Goal: Task Accomplishment & Management: Manage account settings

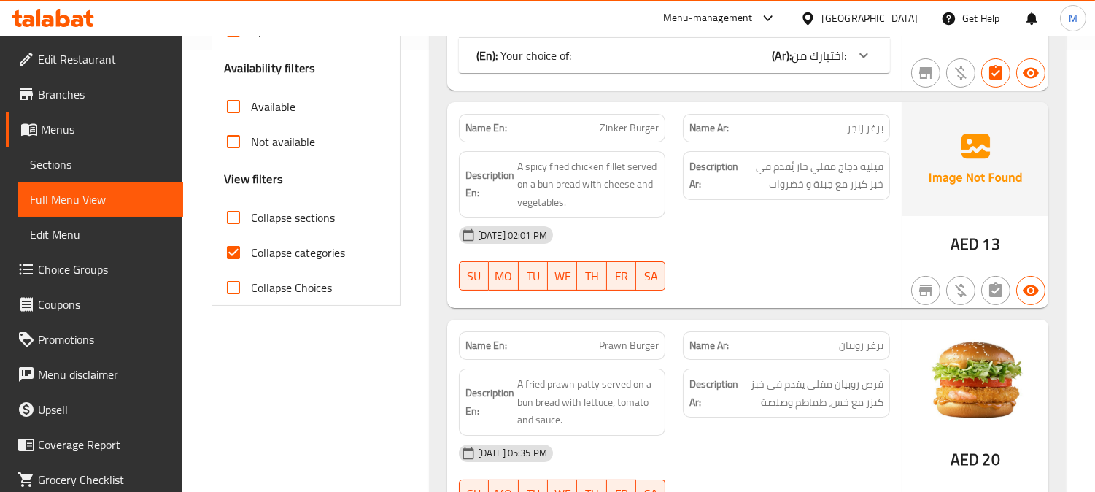
scroll to position [405, 0]
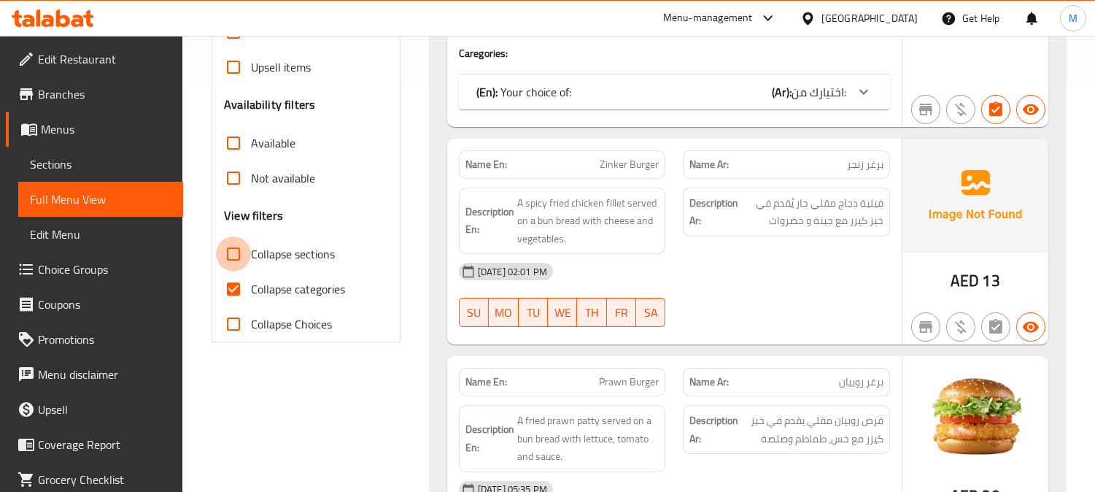
click at [233, 252] on input "Collapse sections" at bounding box center [233, 253] width 35 height 35
checkbox input "true"
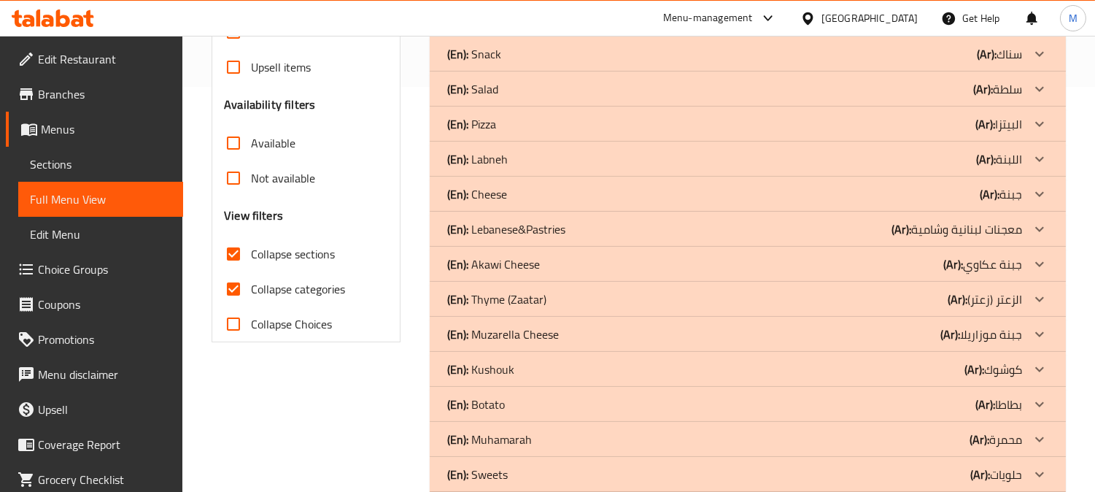
click at [234, 287] on input "Collapse categories" at bounding box center [233, 288] width 35 height 35
checkbox input "false"
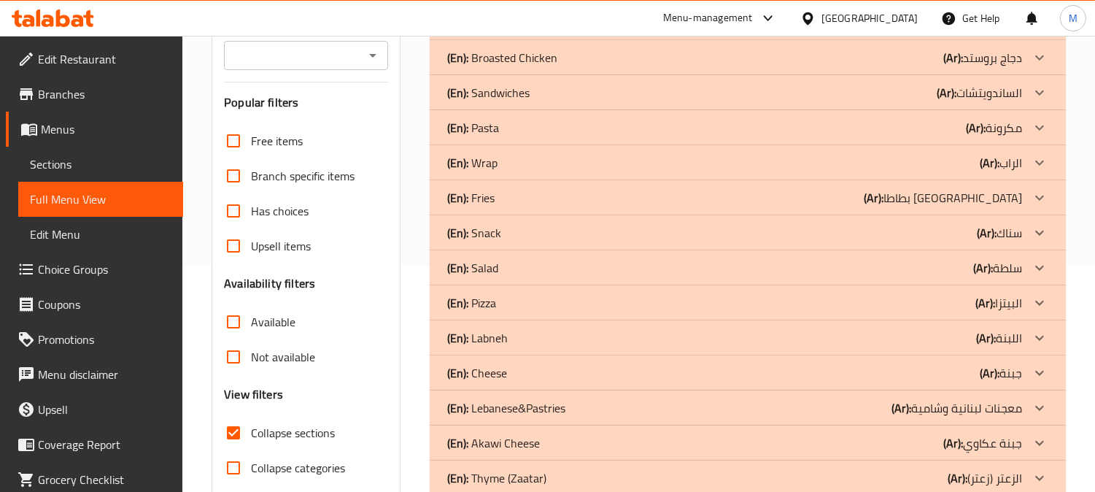
scroll to position [144, 0]
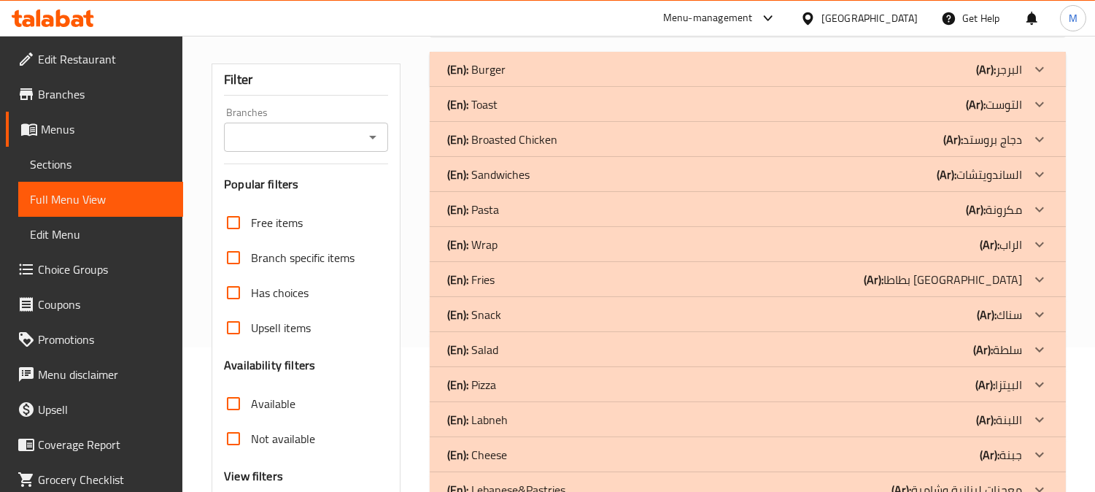
click at [563, 87] on div "(En): Toast (Ar): التوست" at bounding box center [748, 69] width 636 height 35
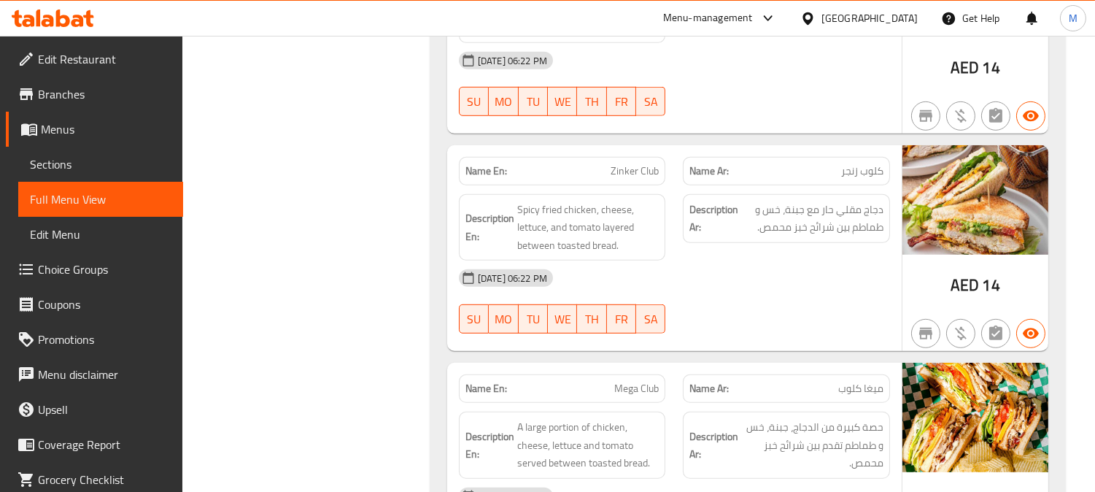
scroll to position [1685, 0]
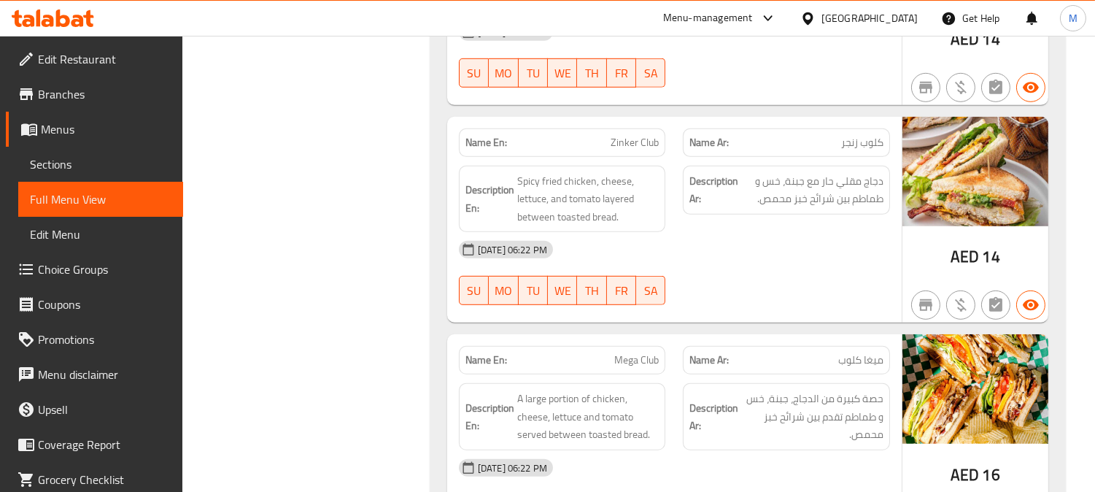
click at [642, 144] on span "Zinker Club" at bounding box center [635, 142] width 48 height 15
copy span "Zinker Club"
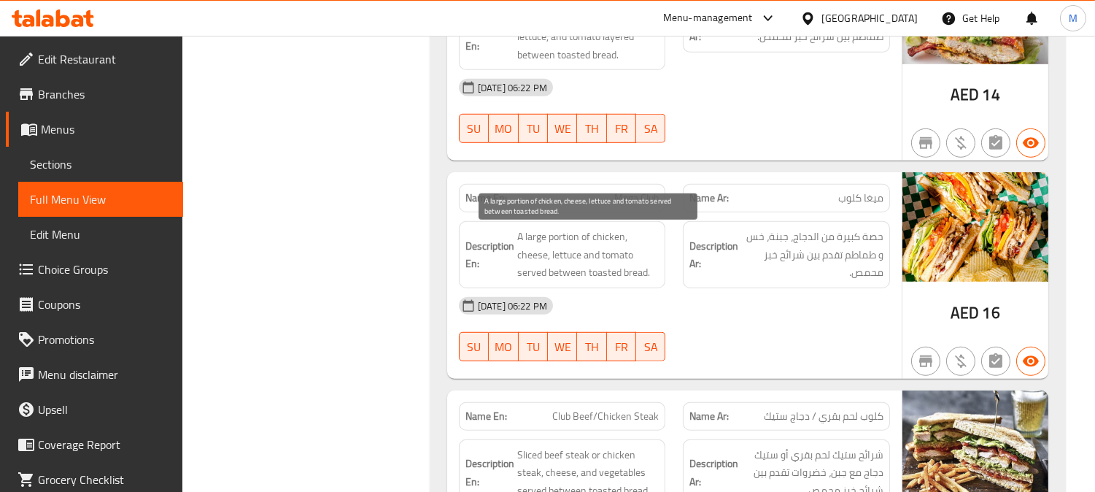
click at [572, 252] on span "A large portion of chicken, cheese, lettuce and tomato served between toasted b…" at bounding box center [588, 255] width 142 height 54
click at [623, 255] on span "A large portion of chicken, cheese, lettuce and tomato served between toasted b…" at bounding box center [588, 255] width 142 height 54
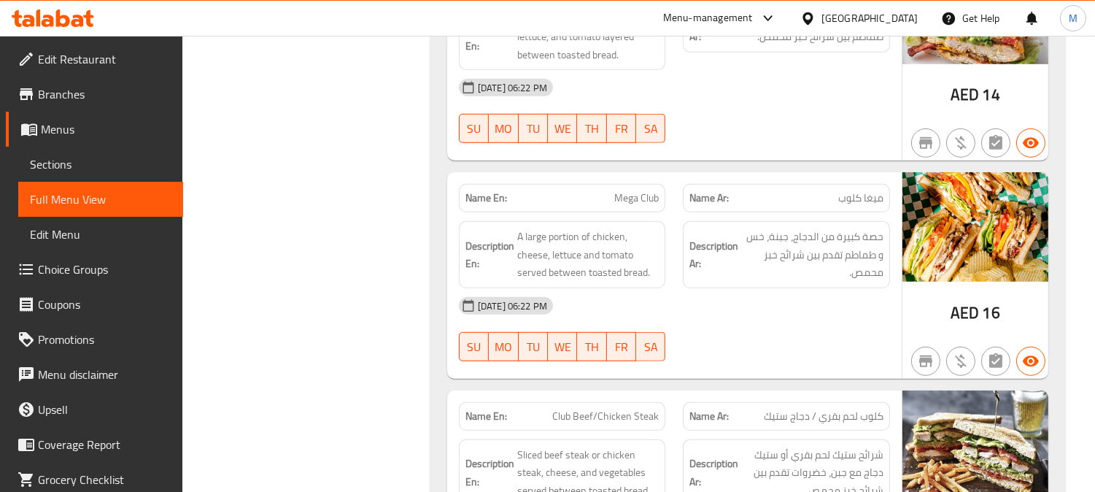
click at [648, 201] on span "Mega Club" at bounding box center [636, 197] width 45 height 15
copy span "Mega Club"
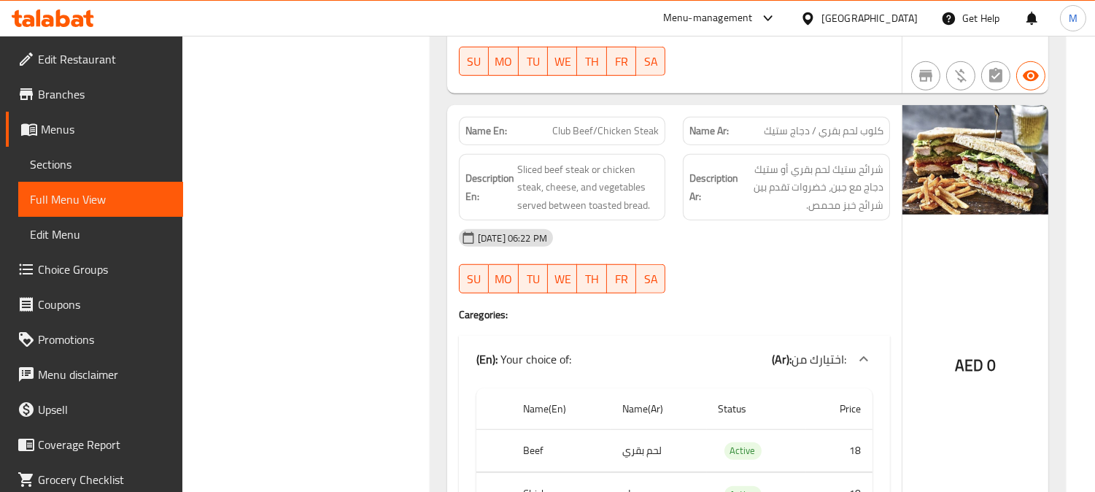
scroll to position [2090, 0]
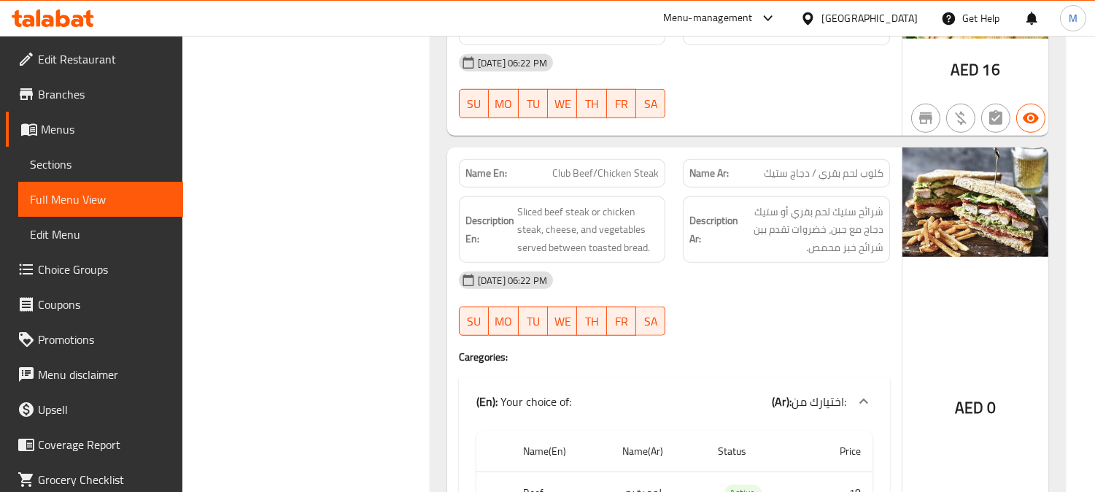
click at [648, 152] on div "Name En: Club Beef/Chicken Steak" at bounding box center [562, 173] width 225 height 46
click at [640, 166] on span "Club Beef/Chicken Steak" at bounding box center [605, 173] width 107 height 15
copy span "Steak"
click at [640, 166] on span "Club Beef/Chicken Steak" at bounding box center [605, 173] width 107 height 15
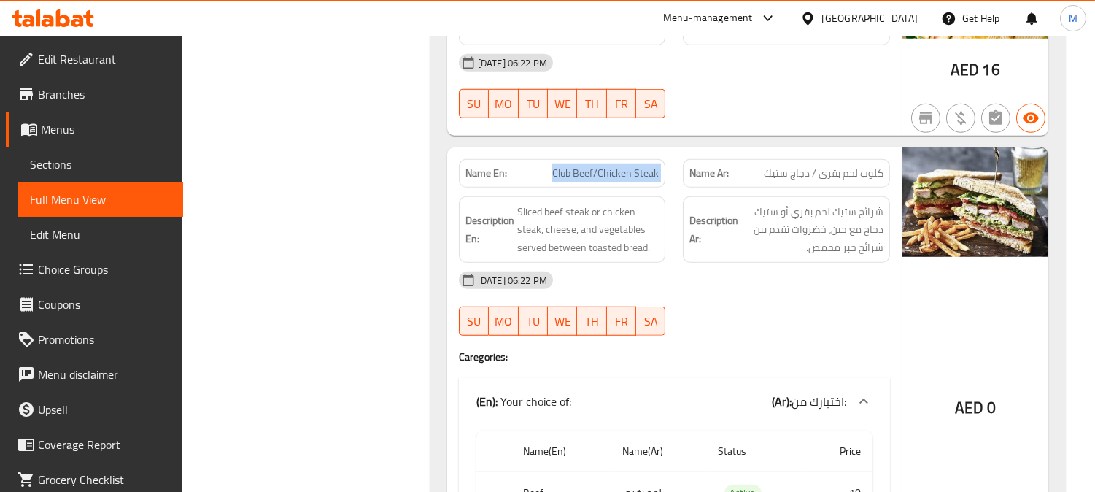
copy span "Club Beef/Chicken Steak"
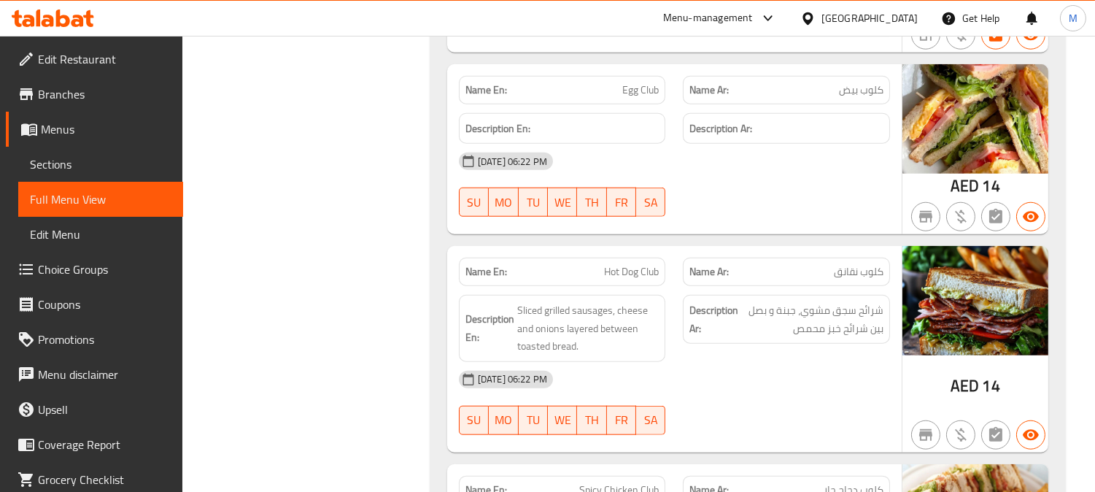
scroll to position [2658, 0]
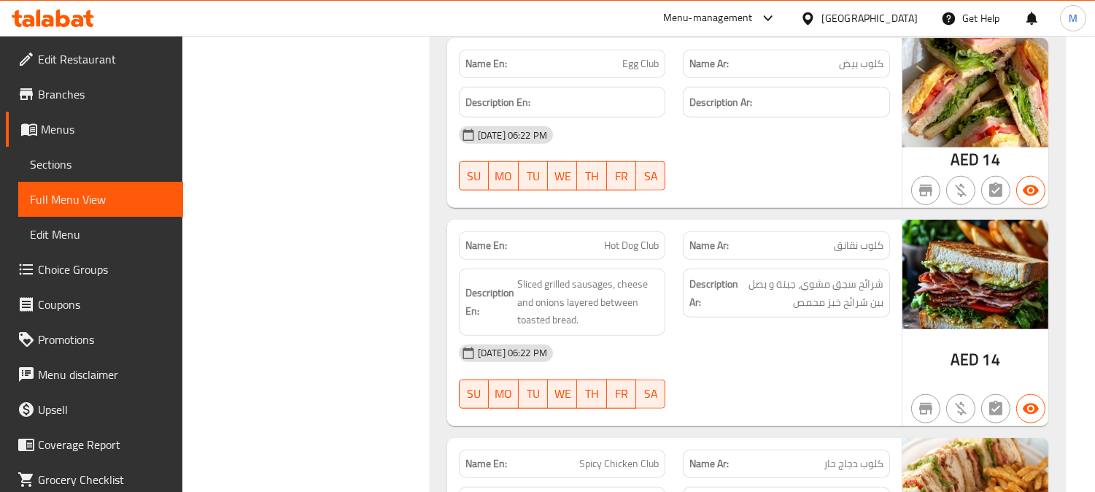
click at [625, 245] on span "Hot Dog Club" at bounding box center [631, 245] width 55 height 15
copy span "Hot Dog Club"
click at [624, 245] on span "Hot Dog Club" at bounding box center [631, 245] width 55 height 15
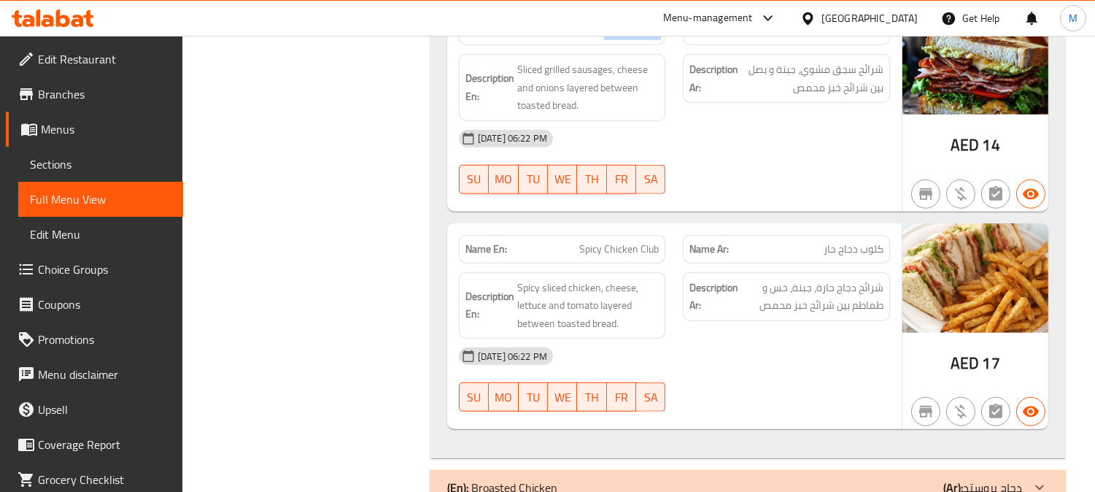
scroll to position [2901, 0]
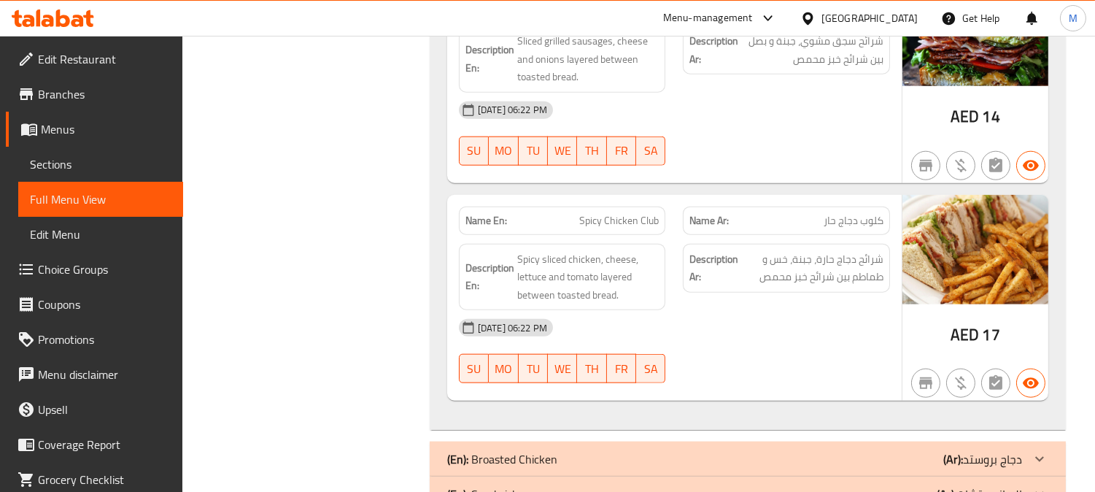
click at [635, 221] on span "Spicy Chicken Club" at bounding box center [619, 220] width 80 height 15
copy span "Spicy Chicken Club"
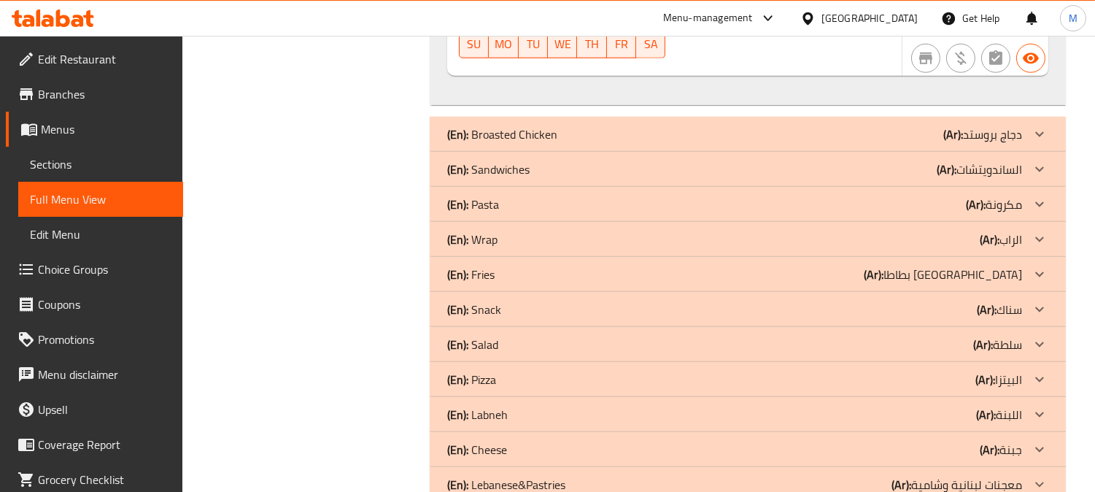
scroll to position [3223, 0]
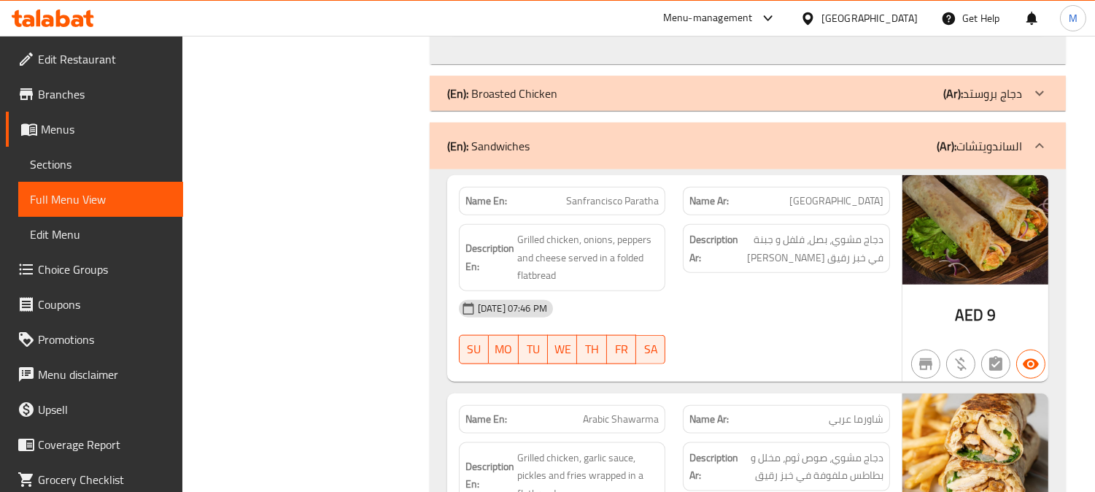
scroll to position [3304, 0]
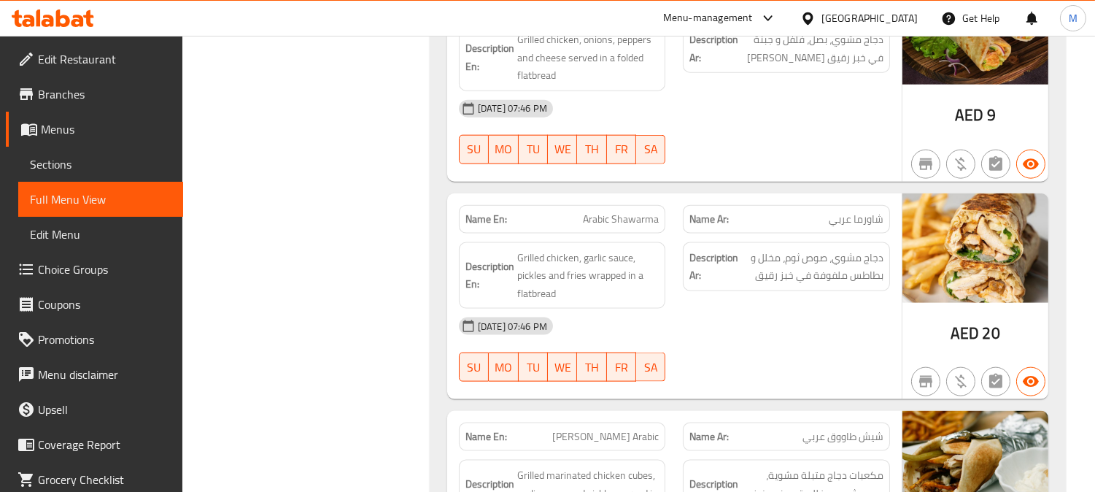
scroll to position [3547, 0]
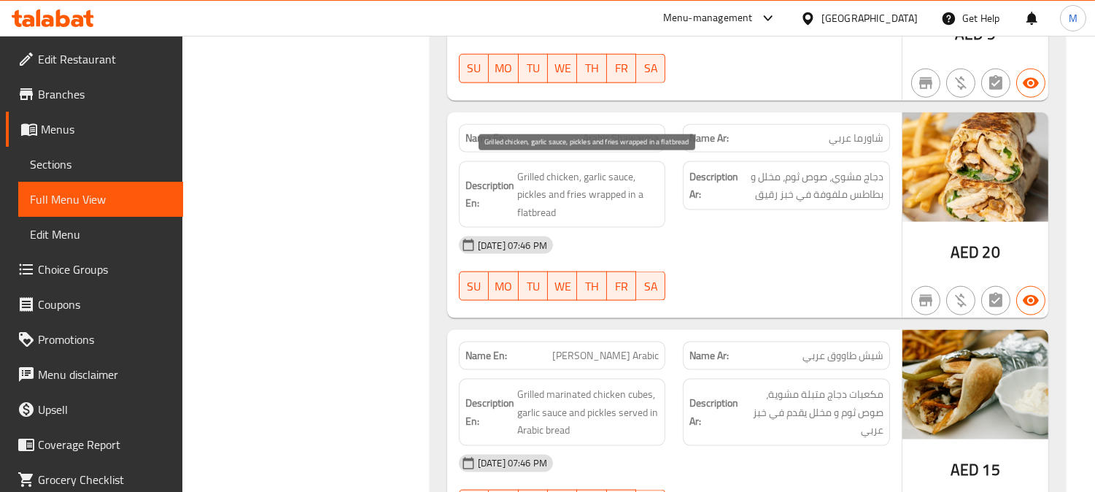
click at [584, 198] on span "Grilled chicken, garlic sauce, pickles and fries wrapped in a flatbread" at bounding box center [588, 195] width 142 height 54
click at [571, 198] on span "Grilled chicken, garlic sauce, pickles and fries wrapped in a flatbread" at bounding box center [588, 195] width 142 height 54
copy span "fries"
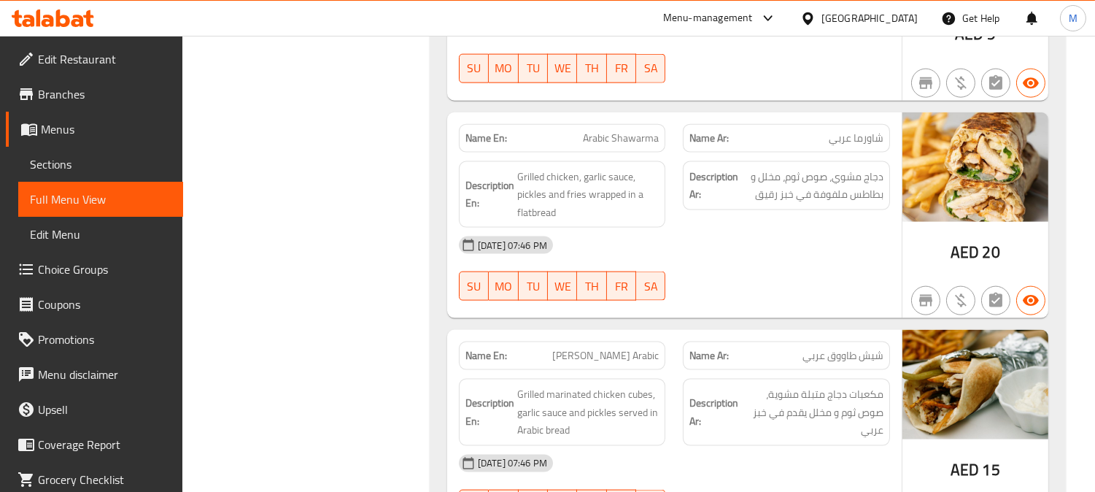
copy span "Arabic"
copy span "Arabic Shawarma"
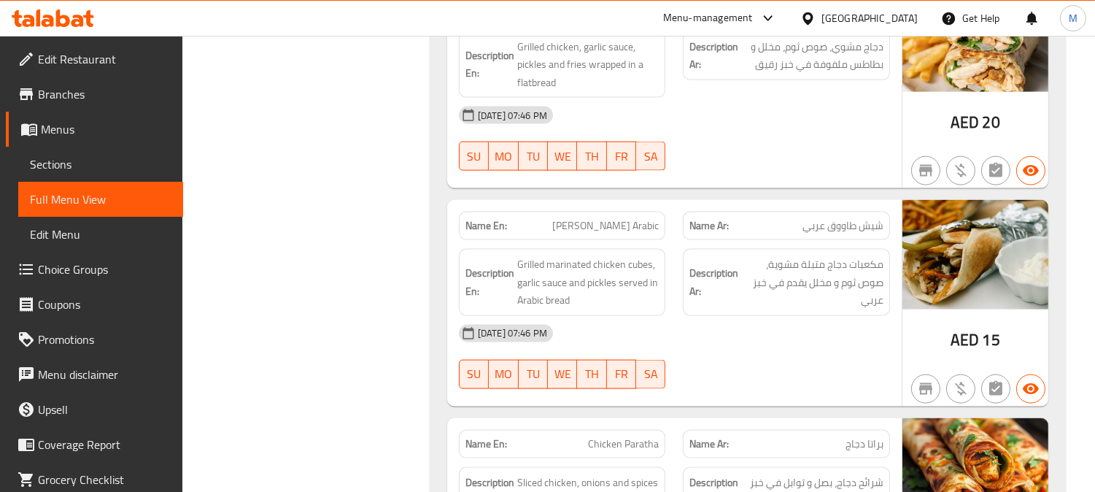
scroll to position [3709, 0]
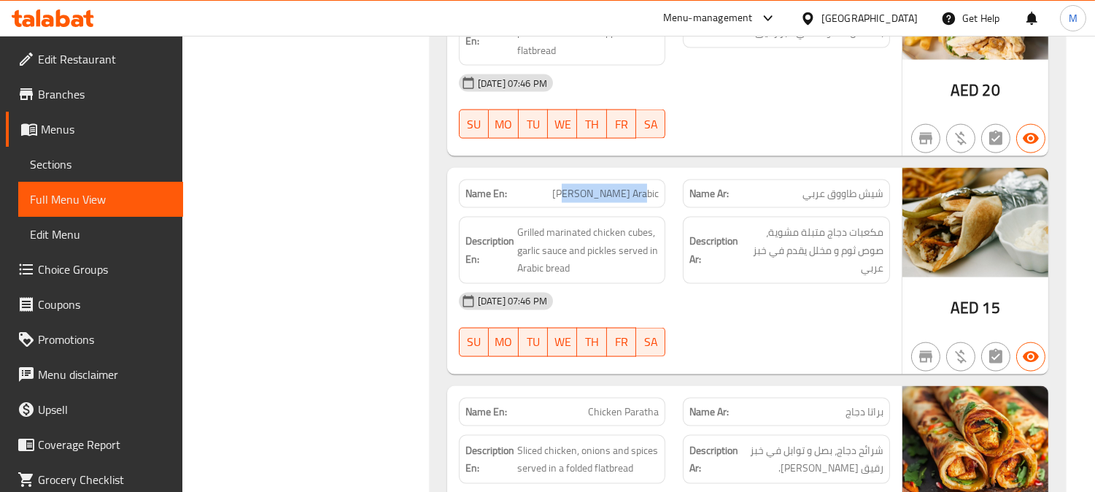
drag, startPoint x: 572, startPoint y: 191, endPoint x: 648, endPoint y: 198, distance: 76.2
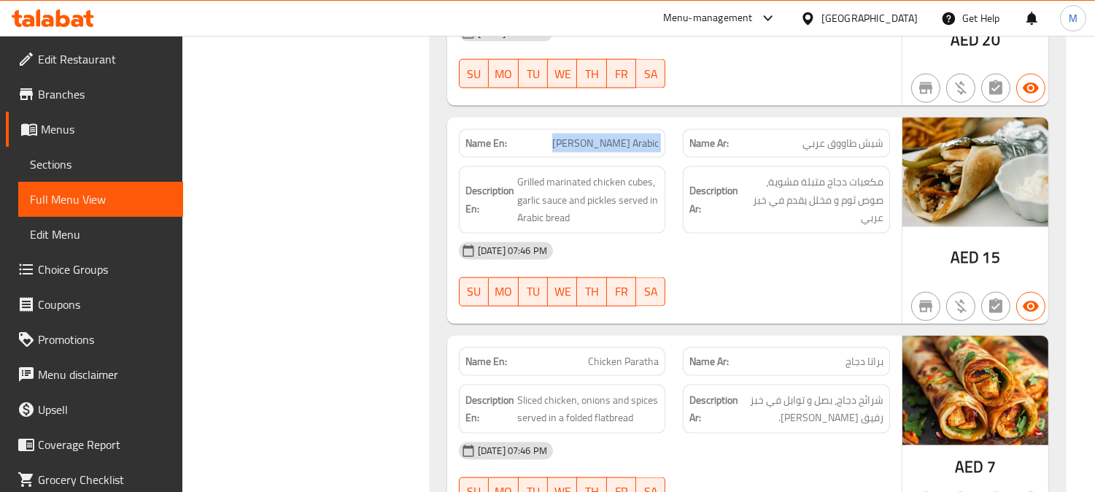
scroll to position [3871, 0]
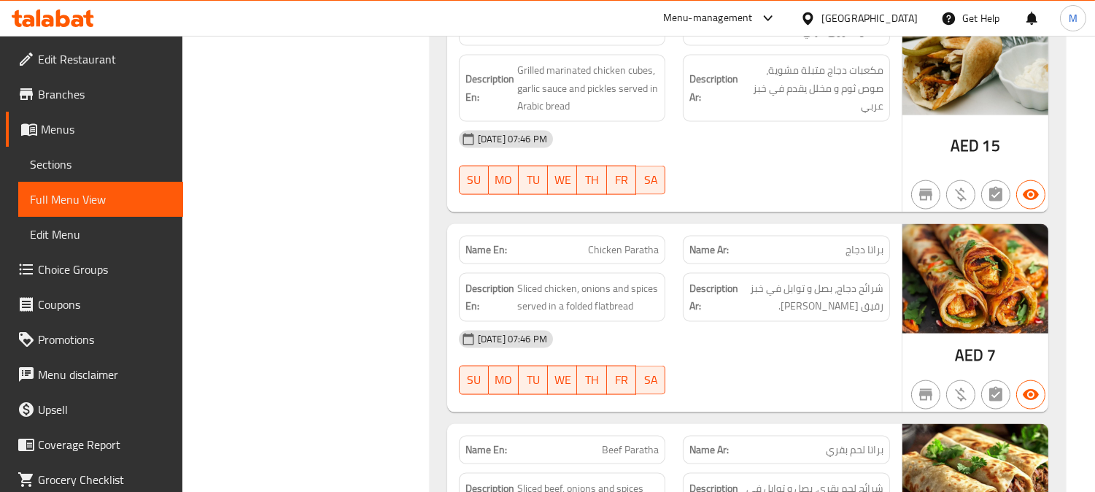
copy span "Chicken Paratha"
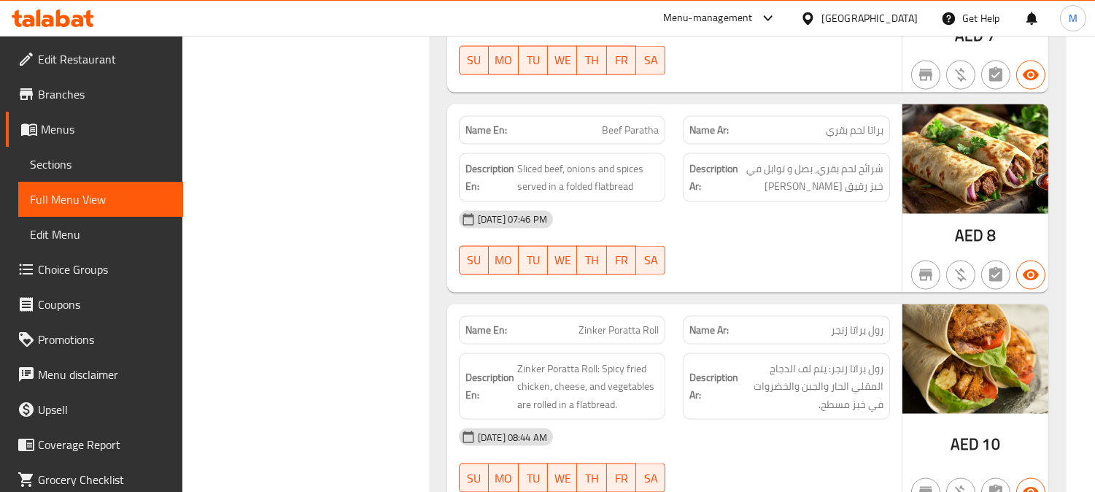
scroll to position [4196, 0]
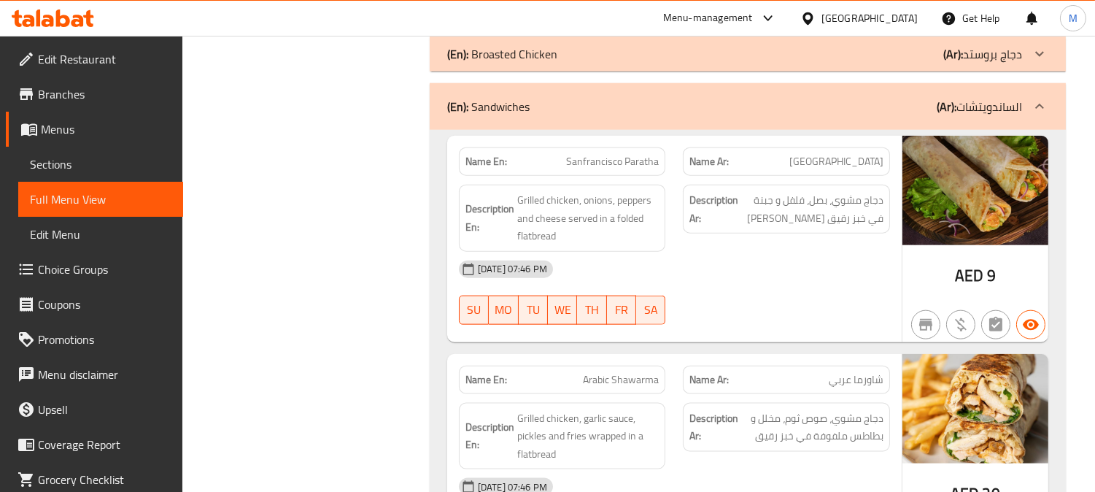
scroll to position [3385, 0]
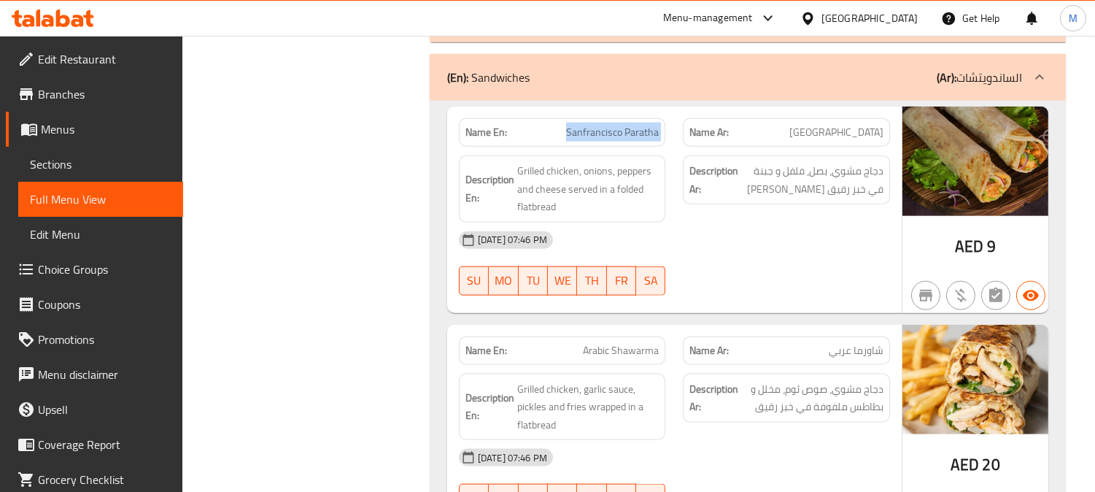
scroll to position [3304, 0]
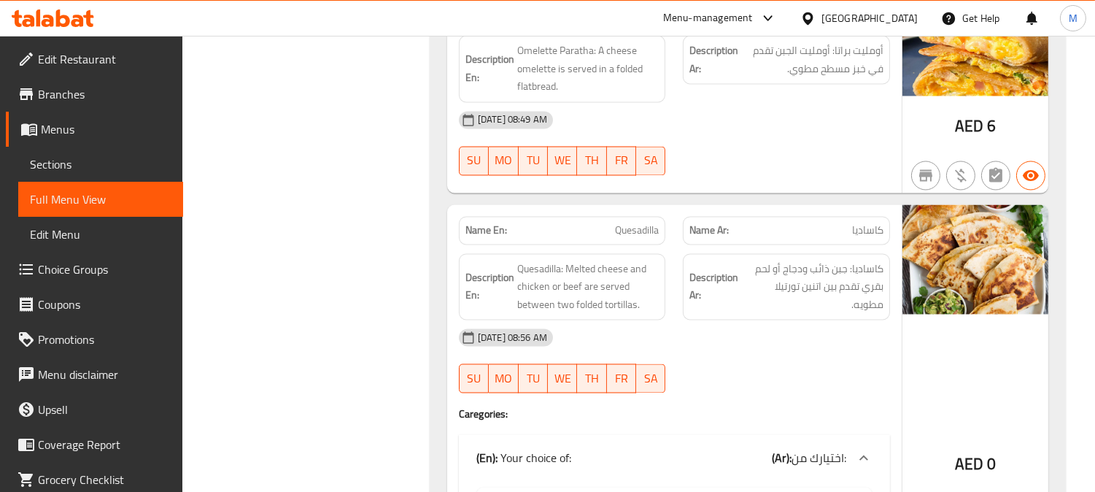
scroll to position [5331, 0]
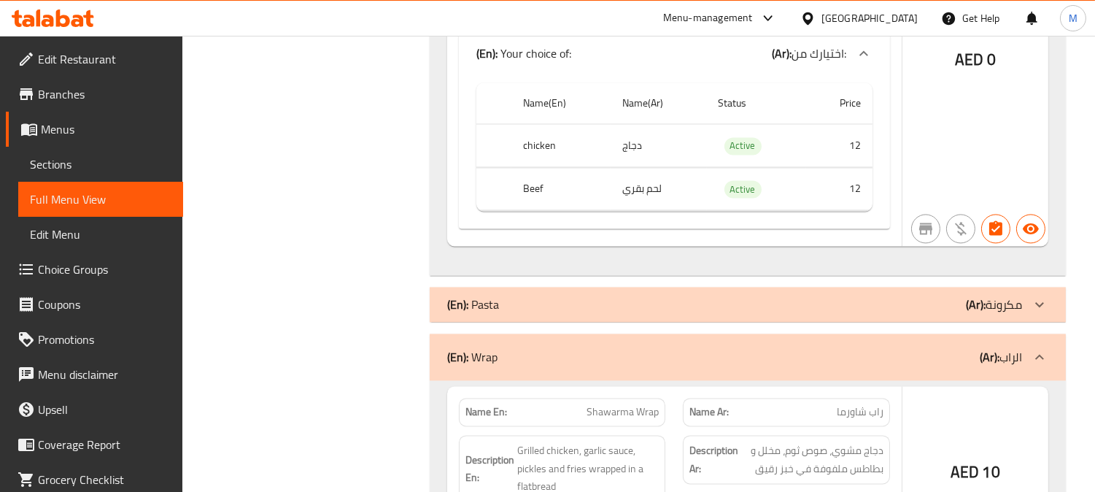
scroll to position [5105, 0]
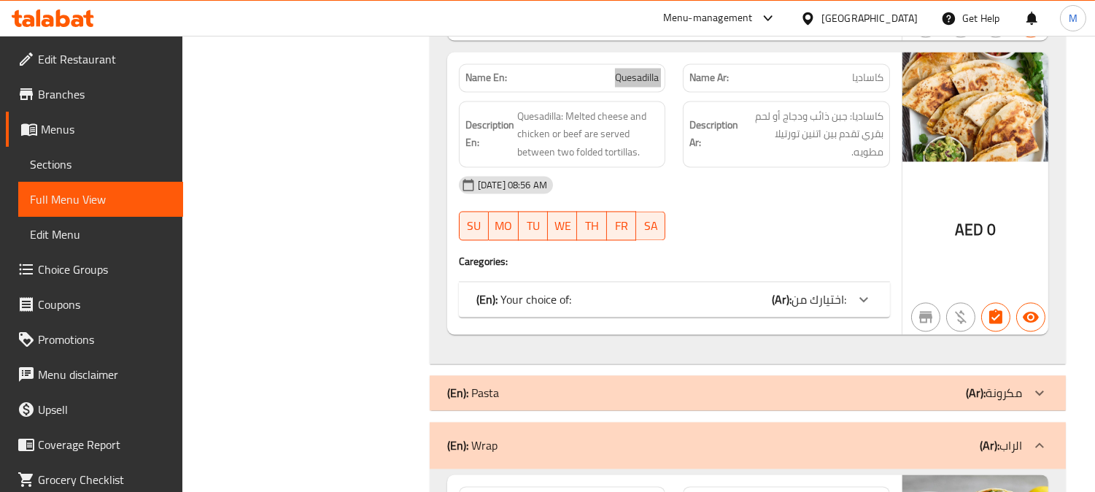
scroll to position [4943, 0]
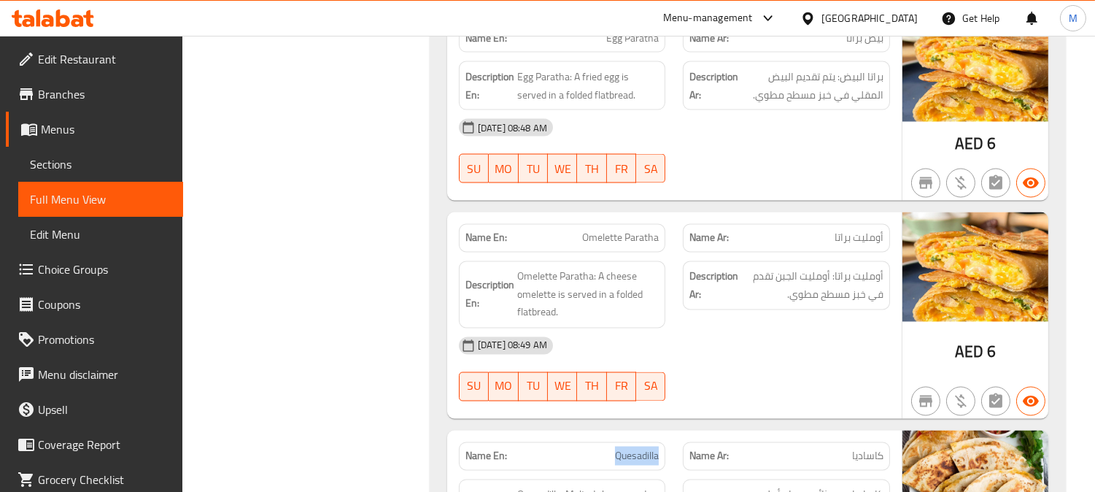
scroll to position [4456, 0]
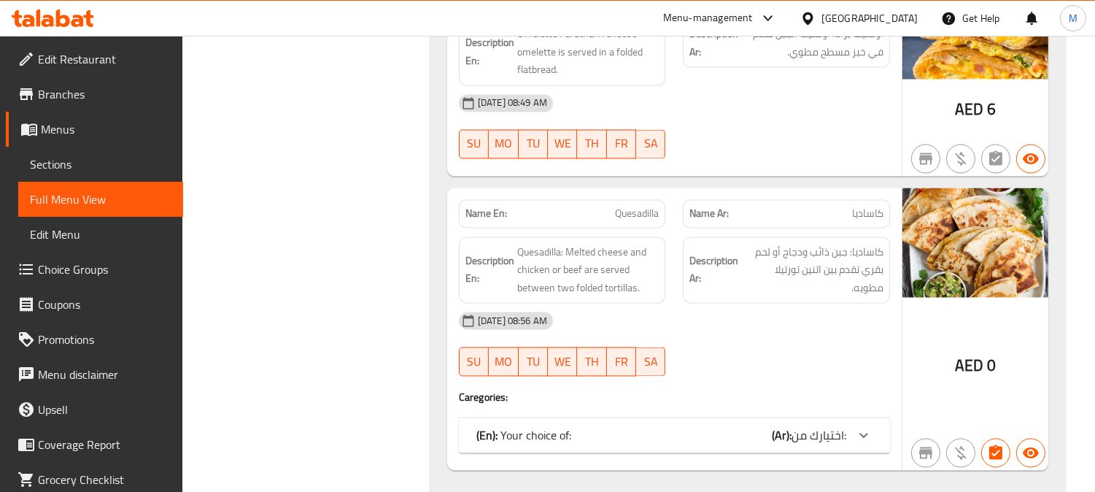
scroll to position [4700, 0]
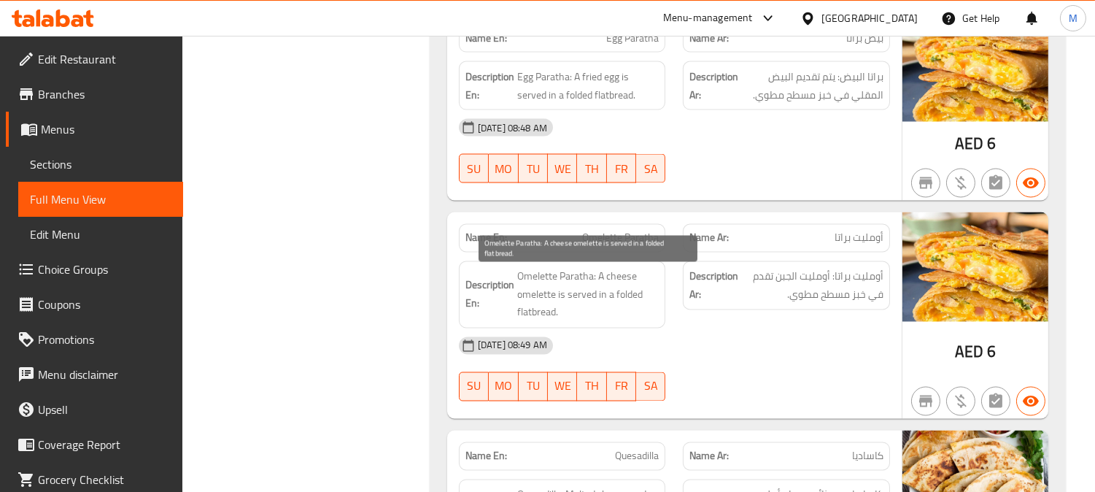
click at [620, 285] on span "Omelette Paratha: A cheese omelette is served in a folded flatbread." at bounding box center [588, 295] width 142 height 54
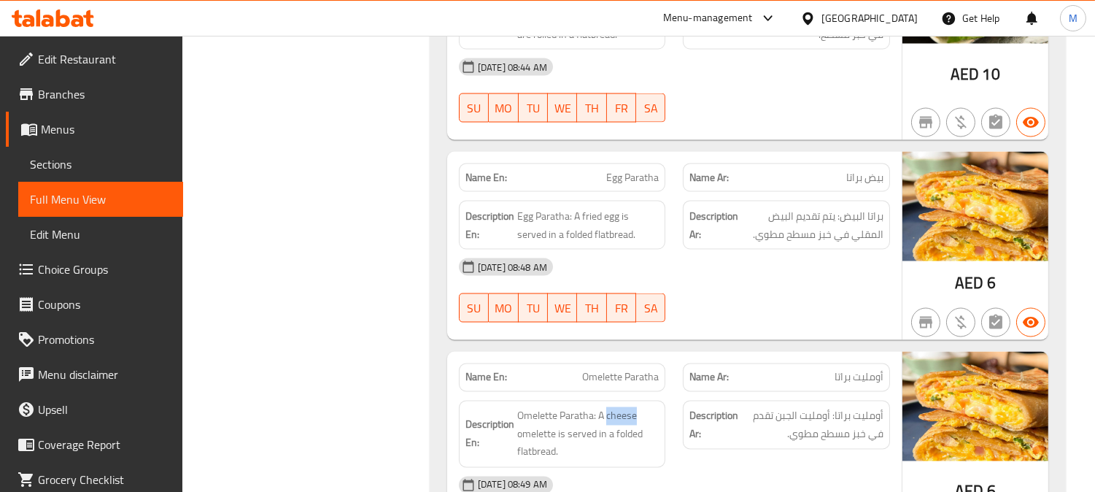
scroll to position [4538, 0]
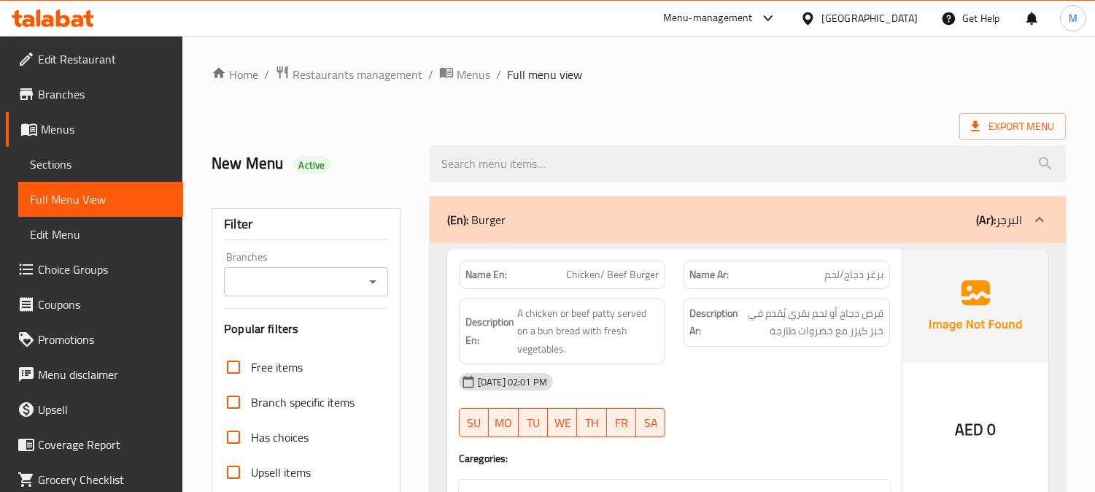
click at [28, 166] on link "Sections" at bounding box center [100, 164] width 165 height 35
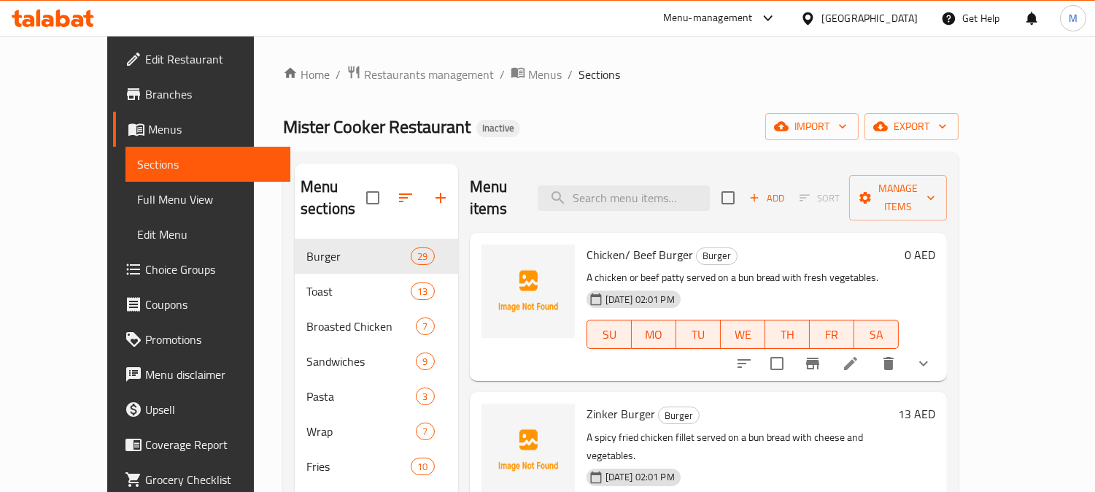
click at [677, 113] on div "Mister Cooker Restaurant Inactive import export" at bounding box center [621, 126] width 676 height 27
click at [690, 187] on input "search" at bounding box center [624, 198] width 172 height 26
paste input "Zinker Club"
type input "Zinker Club"
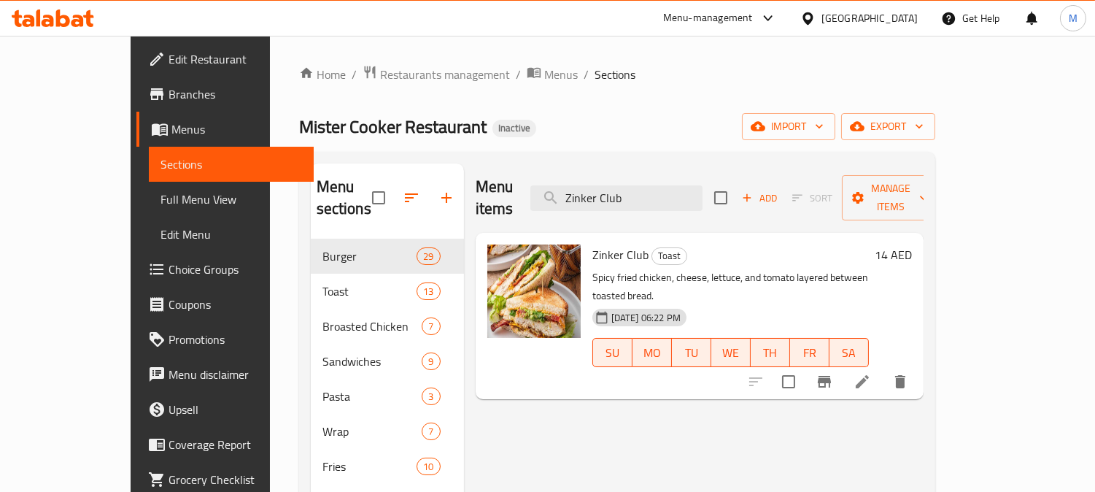
click at [869, 375] on icon at bounding box center [862, 381] width 13 height 13
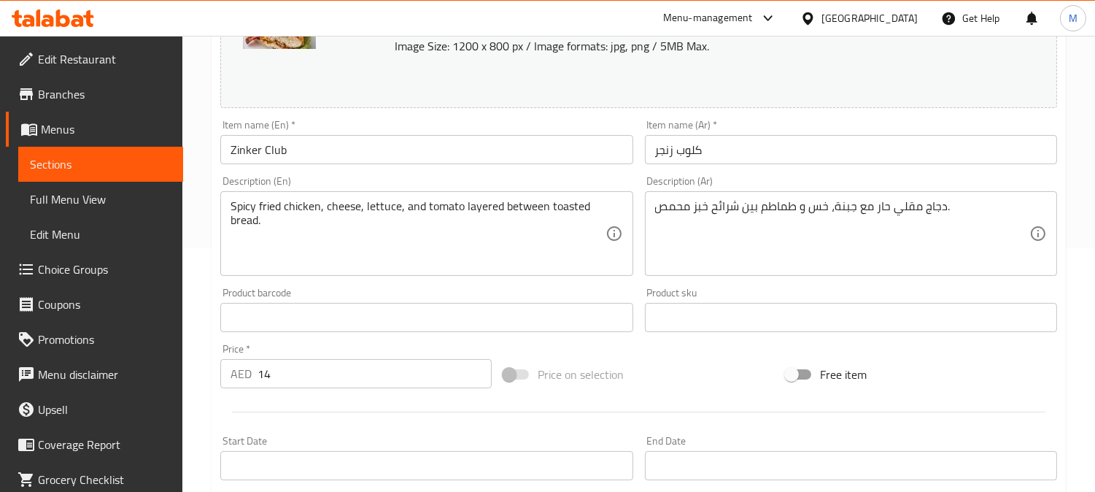
scroll to position [243, 0]
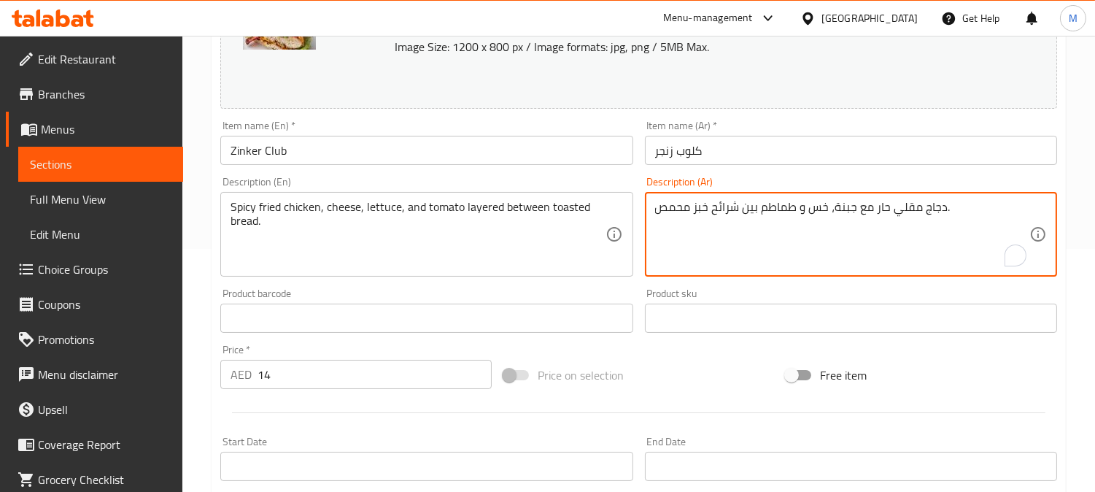
click at [721, 204] on textarea "دجاج مقلي حار مع جبنة، خس و طماطم بين شرائح خبز محمص." at bounding box center [842, 234] width 374 height 69
click at [738, 210] on textarea "دجاج مقلي حار مع جبنة، خس و طماطم بين شرائح خبز محمص." at bounding box center [842, 234] width 374 height 69
click at [725, 209] on textarea "دجاج مقلي حار مع جبنة، خس و طماطم بين شرائح خبز محمص." at bounding box center [842, 234] width 374 height 69
drag, startPoint x: 726, startPoint y: 213, endPoint x: 756, endPoint y: 215, distance: 29.9
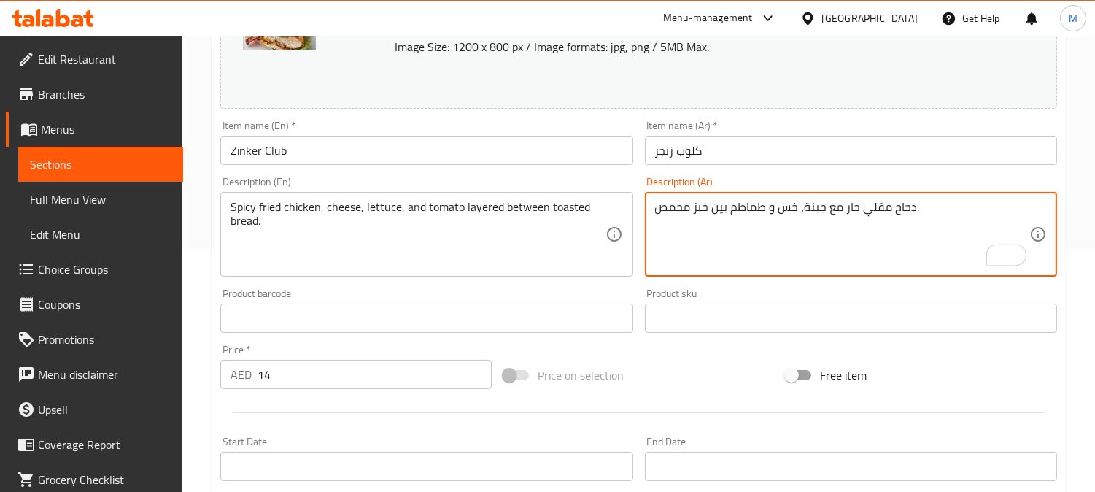
click at [725, 212] on textarea "دجاج مقلي حار مع جبنة، خس و طماطم بين خبز محمص." at bounding box center [842, 234] width 374 height 69
type textarea "دجاج مقلي حار مع جبنة، خس و طماطم طبقات بين خبز محمص."
click at [784, 153] on input "كلوب زنجر" at bounding box center [851, 150] width 412 height 29
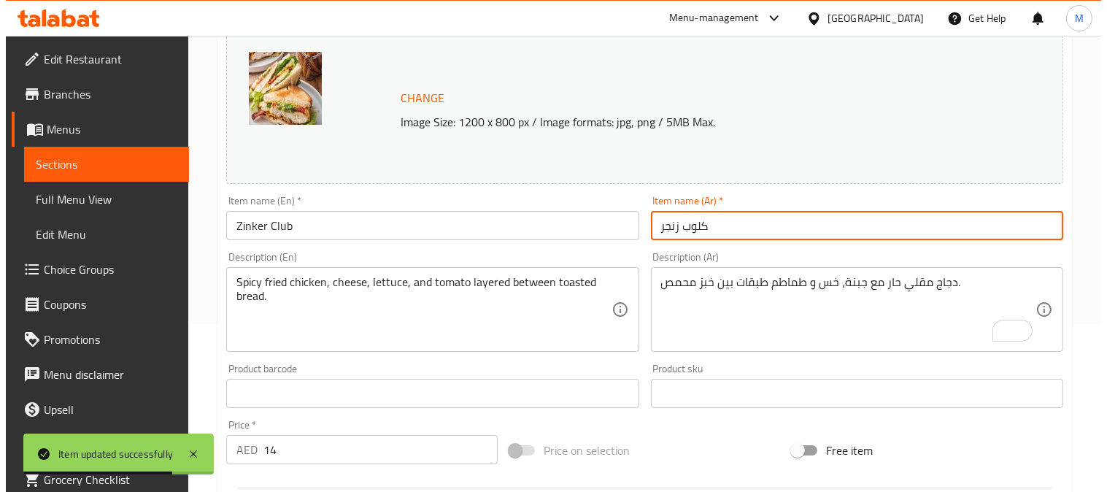
scroll to position [0, 0]
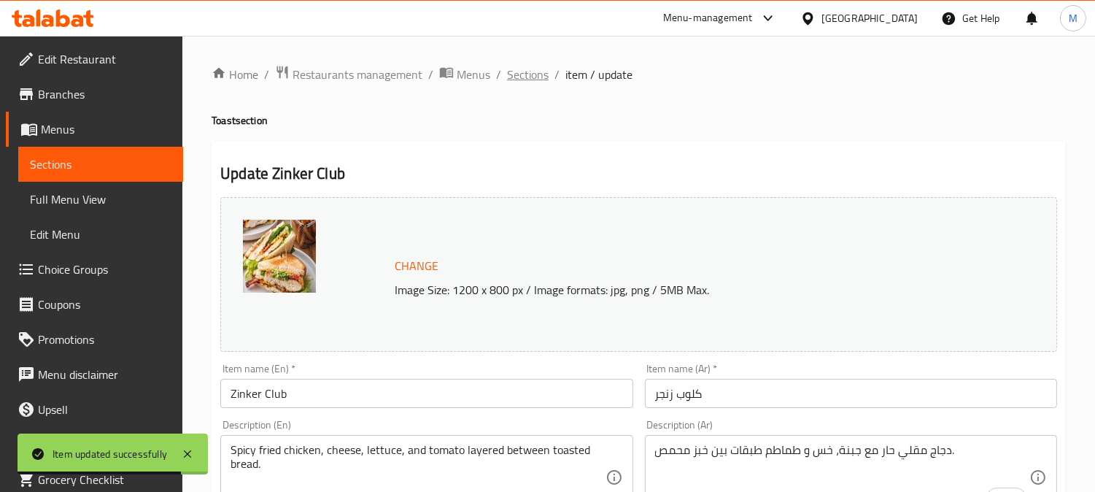
click at [514, 79] on span "Sections" at bounding box center [528, 75] width 42 height 18
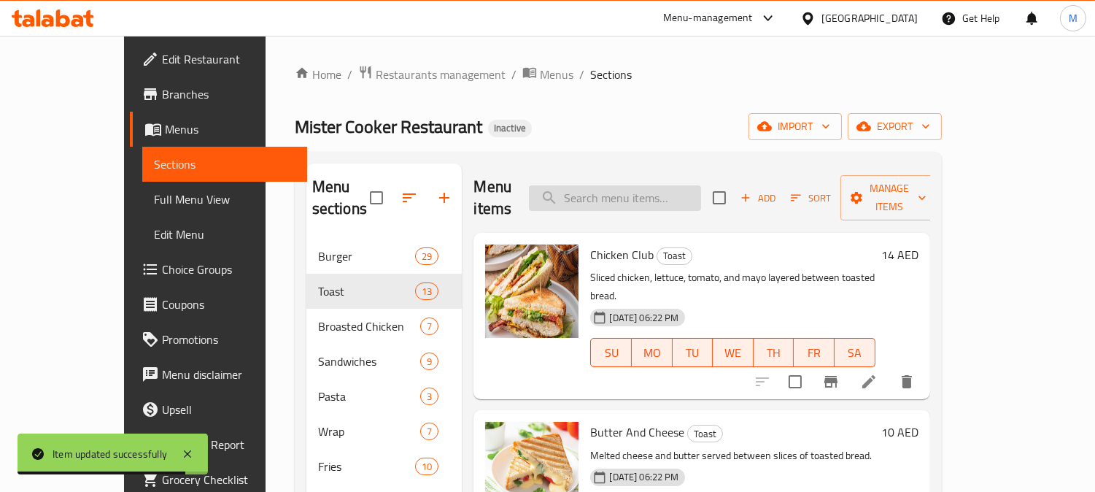
paste input "Mega Club"
click at [681, 192] on input "search" at bounding box center [615, 198] width 172 height 26
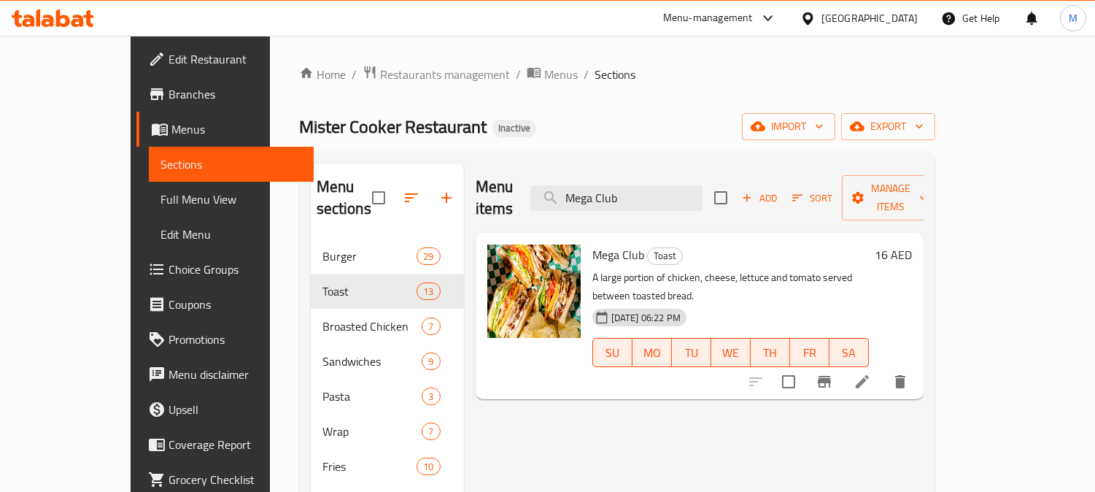
type input "Mega Club"
click at [869, 375] on icon at bounding box center [862, 381] width 13 height 13
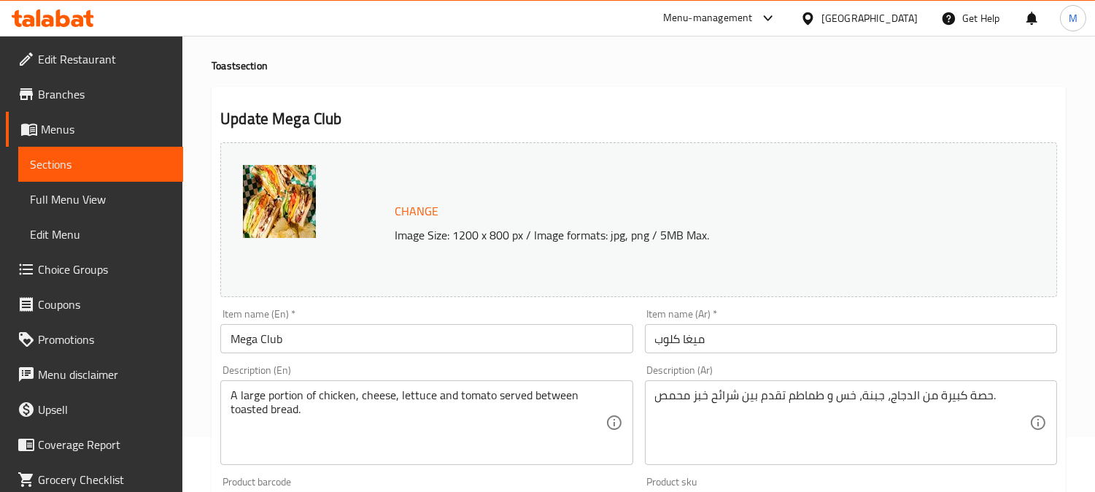
scroll to position [81, 0]
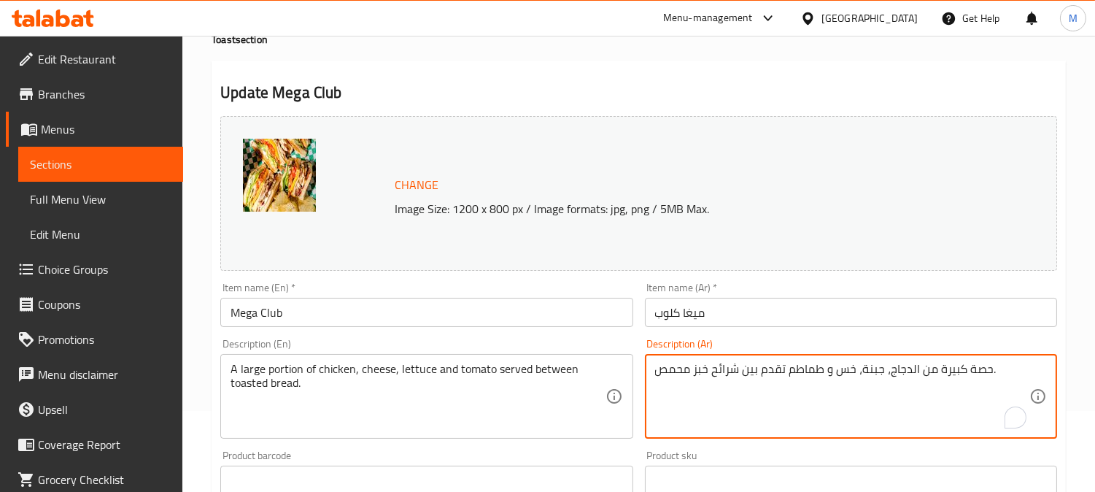
click at [733, 371] on textarea "حصة كبيرة من الدجاج، جبنة، خس و طماطم تقدم بين شرائح خبز محمص." at bounding box center [842, 396] width 374 height 69
type textarea "حصة كبيرة من الدجاج، جبنة، خس و طماطم تقدم بين خبز محمص."
click at [762, 309] on input "ميغا كلوب" at bounding box center [851, 312] width 412 height 29
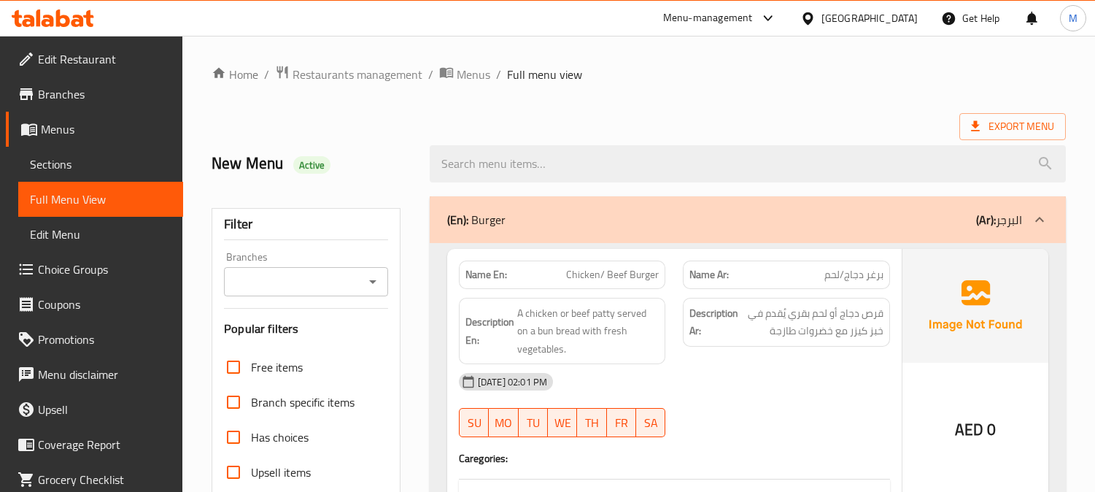
click at [85, 162] on span "Sections" at bounding box center [101, 164] width 142 height 18
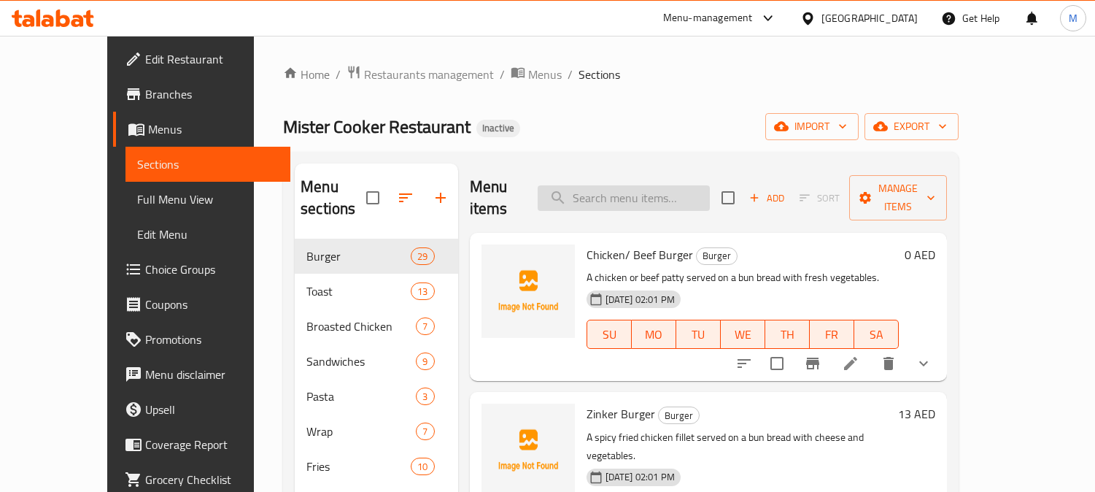
click at [630, 197] on input "search" at bounding box center [624, 198] width 172 height 26
paste input "Club Beef/Chicken Steak"
click at [633, 185] on input "search" at bounding box center [624, 198] width 172 height 26
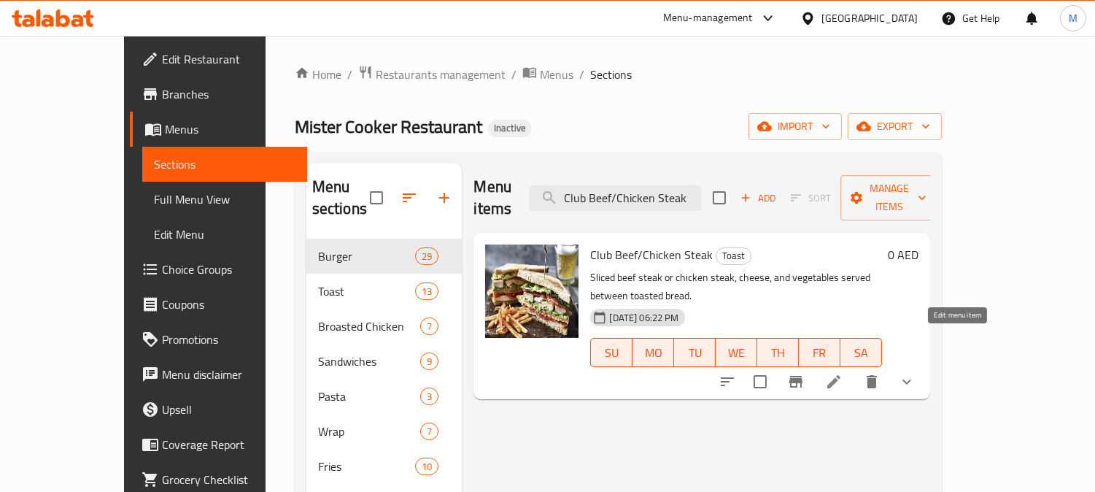
type input "Club Beef/Chicken Steak"
click at [843, 373] on icon at bounding box center [834, 382] width 18 height 18
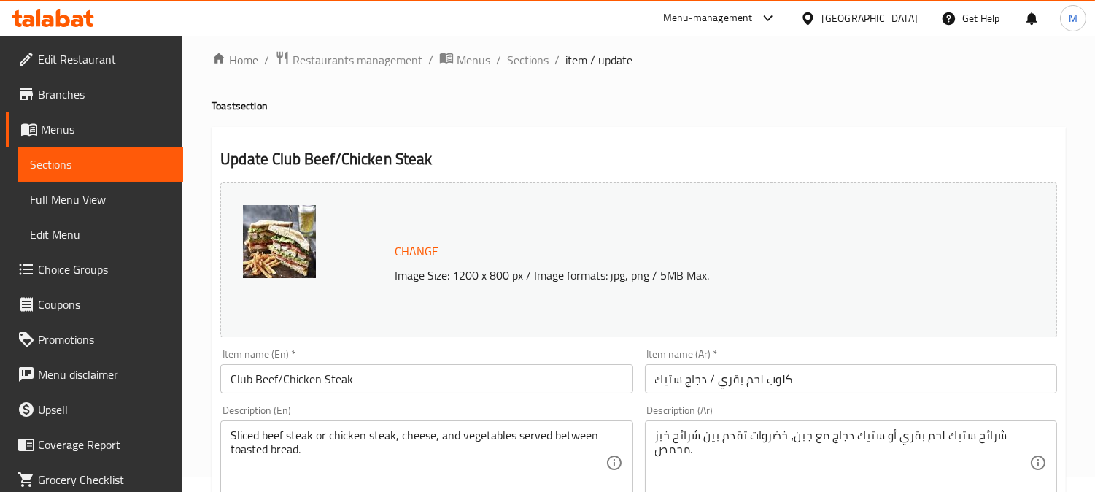
scroll to position [243, 0]
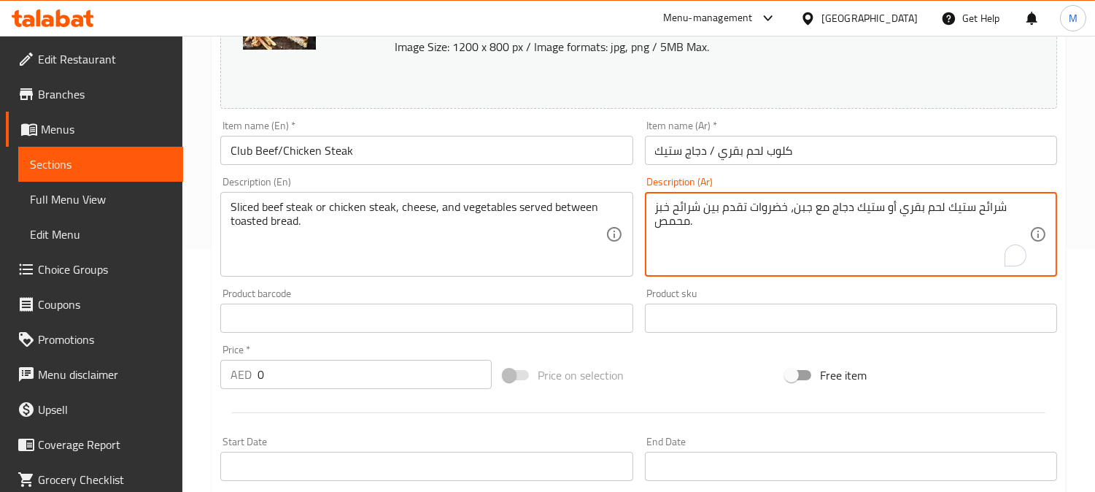
click at [687, 200] on textarea "شرائح ستيك لحم بقري أو ستيك دجاج مع جبن، خضروات تقدم بين شرائح خبز محمص." at bounding box center [842, 234] width 374 height 69
type textarea "شرائح ستيك لحم بقري أو ستيك دجاج مع جبن، خضروات تقدم بين خبز محمص."
click at [858, 150] on input "كلوب لحم بقري / دجاج ستيك" at bounding box center [851, 150] width 412 height 29
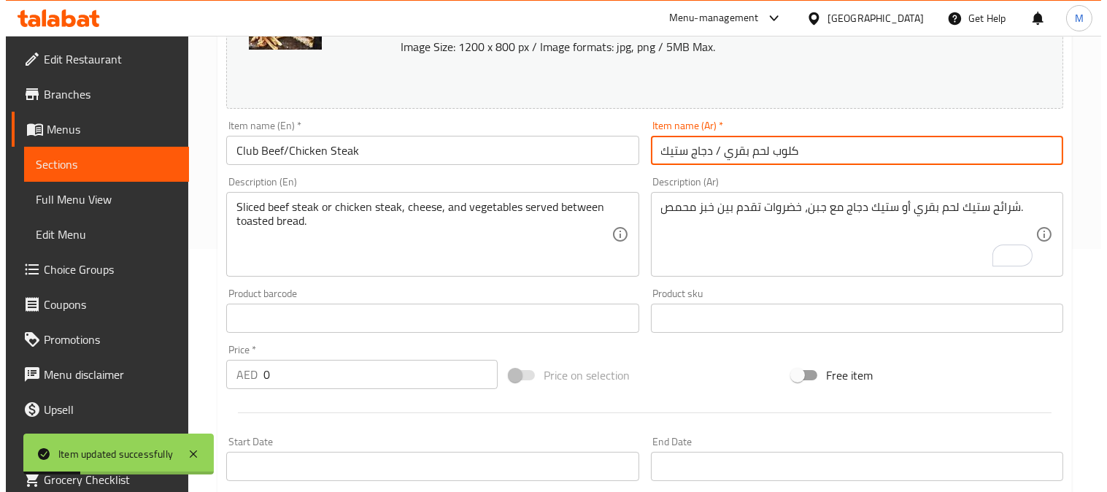
scroll to position [0, 0]
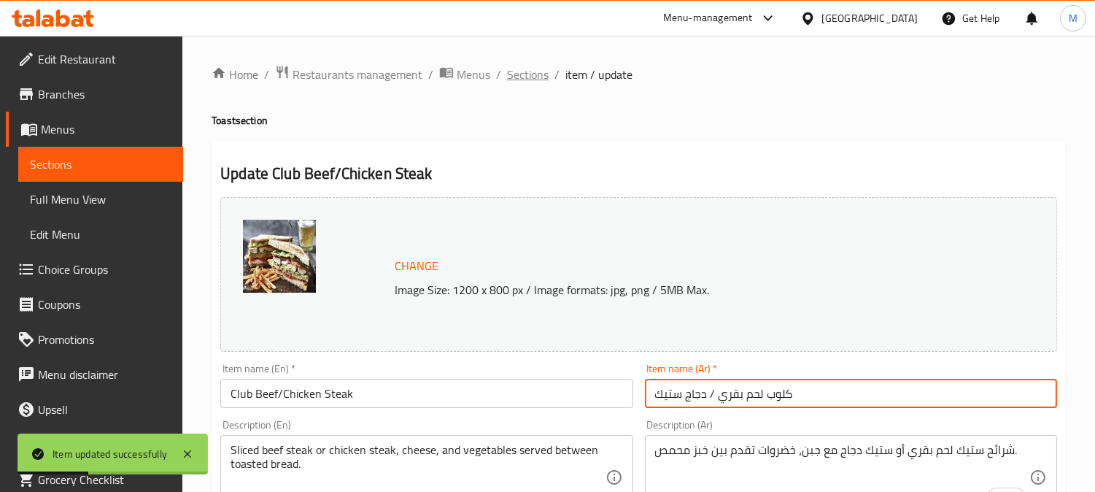
click at [516, 83] on span "Sections" at bounding box center [528, 75] width 42 height 18
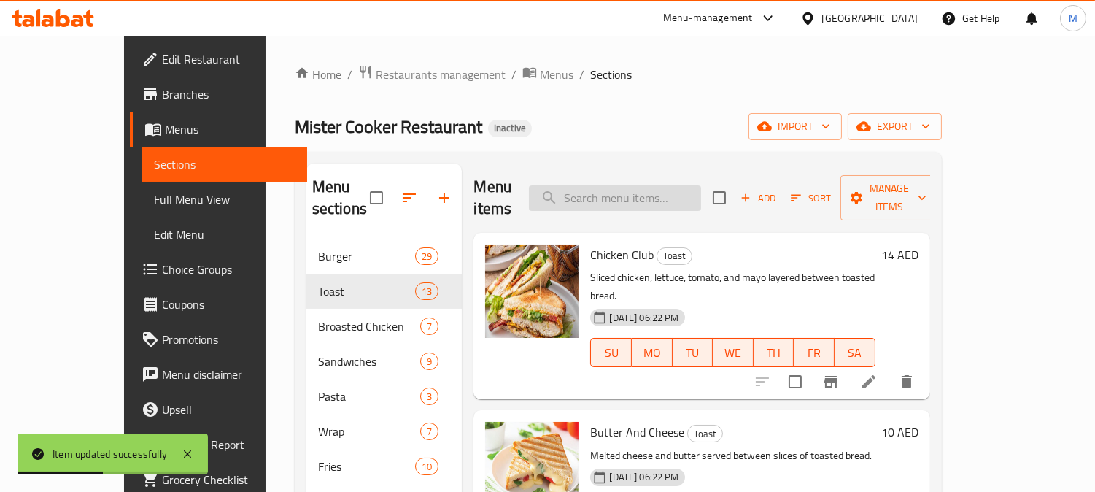
click at [701, 185] on input "search" at bounding box center [615, 198] width 172 height 26
paste input "Hot Dog Club"
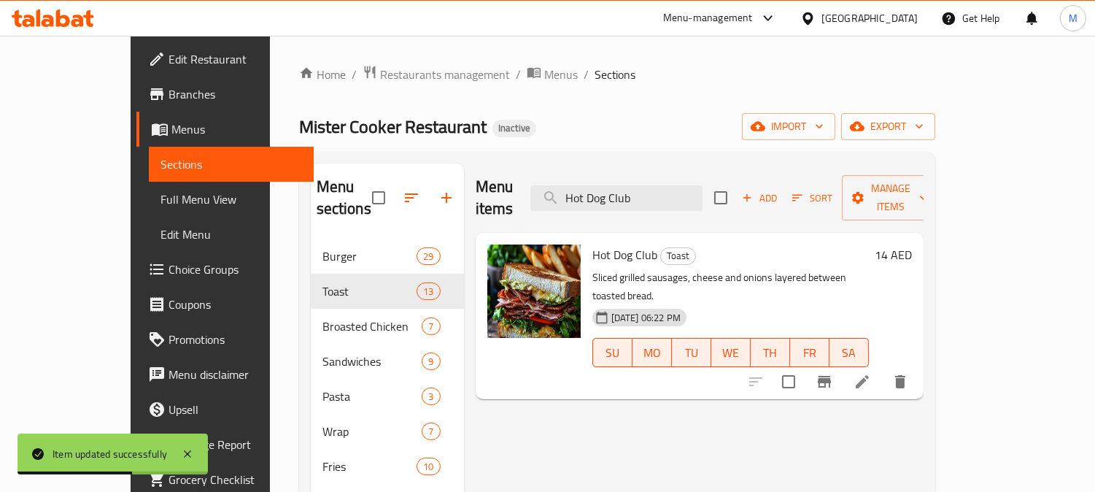
type input "Hot Dog Club"
click at [871, 373] on icon at bounding box center [863, 382] width 18 height 18
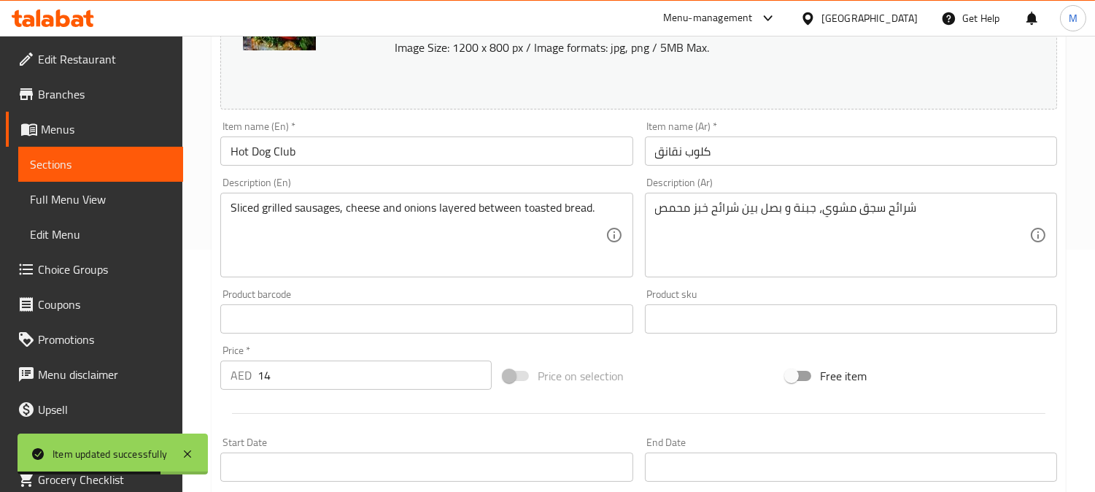
scroll to position [243, 0]
click at [726, 193] on div "شرائح سجق مشوي، جبنة و بصل بين شرائح خبز محمص Description (Ar)" at bounding box center [851, 234] width 412 height 85
click at [730, 209] on textarea "شرائح سجق مشوي، جبنة و بصل بين شرائح خبز محمص" at bounding box center [842, 234] width 374 height 69
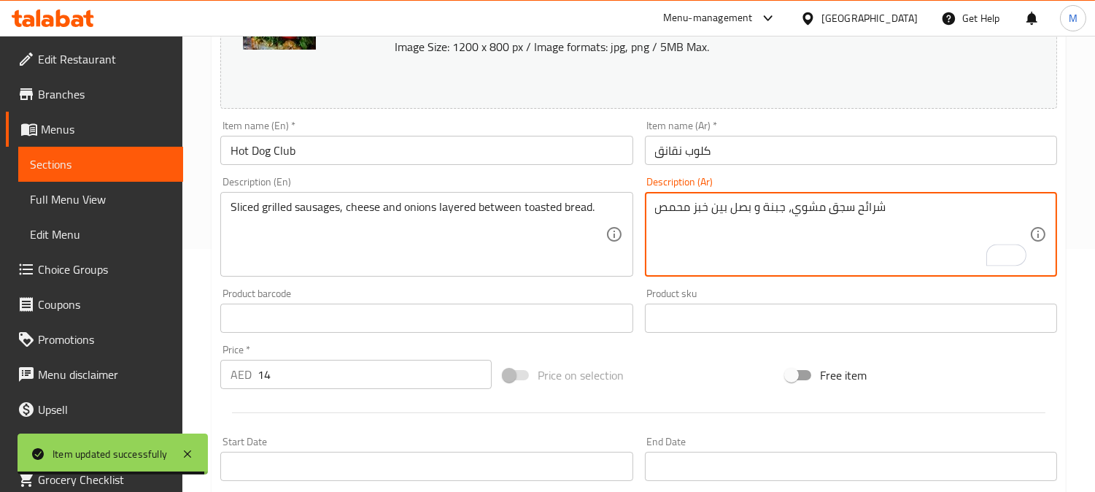
click at [725, 209] on textarea "شرائح سجق مشوي، جبنة و بصل بين خبز محمص" at bounding box center [842, 234] width 374 height 69
click at [726, 209] on textarea "شرائح سجق مشوي، جبنة و بصل بين خبز محمص" at bounding box center [842, 234] width 374 height 69
click at [730, 205] on textarea "شرائح سجق مشوي، جبنة و بصل بين خبز محمص" at bounding box center [842, 234] width 374 height 69
click at [728, 206] on textarea "شرائح سجق مشوي، جبنة و بصل بين خبز محمص" at bounding box center [842, 234] width 374 height 69
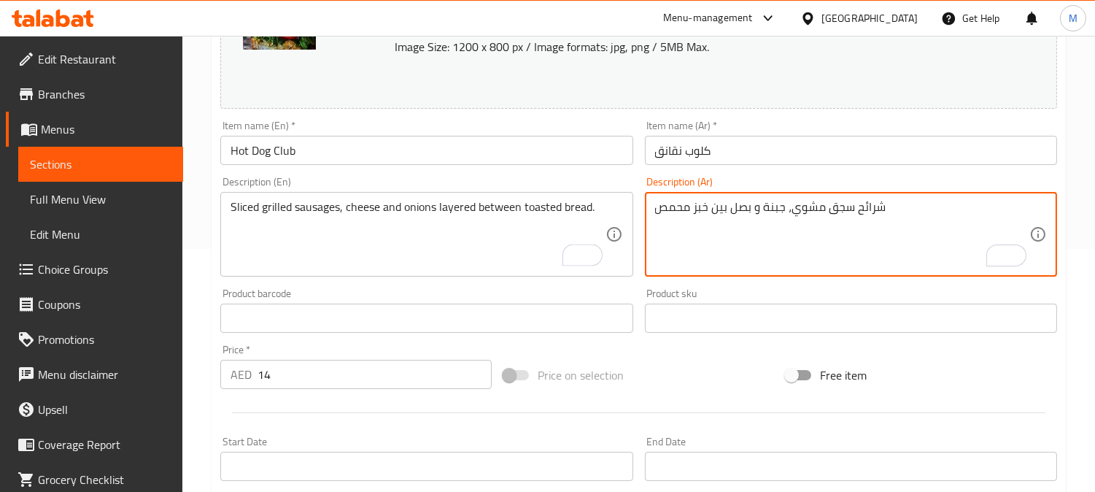
click at [724, 209] on textarea "شرائح سجق مشوي، جبنة و بصل بين خبز محمص" at bounding box center [842, 234] width 374 height 69
click at [727, 206] on textarea "شرائح سجق مشوي، جبنة و بصل بين خبز محمص" at bounding box center [842, 234] width 374 height 69
type textarea "شرائح سجق مشوي، جبنة و بصل طبقات بين خبز محمص"
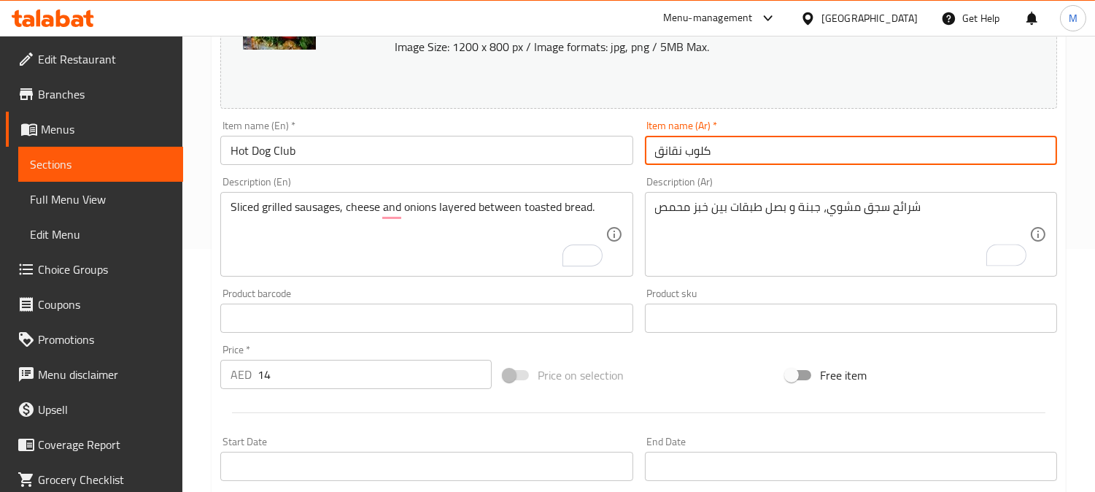
click at [746, 144] on input "كلوب نقانق" at bounding box center [851, 150] width 412 height 29
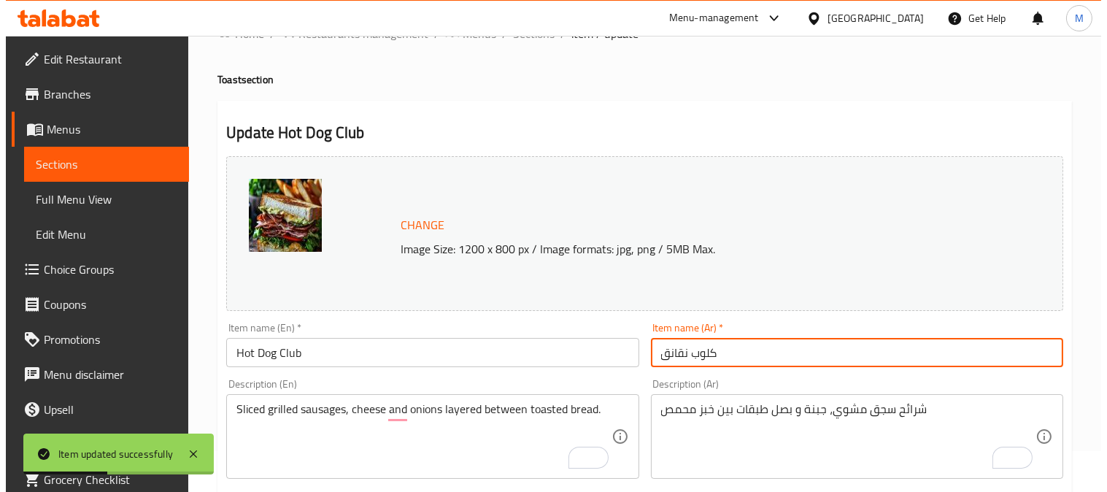
scroll to position [0, 0]
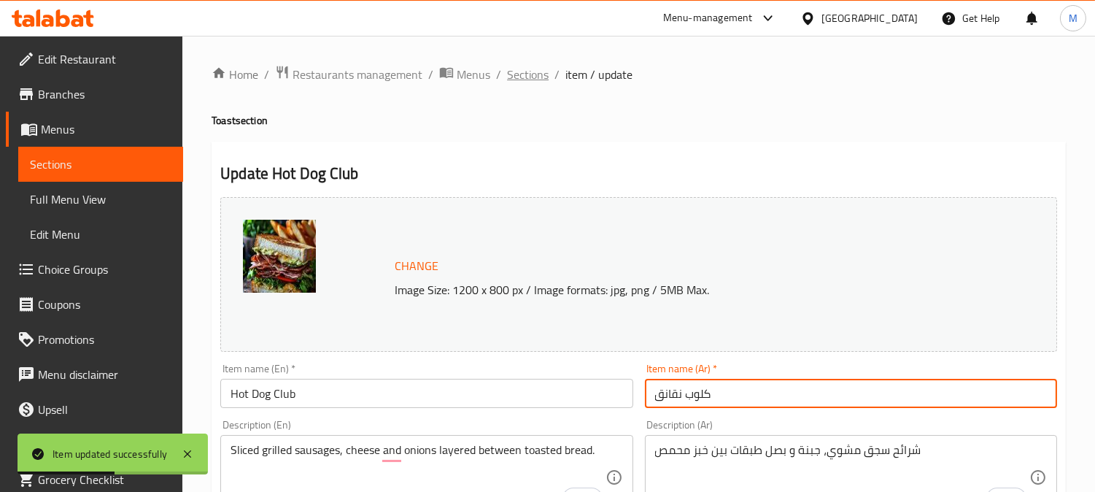
click at [534, 67] on span "Sections" at bounding box center [528, 75] width 42 height 18
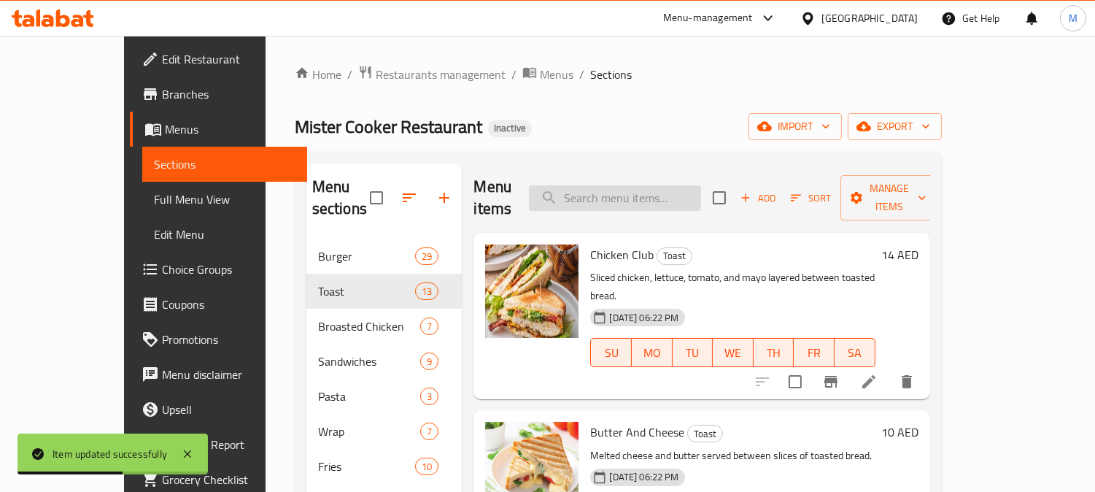
click at [701, 185] on input "search" at bounding box center [615, 198] width 172 height 26
paste input "Spicy Chicken Club"
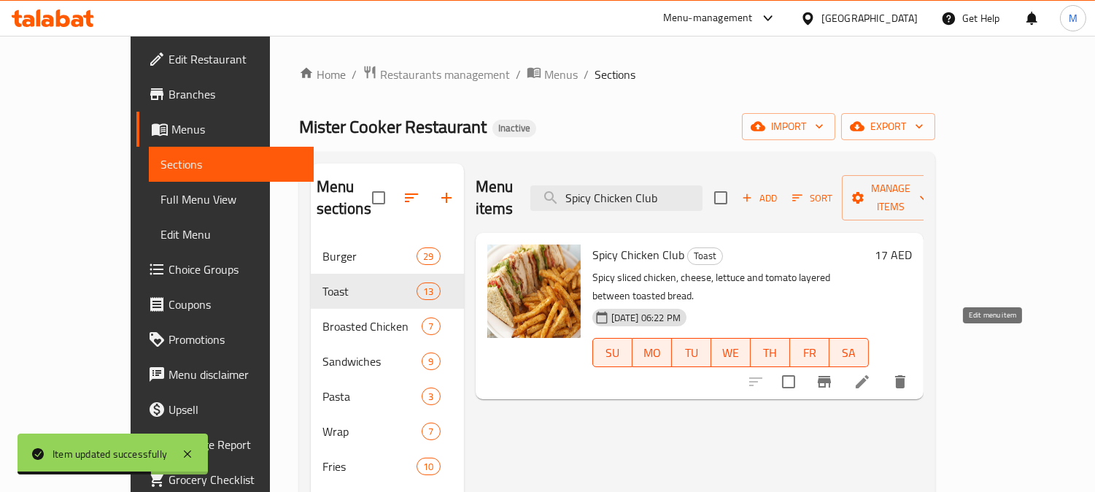
type input "Spicy Chicken Club"
click at [869, 375] on icon at bounding box center [862, 381] width 13 height 13
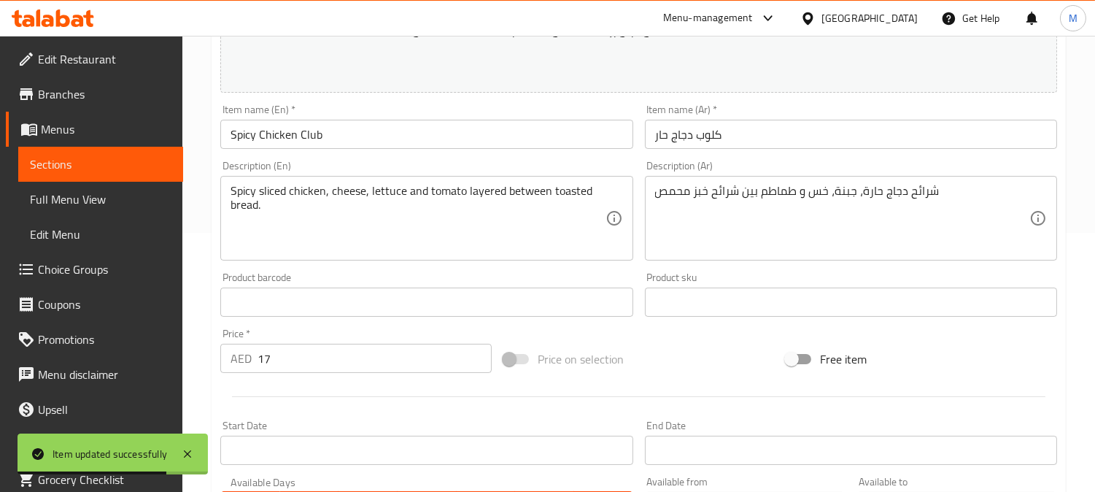
scroll to position [324, 0]
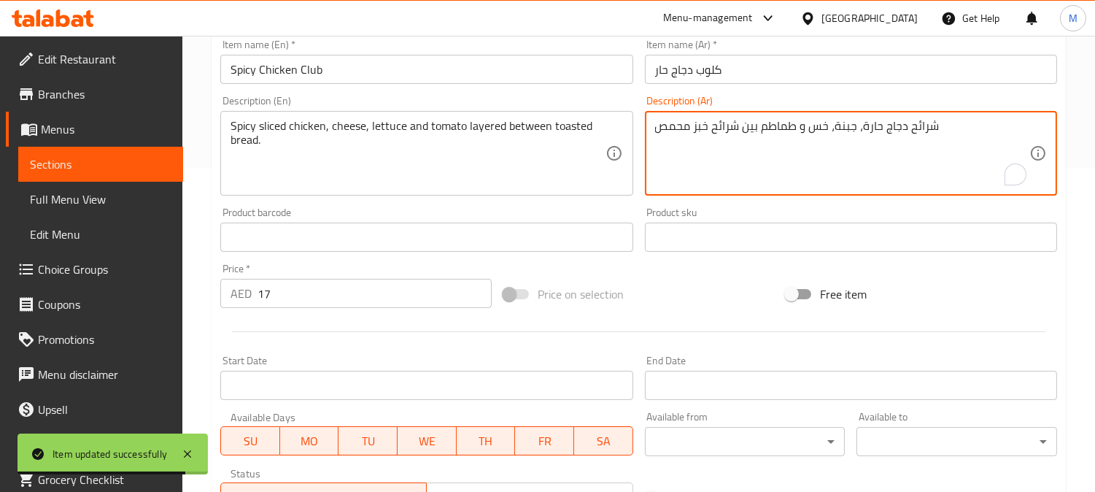
click at [722, 128] on textarea "شرائح دجاج حارة، جبنة، خس و طماطم بين شرائح خبز محمص" at bounding box center [842, 153] width 374 height 69
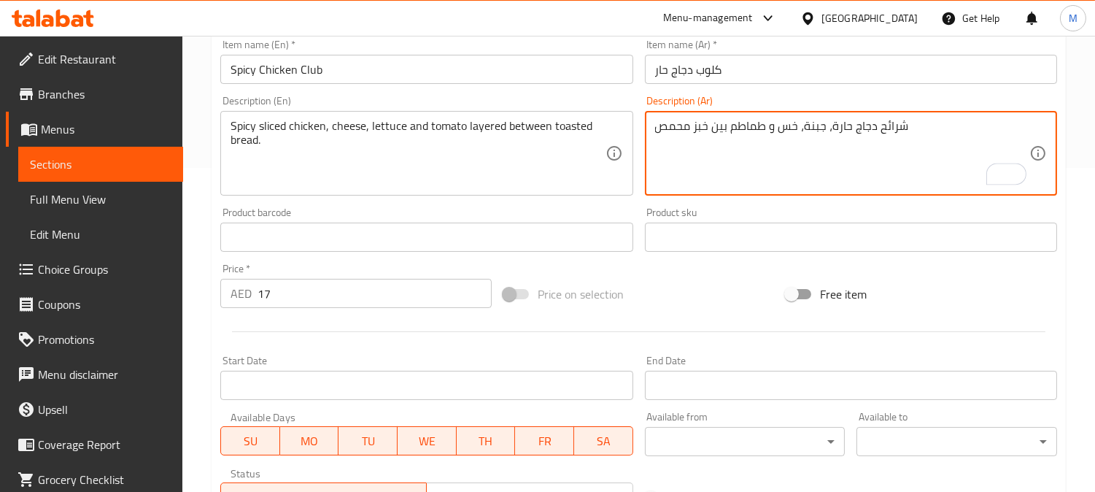
click at [727, 133] on textarea "شرائح دجاج حارة، جبنة، خس و طماطم بين خبز محمص" at bounding box center [842, 153] width 374 height 69
type textarea "شرائح دجاج حارة، جبنة، خس و طماطم طبقات بين خبز محمص"
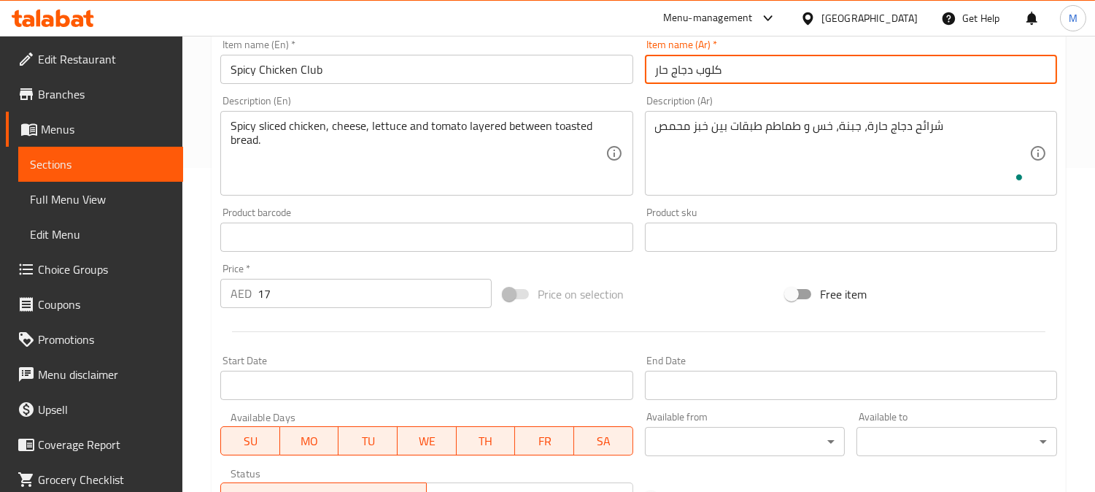
click at [733, 62] on input "كلوب دجاج حار" at bounding box center [851, 69] width 412 height 29
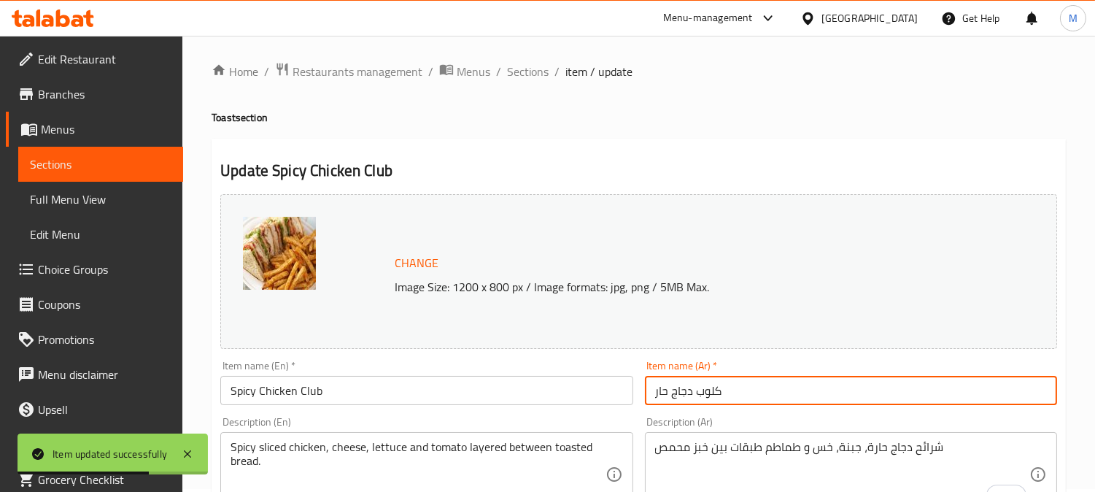
scroll to position [0, 0]
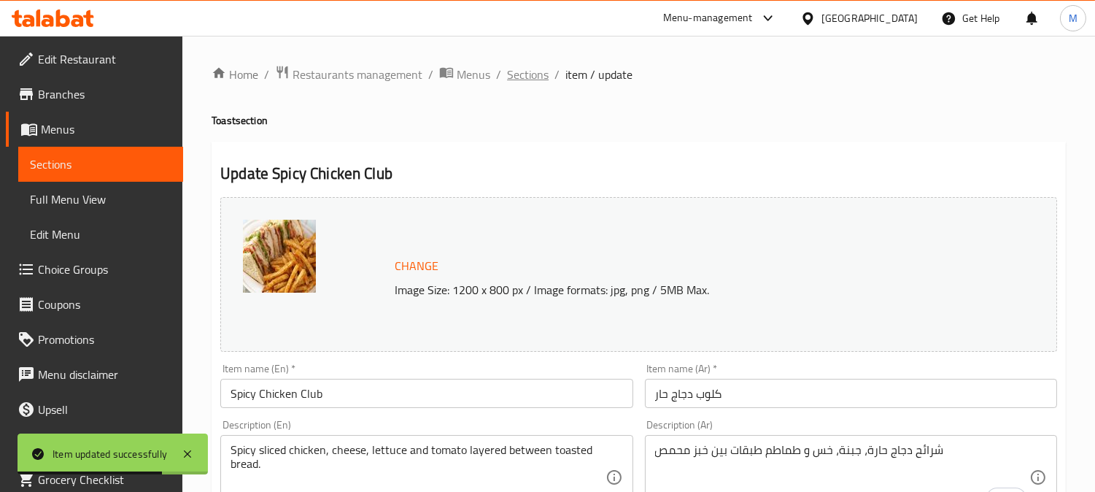
click at [525, 74] on span "Sections" at bounding box center [528, 75] width 42 height 18
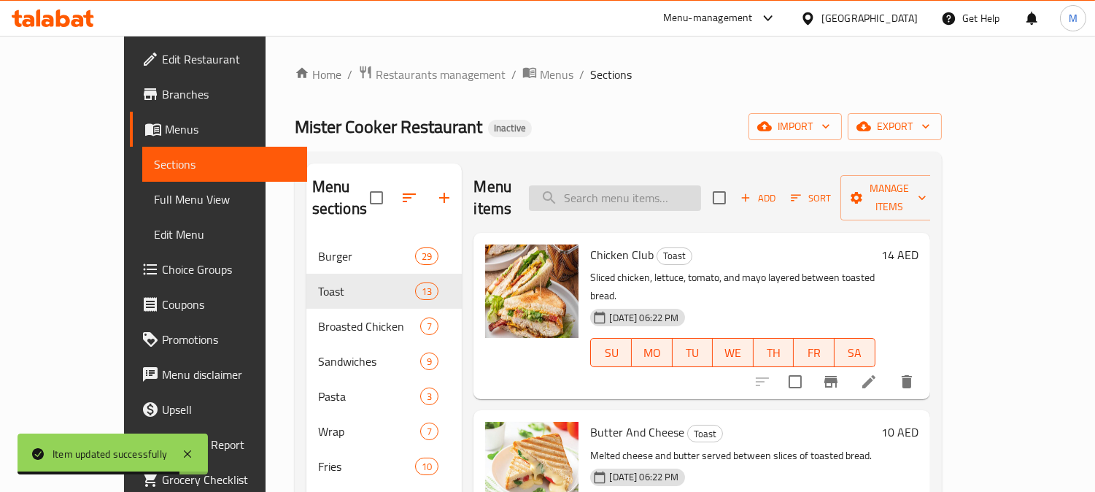
paste input "كومبو زنجر حار"
click at [660, 185] on input "كومبو زنجر حار" at bounding box center [615, 198] width 172 height 26
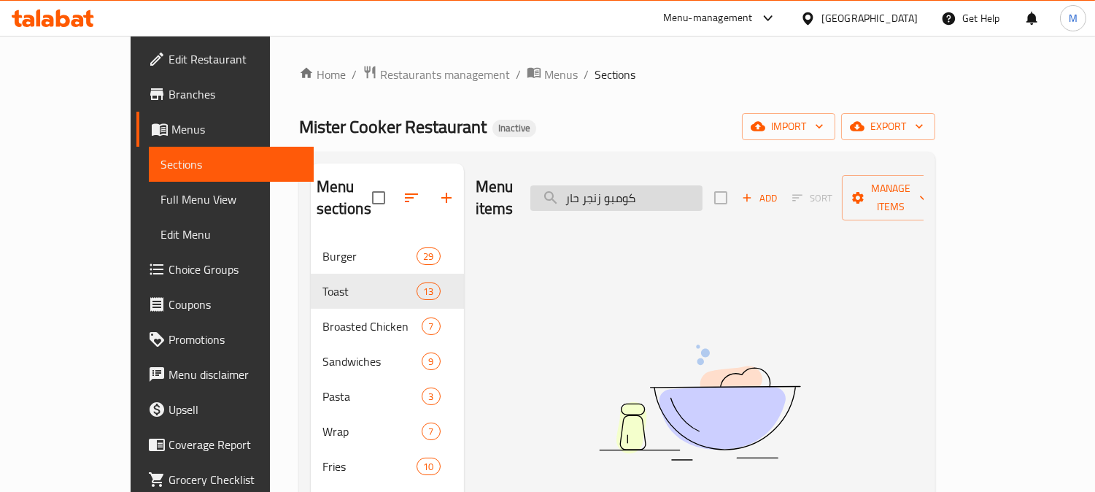
click at [677, 188] on input "كومبو زنجر حار" at bounding box center [616, 198] width 172 height 26
paste input "Zinker Spicy Combo"
drag, startPoint x: 610, startPoint y: 183, endPoint x: 630, endPoint y: 210, distance: 33.4
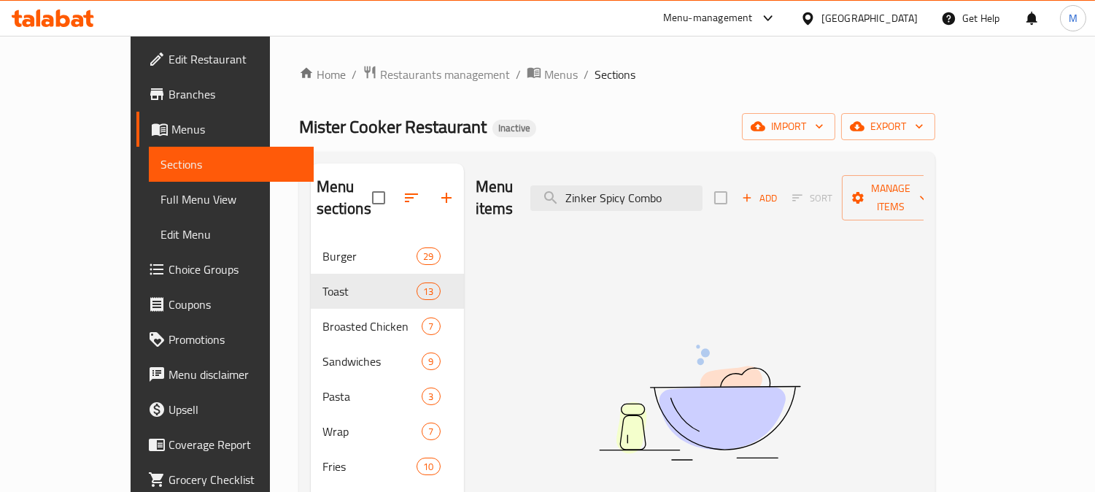
click at [610, 185] on input "Zinker Spicy Combo" at bounding box center [616, 198] width 172 height 26
click at [691, 185] on input "Zinker Spicy Combo" at bounding box center [616, 198] width 172 height 26
paste input "كومبو زنجر"
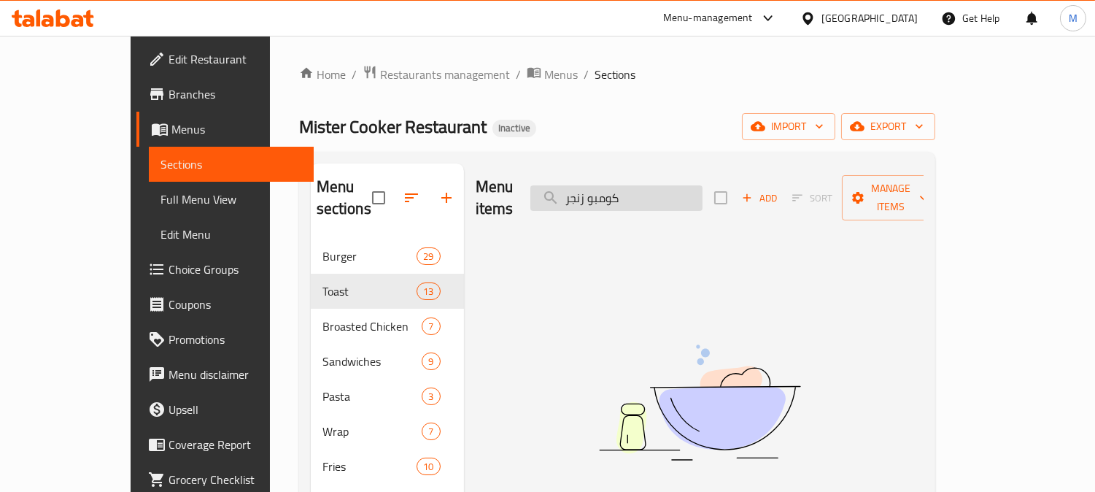
click at [699, 185] on input "كومبو زنجر" at bounding box center [616, 198] width 172 height 26
paste input "قانق تشيتوس"
click at [688, 185] on input "نقانق تشيتوس" at bounding box center [616, 198] width 172 height 26
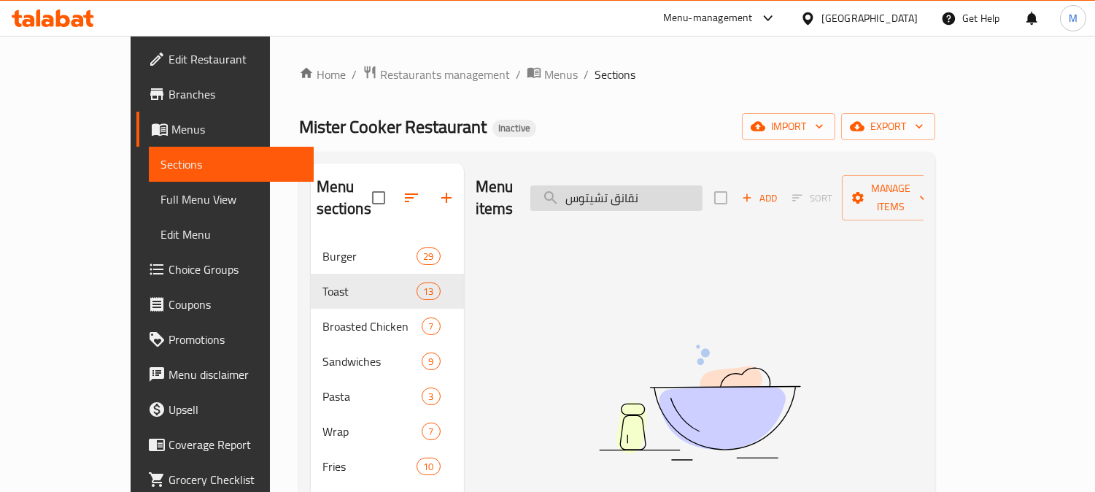
click at [688, 185] on input "نقانق تشيتوس" at bounding box center [616, 198] width 172 height 26
paste input "بيف ستيك ها"
click at [636, 185] on input "بيف ستيك هاوس" at bounding box center [616, 198] width 172 height 26
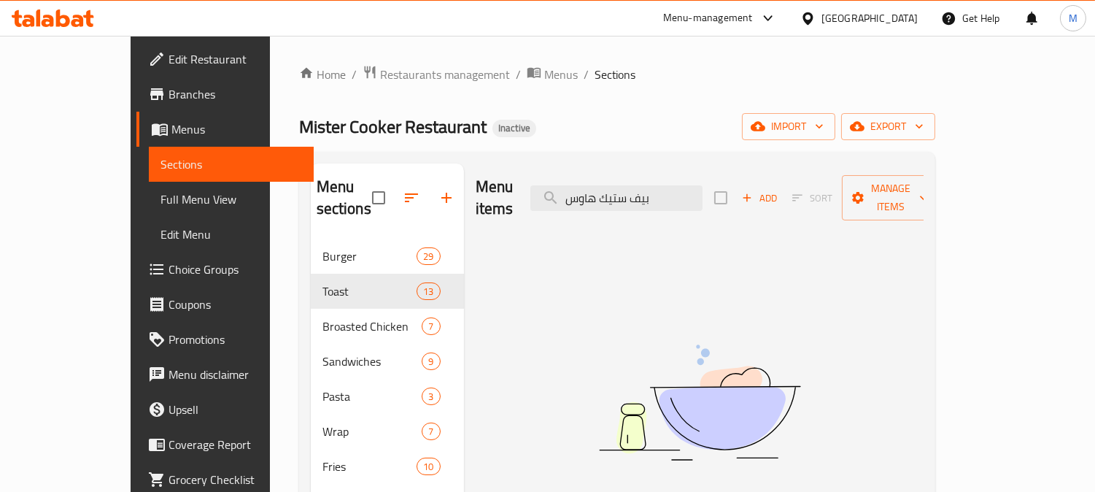
click at [636, 185] on input "بيف ستيك هاوس" at bounding box center [616, 198] width 172 height 26
paste input "Arabic Shawarma"
click at [668, 193] on input "بيف ستيك Arabic Shawarma" at bounding box center [616, 198] width 172 height 26
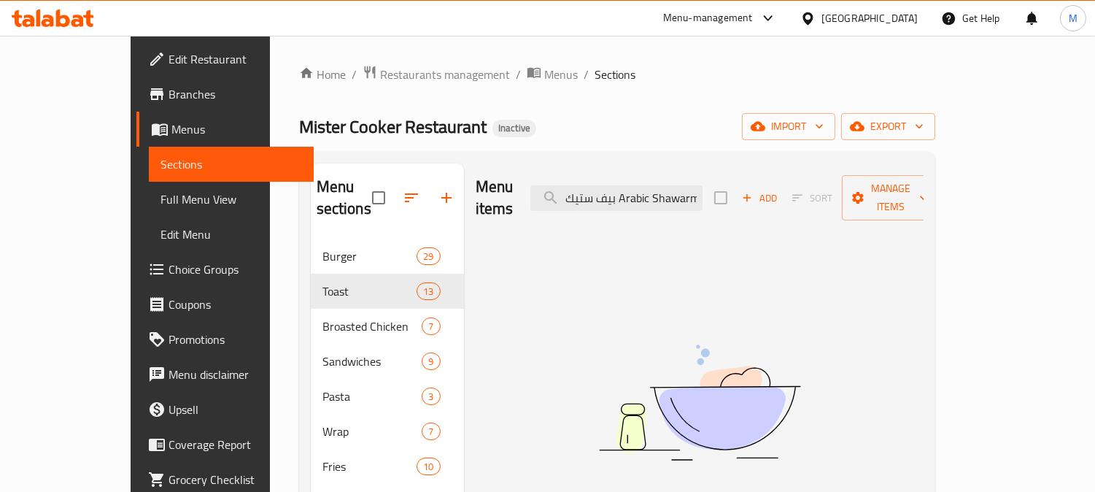
click at [668, 193] on input "بيف ستيك Arabic Shawarma" at bounding box center [616, 198] width 172 height 26
click at [668, 192] on input "بيف ستيك Arabic Shawarma" at bounding box center [616, 198] width 172 height 26
click at [703, 188] on input "بيف ستيك Arabic Shawarma" at bounding box center [616, 198] width 172 height 26
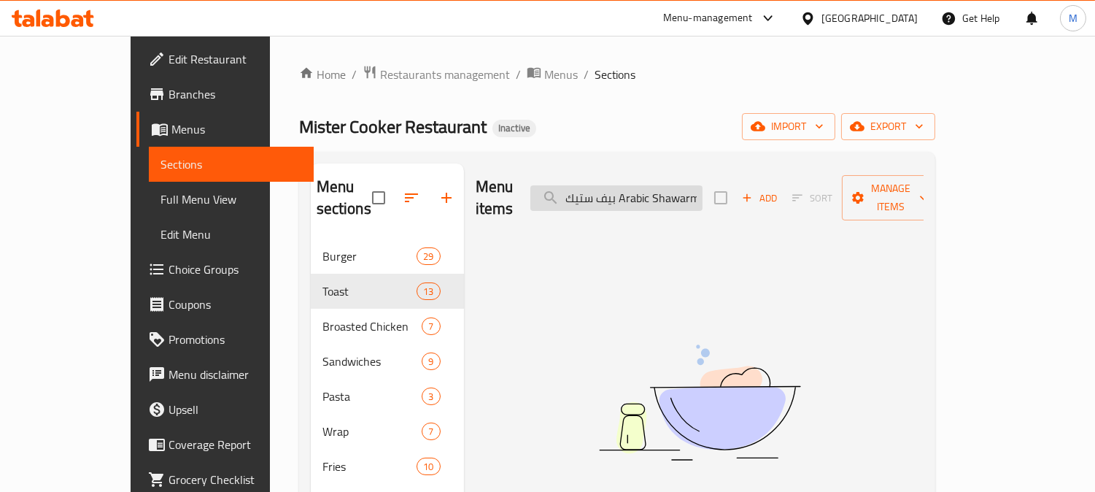
click at [703, 185] on input "بيف ستيك Arabic Shawarma" at bounding box center [616, 198] width 172 height 26
paste input "search"
type input "Arabic Shawarma"
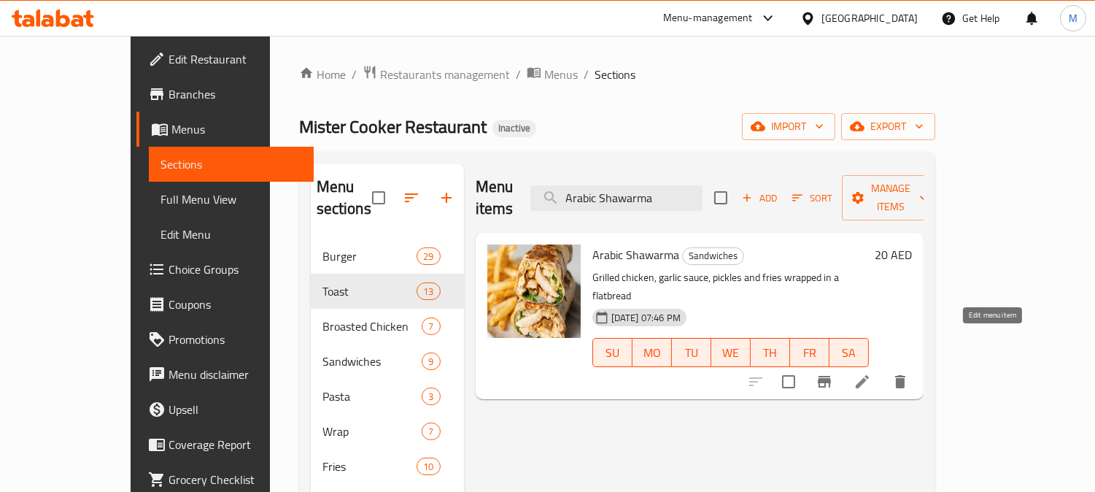
click at [869, 375] on icon at bounding box center [862, 381] width 13 height 13
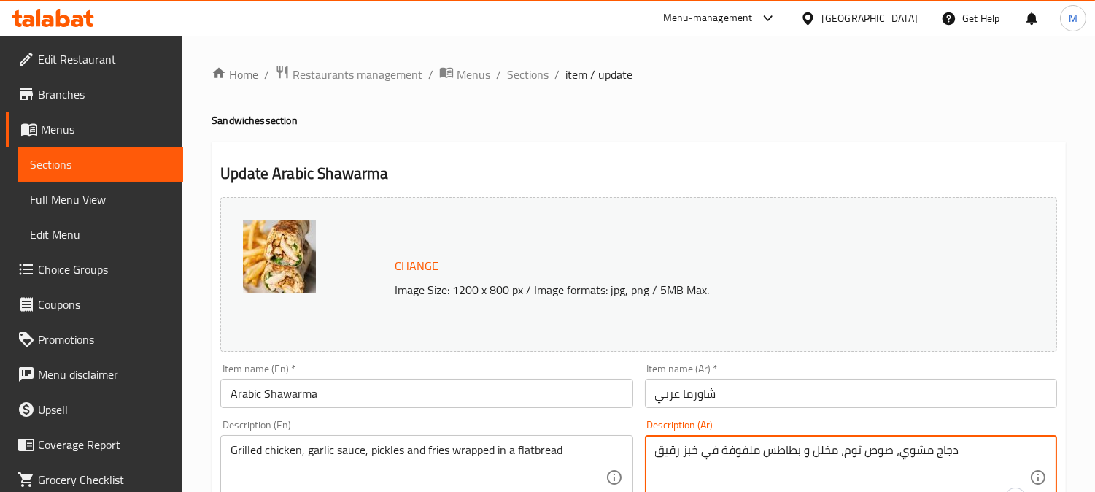
paste textarea "Arabic Shawarma"
click at [757, 450] on textarea "دجاج مشوي، صوص ثوم، مخلل و بطاطس ملفوفة في خبز رقيق" at bounding box center [842, 477] width 374 height 69
paste textarea "ليةم"
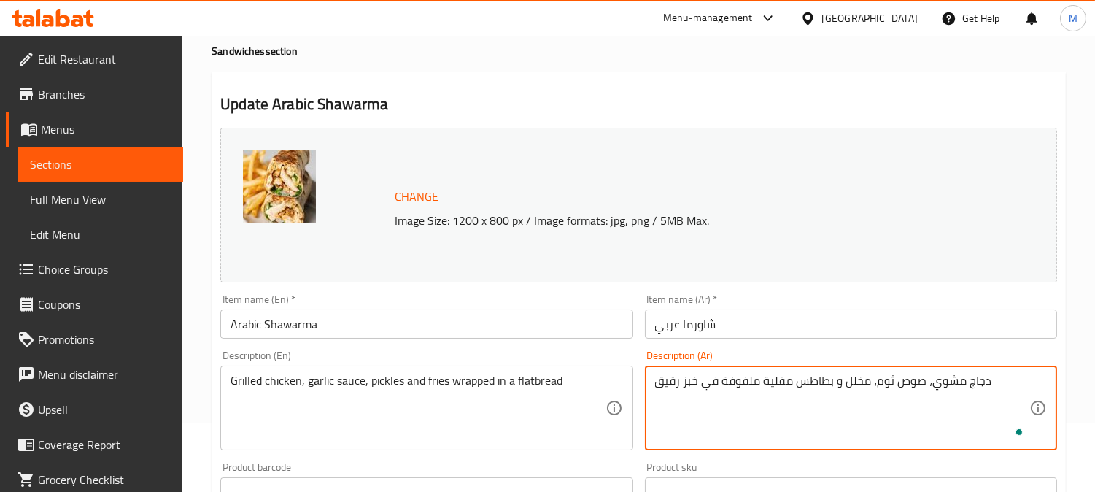
scroll to position [162, 0]
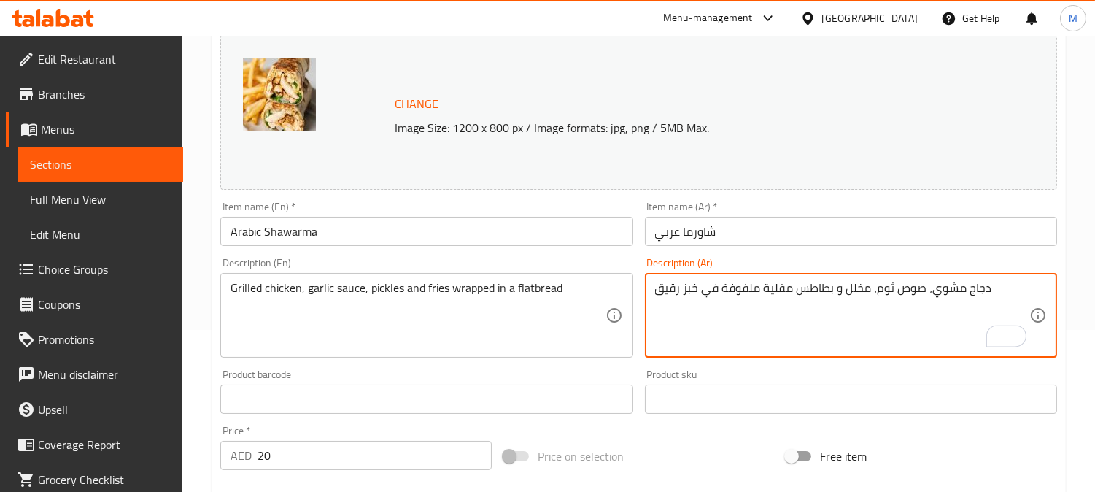
click at [673, 290] on textarea "دجاج مشوي، صوص ثوم، مخلل و بطاطس مقلية ملفوفة في خبز رقيق" at bounding box center [842, 315] width 374 height 69
click at [674, 290] on textarea "دجاج مشوي، صوص ثوم، مخلل و بطاطس مقلية ملفوفة في خبز رقيق" at bounding box center [842, 315] width 374 height 69
click at [673, 290] on textarea "دجاج مشوي، صوص ثوم، مخلل و بطاطس مقلية ملفوفة في خبز رقيق" at bounding box center [842, 315] width 374 height 69
click at [668, 282] on textarea "دجاج مشوي، صوص ثوم، مخلل و بطاطس مقلية ملفوفة في خبز رقيق" at bounding box center [842, 315] width 374 height 69
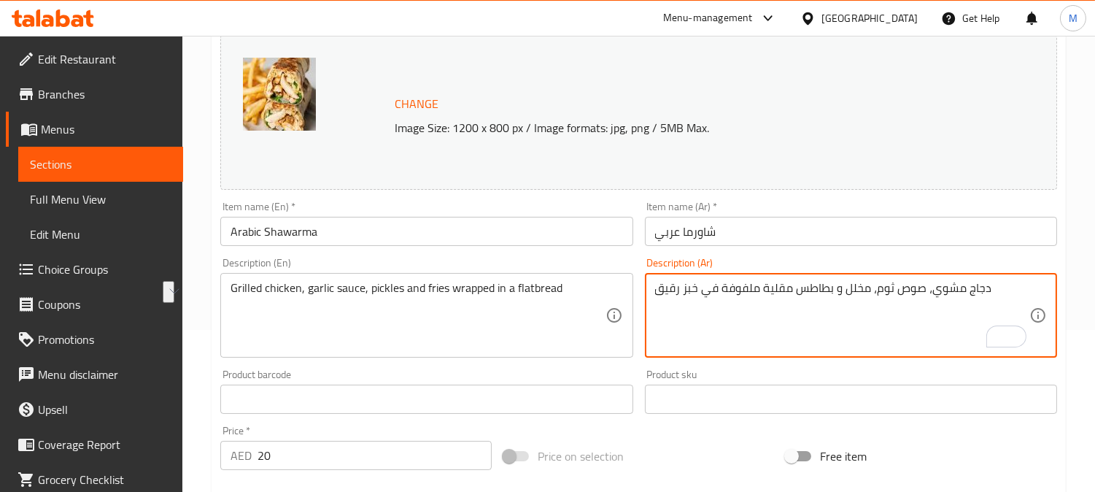
click at [668, 282] on textarea "دجاج مشوي، صوص ثوم، مخلل و بطاطس مقلية ملفوفة في خبز رقيق" at bounding box center [842, 315] width 374 height 69
click at [676, 295] on textarea "دجاج مشوي، صوص ثوم، مخلل و بطاطس مقلية ملفوفة في خبز رقيق" at bounding box center [842, 315] width 374 height 69
click at [667, 288] on textarea "دجاج مشوي، صوص ثوم، مخلل و بطاطس مقلية ملفوفة في خبز رقيق" at bounding box center [842, 315] width 374 height 69
type textarea "دجاج مشوي، صوص ثوم، مخلل و بطاطس مقلية ملفوفة في خبز مسطح"
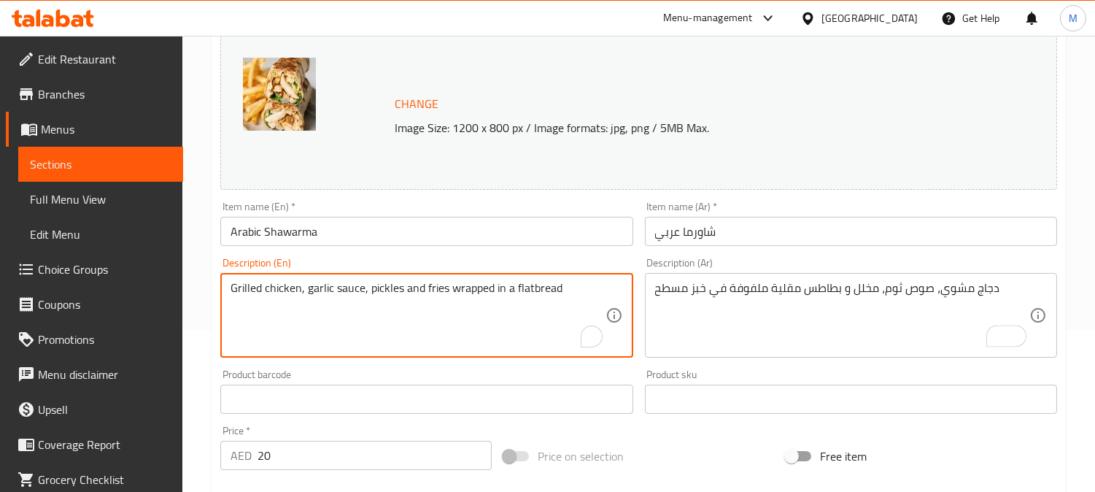
click at [549, 289] on textarea "Grilled chicken, garlic sauce, pickles and fries wrapped in a flatbread" at bounding box center [418, 315] width 374 height 69
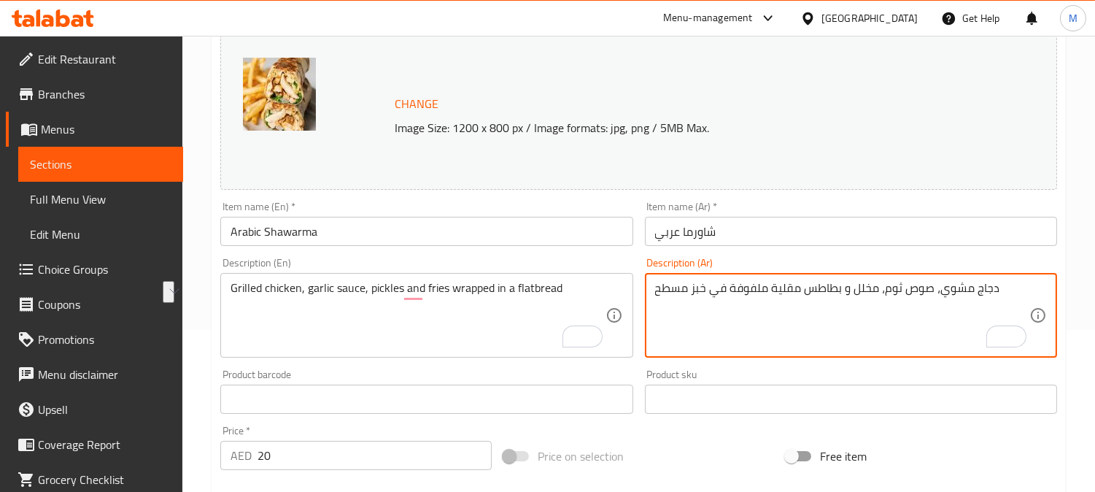
drag, startPoint x: 705, startPoint y: 285, endPoint x: 649, endPoint y: 286, distance: 55.5
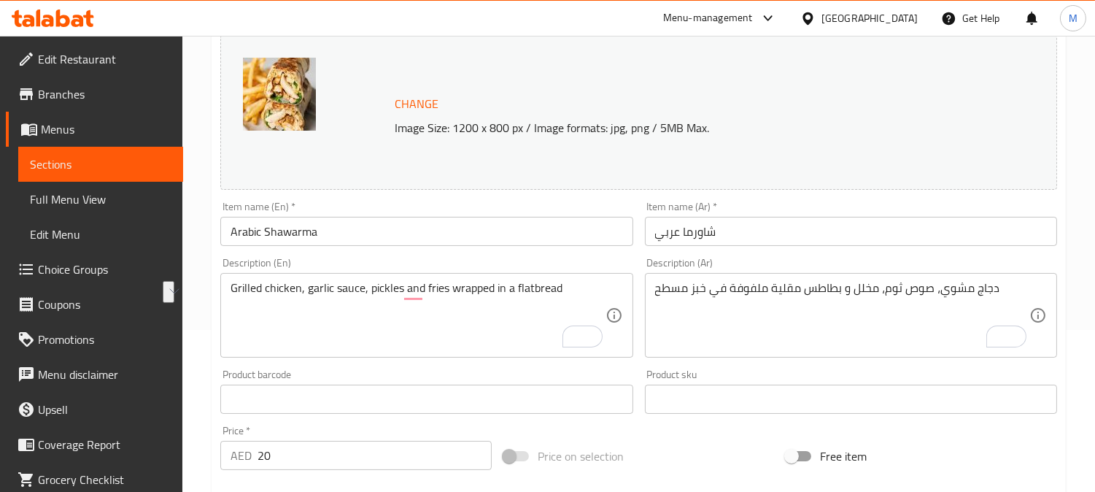
click at [690, 292] on textarea "دجاج مشوي، صوص ثوم، مخلل و بطاطس مقلية ملفوفة في خبز مسطح" at bounding box center [842, 315] width 374 height 69
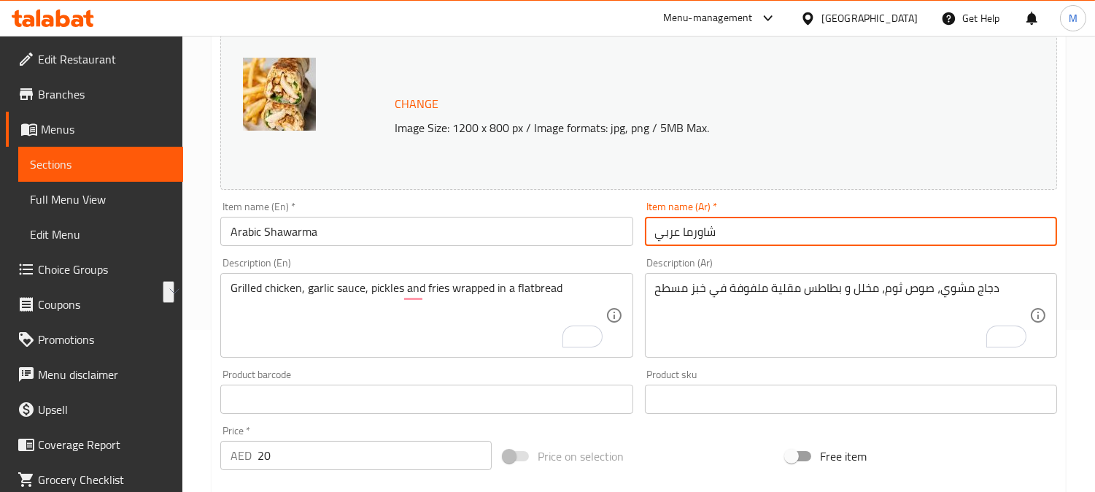
click at [795, 237] on input "شاورما عربي" at bounding box center [851, 231] width 412 height 29
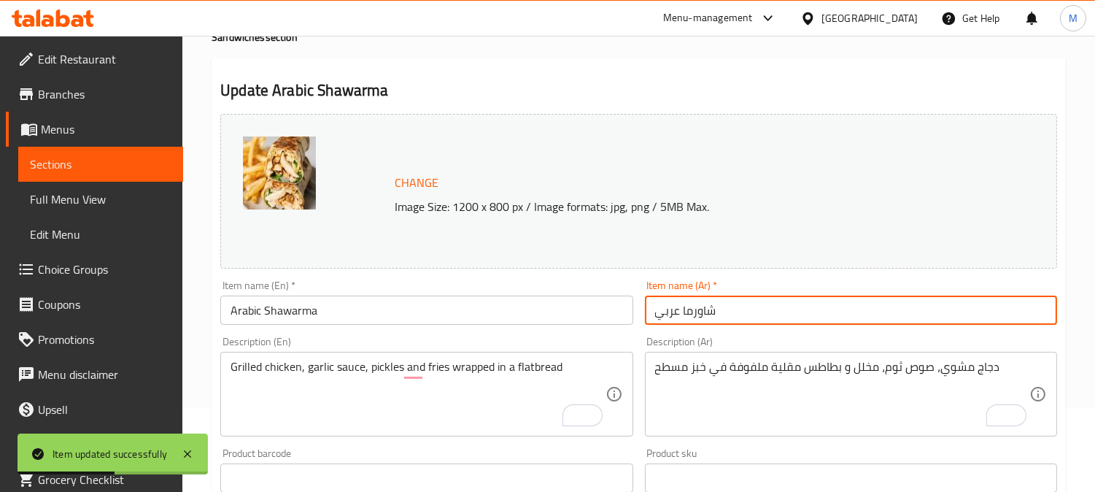
scroll to position [0, 0]
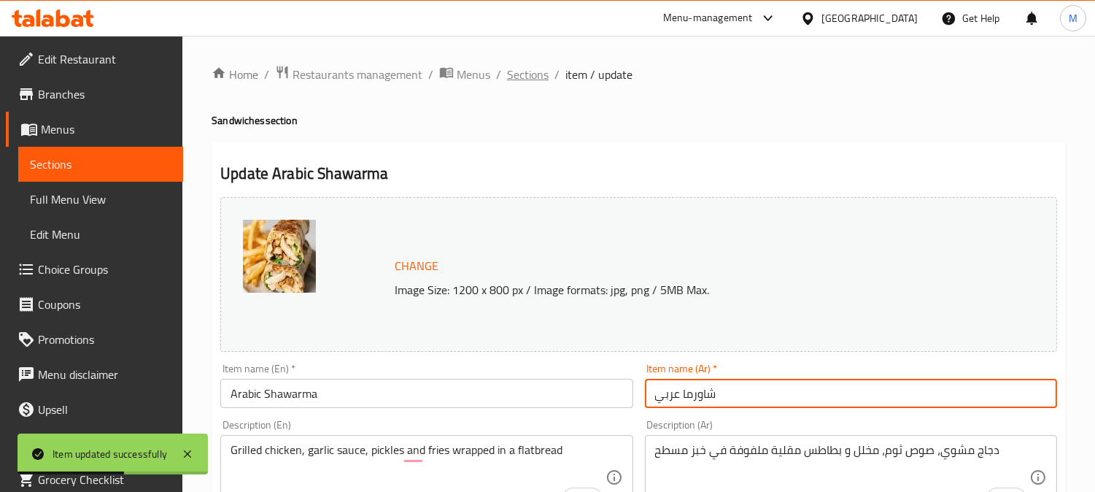
click at [530, 81] on span "Sections" at bounding box center [528, 75] width 42 height 18
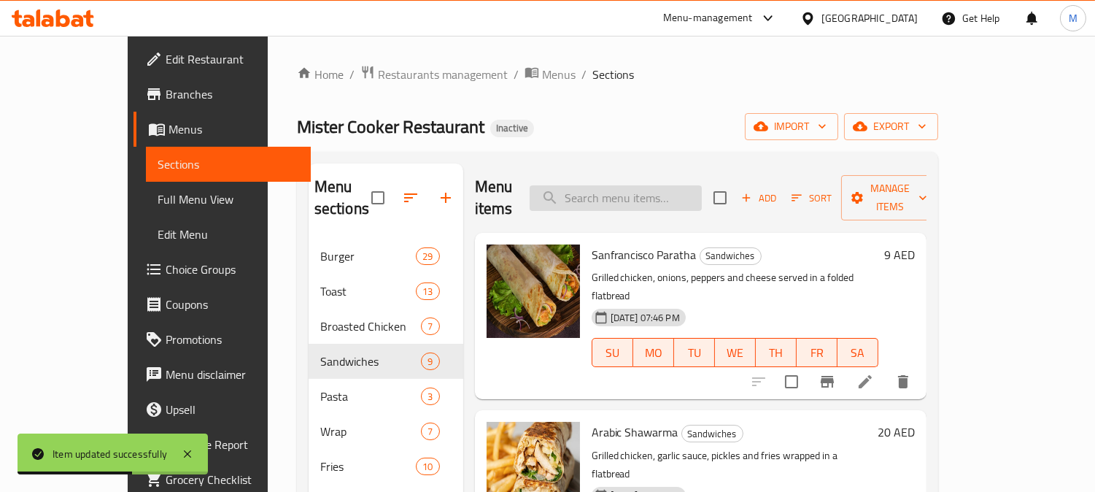
click at [681, 185] on input "search" at bounding box center [616, 198] width 172 height 26
paste input "Chicken Paratha"
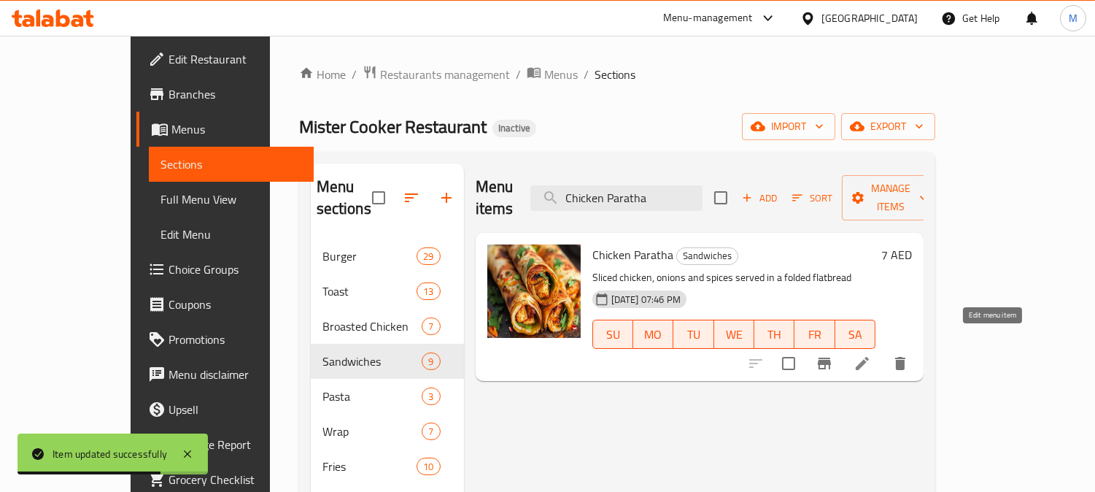
type input "Chicken Paratha"
click at [871, 355] on icon at bounding box center [863, 364] width 18 height 18
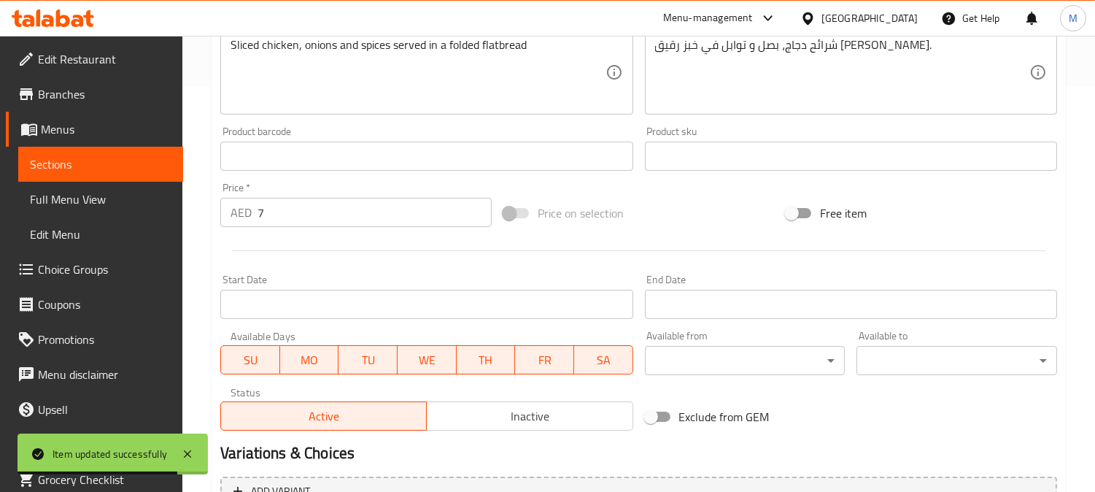
scroll to position [243, 0]
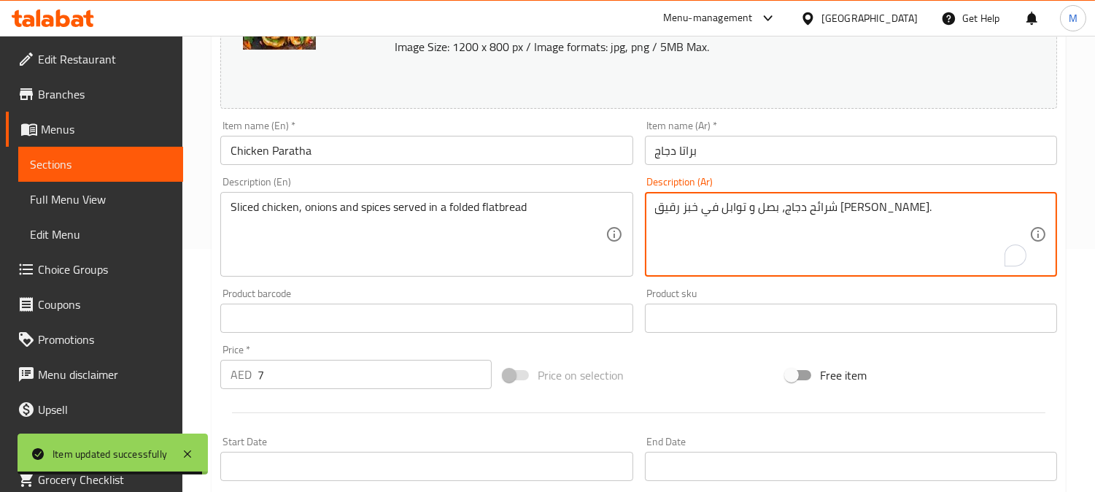
click at [705, 209] on textarea "شرائح دجاج، بصل و توابل في خبز رقيق مطوي." at bounding box center [842, 234] width 374 height 69
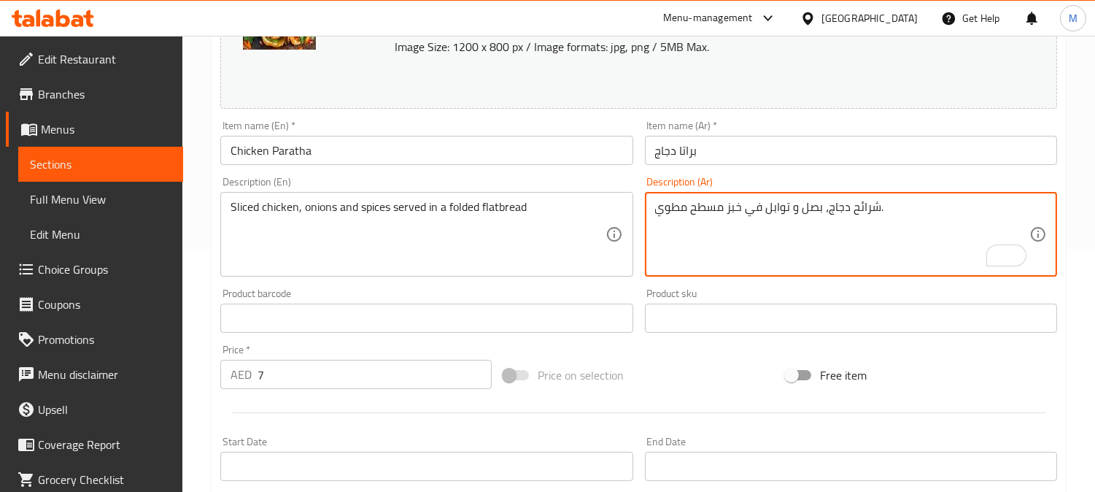
click at [766, 209] on textarea "شرائح دجاج، بصل و توابل في خبز مسطح مطوي." at bounding box center [842, 234] width 374 height 69
click at [760, 203] on textarea "شرائح دجاج، بصل و توابل في خبز مسطح مطوي." at bounding box center [842, 234] width 374 height 69
type textarea "شرائح دجاج، بصل و توابل تقفي خبز مسطح مطوي."
type textarea "شرائح دجاج، بصل و توابل تقدم في خبز مسطح مطوي."
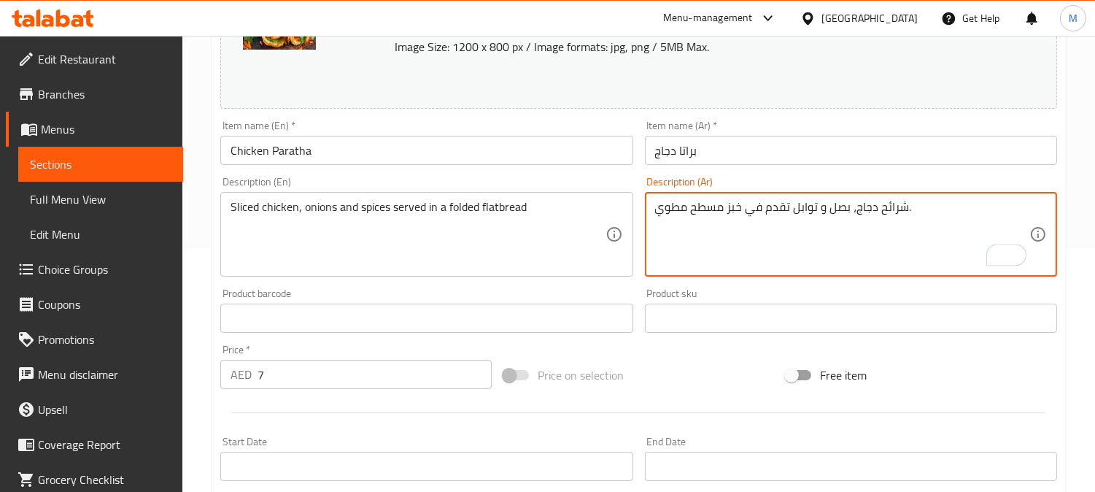
click at [746, 147] on input "براتا دجاج" at bounding box center [851, 150] width 412 height 29
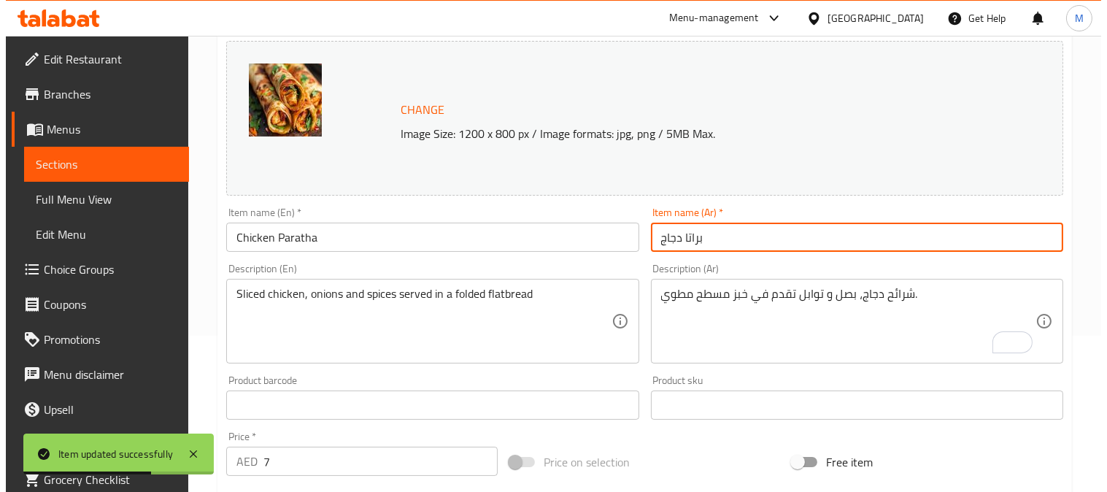
scroll to position [0, 0]
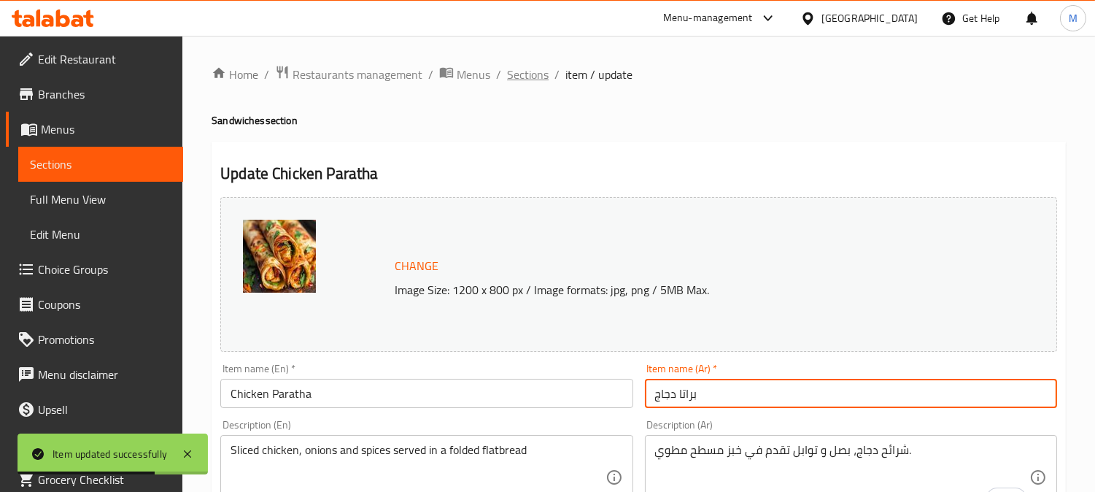
click at [543, 67] on span "Sections" at bounding box center [528, 75] width 42 height 18
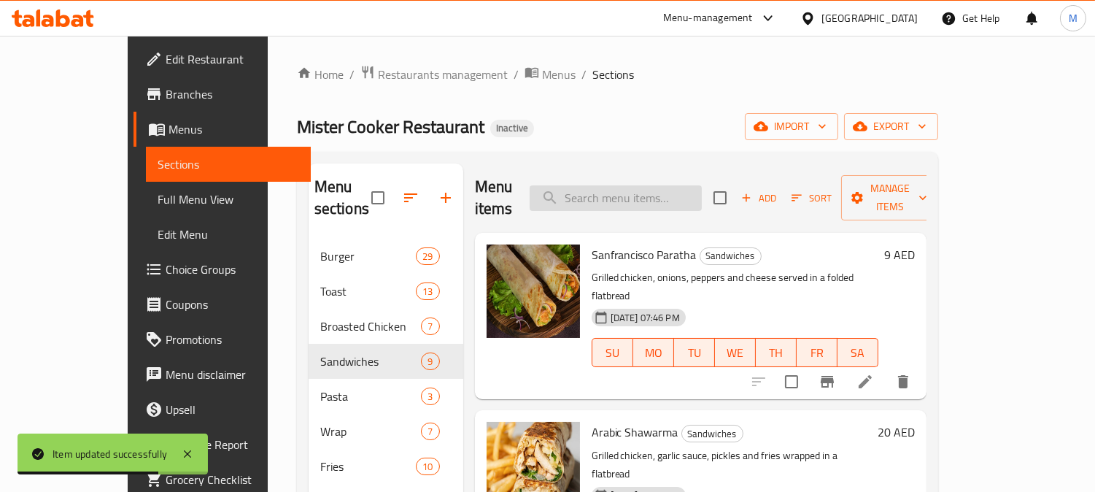
click at [657, 185] on input "search" at bounding box center [616, 198] width 172 height 26
paste input "Beef Paratha"
click at [657, 185] on input "Beef Paratha" at bounding box center [616, 198] width 172 height 26
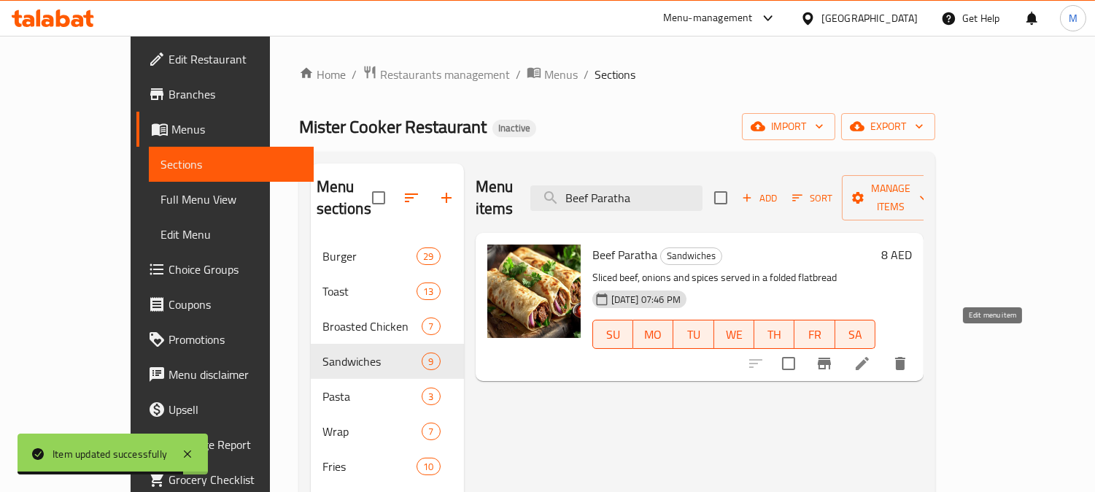
type input "Beef Paratha"
click at [869, 357] on icon at bounding box center [862, 363] width 13 height 13
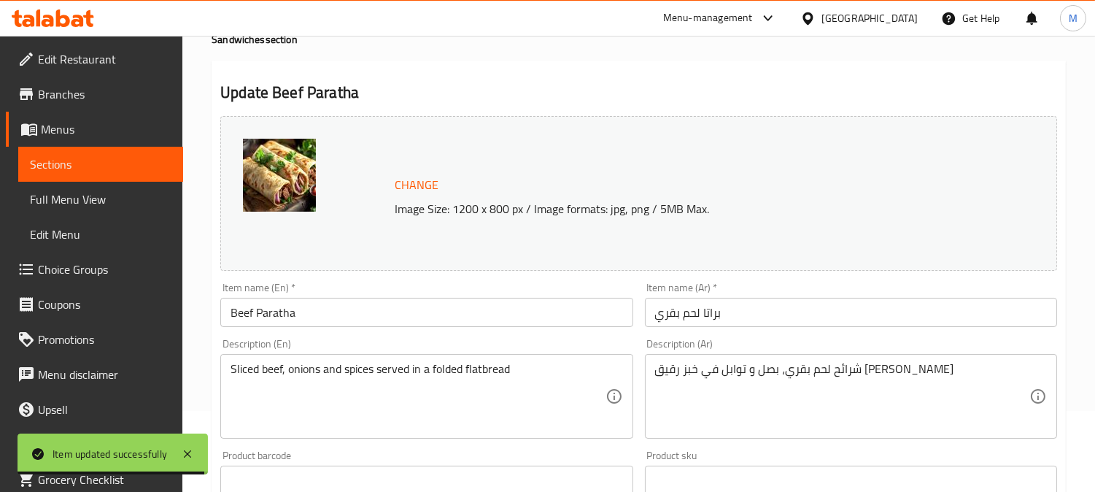
scroll to position [324, 0]
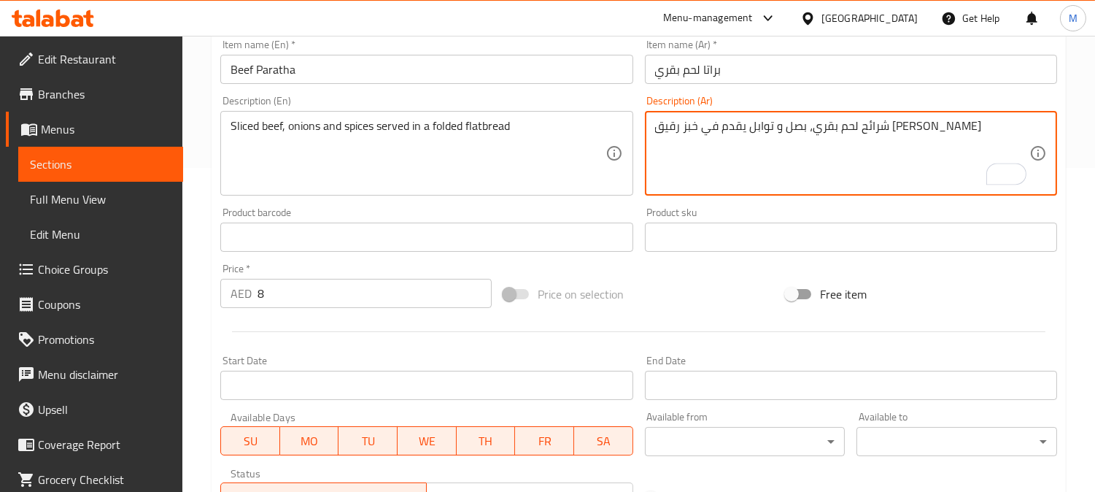
click at [706, 139] on textarea "شرائح لحم بقري، بصل و توابل يقدم في خبز رقيق [PERSON_NAME]" at bounding box center [842, 153] width 374 height 69
click at [706, 134] on textarea "شرائح لحم بقري، بصل و توابل يقدم في خبز رقيق [PERSON_NAME]" at bounding box center [842, 153] width 374 height 69
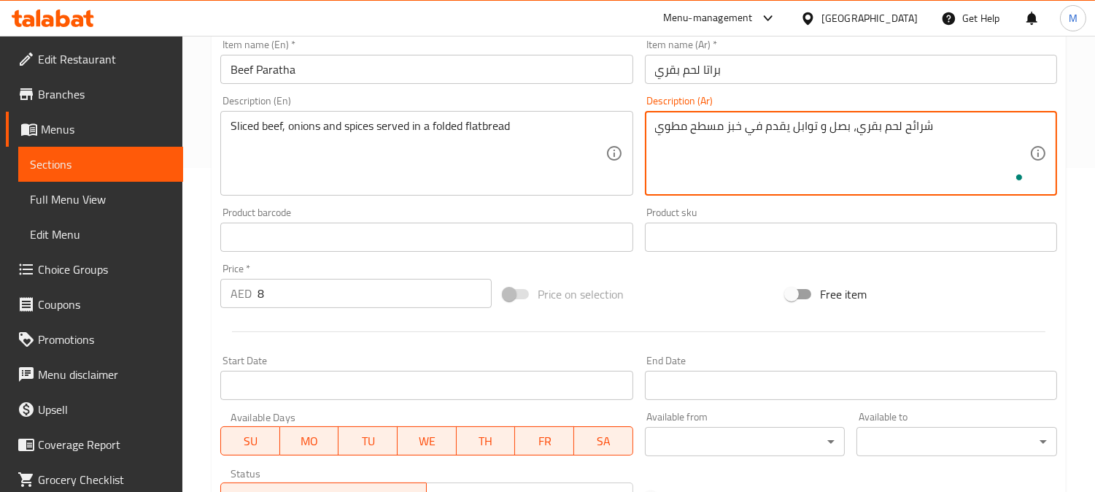
type textarea "شرائح لحم بقري، بصل و توابل يقدم في خبز مسطح مطوي"
click at [743, 69] on input "براتا لحم بقري" at bounding box center [851, 69] width 412 height 29
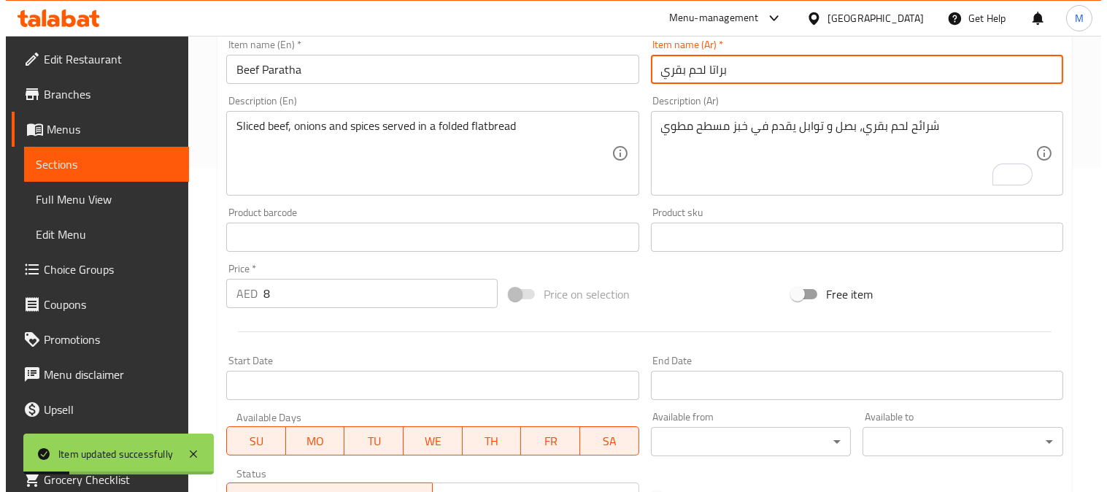
scroll to position [0, 0]
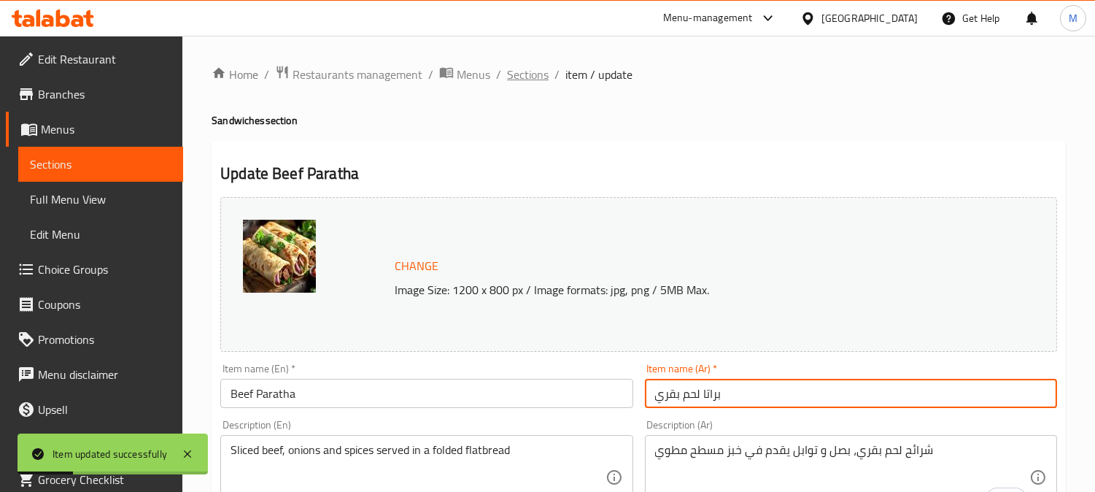
click at [527, 69] on span "Sections" at bounding box center [528, 75] width 42 height 18
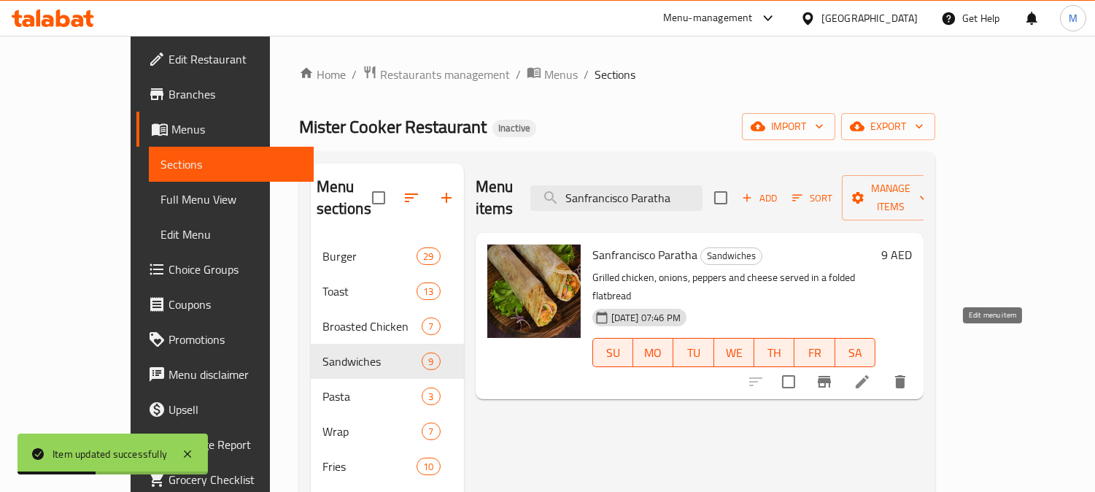
type input "Sanfrancisco Paratha"
click at [871, 373] on icon at bounding box center [863, 382] width 18 height 18
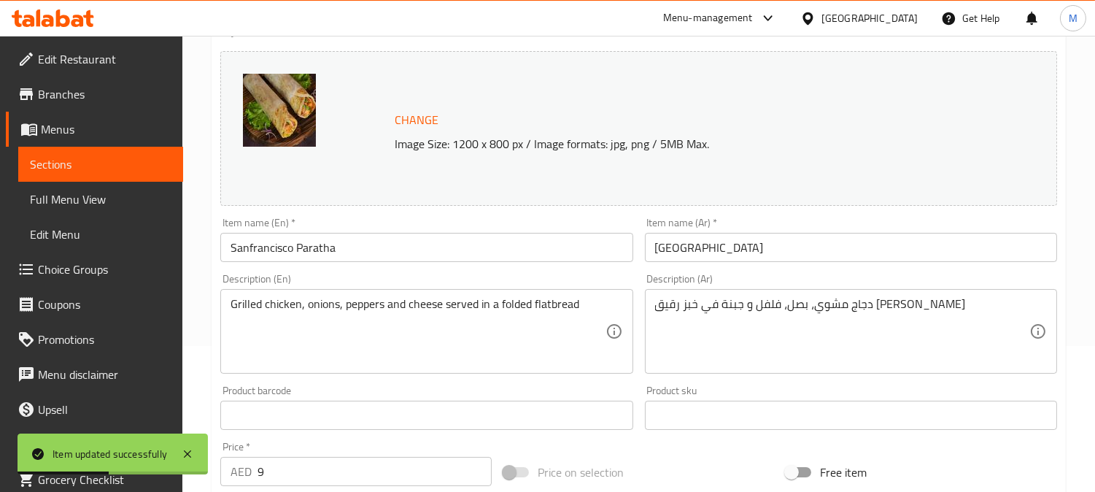
scroll to position [162, 0]
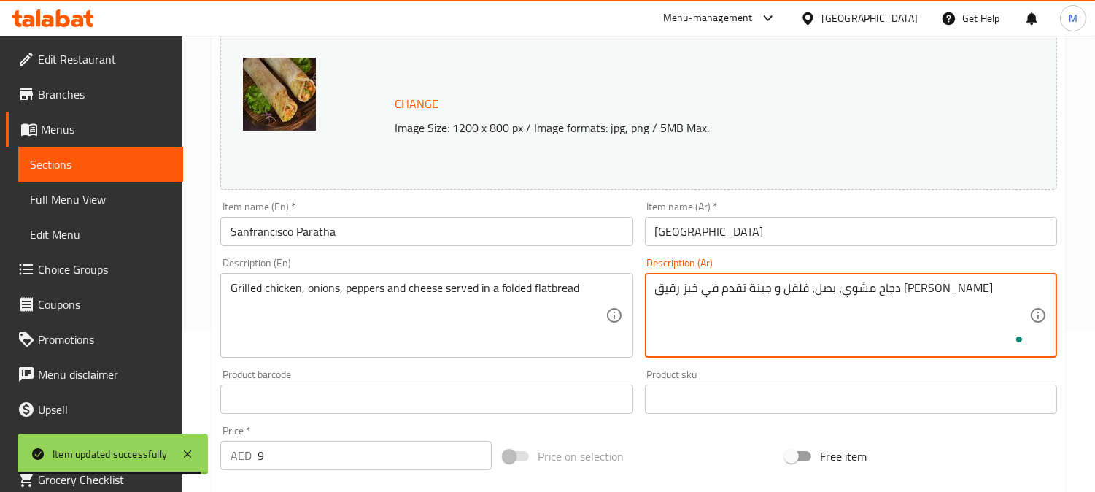
click at [696, 294] on textarea "دجاج مشوي، بصل، فلفل و جبنة تقدم في خبز رقيق مطوي" at bounding box center [842, 315] width 374 height 69
click at [699, 292] on textarea "دجاج مشوي، بصل، فلفل و جبنة تقدم في خبز رقيق مطوي" at bounding box center [842, 315] width 374 height 69
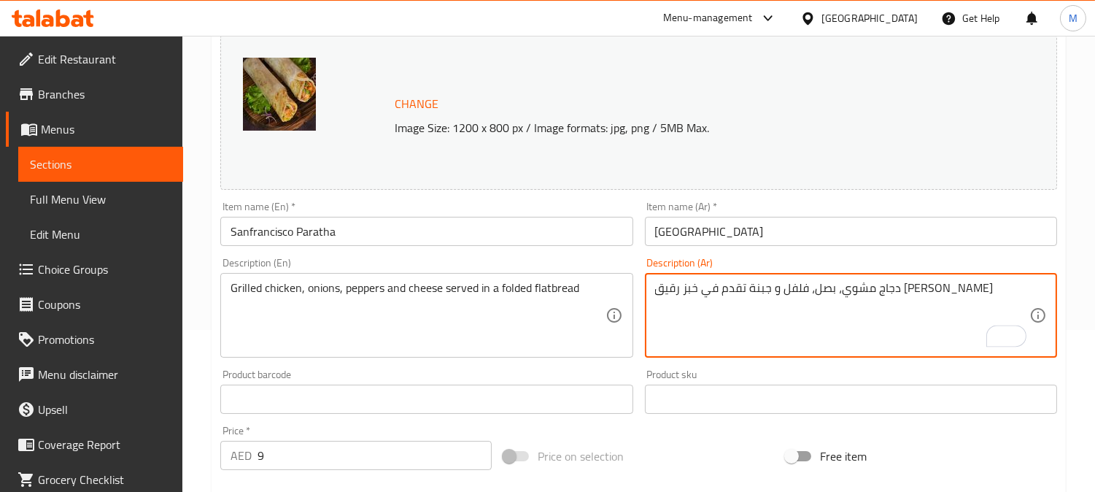
click at [699, 292] on textarea "دجاج مشوي، بصل، فلفل و جبنة تقدم في خبز رقيق مطوي" at bounding box center [842, 315] width 374 height 69
type textarea "دجاج مشوي، بصل، فلفل و جبنة تقدم في خبز مسطح مطوي"
click at [808, 239] on input "براتا سان فرانسيسكو" at bounding box center [851, 231] width 412 height 29
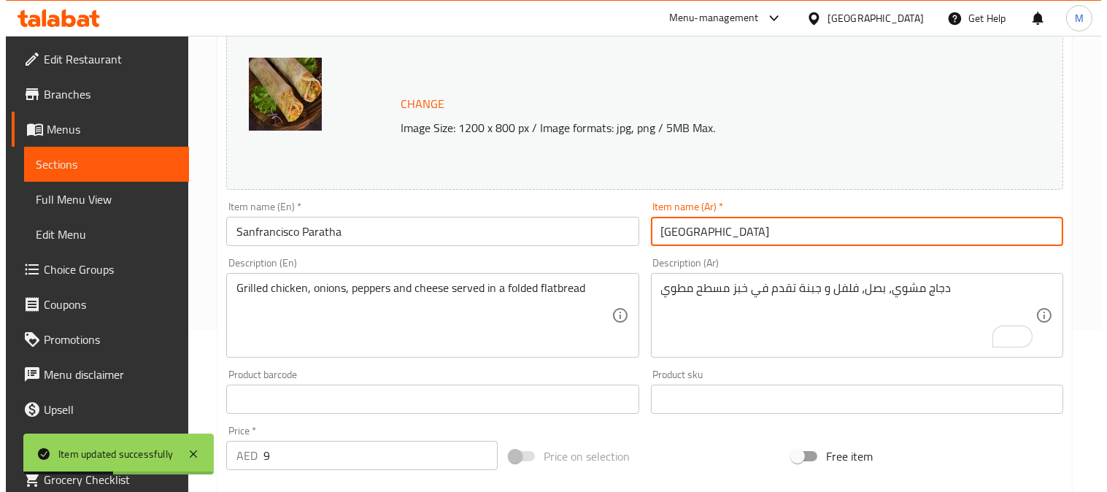
scroll to position [0, 0]
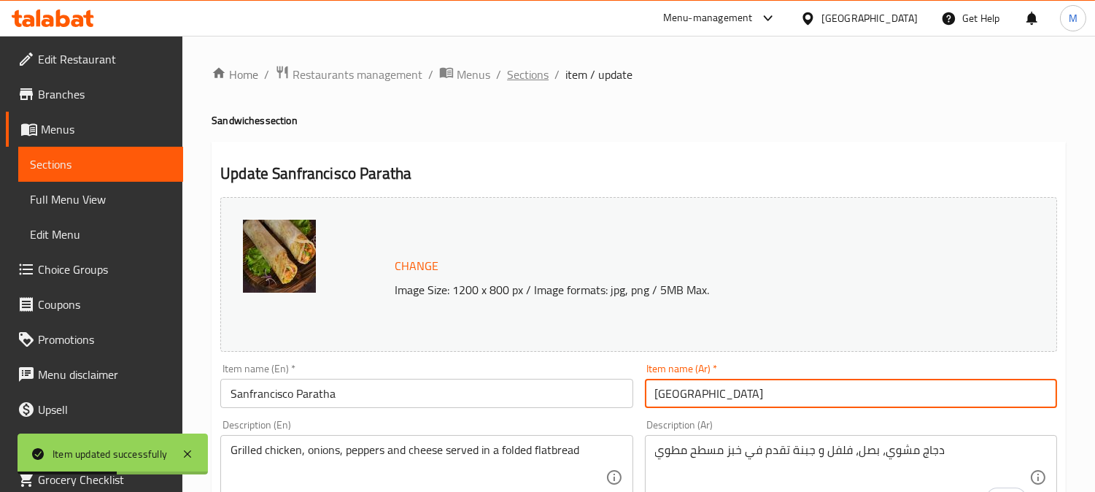
click at [537, 71] on span "Sections" at bounding box center [528, 75] width 42 height 18
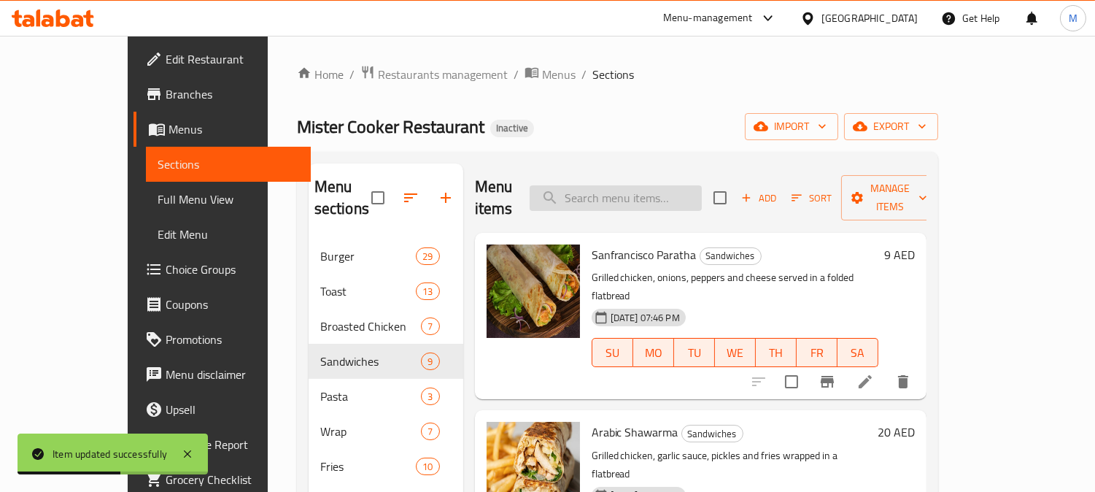
click at [681, 194] on input "search" at bounding box center [616, 198] width 172 height 26
paste input "راب شاورما"
type input "راب شاورما"
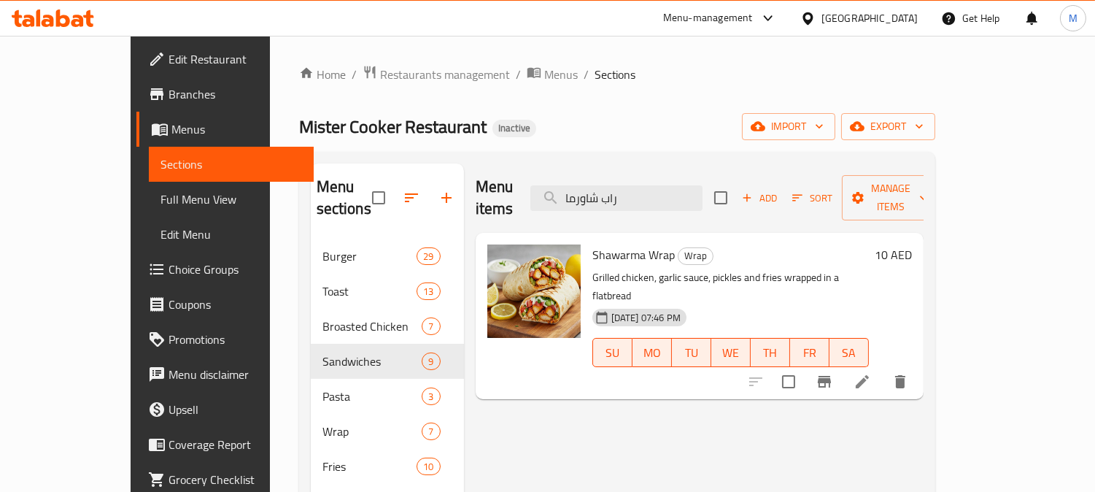
click at [883, 368] on li at bounding box center [862, 381] width 41 height 26
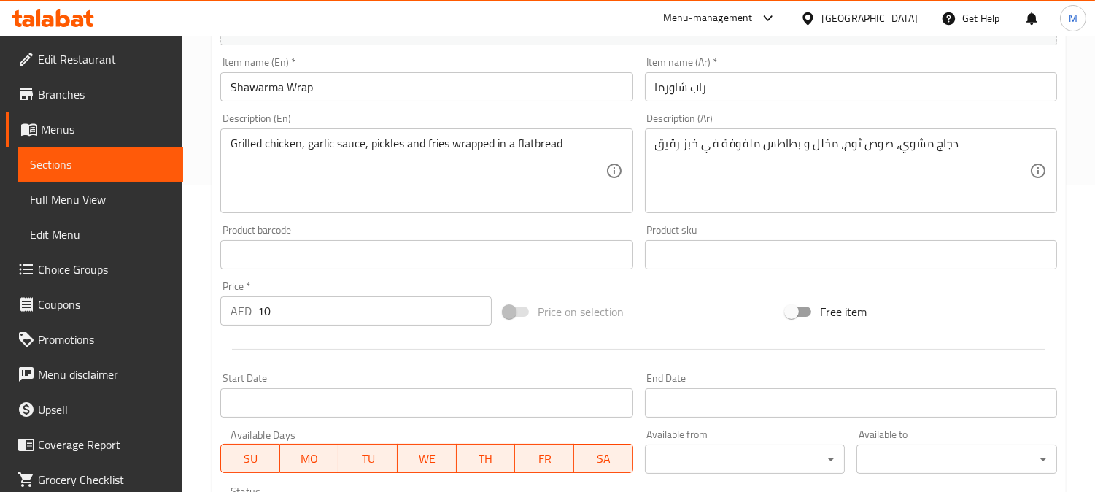
scroll to position [243, 0]
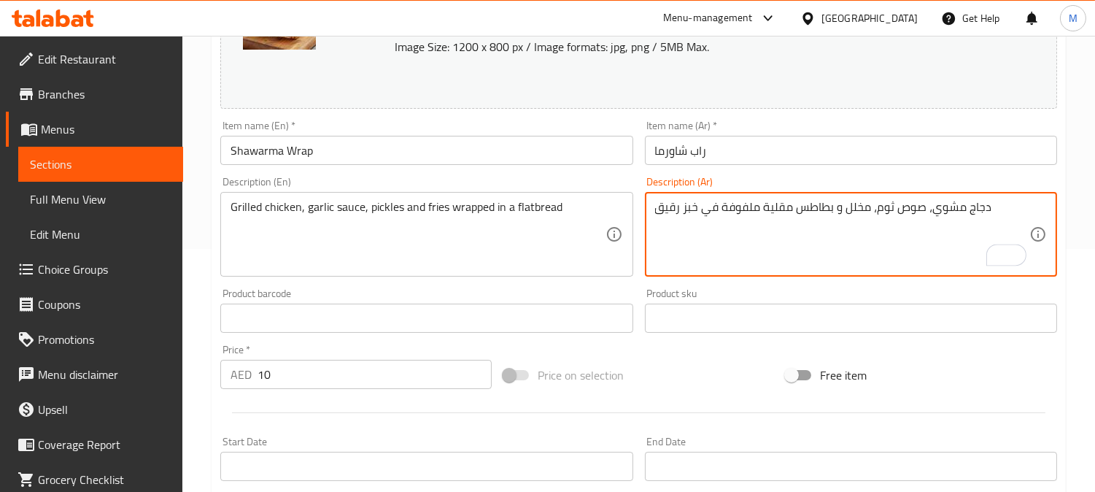
click at [673, 212] on textarea "دجاج مشوي، صوص ثوم، مخلل و بطاطس مقلية ملفوفة في خبز رقيق" at bounding box center [842, 234] width 374 height 69
type textarea "دجاج مشوي، صوص ثوم، مخلل و بطاطس مقلية ملفوفة في خبز مسطح"
click at [799, 153] on input "راب شاورما" at bounding box center [851, 150] width 412 height 29
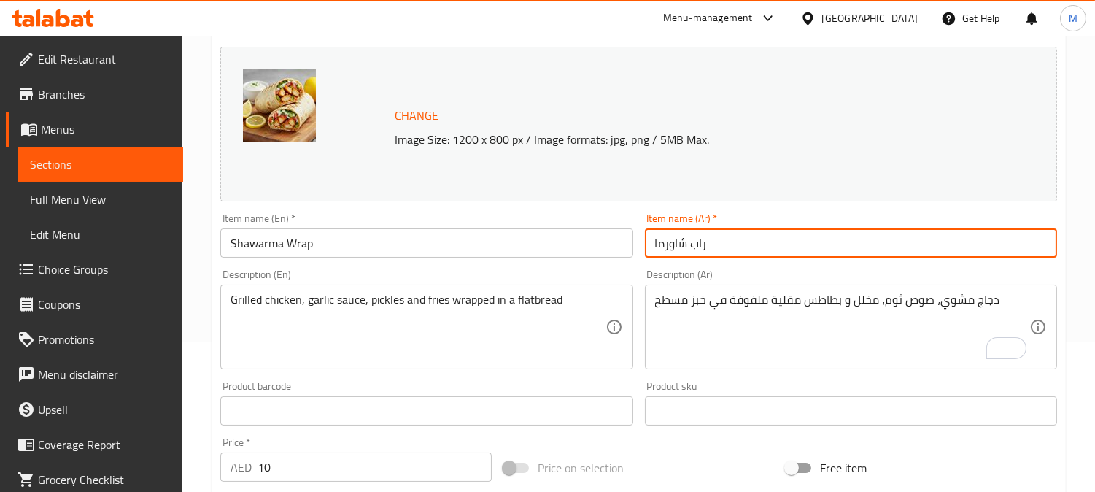
scroll to position [0, 0]
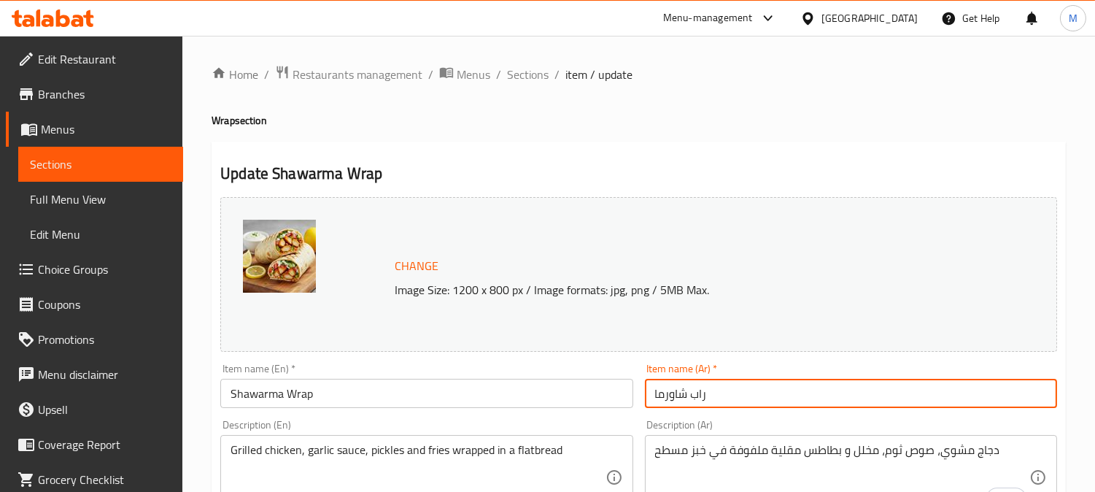
drag, startPoint x: 520, startPoint y: 77, endPoint x: 642, endPoint y: 100, distance: 123.9
click at [520, 77] on span "Sections" at bounding box center [528, 75] width 42 height 18
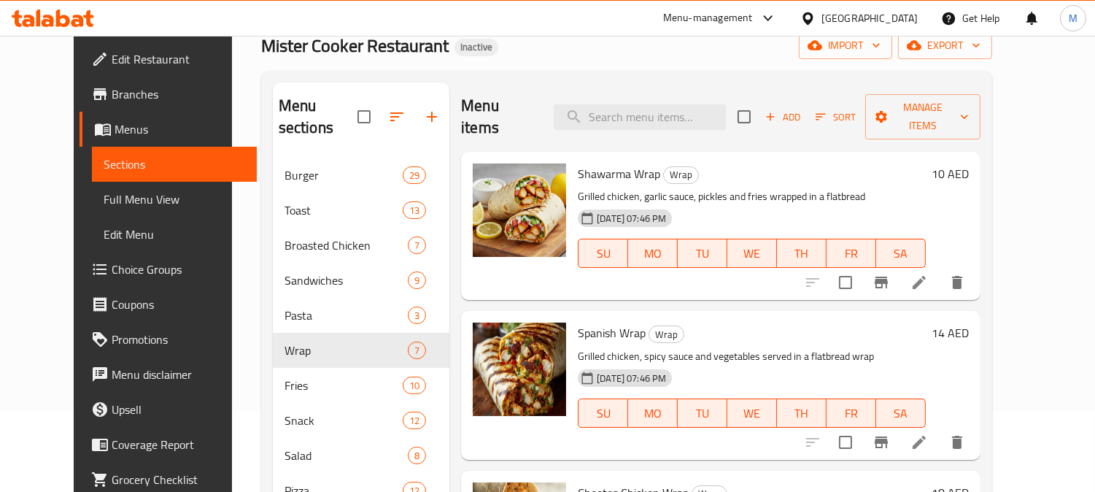
scroll to position [162, 0]
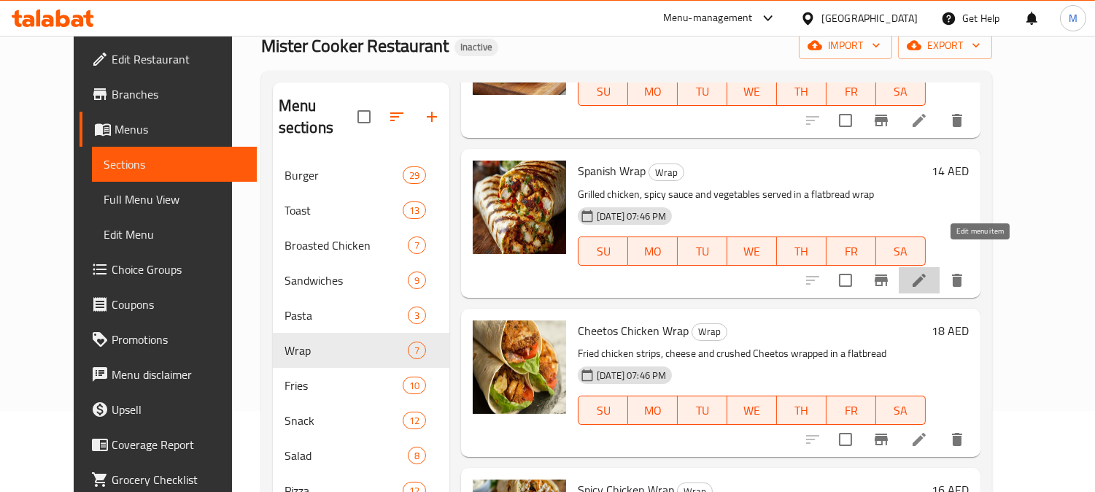
click at [926, 274] on icon at bounding box center [919, 280] width 13 height 13
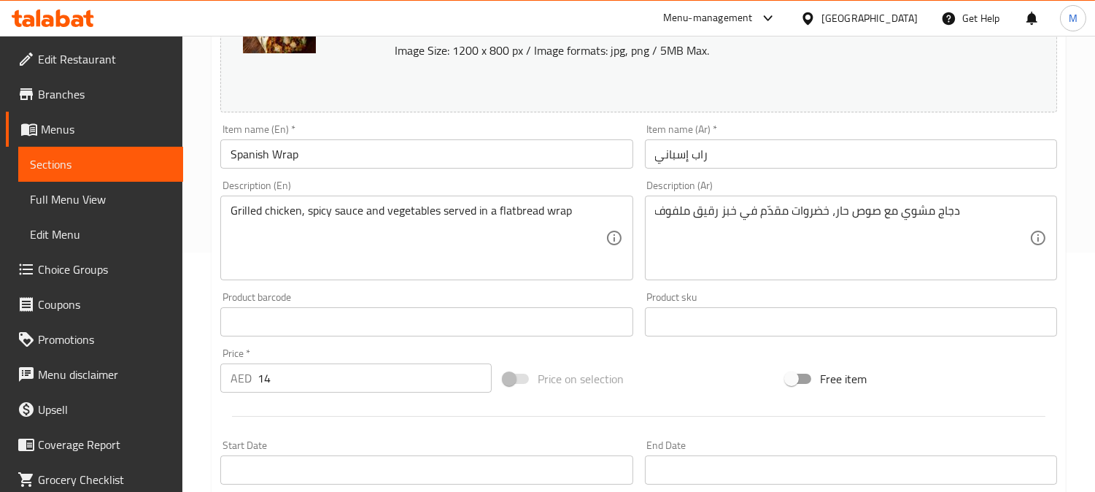
scroll to position [243, 0]
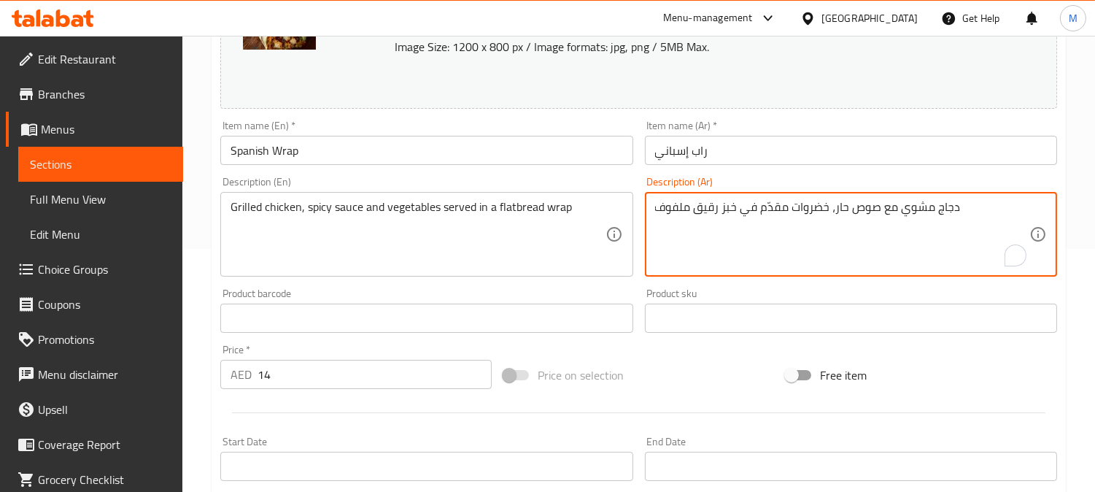
click at [677, 206] on textarea "دجاج مشوي مع صوص حار، خضروات مقدّم في خبز رقيق ملفوف" at bounding box center [842, 234] width 374 height 69
drag, startPoint x: 706, startPoint y: 206, endPoint x: 657, endPoint y: 214, distance: 49.5
click at [657, 214] on textarea "دجاج مشوي مع صوص حار، خضروات مقدّم في خبز رقيق رقيق" at bounding box center [842, 234] width 374 height 69
click at [696, 207] on textarea "دجاج مشوي مع صوص حار، خضروات مقدّم في خبز مسطح" at bounding box center [842, 234] width 374 height 69
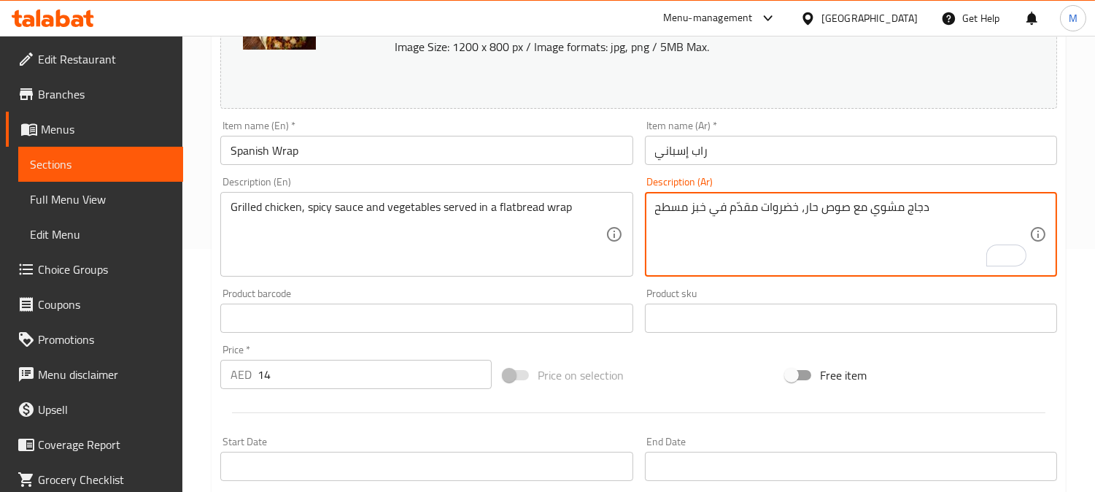
click at [704, 206] on textarea "دجاج مشوي مع صوص حار، خضروات مقدّم في خبز مسطح" at bounding box center [842, 234] width 374 height 69
type textarea "دجاج مشوي مع صوص حار، خضروات مقدّم في راب خبز مسطح"
click at [753, 151] on input "راب إسباني" at bounding box center [851, 150] width 412 height 29
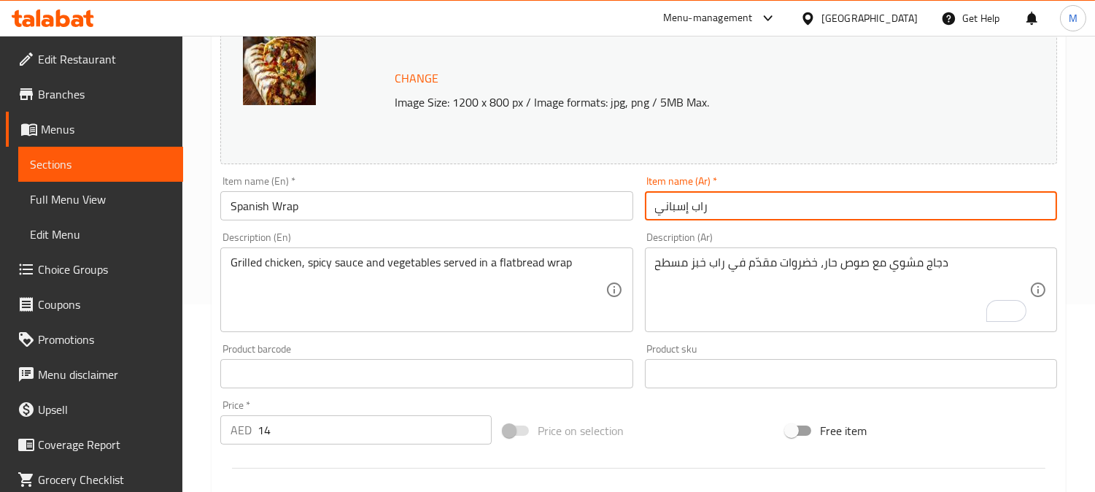
scroll to position [0, 0]
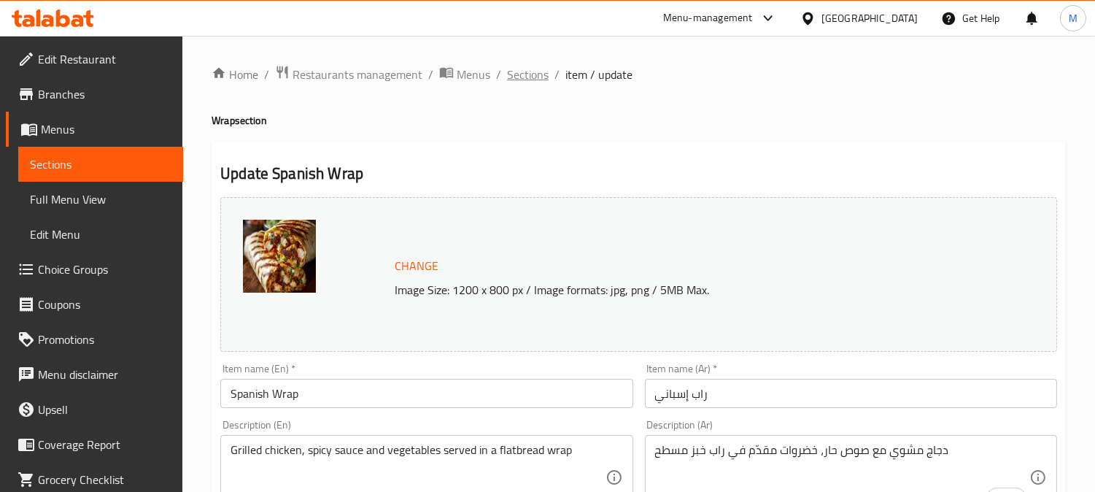
click at [530, 74] on span "Sections" at bounding box center [528, 75] width 42 height 18
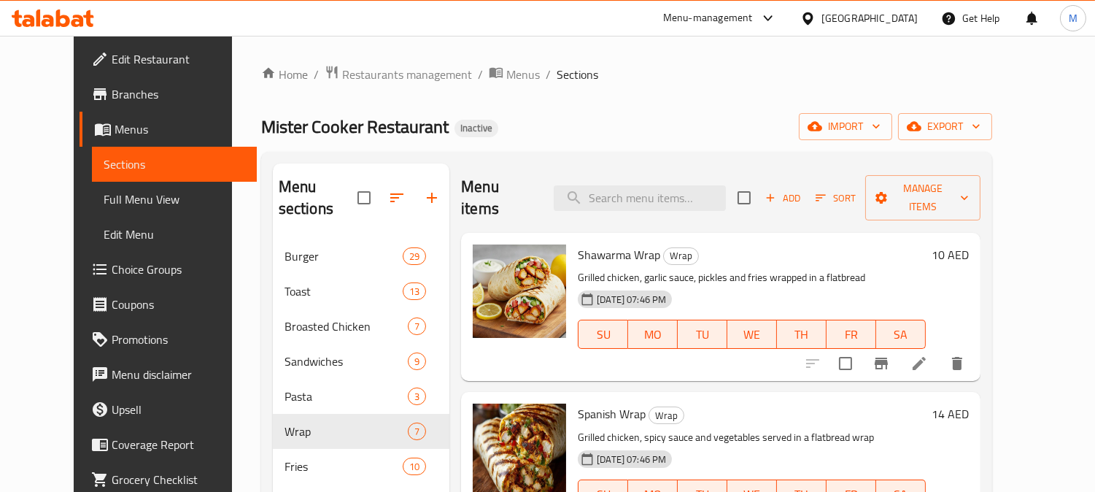
scroll to position [324, 0]
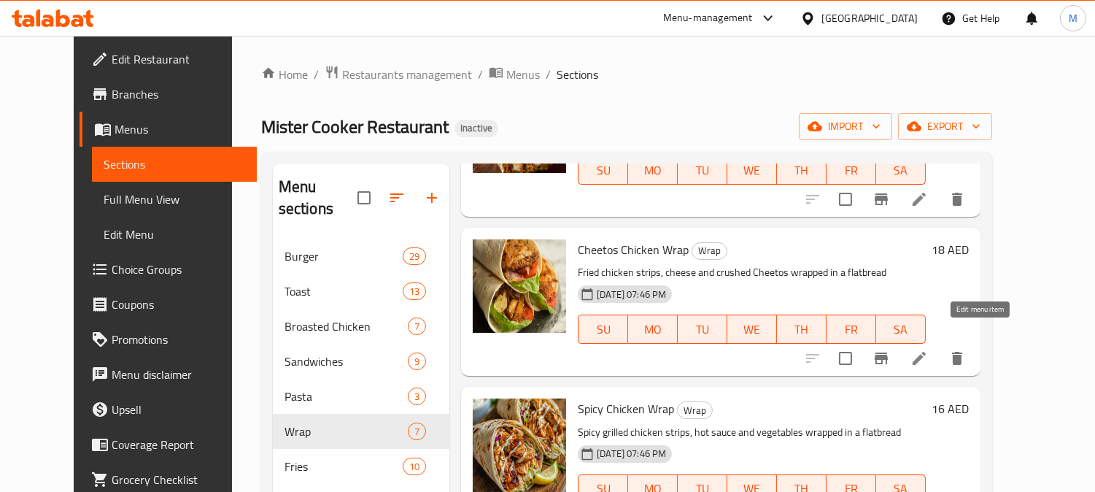
click at [928, 349] on icon at bounding box center [920, 358] width 18 height 18
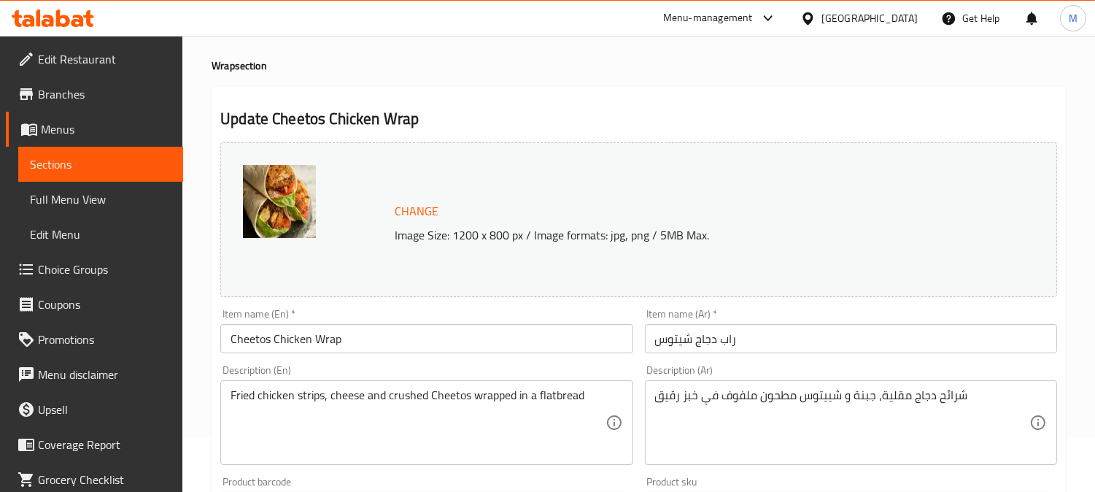
scroll to position [162, 0]
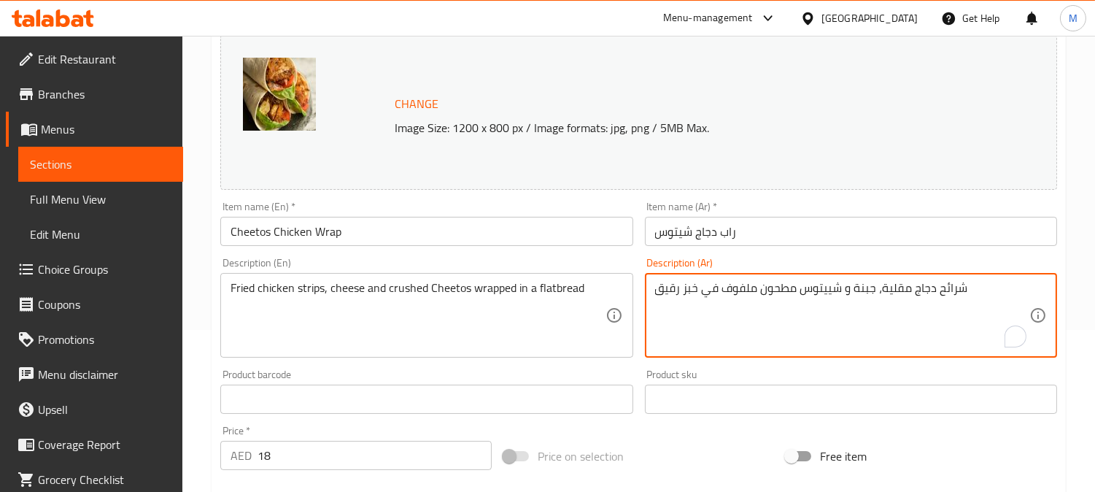
click at [664, 290] on textarea "شرائح دجاج مقلية، جبنة و شييتوس مطحون ملفوف في خبز رقيق" at bounding box center [842, 315] width 374 height 69
type textarea "شرائح دجاج مقلية، جبنة و شييتوس مطحون ملفوف في خبز مسطح"
click at [781, 217] on input "راب دجاج شيتوس" at bounding box center [851, 231] width 412 height 29
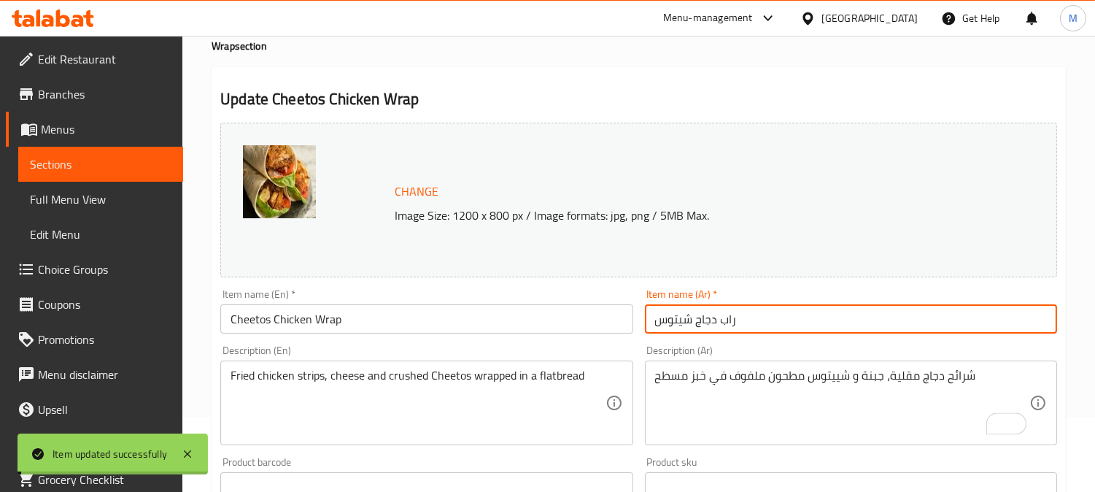
scroll to position [0, 0]
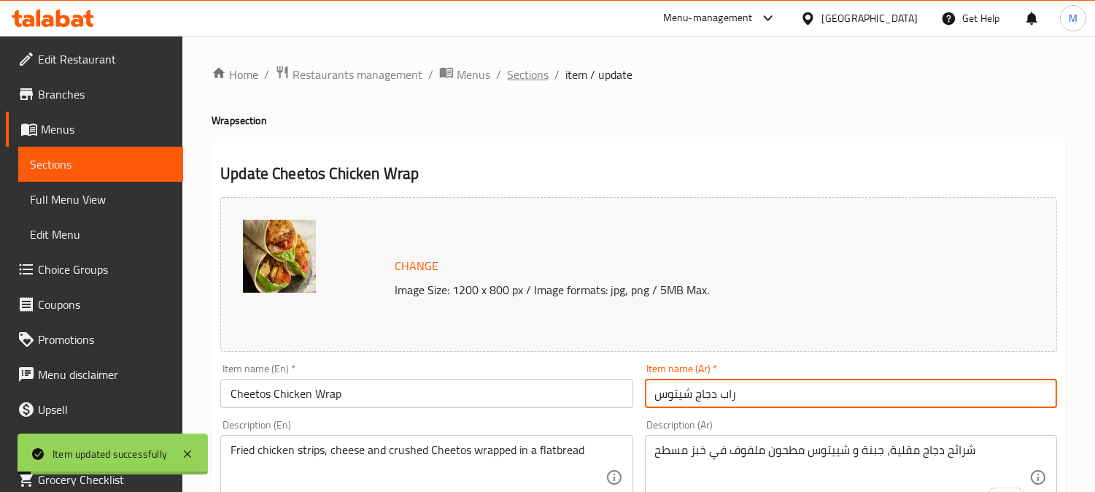
click at [544, 75] on span "Sections" at bounding box center [528, 75] width 42 height 18
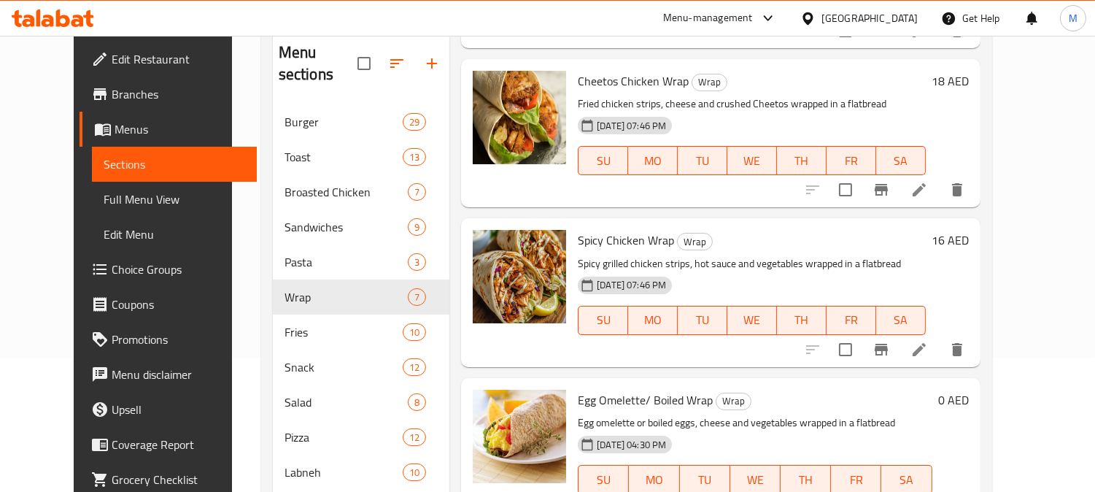
scroll to position [182, 0]
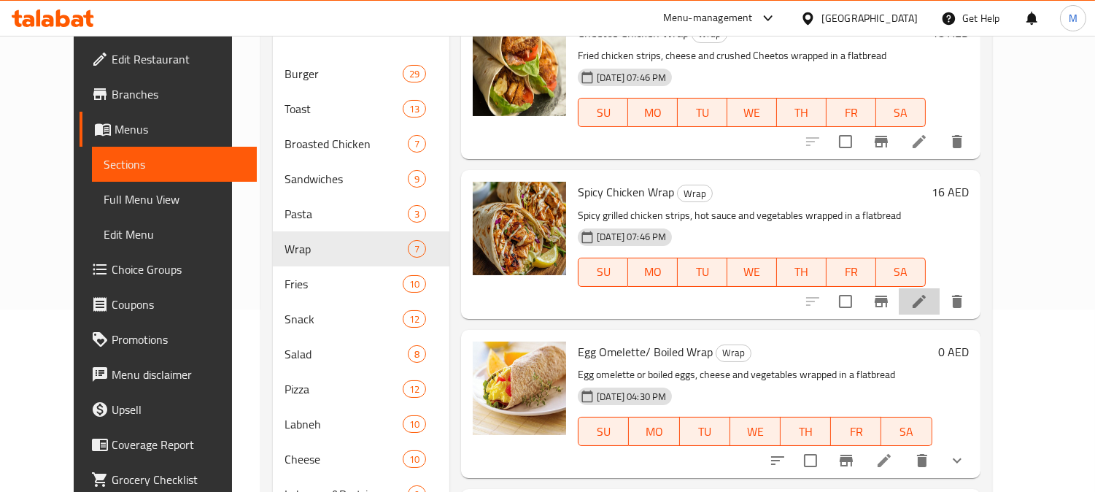
click at [940, 288] on li at bounding box center [919, 301] width 41 height 26
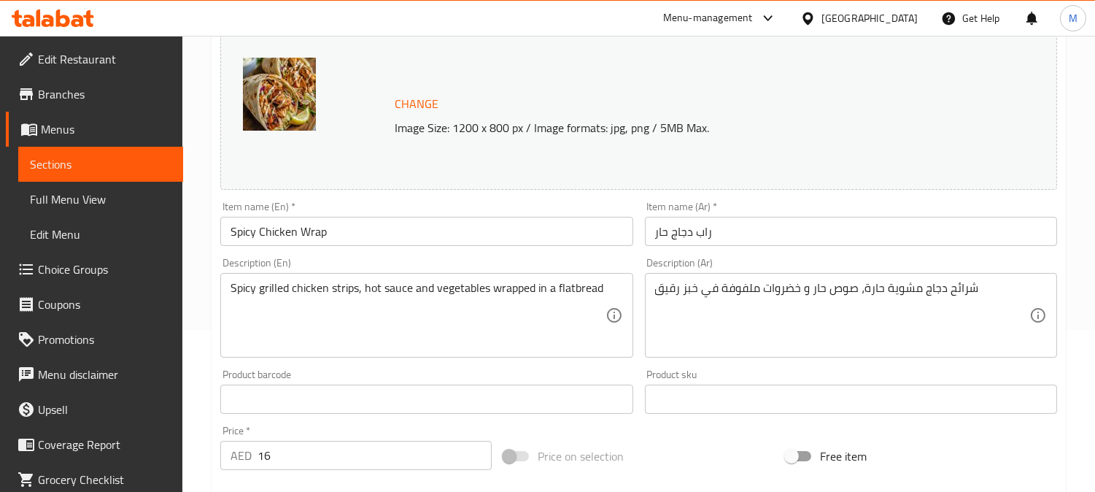
scroll to position [324, 0]
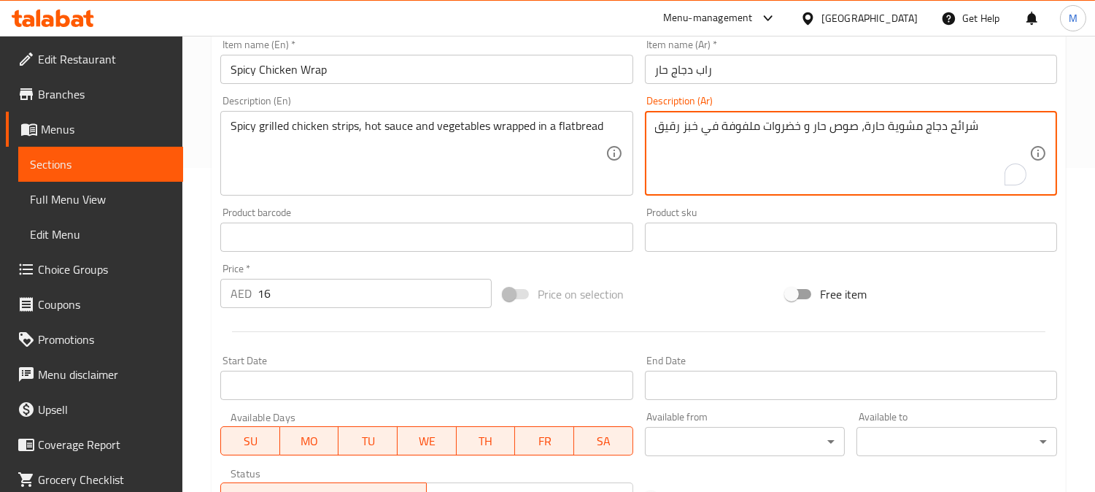
click at [675, 127] on textarea "شرائح دجاج مشوية حارة، صوص حار و خضروات ملفوفة في خبز رقيق" at bounding box center [842, 153] width 374 height 69
type textarea "شرائح دجاج مشوية حارة، صوص حار و خضروات ملفوفة في خبز مسطح"
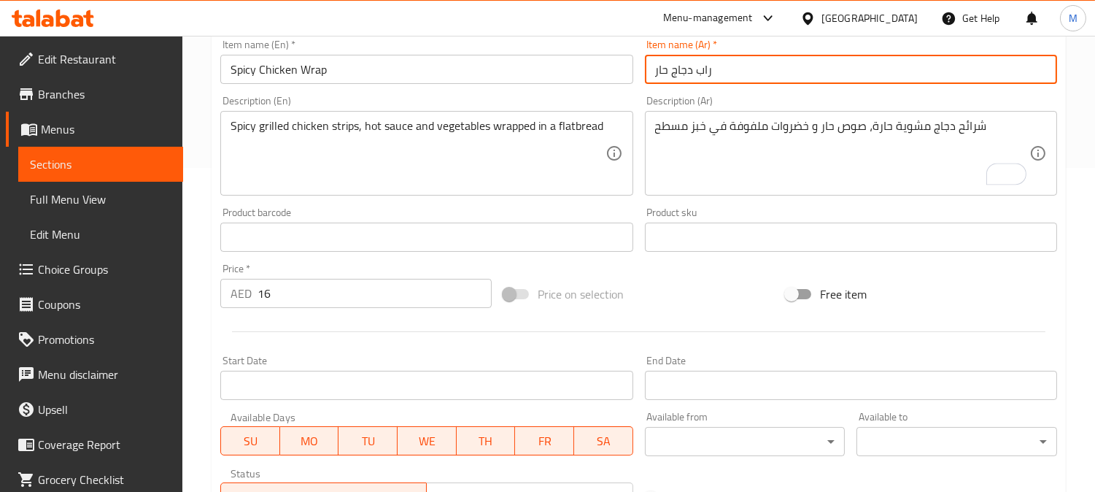
click at [832, 69] on input "راب دجاج حار" at bounding box center [851, 69] width 412 height 29
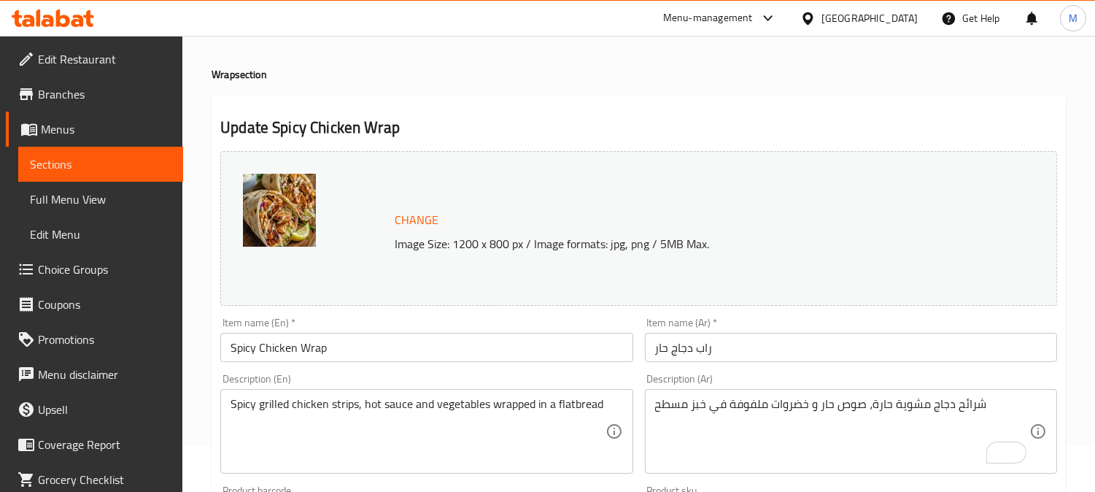
scroll to position [81, 0]
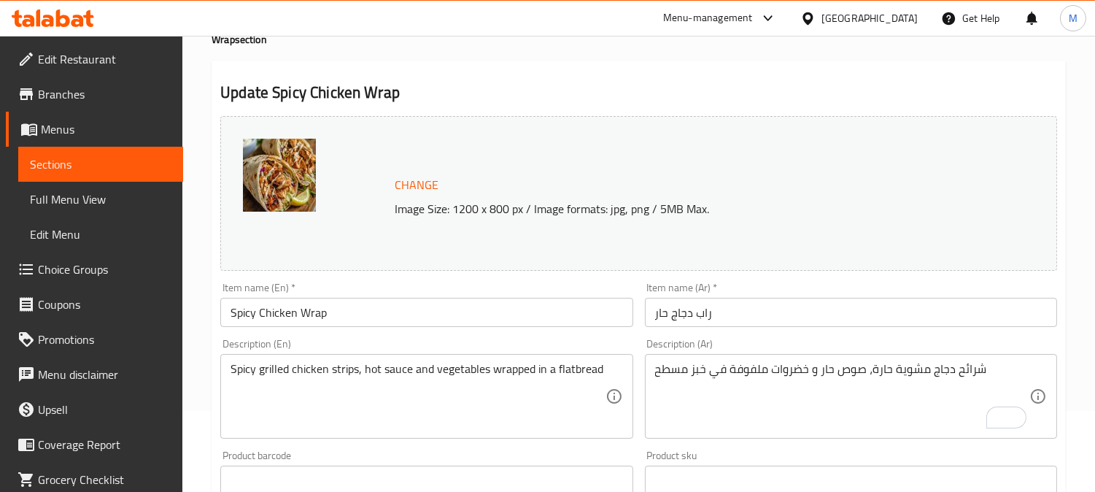
click at [727, 312] on input "راب دجاج حار" at bounding box center [851, 312] width 412 height 29
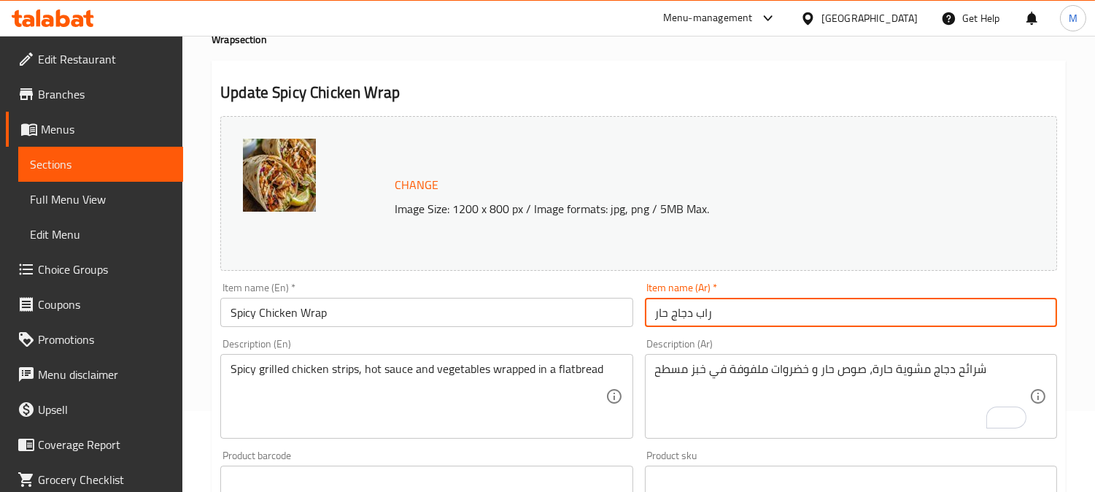
click at [728, 311] on input "راب دجاج حار" at bounding box center [851, 312] width 412 height 29
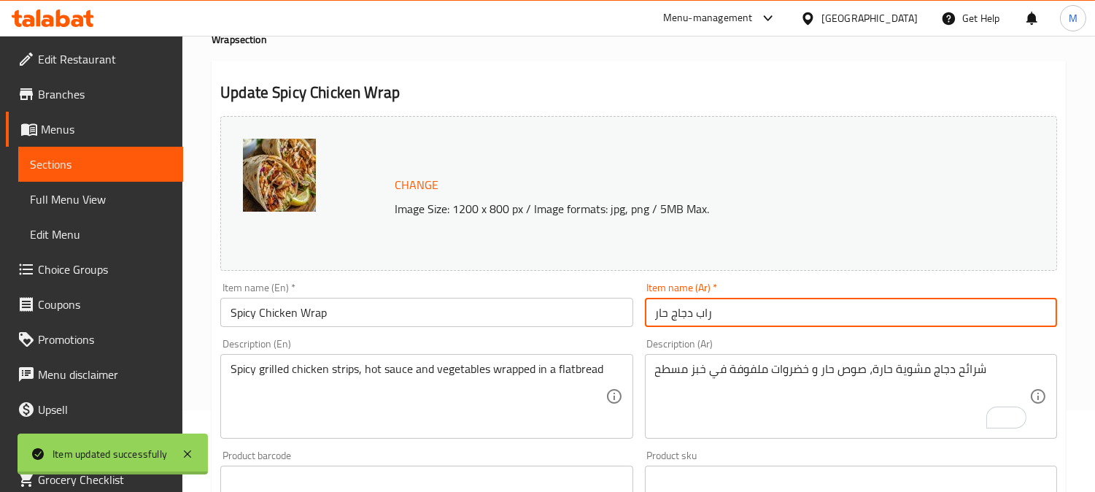
scroll to position [0, 0]
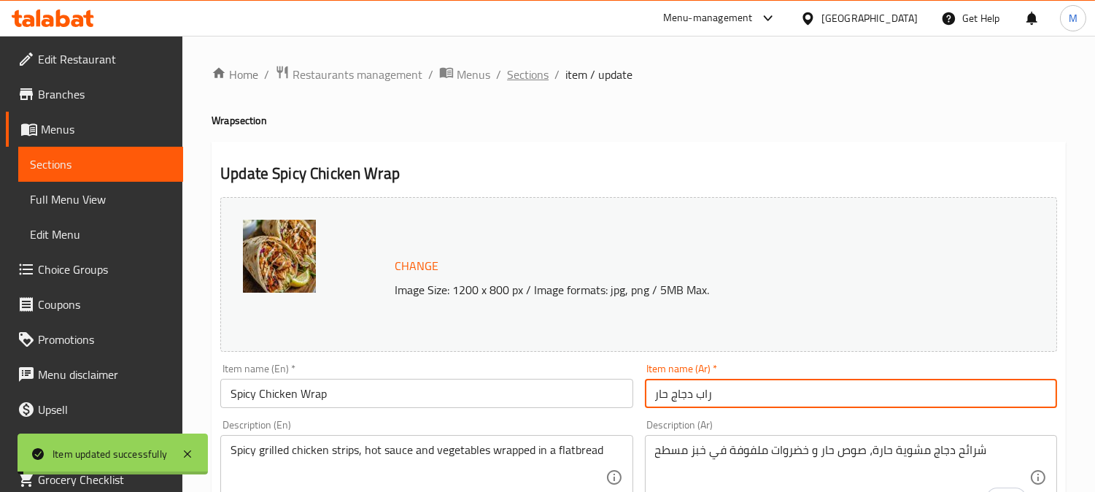
click at [528, 75] on span "Sections" at bounding box center [528, 75] width 42 height 18
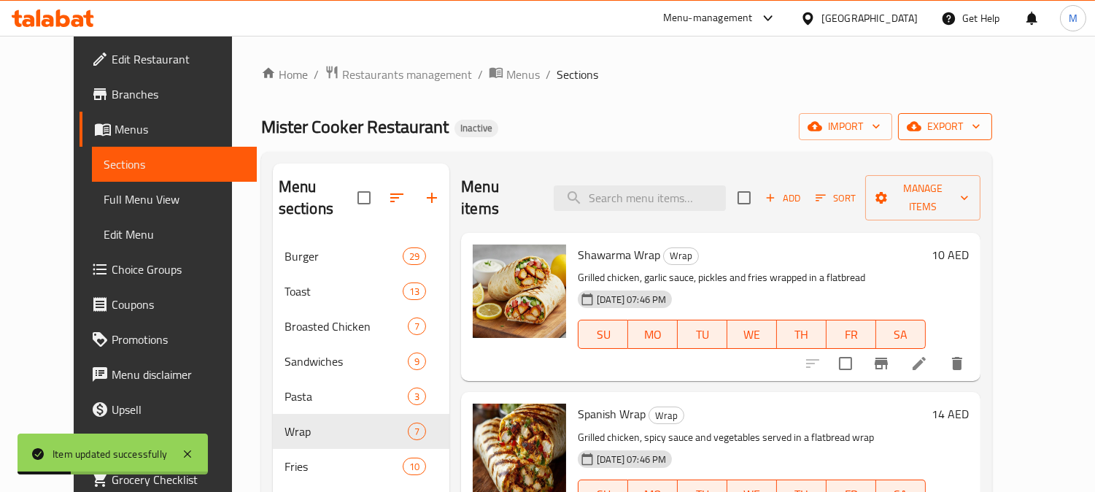
click at [981, 124] on span "export" at bounding box center [945, 126] width 71 height 18
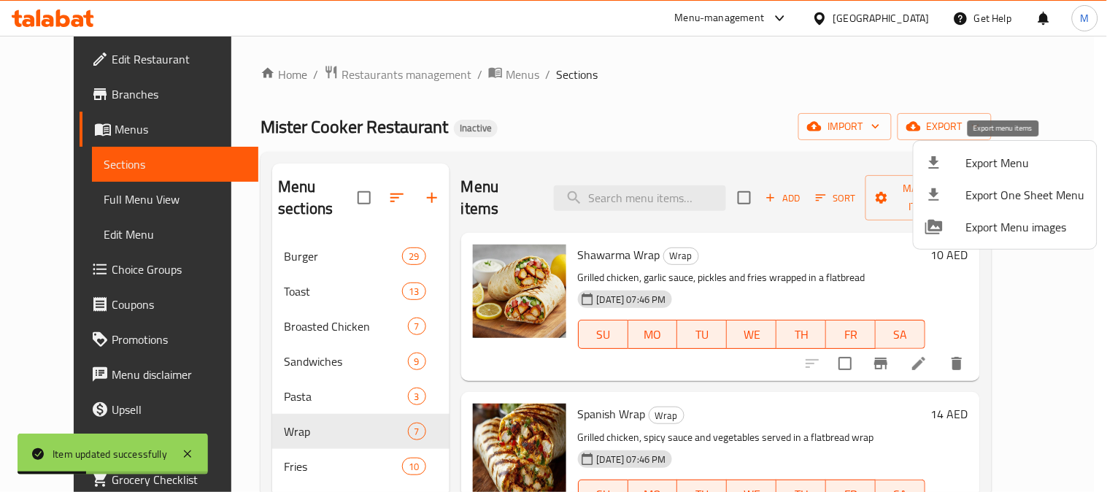
click at [972, 166] on span "Export Menu" at bounding box center [1025, 163] width 119 height 18
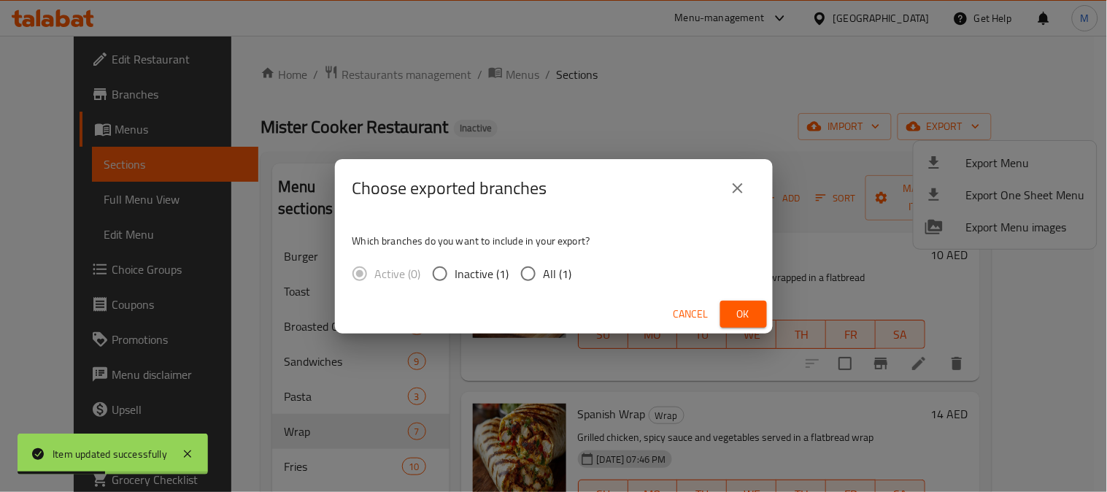
click at [531, 273] on input "All (1)" at bounding box center [528, 273] width 31 height 31
radio input "true"
click at [753, 310] on span "Ok" at bounding box center [743, 314] width 23 height 18
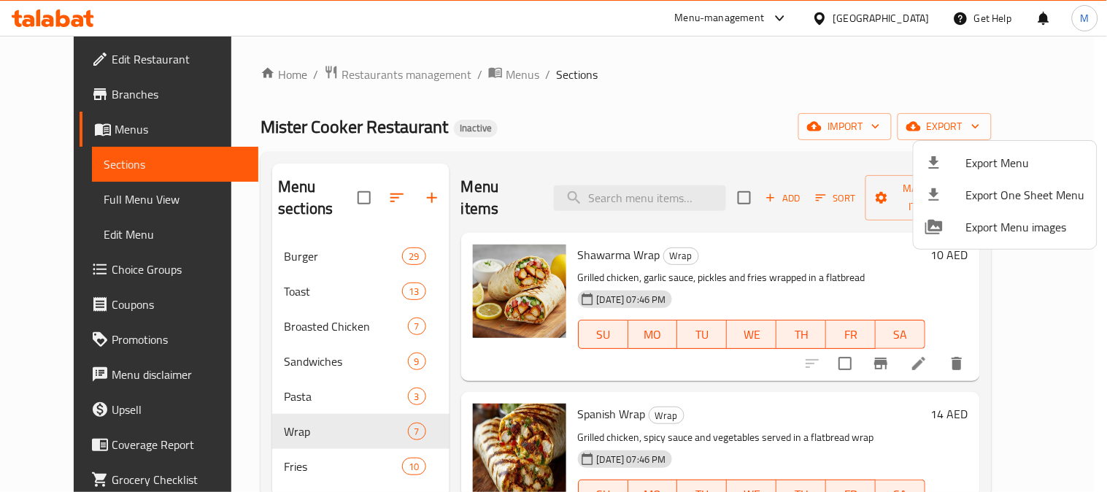
drag, startPoint x: 698, startPoint y: 90, endPoint x: 624, endPoint y: 1, distance: 116.1
click at [698, 90] on div at bounding box center [553, 246] width 1107 height 492
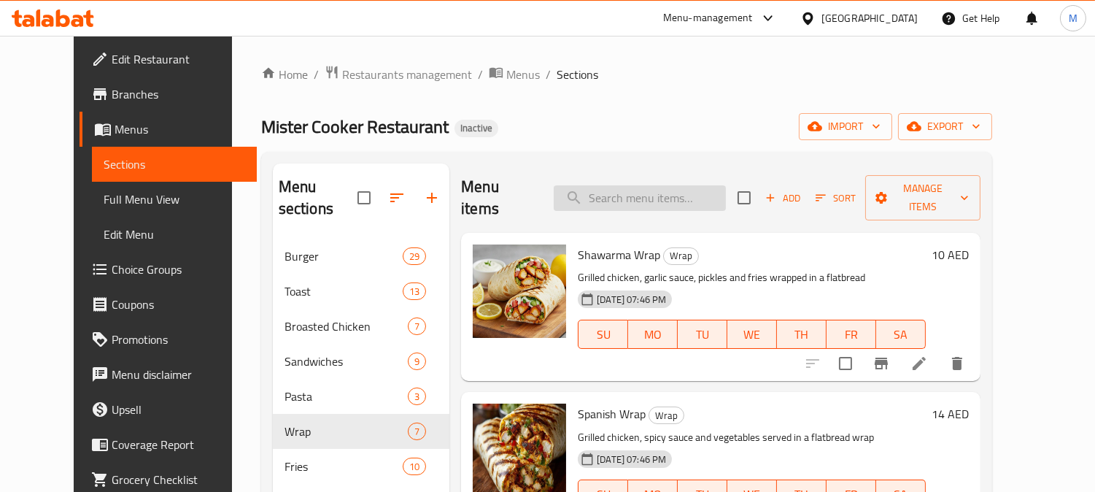
click at [643, 185] on input "search" at bounding box center [640, 198] width 172 height 26
paste input "Quesadilla"
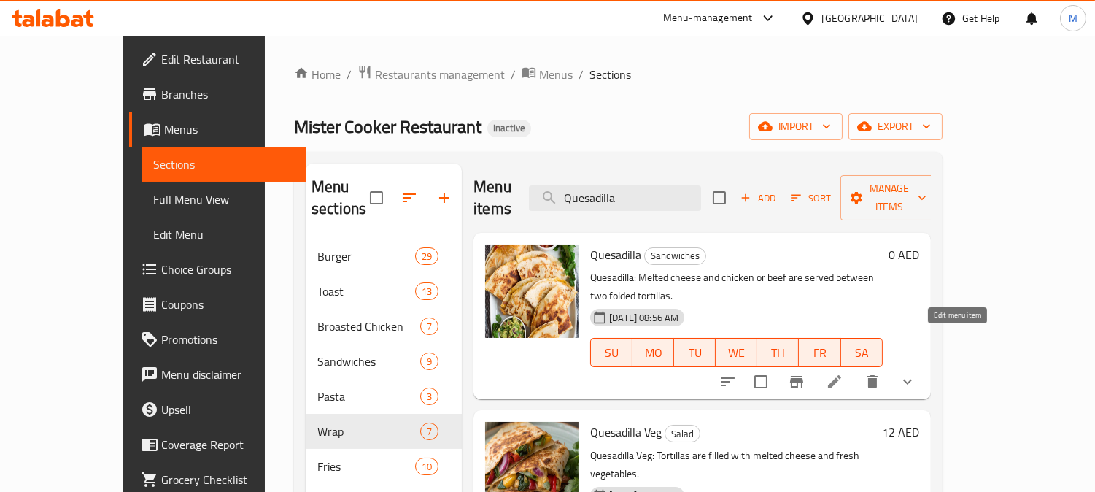
type input "Quesadilla"
click at [855, 368] on li at bounding box center [834, 381] width 41 height 26
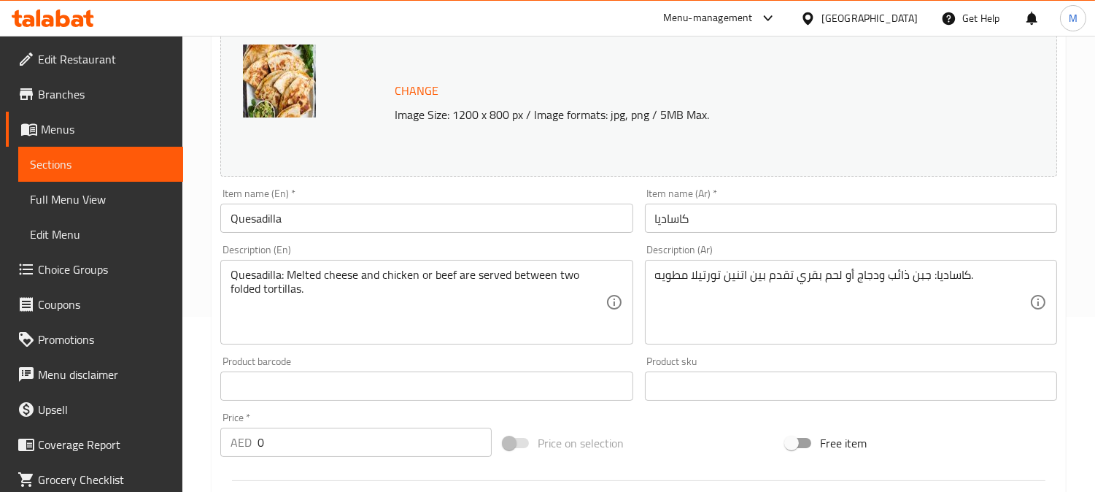
scroll to position [324, 0]
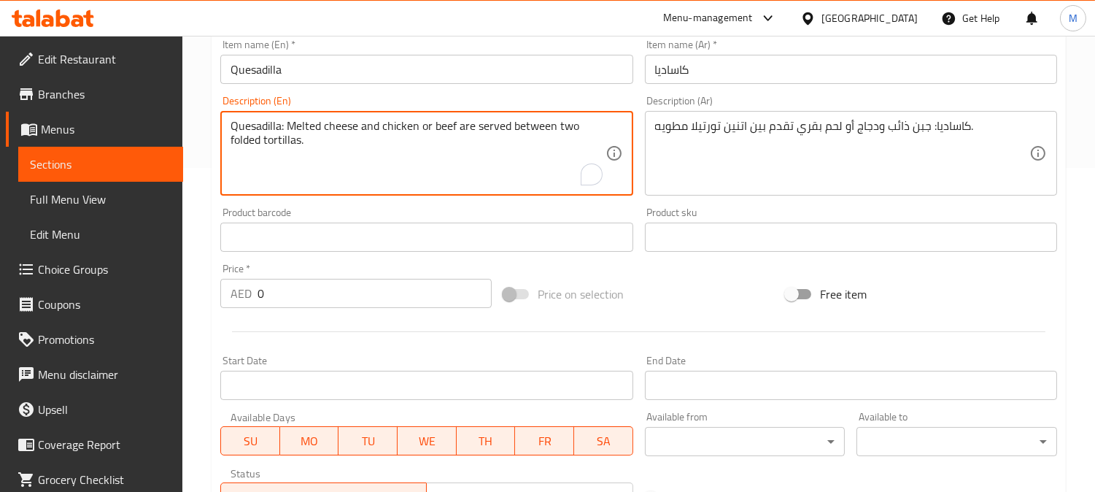
click at [360, 132] on textarea "Quesadilla: Melted cheese and chicken or beef are served between two folded tor…" at bounding box center [418, 153] width 374 height 69
click at [360, 131] on textarea "Quesadilla: Melted cheese and chicken or beef are served between two folded tor…" at bounding box center [418, 153] width 374 height 69
click at [665, 111] on div "كاساديا: جبن ذائب ودجاج أو لحم بقري تقدم بين اتنين تورتيلا مطويه. Description (…" at bounding box center [851, 153] width 412 height 85
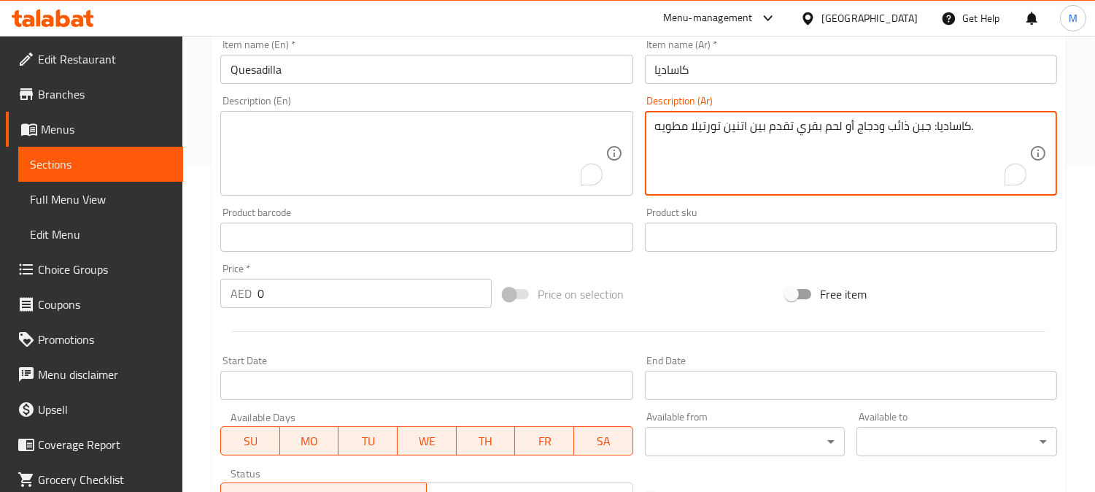
click at [676, 126] on textarea "كاساديا: جبن ذائب ودجاج أو لحم بقري تقدم بين اتنين تورتيلا مطويه." at bounding box center [842, 153] width 374 height 69
click at [676, 127] on textarea "كاساديا: جبن ذائب ودجاج أو لحم بقري تقدم بين اتنين تورتيلا مطويه." at bounding box center [842, 153] width 374 height 69
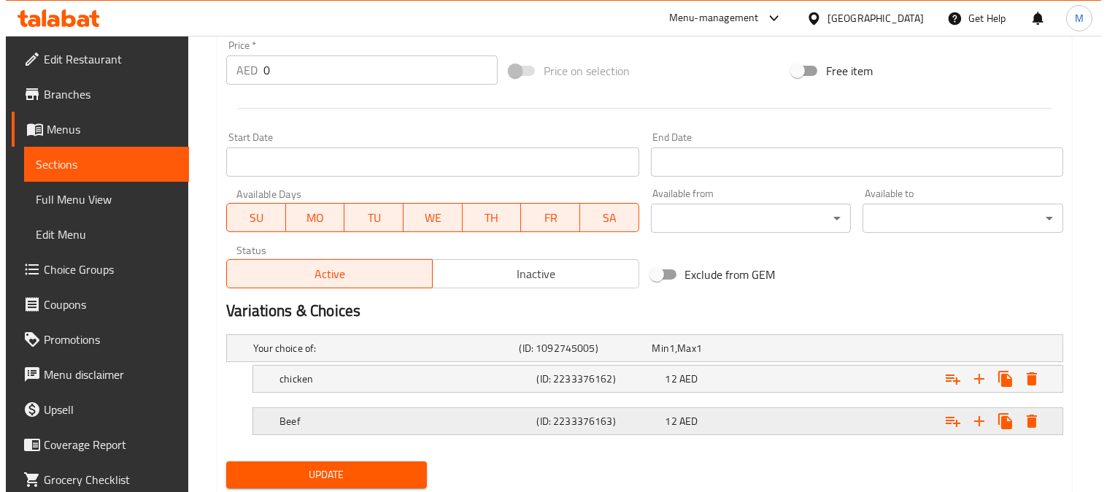
scroll to position [567, 0]
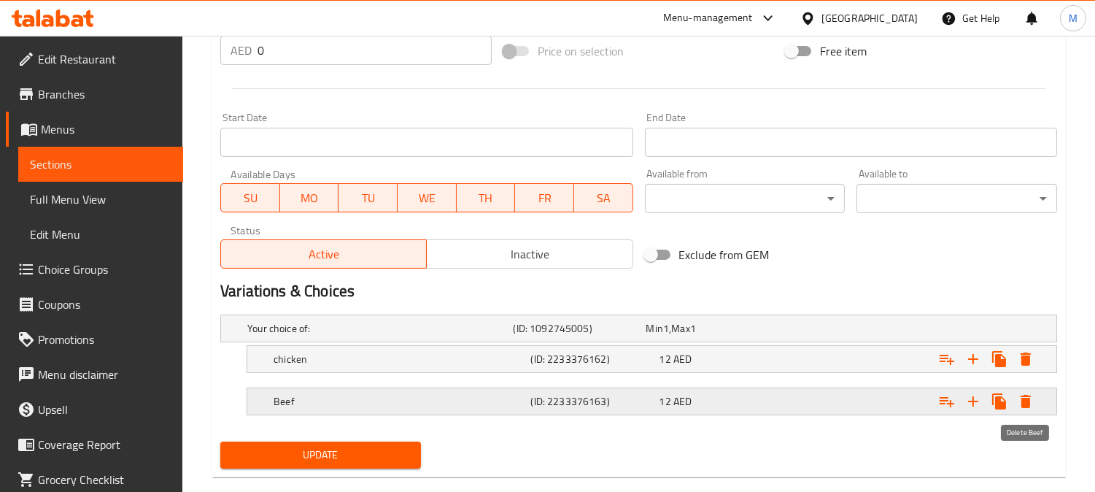
click at [1021, 399] on icon "Expand" at bounding box center [1026, 401] width 10 height 13
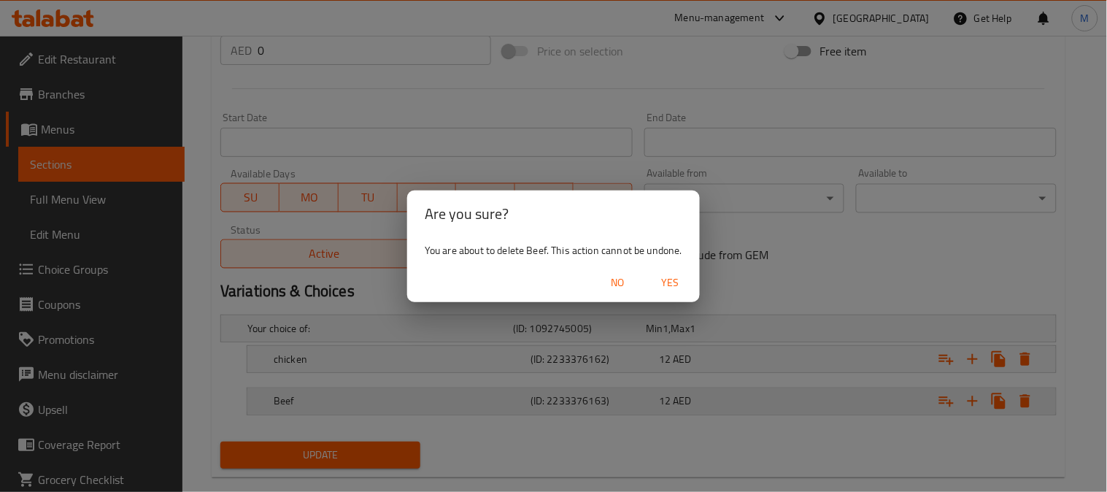
click at [1022, 358] on div "Are you sure? You are about to delete Beef. This action cannot be undone. No Yes" at bounding box center [553, 246] width 1107 height 492
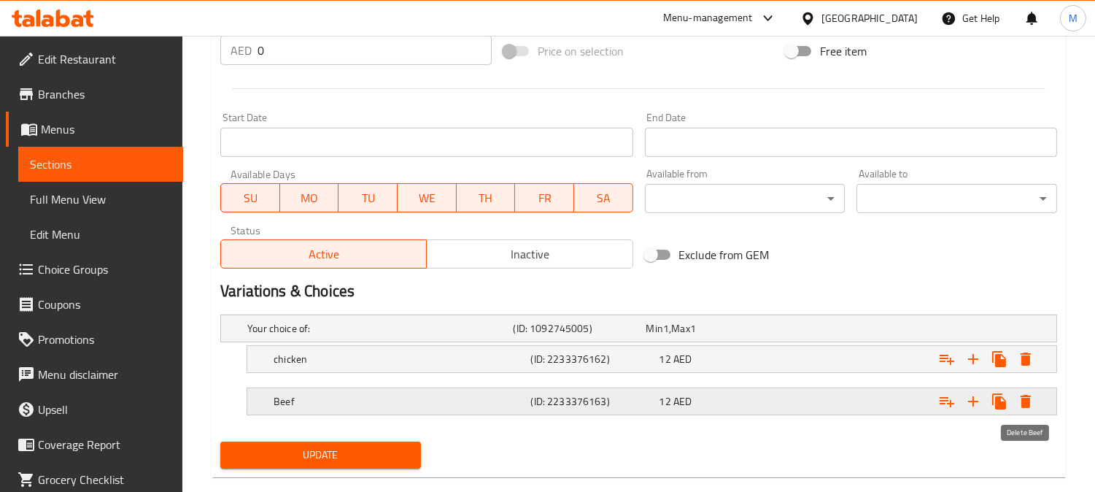
click at [1030, 409] on icon "Expand" at bounding box center [1026, 402] width 18 height 18
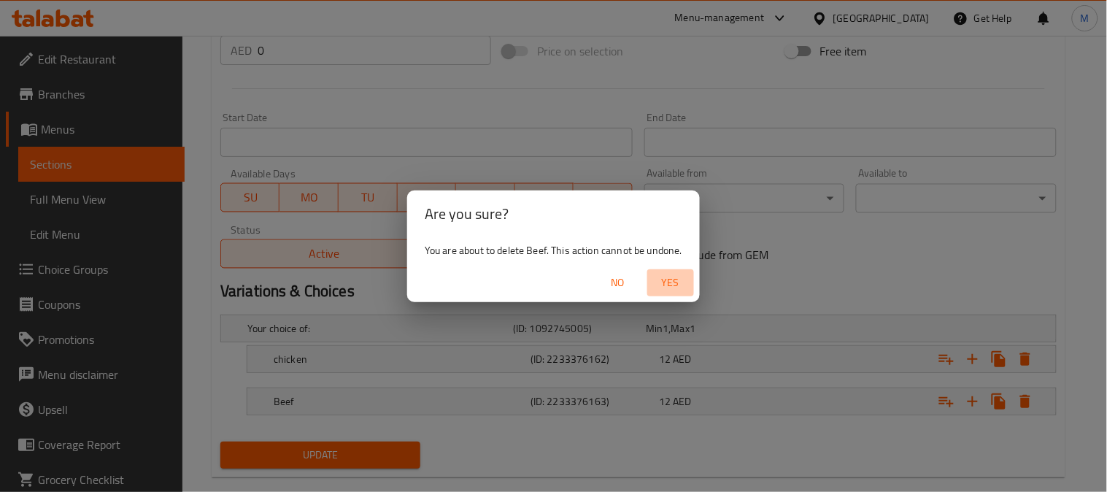
drag, startPoint x: 662, startPoint y: 279, endPoint x: 873, endPoint y: 305, distance: 212.5
click at [672, 279] on span "Yes" at bounding box center [670, 283] width 35 height 18
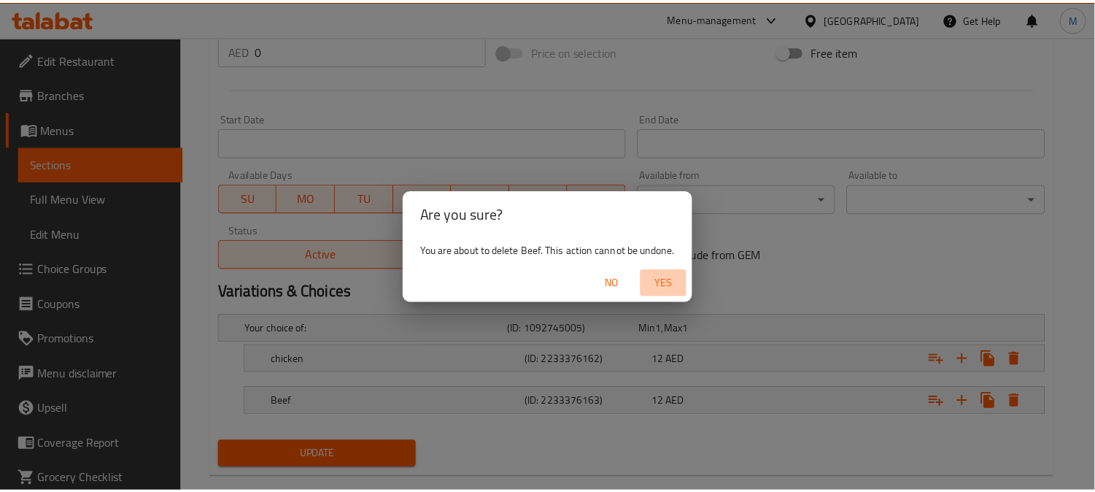
scroll to position [550, 0]
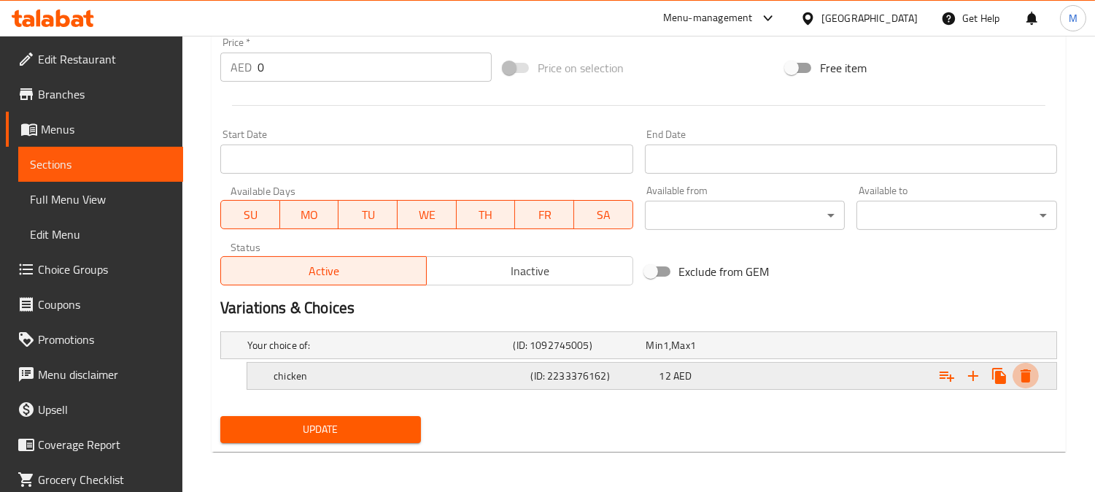
click at [1024, 369] on icon "Expand" at bounding box center [1026, 375] width 10 height 13
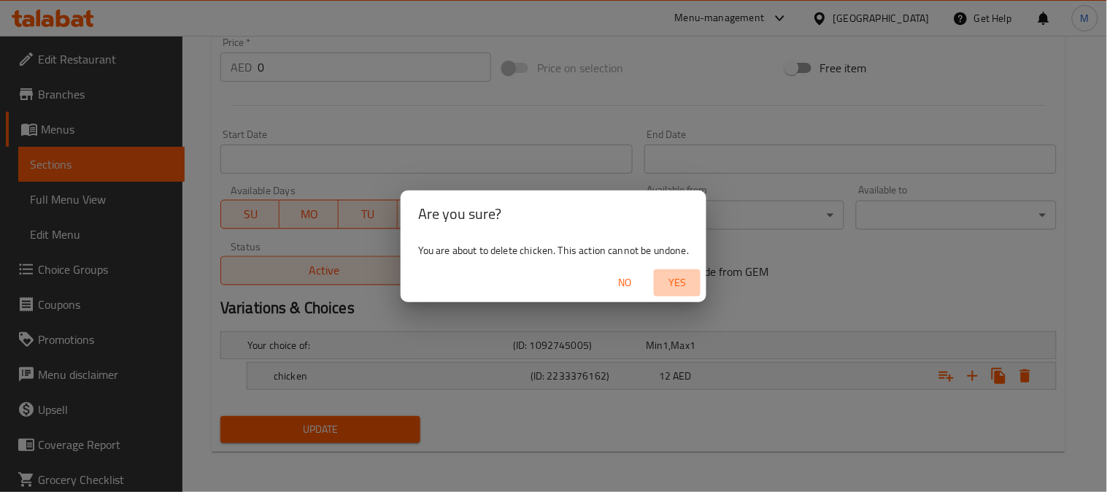
click at [672, 270] on button "Yes" at bounding box center [677, 282] width 47 height 27
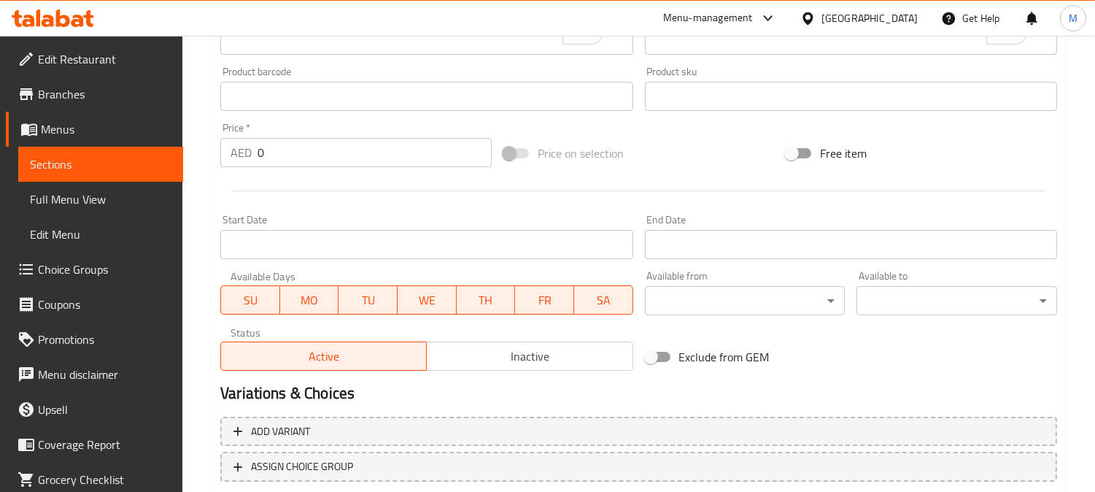
scroll to position [388, 0]
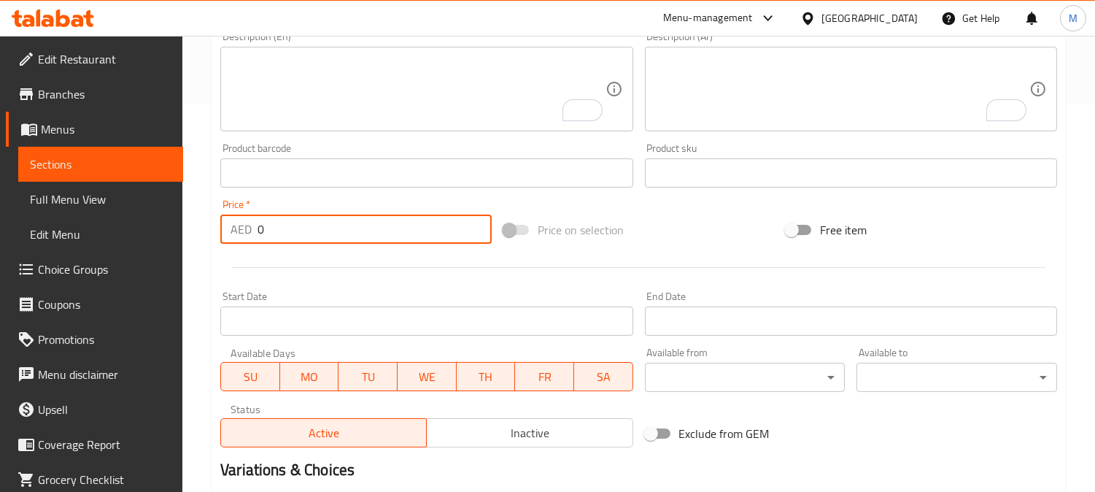
drag, startPoint x: 282, startPoint y: 232, endPoint x: 208, endPoint y: 223, distance: 74.2
click at [215, 225] on div "Price   * AED 0 Price *" at bounding box center [356, 221] width 283 height 56
type input "12"
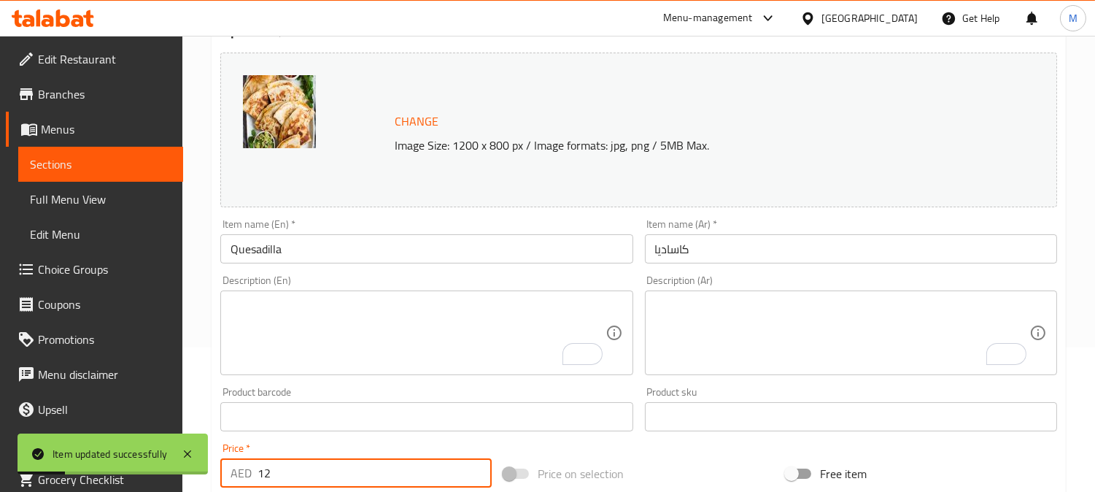
scroll to position [0, 0]
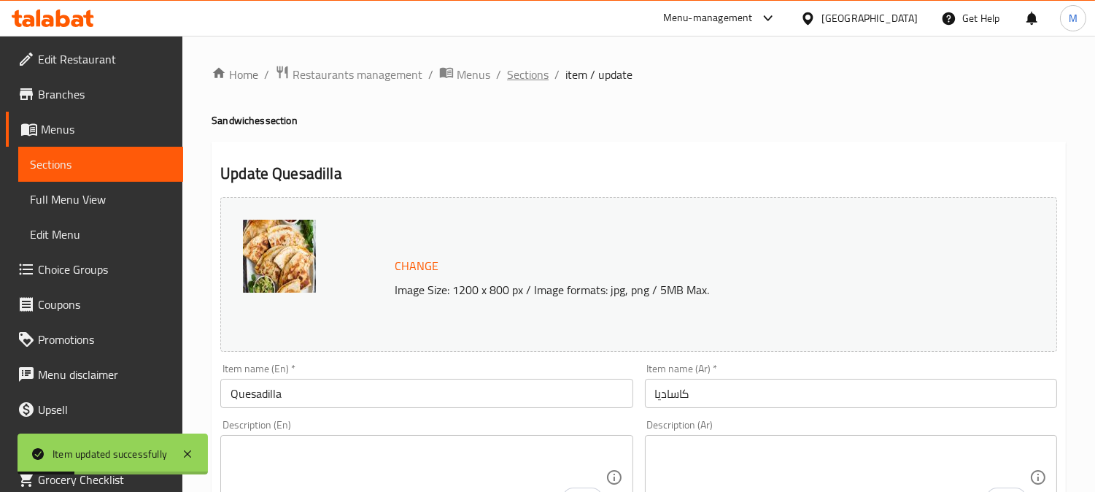
click at [522, 68] on span "Sections" at bounding box center [528, 75] width 42 height 18
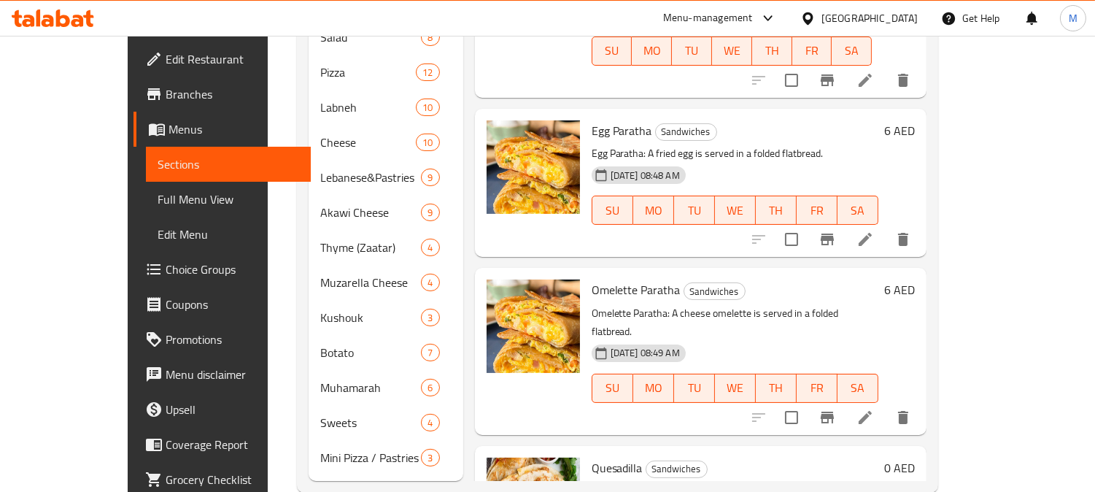
scroll to position [506, 0]
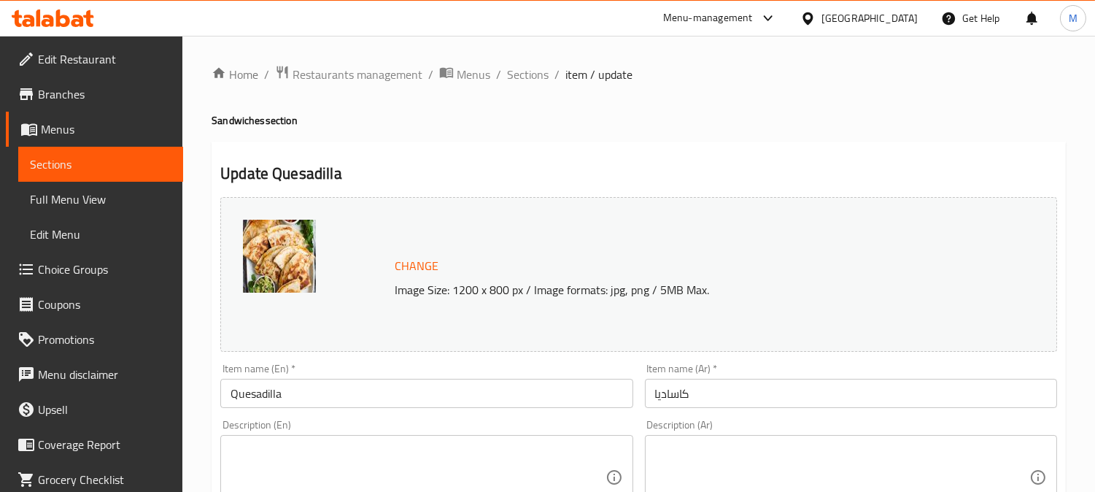
click at [536, 69] on span "Sections" at bounding box center [528, 75] width 42 height 18
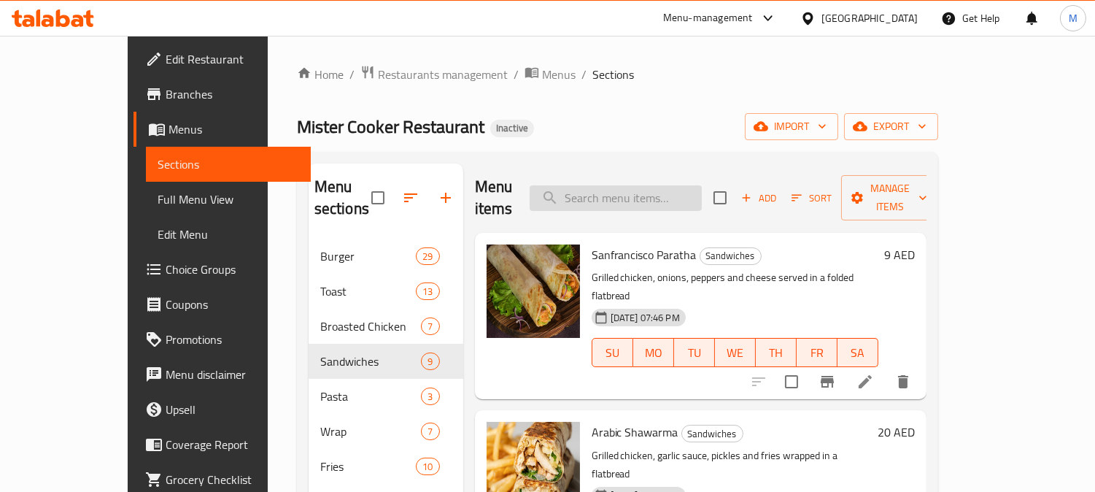
click at [642, 193] on input "search" at bounding box center [616, 198] width 172 height 26
paste input "Zinker Poratta Roll"
click at [642, 188] on input "Zinker Poratta Roll" at bounding box center [616, 198] width 172 height 26
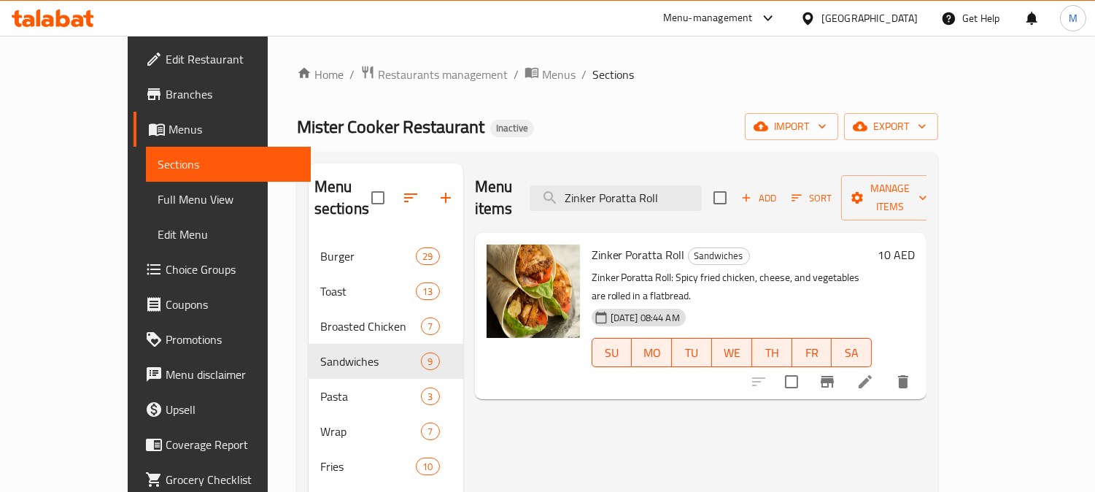
type input "Zinker Poratta Roll"
click at [921, 364] on div at bounding box center [830, 381] width 179 height 35
click at [872, 375] on icon at bounding box center [865, 381] width 13 height 13
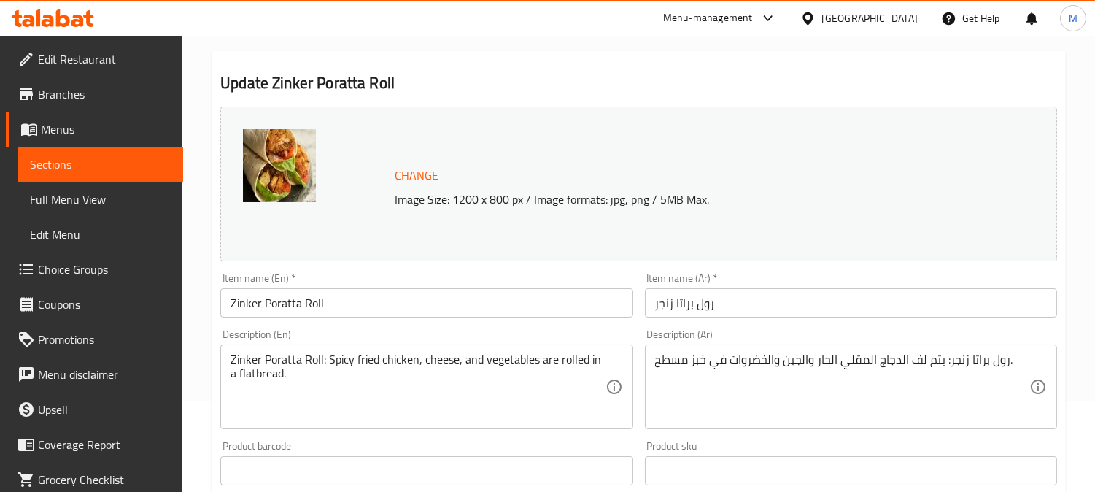
scroll to position [162, 0]
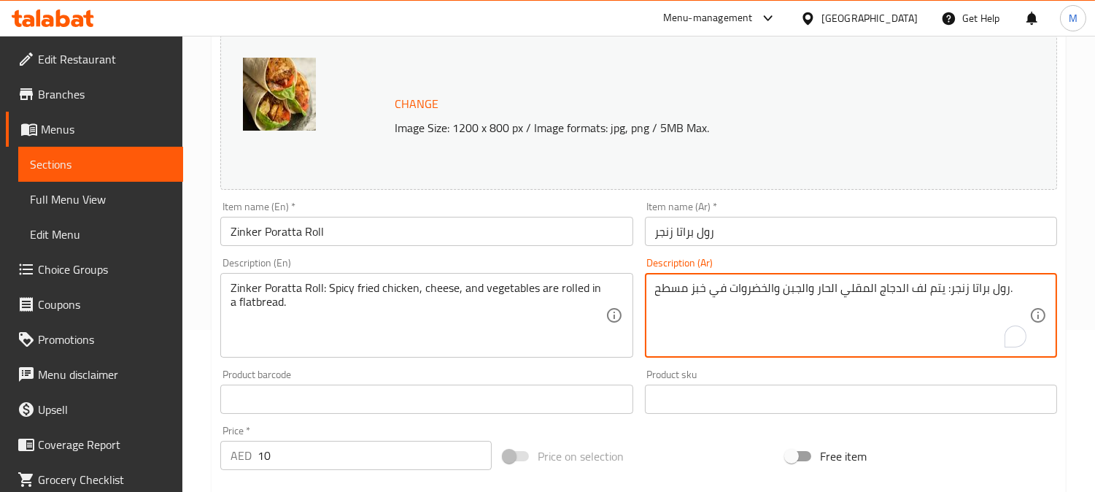
drag, startPoint x: 942, startPoint y: 293, endPoint x: 1035, endPoint y: 279, distance: 93.8
click at [1017, 285] on textarea "رول براتا زنجر: يتم لف الدجاج المقلي الحار والجبن والخضروات في خبز مسطح." at bounding box center [842, 315] width 374 height 69
click at [949, 290] on textarea "رول براتا زنجر: يتم لف الدجاج المقلي الحار والجبن والخضروات في خبز مسطح." at bounding box center [842, 315] width 374 height 69
click at [1005, 285] on textarea "رول براتا زنجر: يتم لف الدجاج المقلي الحار والجبن والخضروات في خبز مسطح." at bounding box center [842, 315] width 374 height 69
type textarea "يتم لف الدجاج المقلي الحار والجبن والخضروات في خبز مسطح."
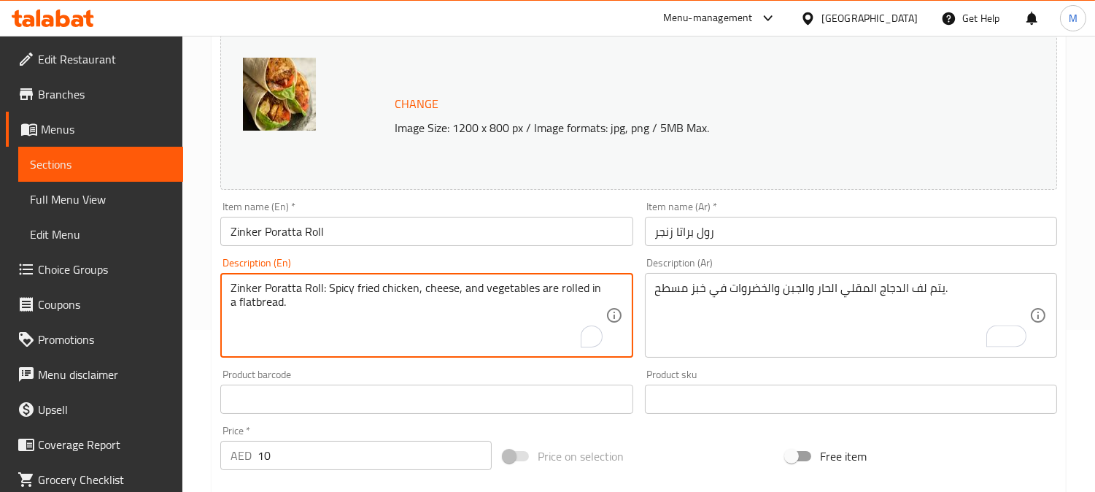
drag, startPoint x: 327, startPoint y: 289, endPoint x: 223, endPoint y: 274, distance: 104.7
type textarea "Spicy fried chicken, cheese, and vegetables are rolled in a flatbread."
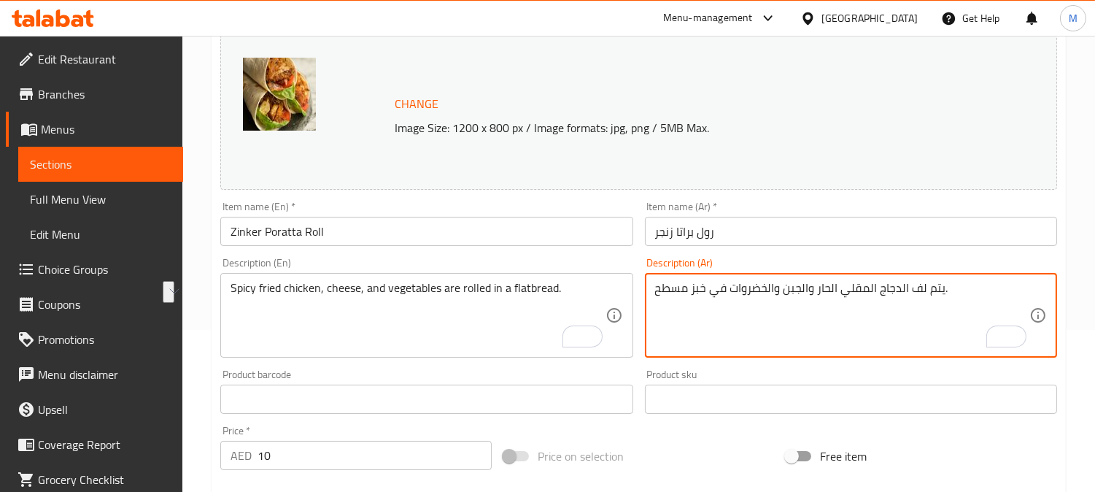
drag, startPoint x: 902, startPoint y: 286, endPoint x: 945, endPoint y: 295, distance: 43.9
click at [870, 287] on textarea "دجاج المقلي الحار والجبن والخضروات في خبز مسطح." at bounding box center [842, 315] width 374 height 69
click at [832, 292] on textarea "دجاج مقلي الحار والجبن والخضروات في خبز مسطح." at bounding box center [842, 315] width 374 height 69
click at [728, 292] on textarea "دجاج مقلي حار والجبن والخضروات في خبز مسطح." at bounding box center [842, 315] width 374 height 69
type textarea "دجاج مقلي حار والجبن والخضروات ملفوف في خبز مسطح."
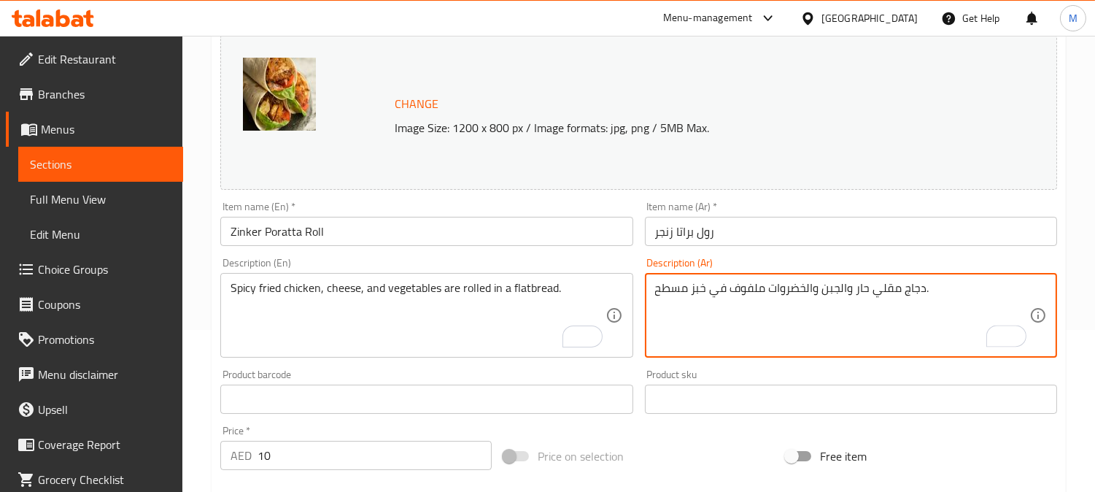
click at [784, 224] on input "رول براتا زنجر" at bounding box center [851, 231] width 412 height 29
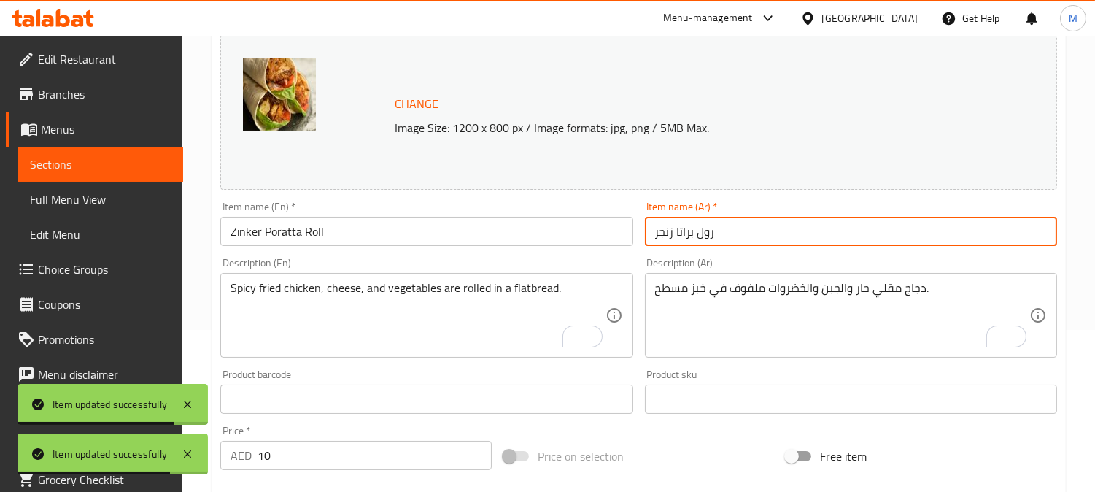
scroll to position [0, 0]
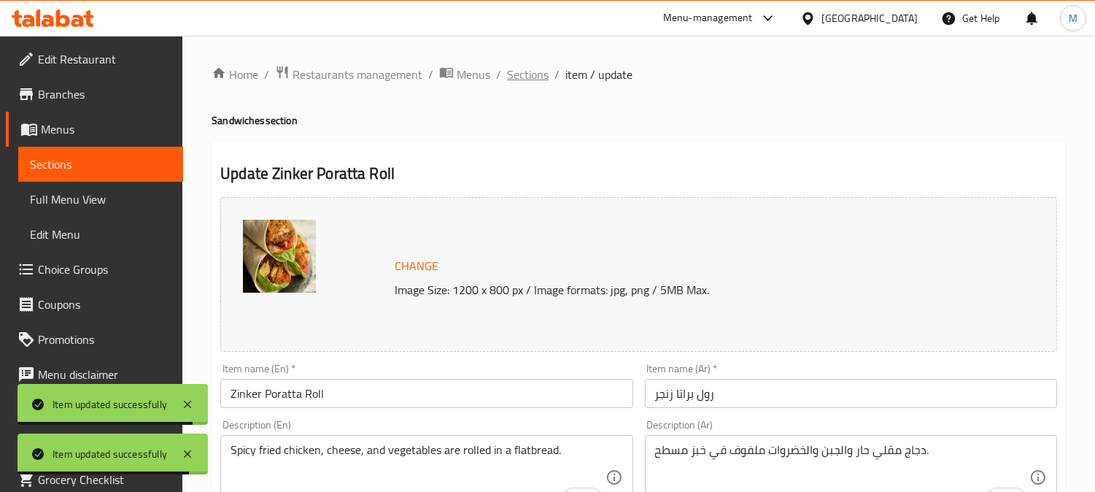
click at [520, 71] on span "Sections" at bounding box center [528, 75] width 42 height 18
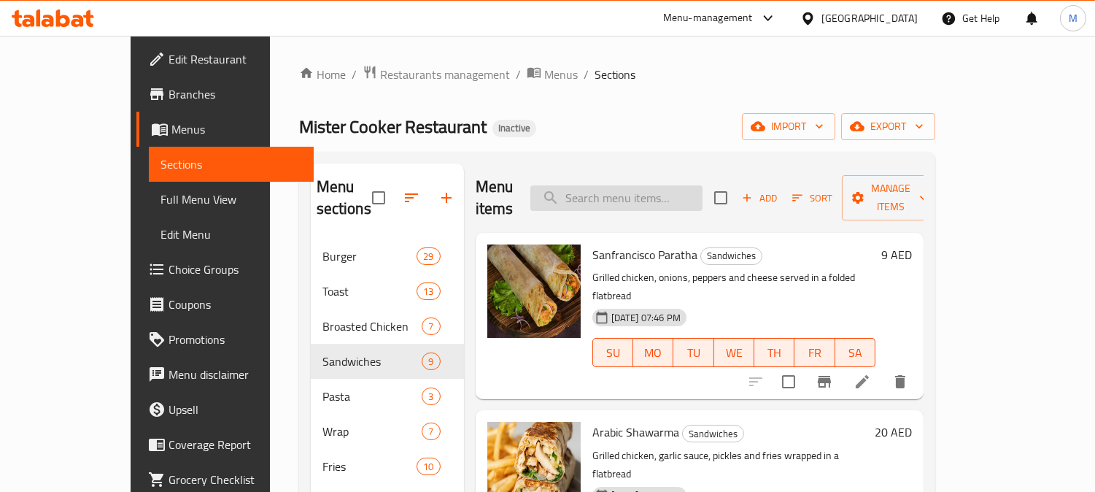
paste input "Egg Paratha"
click at [627, 188] on input "Egg Paratha" at bounding box center [616, 198] width 172 height 26
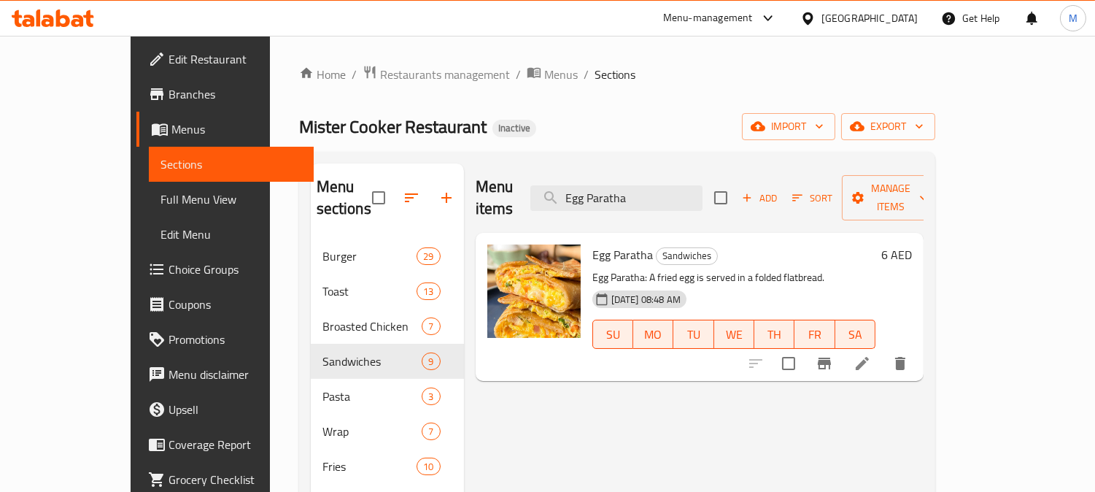
type input "Egg Paratha"
click at [871, 355] on icon at bounding box center [863, 364] width 18 height 18
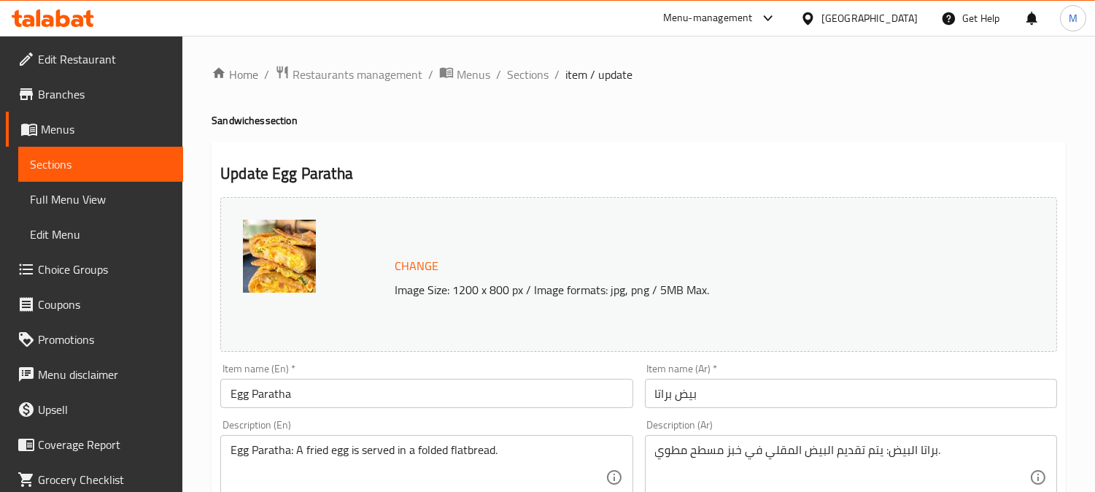
click at [231, 392] on input "Egg Paratha" at bounding box center [426, 393] width 412 height 29
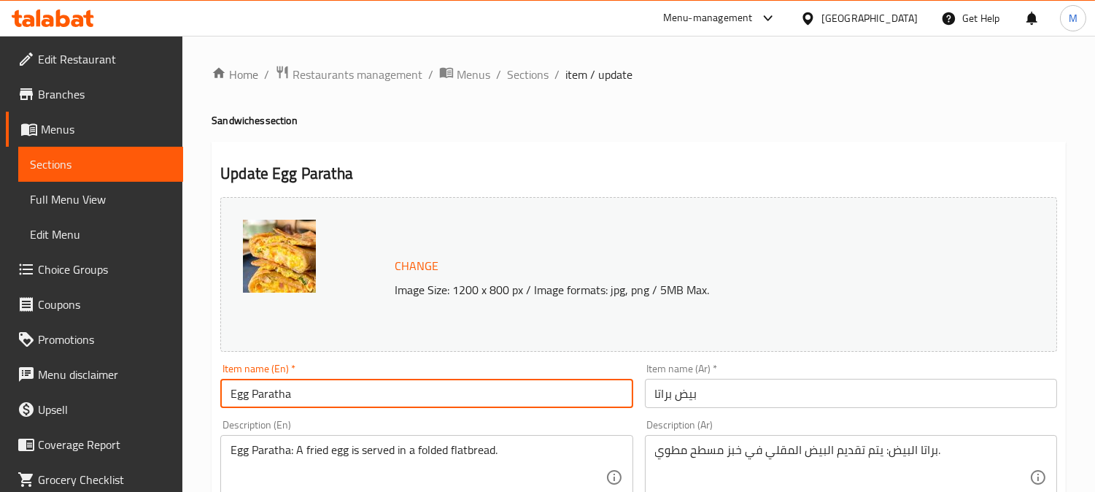
click at [667, 394] on input "بيض براتا" at bounding box center [851, 393] width 412 height 29
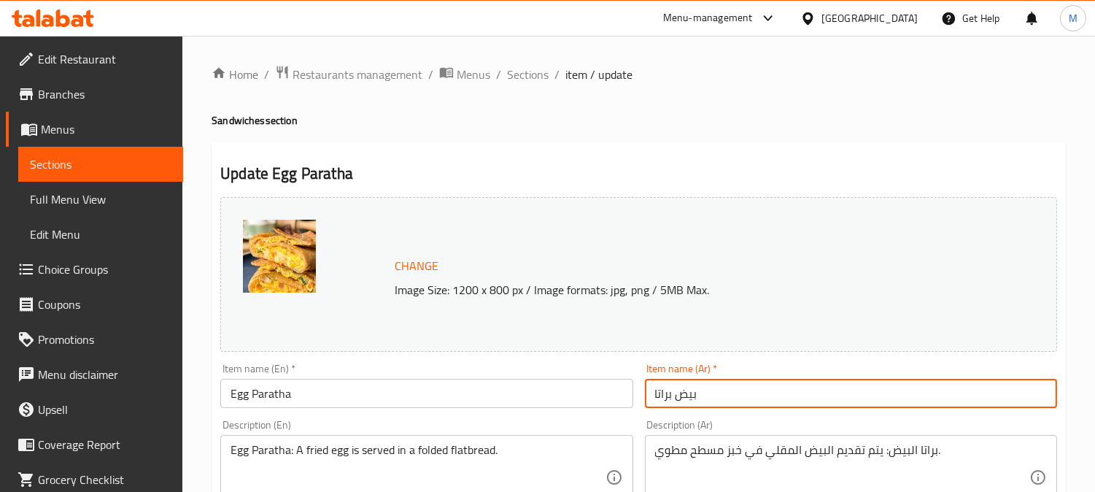
click at [667, 394] on input "بيض براتا" at bounding box center [851, 393] width 412 height 29
click at [650, 394] on input "بيض" at bounding box center [851, 393] width 412 height 29
paste input "براتا"
click at [716, 395] on input "براتا بيض" at bounding box center [851, 393] width 412 height 29
click at [673, 396] on input "براتا بيض مسلوق" at bounding box center [851, 393] width 412 height 29
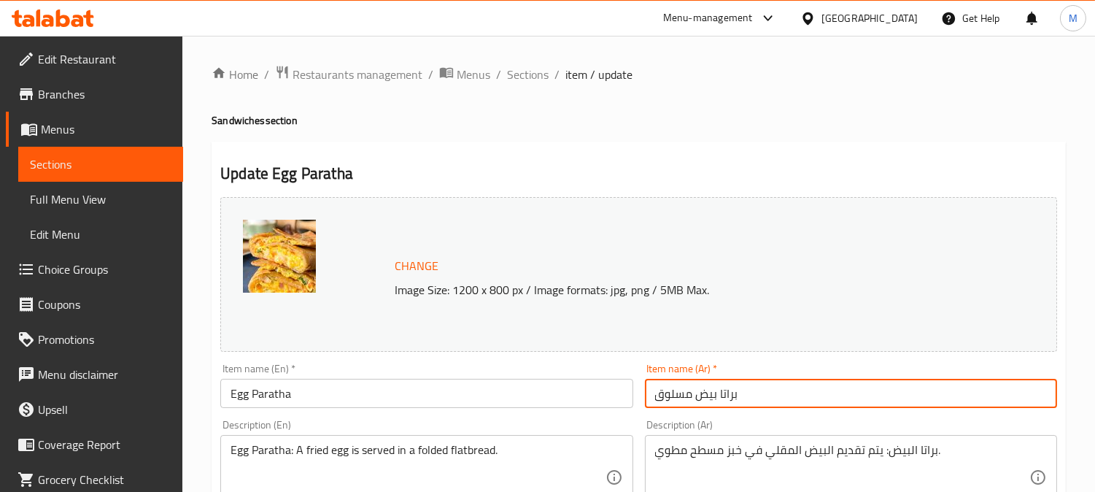
click at [673, 396] on input "براتا بيض مسلوق" at bounding box center [851, 393] width 412 height 29
type input "براتا بيض مسلوق"
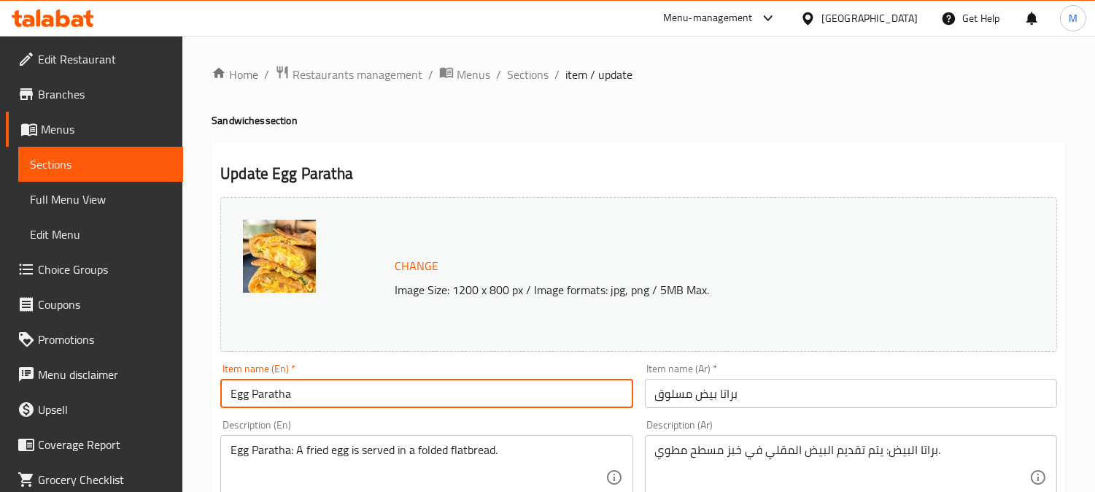
click at [225, 395] on input "Egg Paratha" at bounding box center [426, 393] width 412 height 29
paste input "boiled"
drag, startPoint x: 236, startPoint y: 398, endPoint x: 227, endPoint y: 400, distance: 9.0
click at [227, 397] on input "boiled Egg Paratha" at bounding box center [426, 393] width 412 height 29
click at [373, 398] on input "Boiled Egg Paratha" at bounding box center [426, 393] width 412 height 29
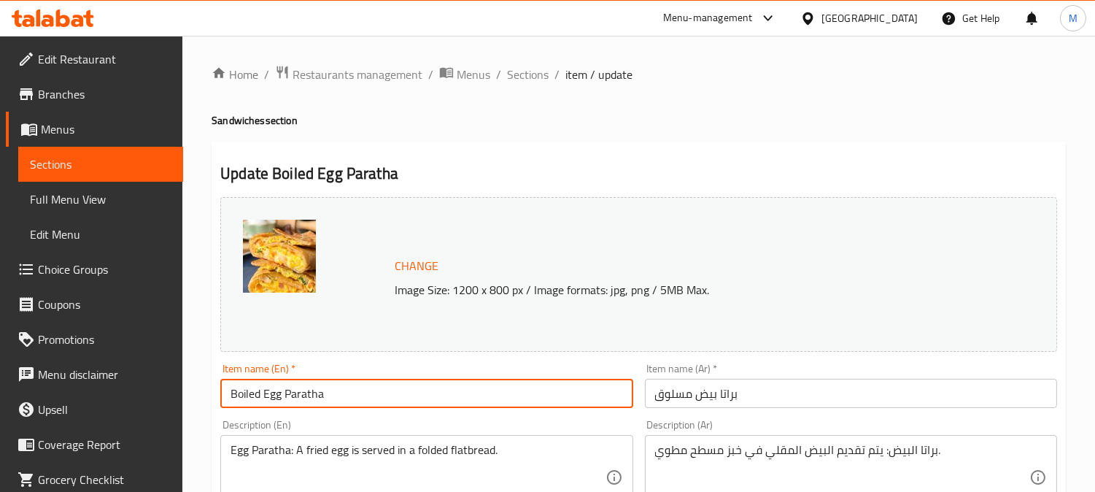
type input "Boiled Egg Paratha"
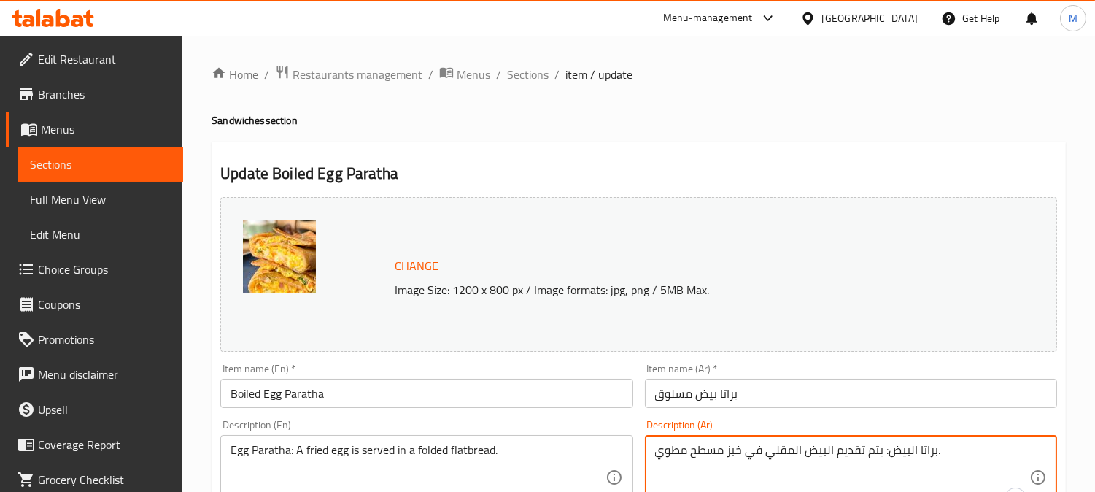
click at [951, 451] on textarea "براتا البيض: يتم تقديم البيض المقلي في خبز مسطح مطوي." at bounding box center [842, 477] width 374 height 69
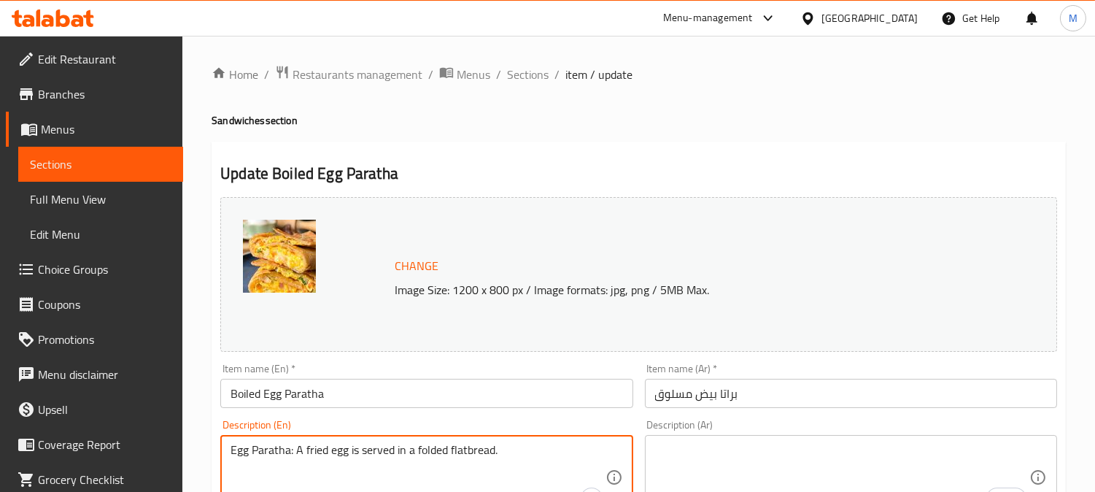
click at [482, 461] on textarea "Egg Paratha: A fried egg is served in a folded flatbread." at bounding box center [418, 477] width 374 height 69
click at [426, 395] on input "Boiled Egg Paratha" at bounding box center [426, 393] width 412 height 29
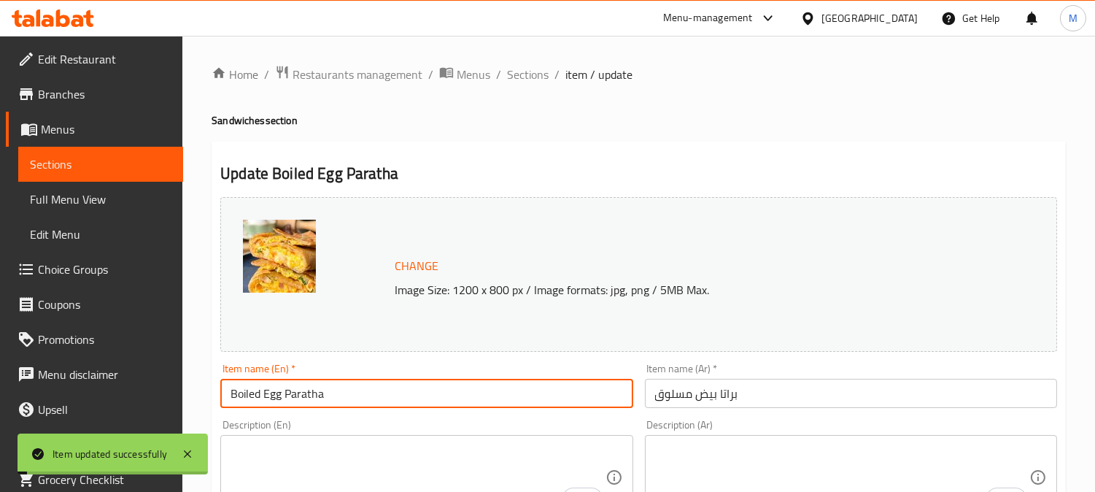
click at [287, 390] on input "Boiled Egg Paratha" at bounding box center [426, 393] width 412 height 29
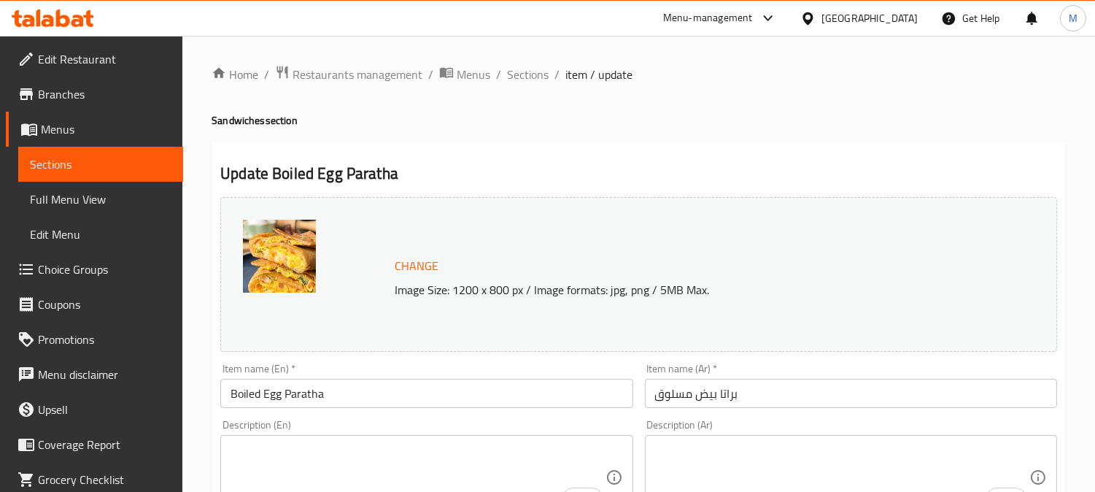
click at [468, 392] on input "Boiled Egg Paratha" at bounding box center [426, 393] width 412 height 29
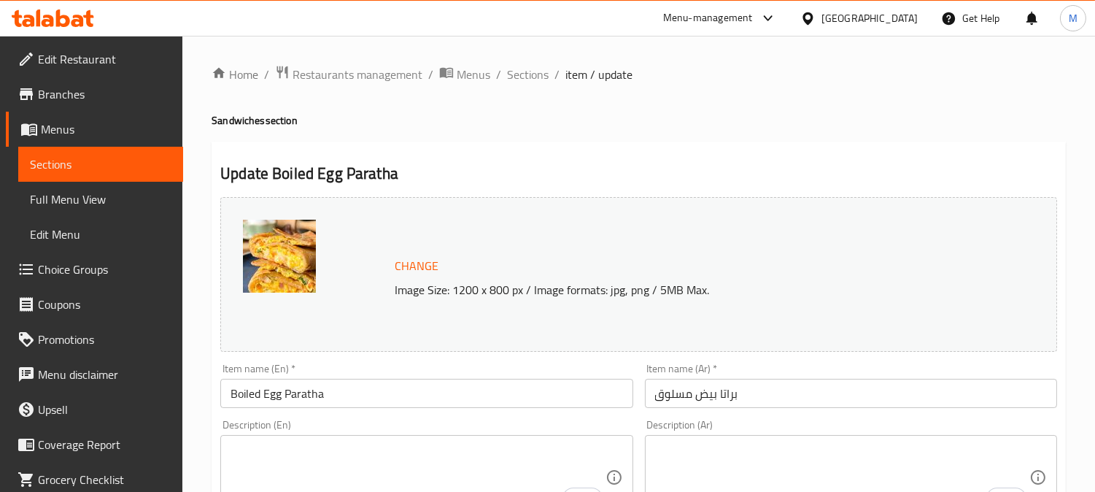
click at [349, 392] on input "Boiled Egg Paratha" at bounding box center [426, 393] width 412 height 29
click at [350, 393] on input "Boiled Egg Paratha" at bounding box center [426, 393] width 412 height 29
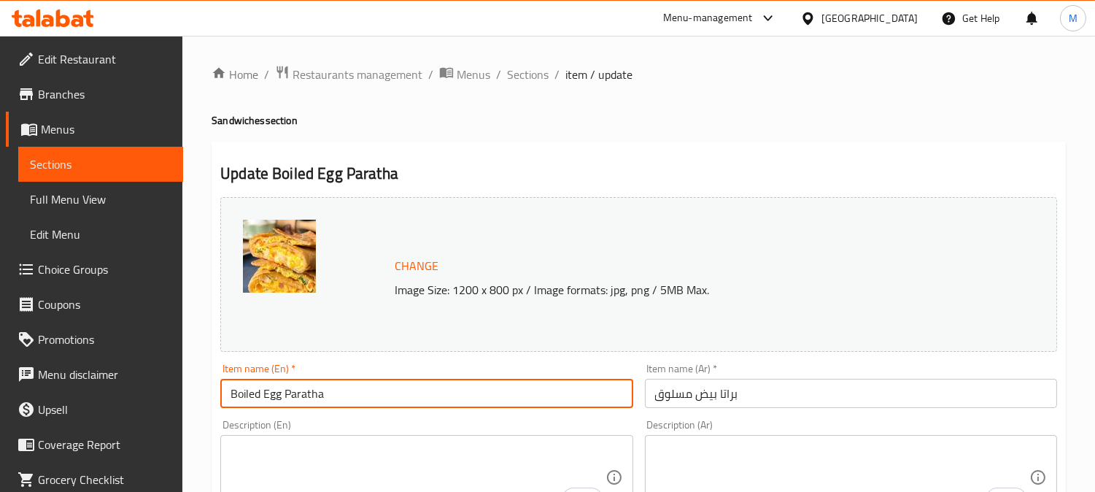
click at [344, 401] on input "Boiled Egg Paratha" at bounding box center [426, 393] width 412 height 29
click at [361, 398] on input "Boiled Egg Paratha" at bounding box center [426, 393] width 412 height 29
drag, startPoint x: 355, startPoint y: 397, endPoint x: 523, endPoint y: 491, distance: 193.0
click at [268, 398] on input "Boiled Egg Paratha" at bounding box center [426, 393] width 412 height 29
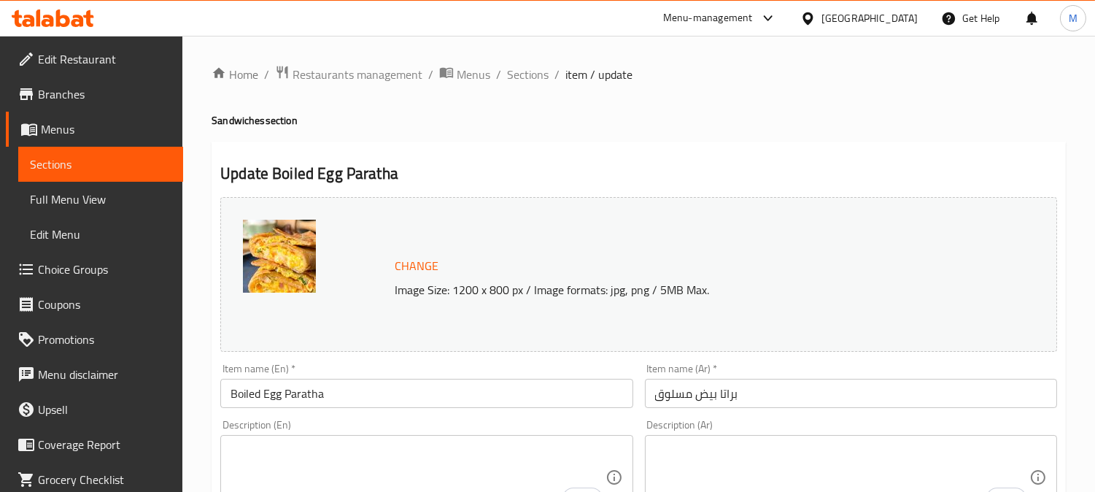
drag, startPoint x: 394, startPoint y: 405, endPoint x: 399, endPoint y: 396, distance: 10.1
click at [394, 405] on input "Boiled Egg Paratha" at bounding box center [426, 393] width 412 height 29
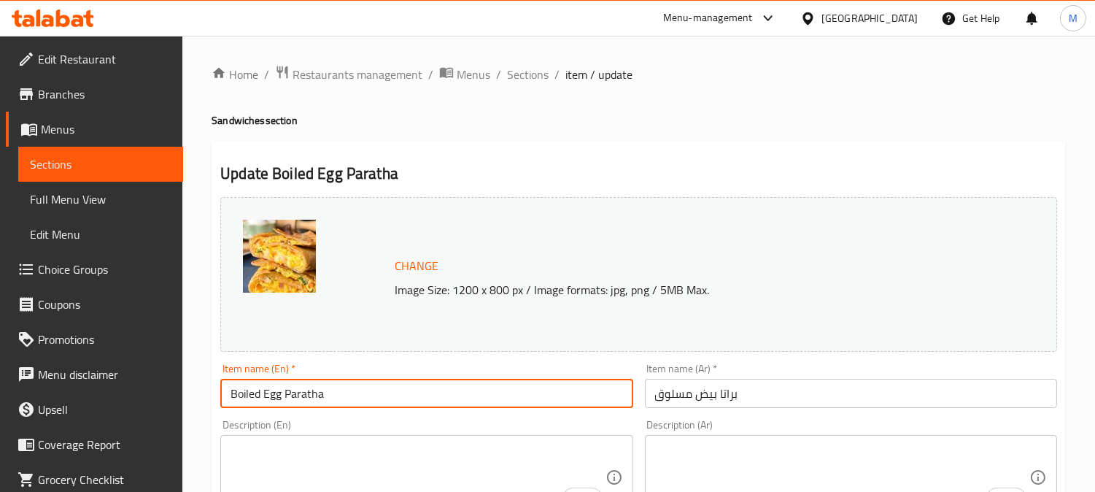
click at [399, 395] on input "Boiled Egg Paratha" at bounding box center [426, 393] width 412 height 29
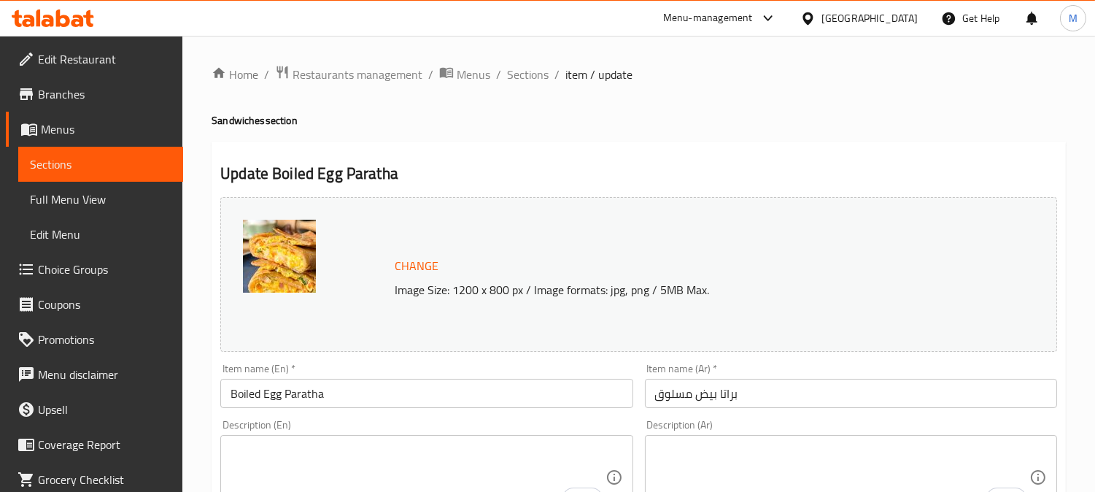
click at [492, 395] on input "Boiled Egg Paratha" at bounding box center [426, 393] width 412 height 29
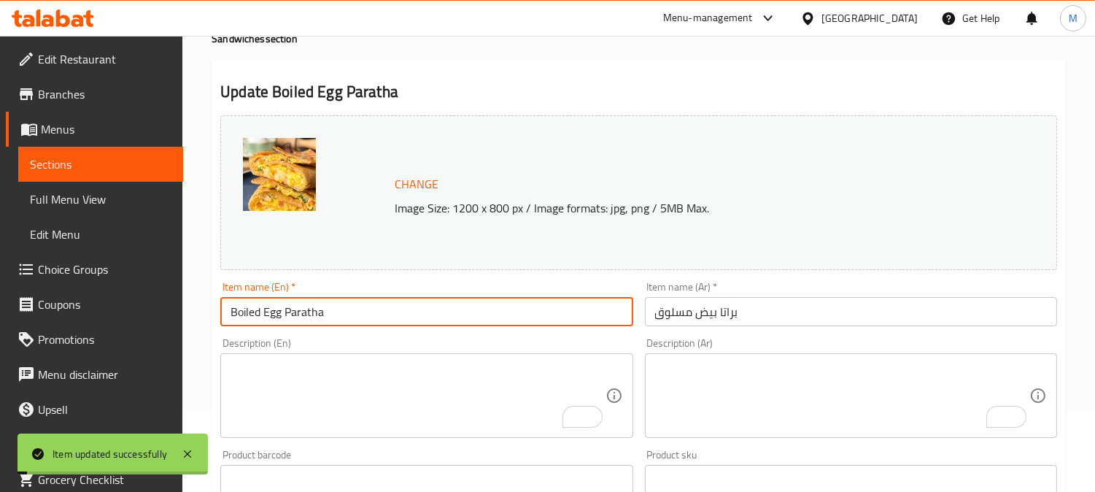
scroll to position [81, 0]
click at [381, 321] on input "Boiled Egg Paratha" at bounding box center [426, 312] width 412 height 29
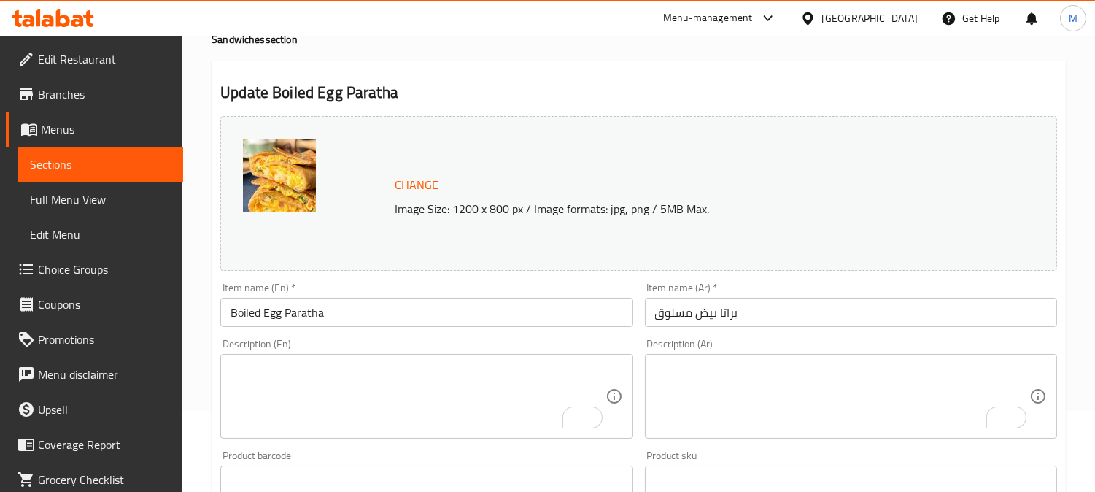
click at [765, 312] on input "براتا بيض مسلوق" at bounding box center [851, 312] width 412 height 29
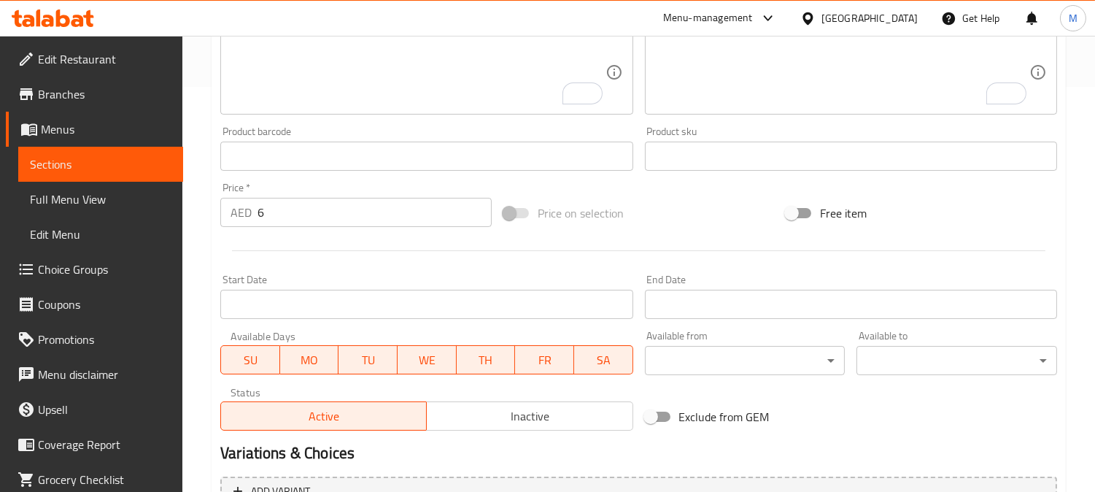
scroll to position [0, 0]
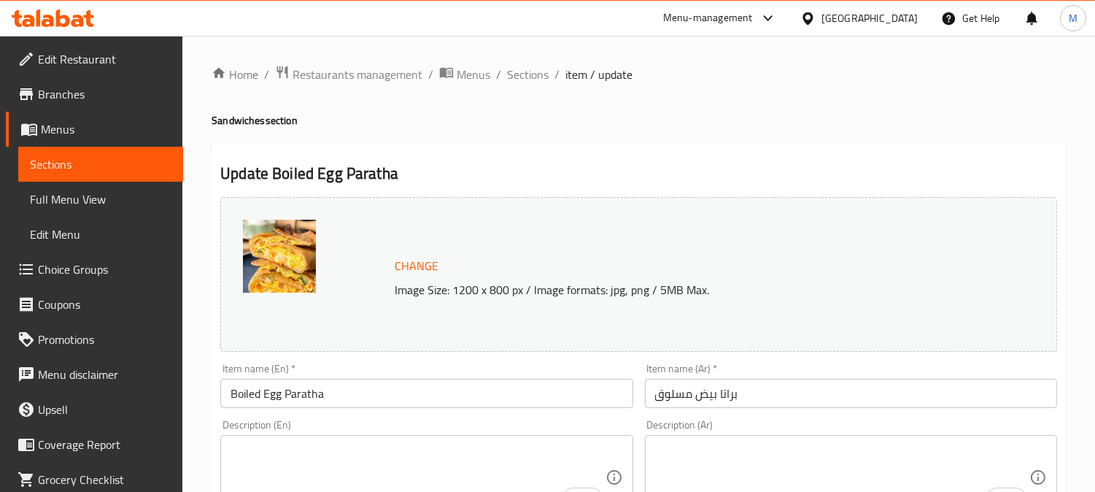
click at [521, 71] on span "Sections" at bounding box center [528, 75] width 42 height 18
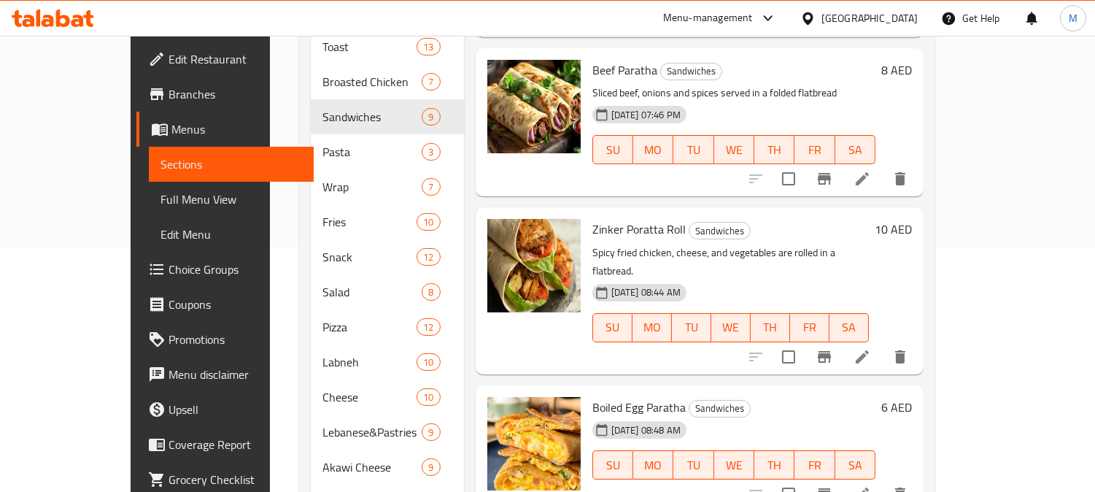
scroll to position [506, 0]
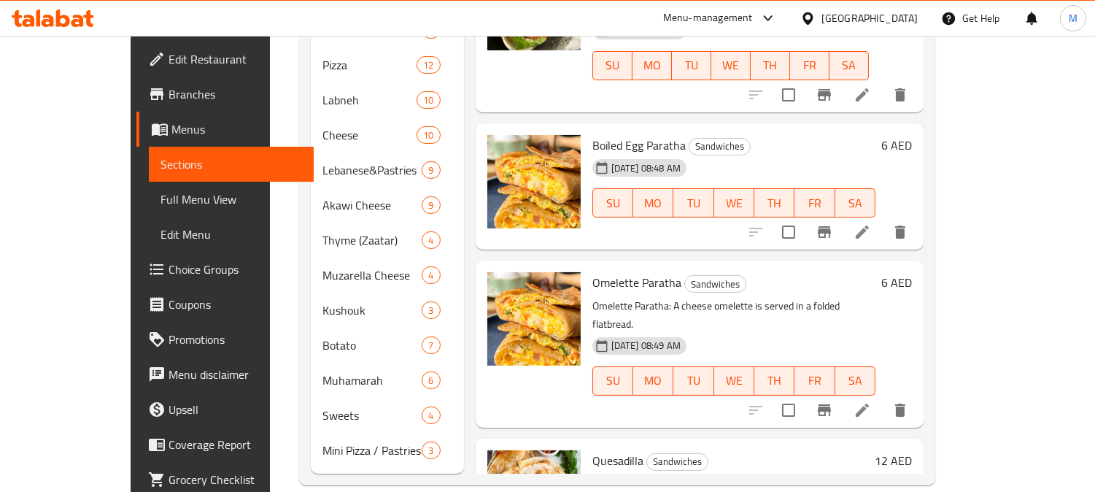
click at [760, 297] on p "Omelette Paratha: A cheese omelette is served in a folded flatbread." at bounding box center [733, 315] width 283 height 36
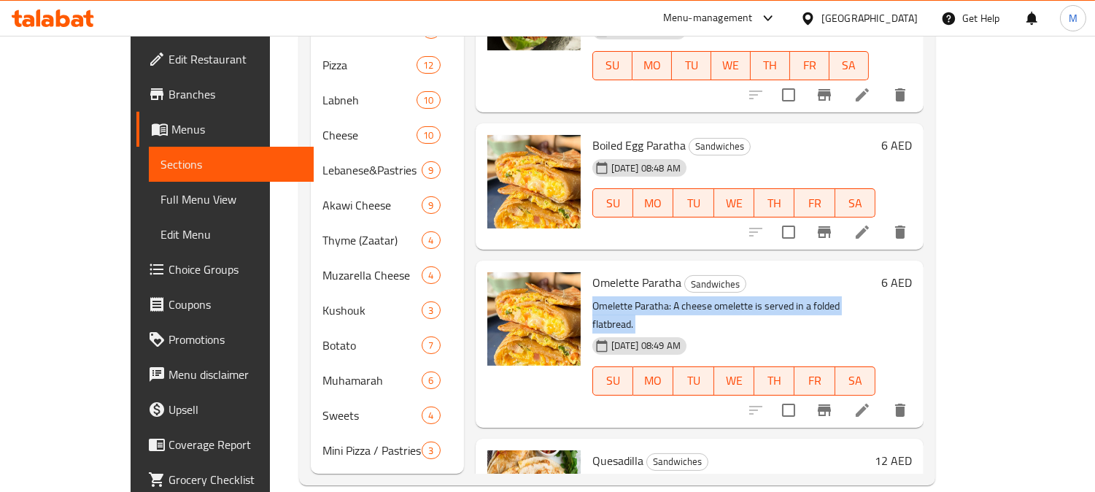
click at [738, 266] on div "Omelette Paratha Sandwiches Omelette Paratha: A cheese omelette is served in a …" at bounding box center [734, 343] width 295 height 155
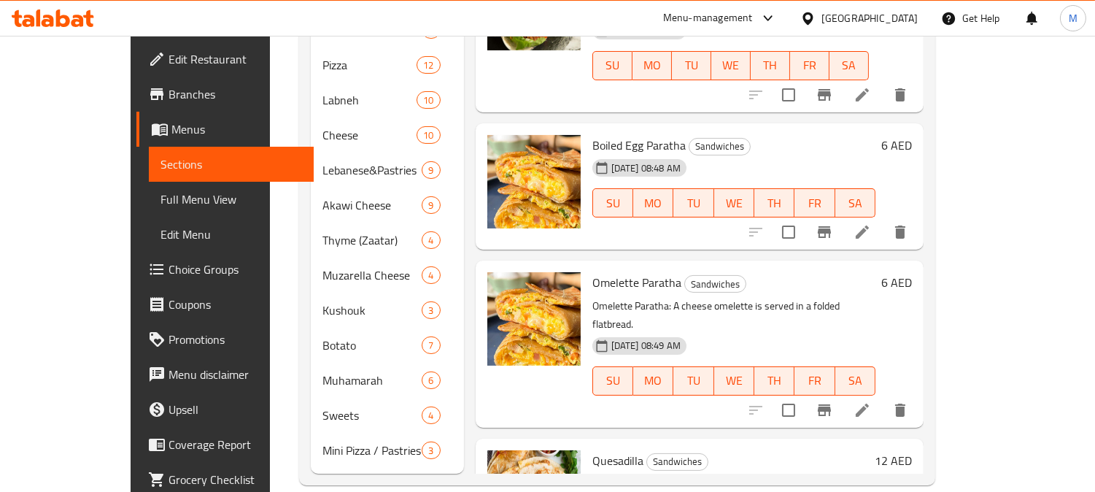
click at [750, 297] on p "Omelette Paratha: A cheese omelette is served in a folded flatbread." at bounding box center [733, 315] width 283 height 36
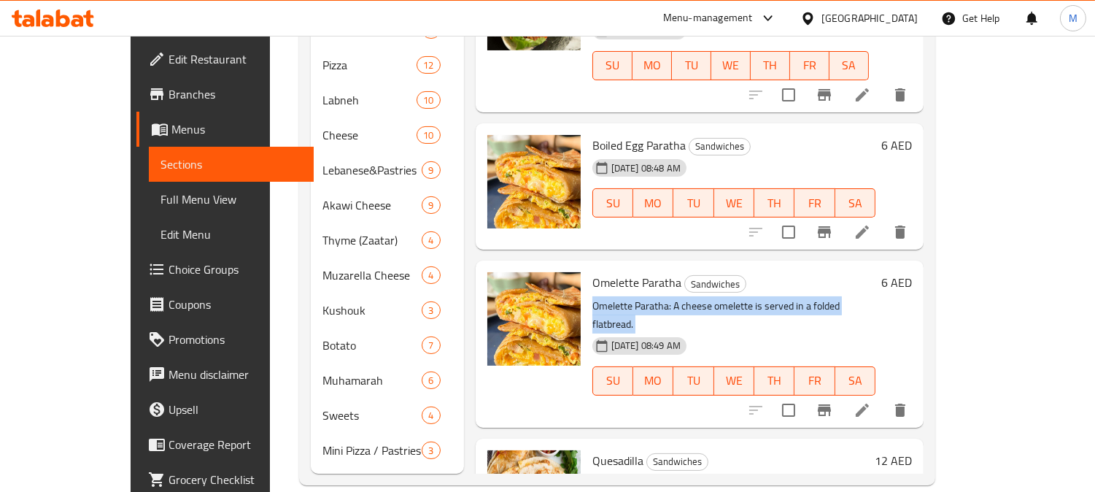
click at [750, 297] on p "Omelette Paratha: A cheese omelette is served in a folded flatbread." at bounding box center [733, 315] width 283 height 36
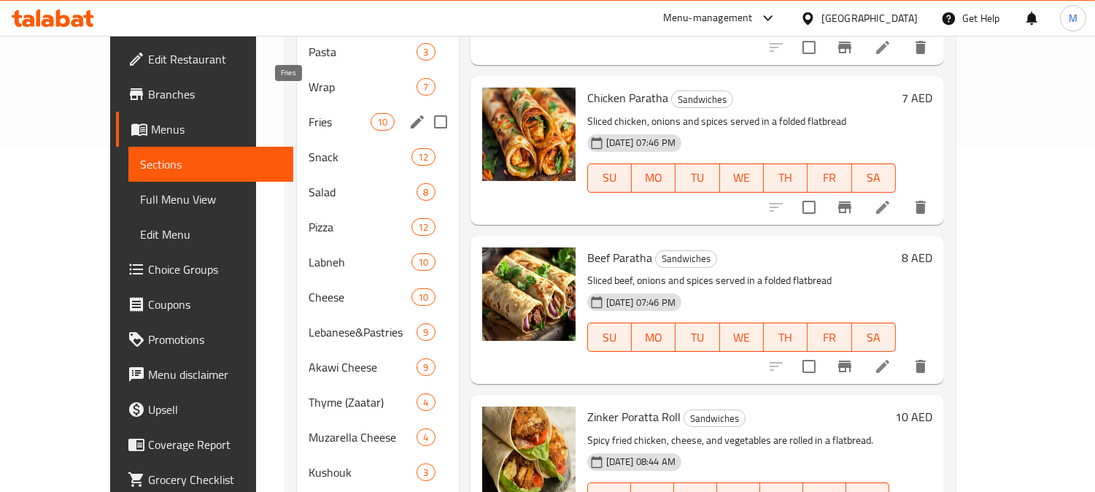
scroll to position [182, 0]
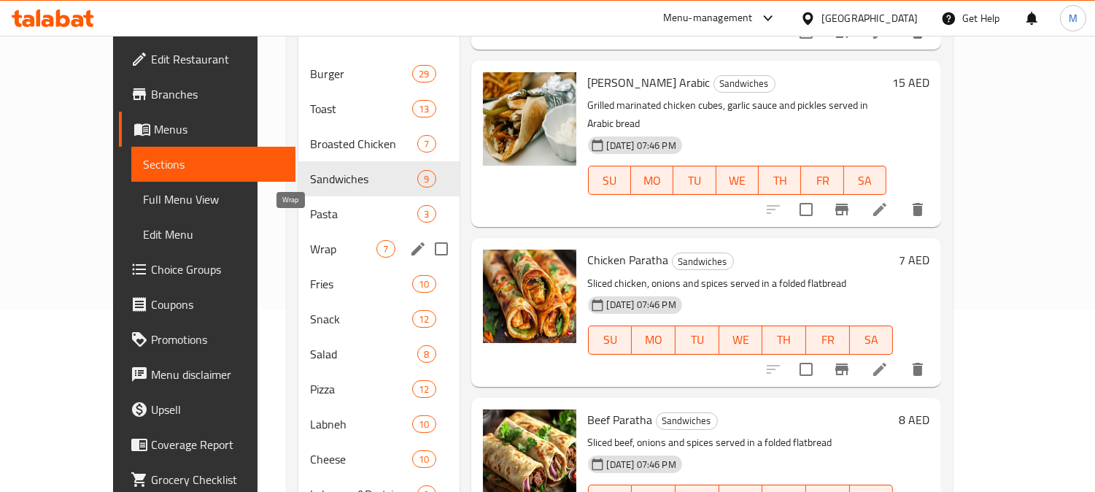
click at [310, 240] on span "Wrap" at bounding box center [343, 249] width 66 height 18
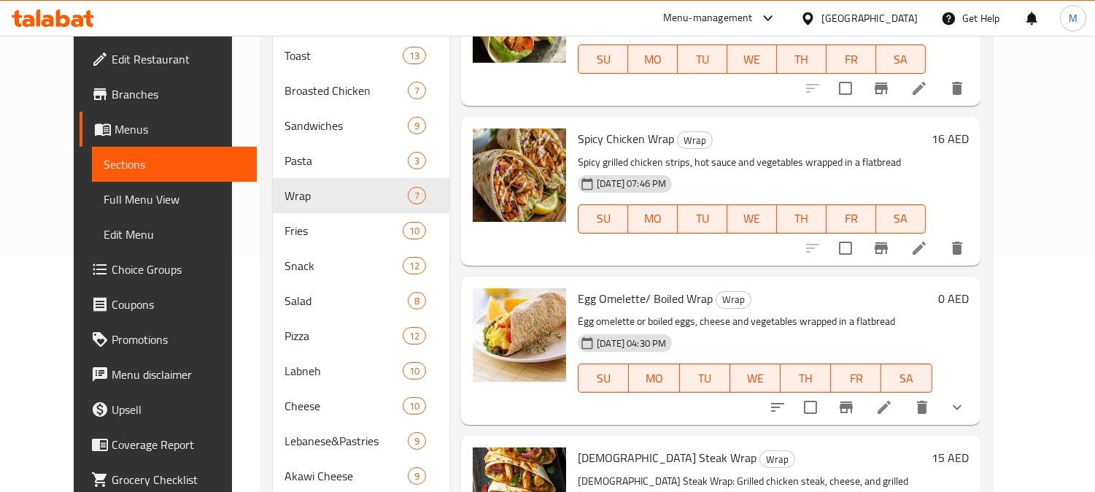
scroll to position [263, 0]
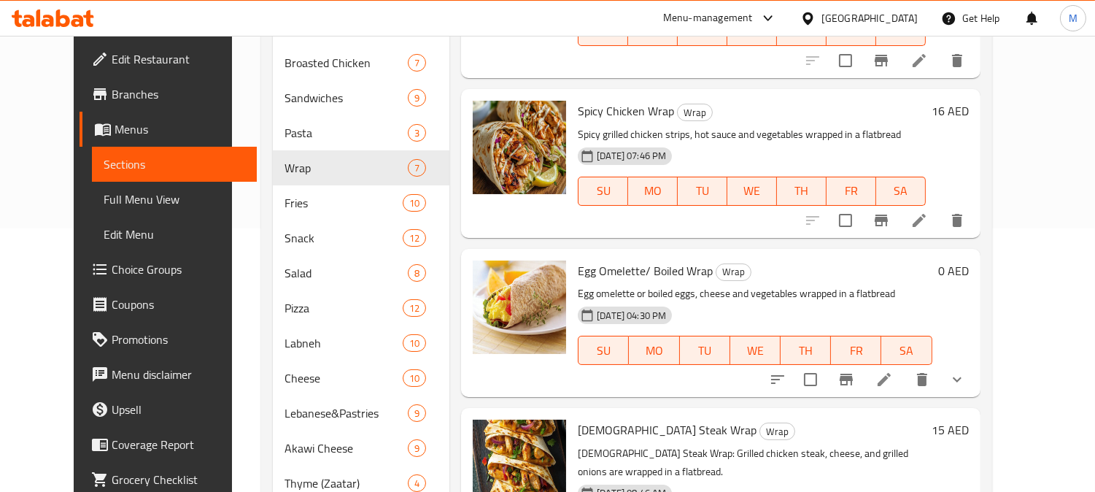
click at [905, 366] on li at bounding box center [884, 379] width 41 height 26
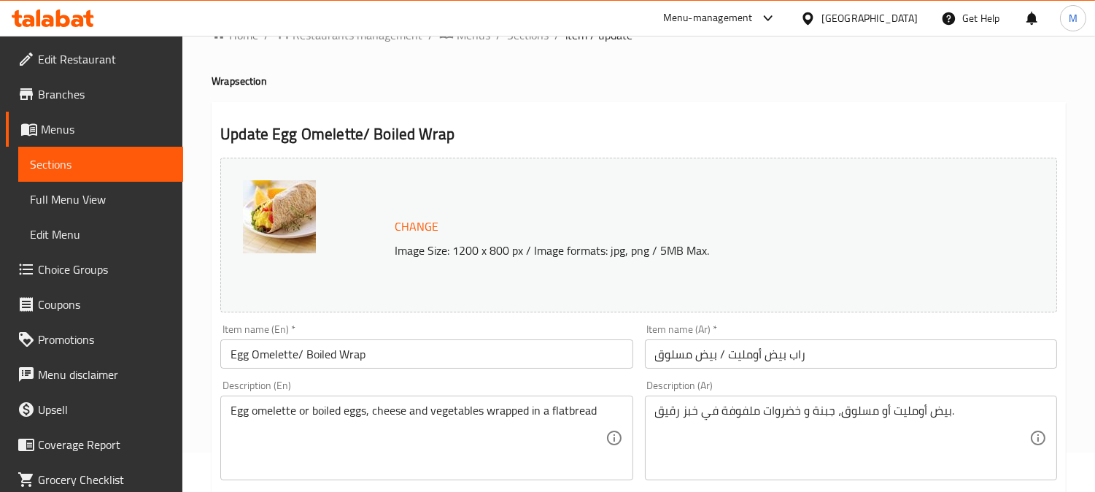
scroll to position [162, 0]
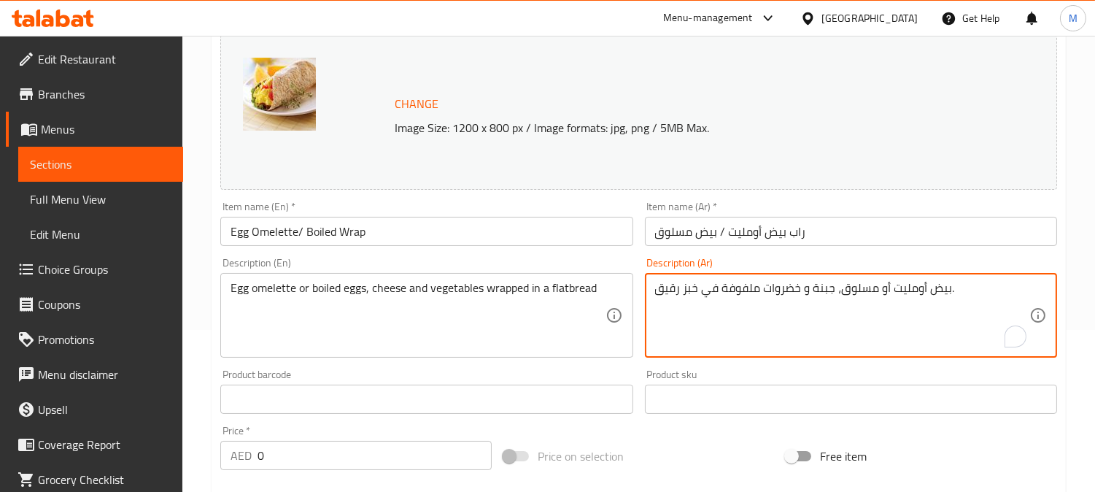
click at [929, 285] on textarea "بيض أومليت أو مسلوق، جبنة و خضروات ملفوفة في خبز رقيق." at bounding box center [842, 315] width 374 height 69
click at [881, 293] on textarea "بيض أومليت أو مسلوق، جبنة و خضروات ملفوفة في خبز رقيق." at bounding box center [842, 315] width 374 height 69
click at [665, 285] on textarea "بيض أومليت أو بيض مسلوق، جبنة و خضروات ملفوفة في خبز رقيق." at bounding box center [842, 315] width 374 height 69
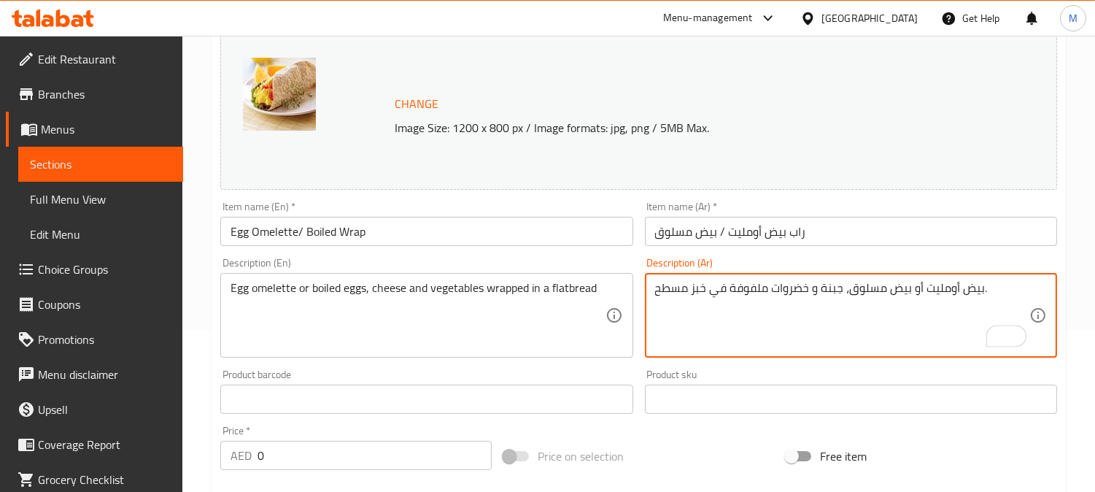
type textarea "بيض أومليت أو بيض مسلوق، جبنة و خضروات ملفوفة في خبز مسطح."
click at [889, 226] on input "راب بيض أومليت / بيض مسلوق" at bounding box center [851, 231] width 412 height 29
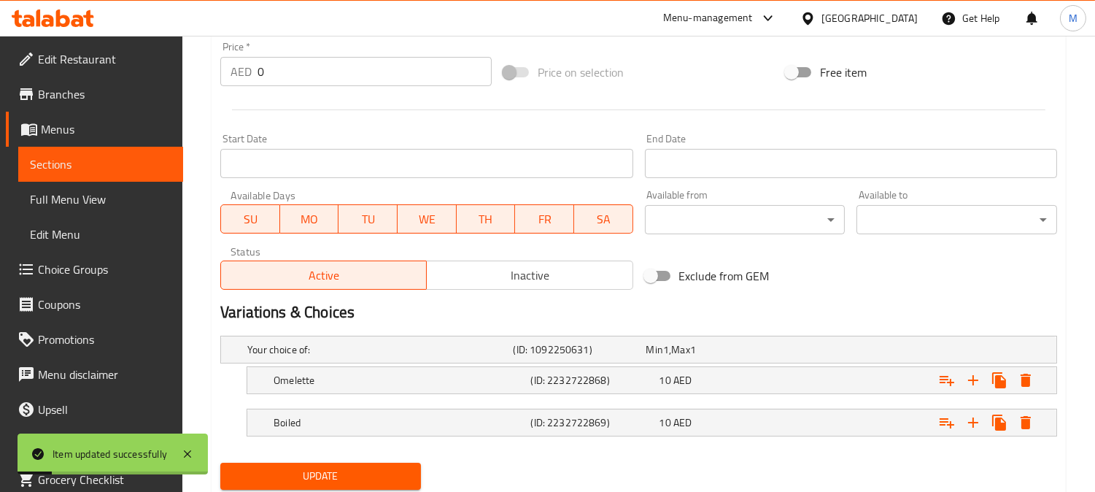
scroll to position [567, 0]
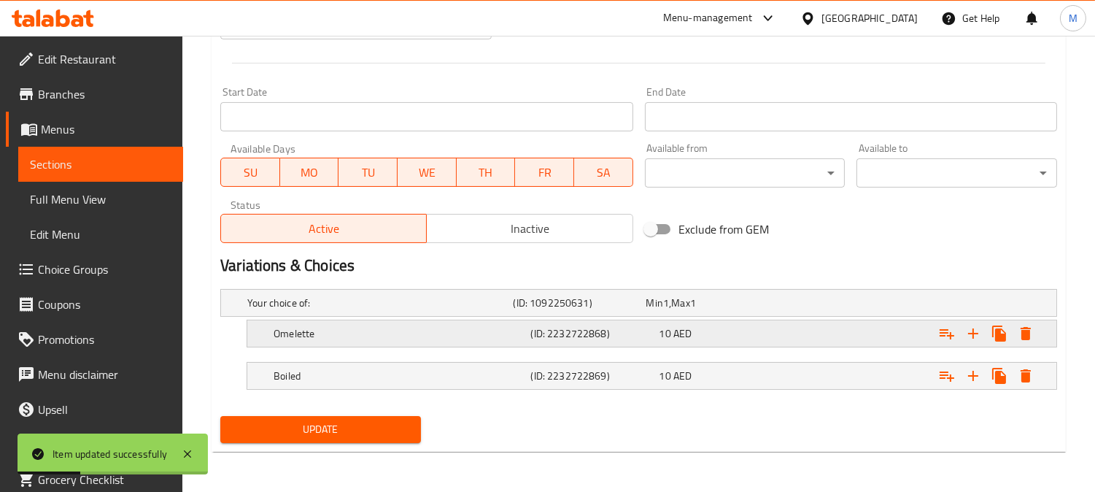
click at [414, 319] on div "Omelette (ID: 2232722868) 10 AED" at bounding box center [642, 303] width 797 height 32
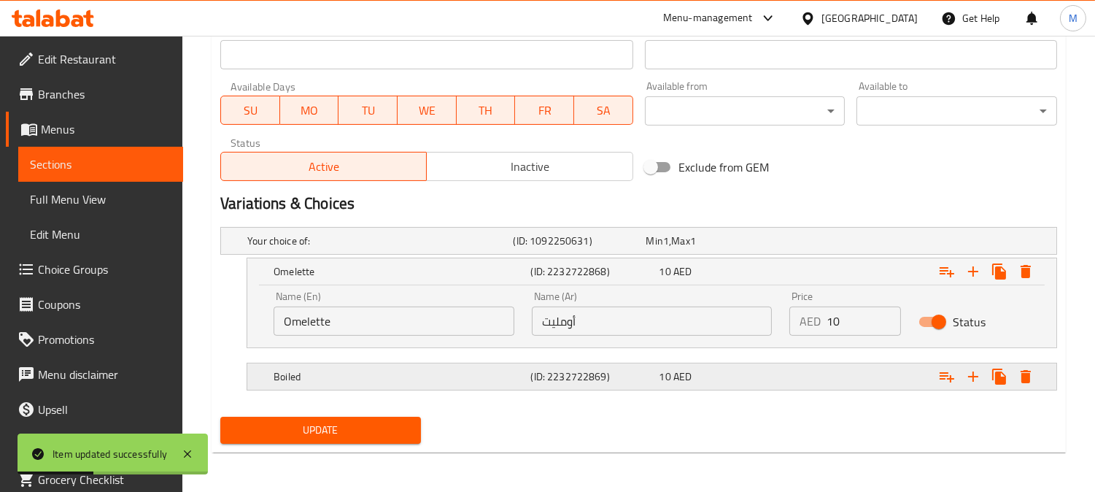
click at [381, 248] on h5 "Boiled" at bounding box center [377, 240] width 260 height 15
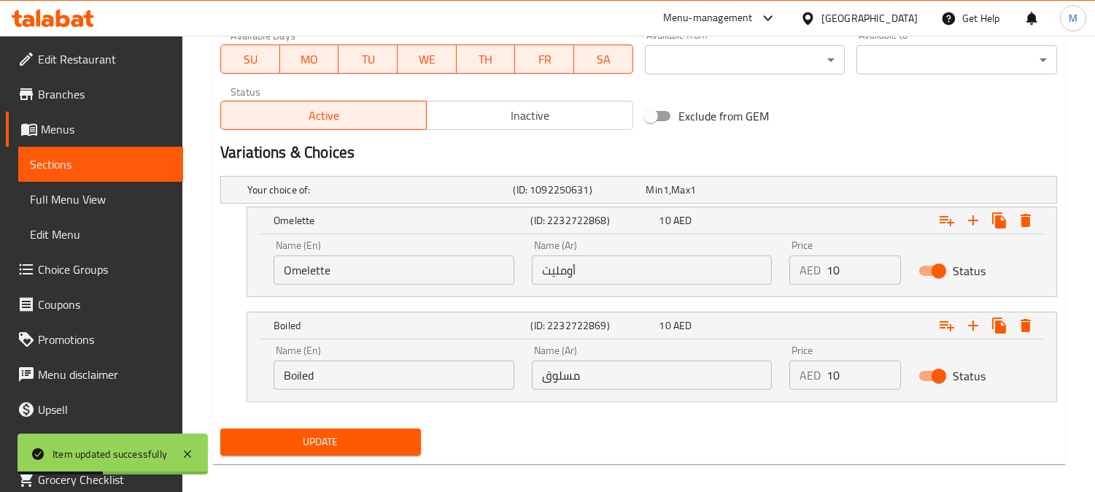
scroll to position [718, 0]
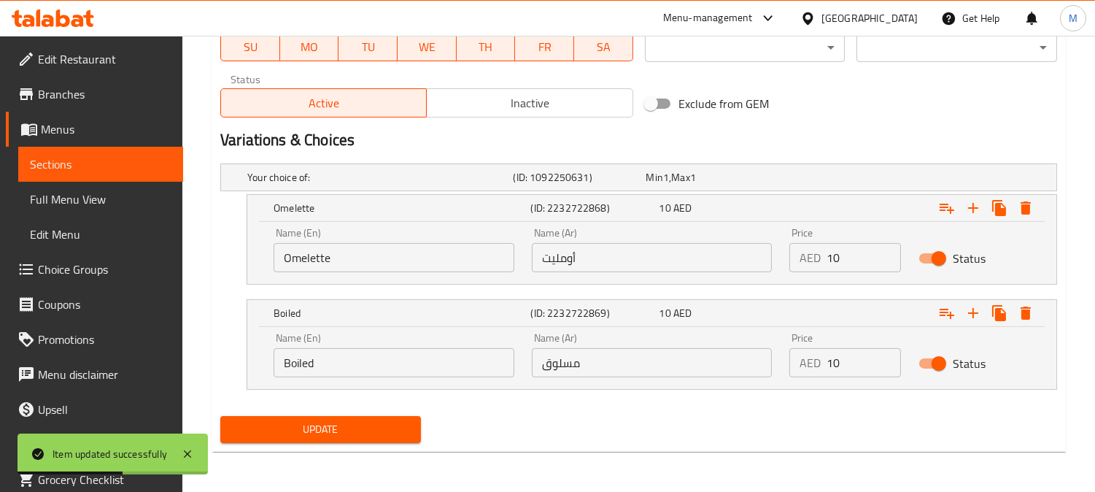
click at [374, 434] on span "Update" at bounding box center [320, 429] width 177 height 18
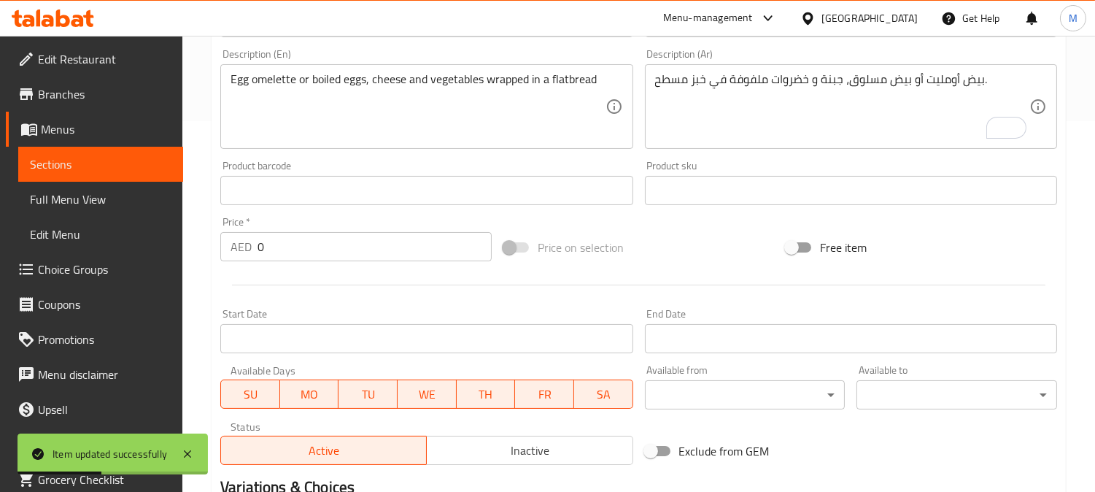
scroll to position [0, 0]
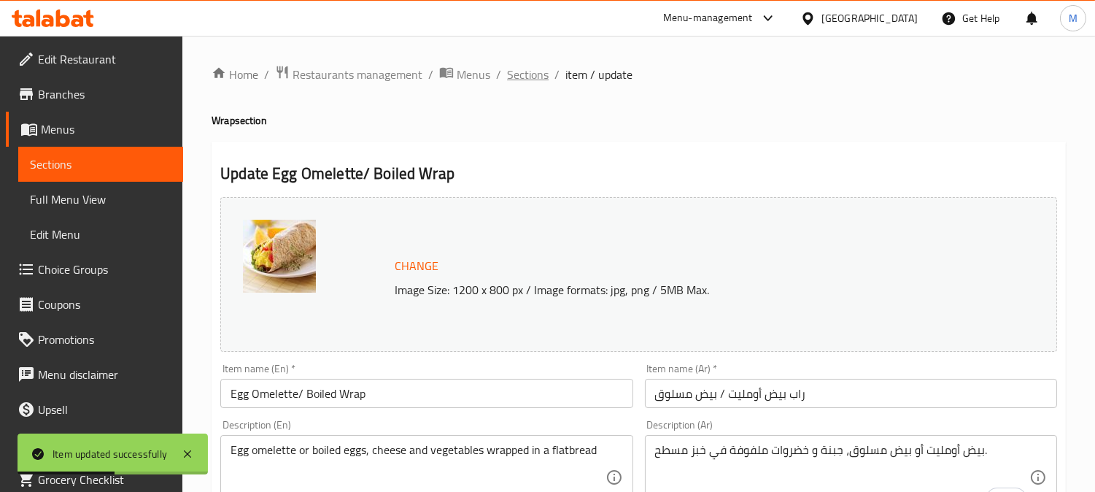
click at [518, 77] on span "Sections" at bounding box center [528, 75] width 42 height 18
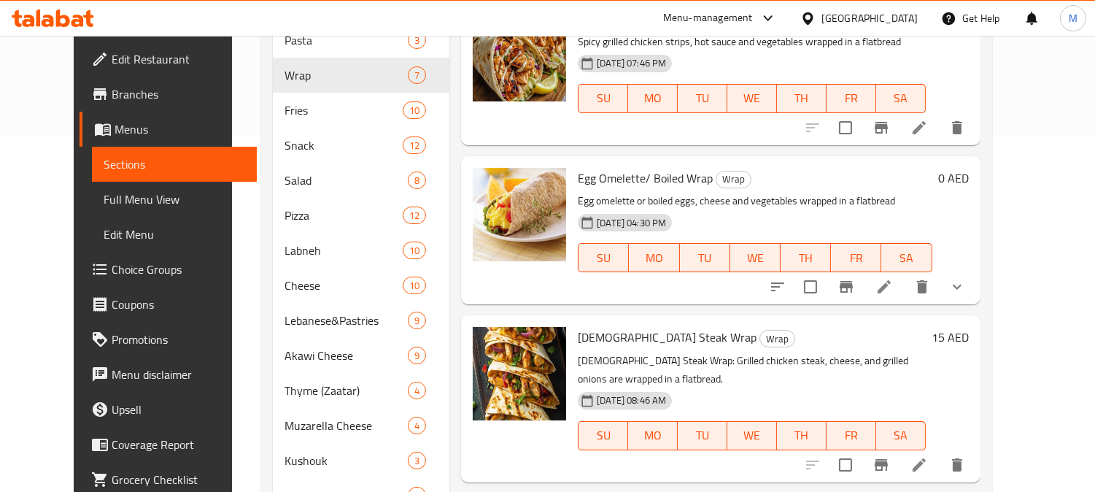
scroll to position [405, 0]
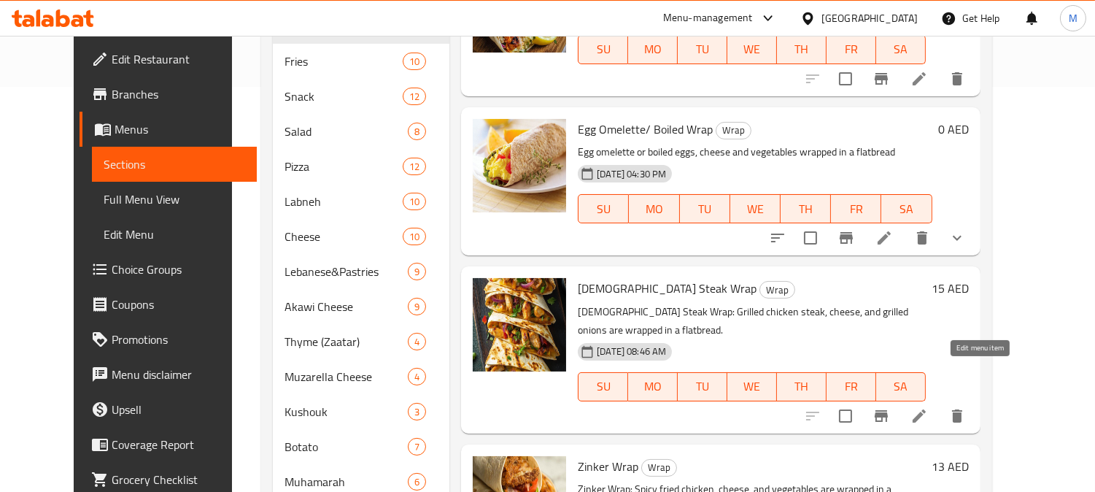
click at [926, 409] on icon at bounding box center [919, 415] width 13 height 13
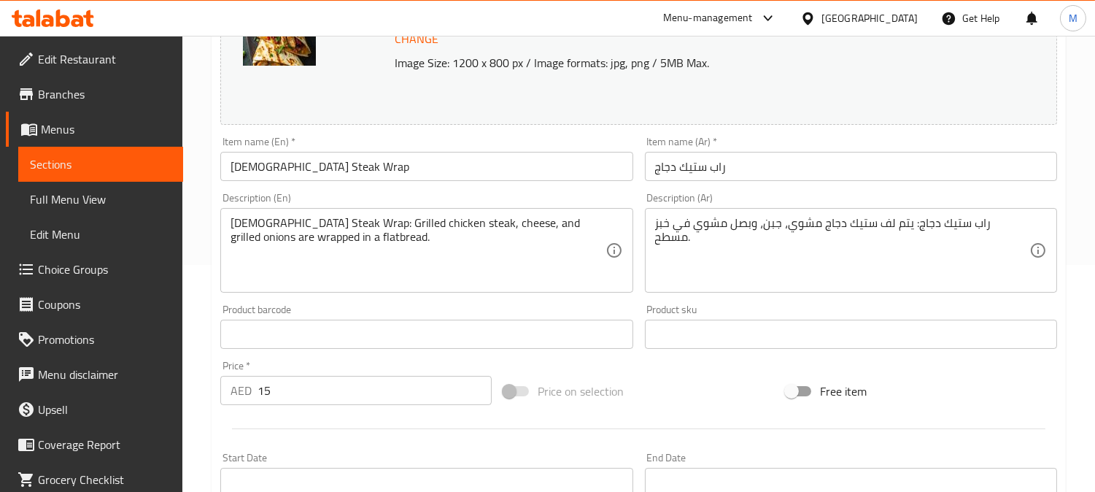
scroll to position [243, 0]
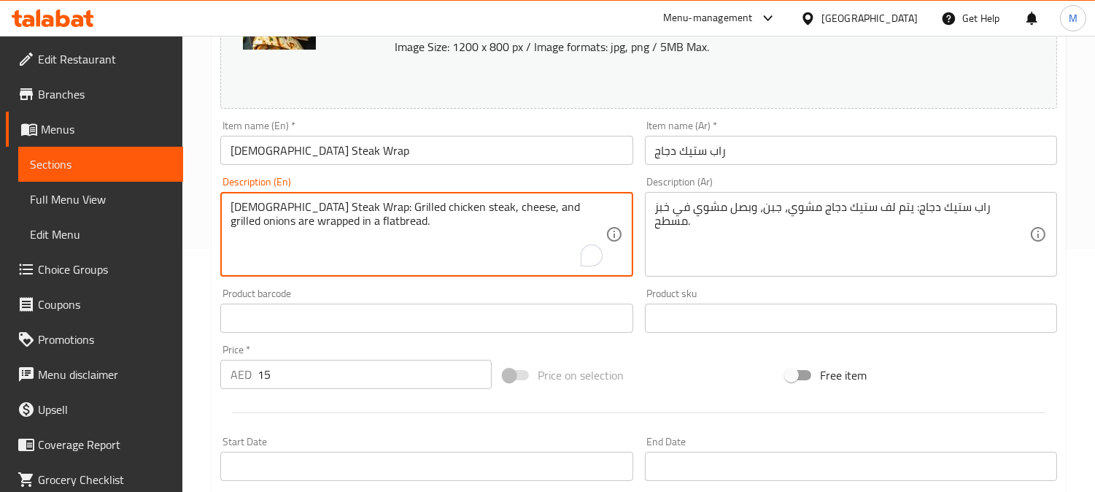
drag, startPoint x: 322, startPoint y: 205, endPoint x: 188, endPoint y: 204, distance: 134.3
type textarea "Grilled chicken steak, cheese, and grilled onions are wrapped in a flatbread."
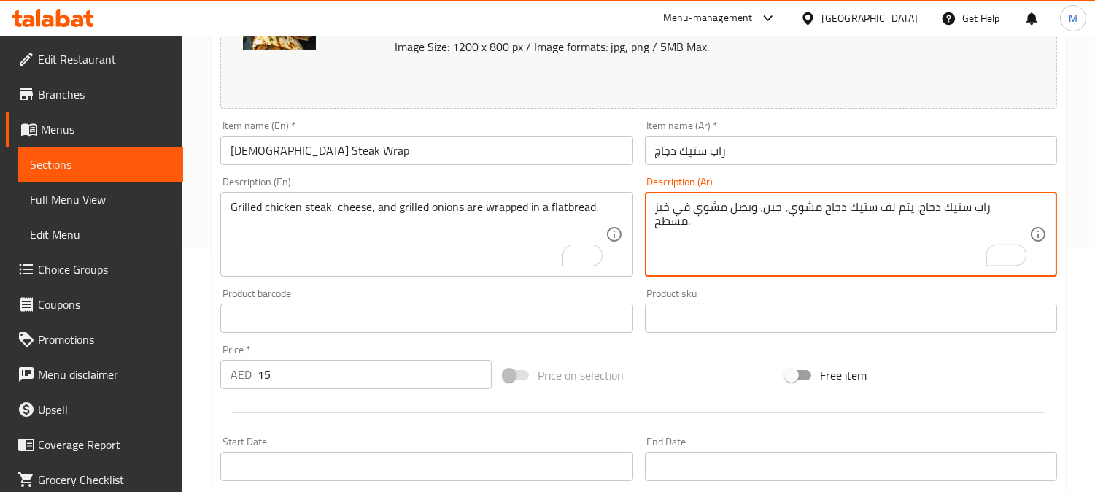
drag, startPoint x: 947, startPoint y: 206, endPoint x: 1021, endPoint y: 200, distance: 74.7
click at [935, 206] on textarea "يتم لف ستيك دجاج مشوي، جبن، وبصل مشوي في خبز مسطح." at bounding box center [842, 234] width 374 height 69
click at [917, 208] on textarea "يتم لف ستيك دجاج مشوي، جبن، وبصل مشوي في خبز مسطح." at bounding box center [842, 234] width 374 height 69
click at [922, 208] on textarea "يتم لف ستيك دجاج مشوي، جبن، وبصل مشوي في خبز مسطح." at bounding box center [842, 234] width 374 height 69
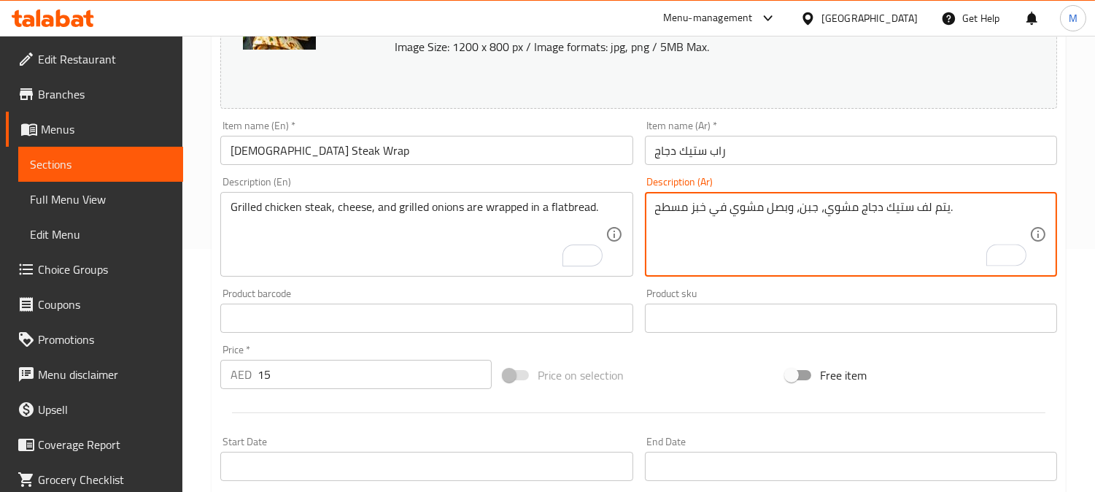
click at [922, 208] on textarea "يتم لف ستيك دجاج مشوي، جبن، وبصل مشوي في خبز مسطح." at bounding box center [842, 234] width 374 height 69
click at [924, 207] on textarea "يتم ستيك دجاج مشوي، جبن، وبصل مشوي في خبز مسطح." at bounding box center [842, 234] width 374 height 69
click at [727, 210] on textarea "ستيك دجاج مشوي، جبن، وبصل مشوي في خبز مسطح." at bounding box center [842, 234] width 374 height 69
type textarea "ستيك دجاج مشوي، جبن، وبصل مشوي ملفوف في خبز مسطح."
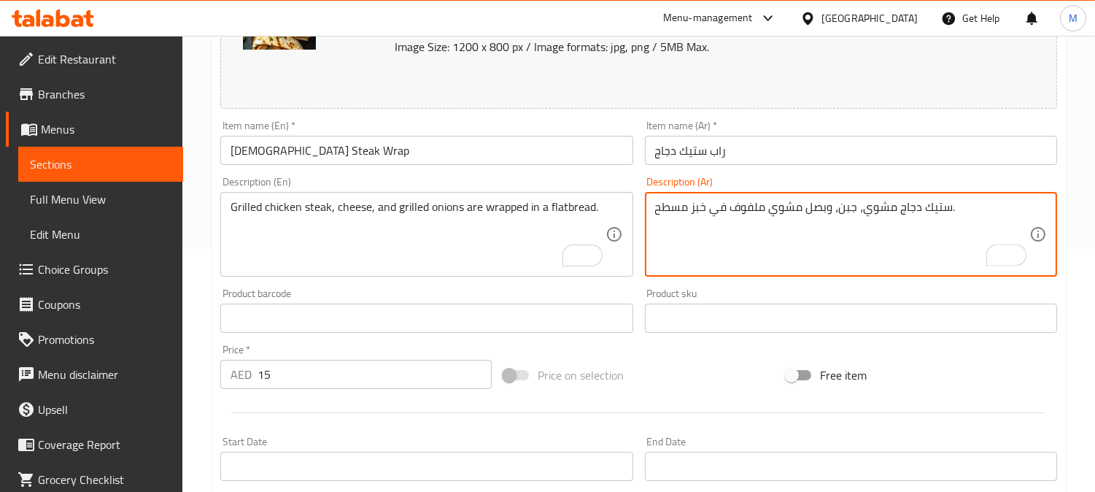
drag, startPoint x: 776, startPoint y: 165, endPoint x: 771, endPoint y: 150, distance: 16.2
click at [776, 164] on div "Item name (Ar)   * راب ستيك دجاج Item name (Ar) *" at bounding box center [851, 143] width 424 height 56
click at [771, 150] on input "راب ستيك دجاج" at bounding box center [851, 150] width 412 height 29
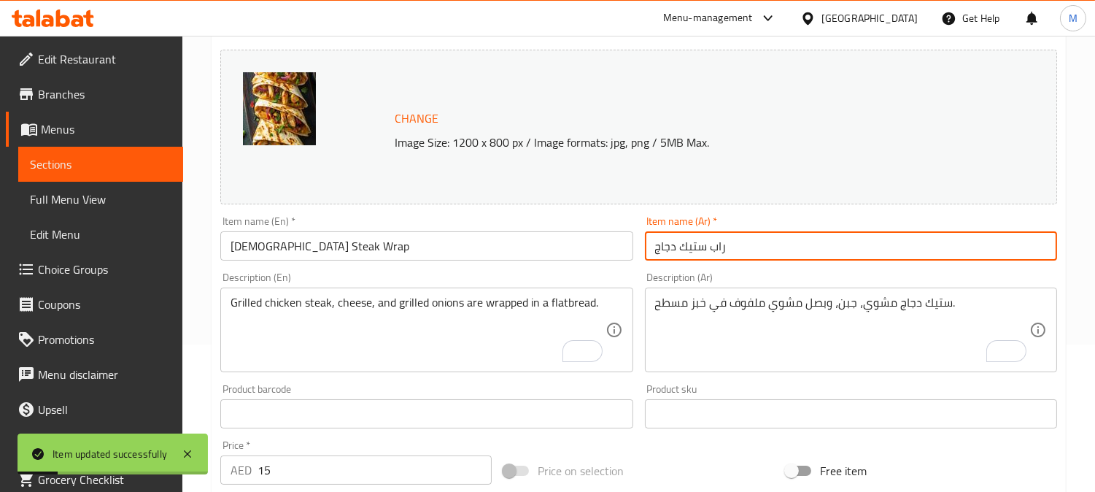
scroll to position [0, 0]
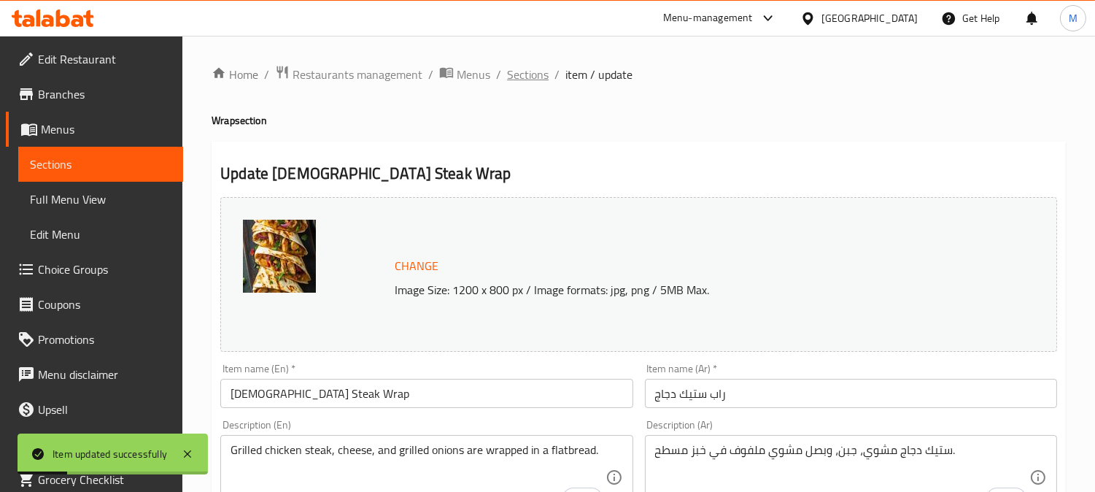
click at [533, 73] on span "Sections" at bounding box center [528, 75] width 42 height 18
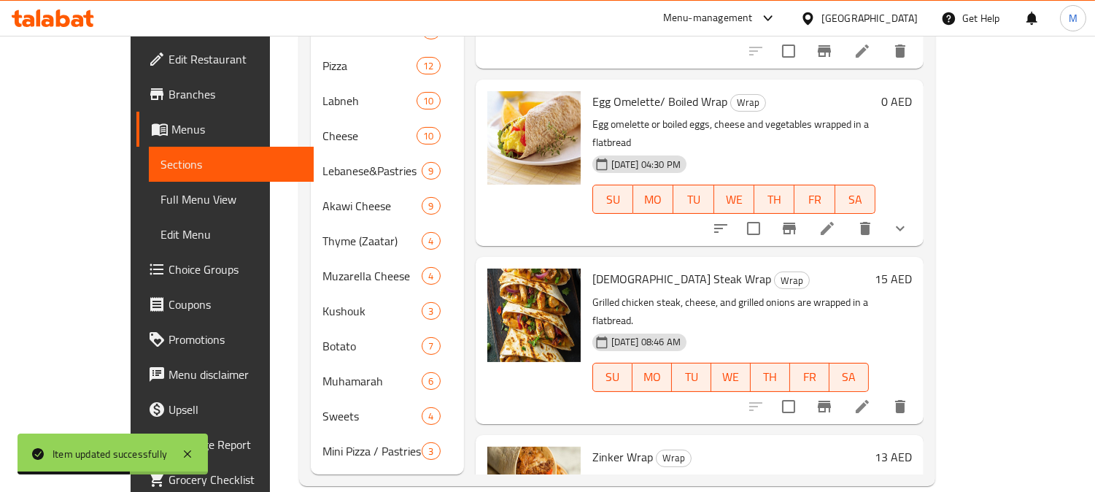
scroll to position [506, 0]
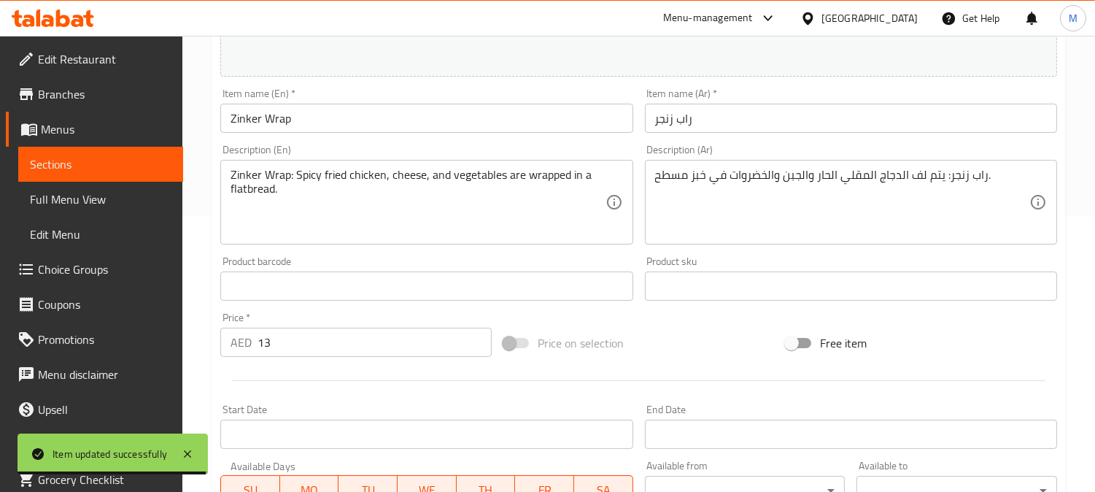
scroll to position [162, 0]
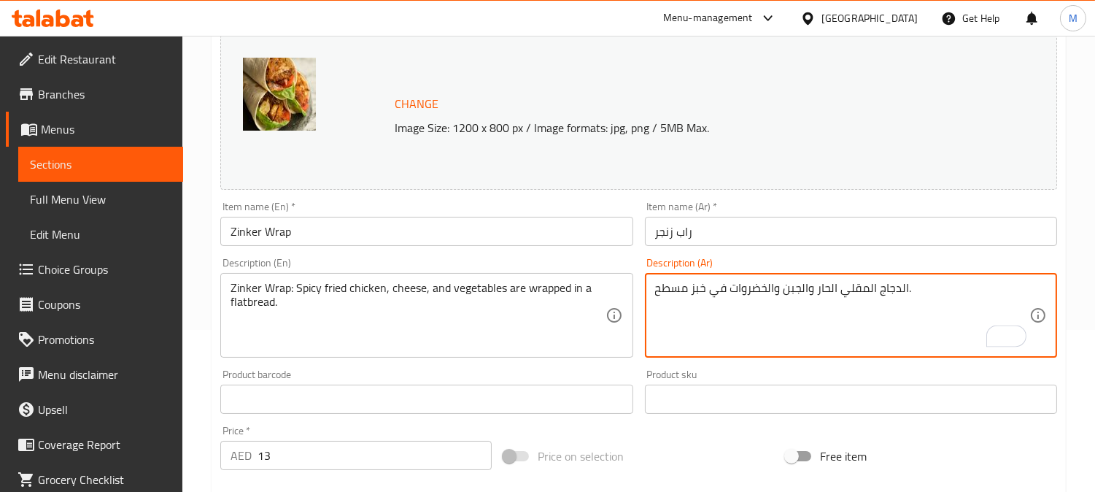
type textarea "الدجاج المقلي الحار والجبن والخضروات في خبز مسطح."
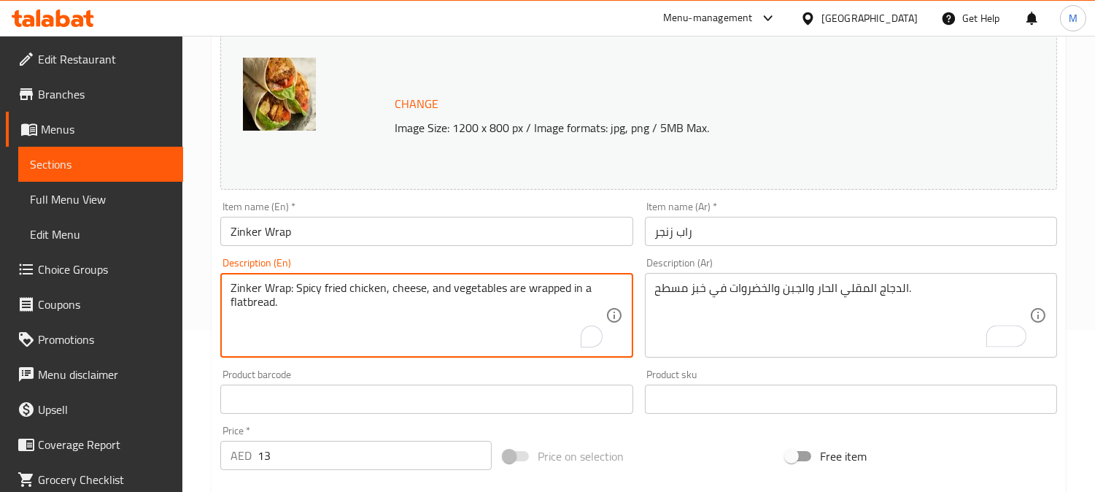
drag, startPoint x: 295, startPoint y: 286, endPoint x: 227, endPoint y: 286, distance: 68.6
type textarea "Spicy fried chicken, cheese, and vegetables are wrapped in a flatbread."
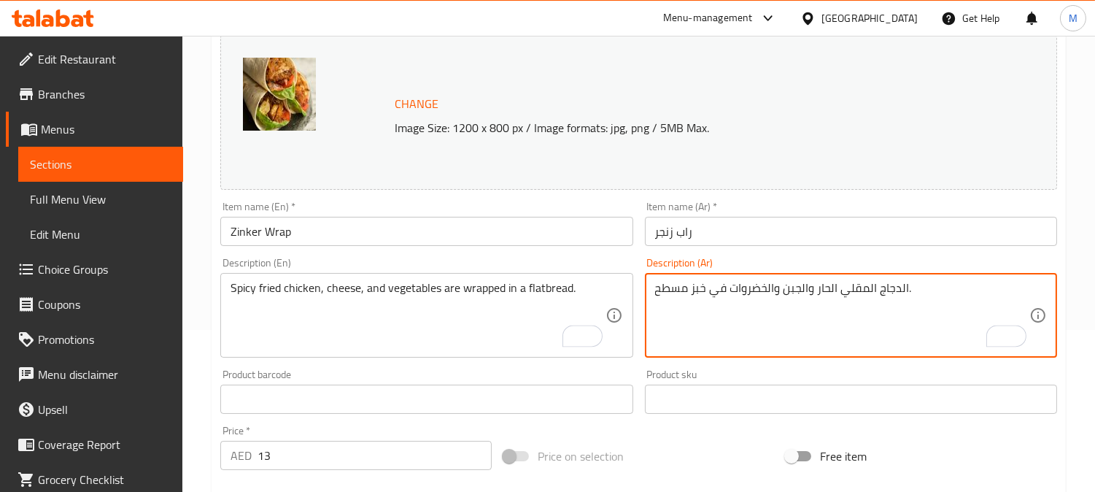
click at [901, 290] on textarea "الدجاج المقلي الحار والجبن والخضروات في خبز مسطح." at bounding box center [842, 315] width 374 height 69
drag, startPoint x: 871, startPoint y: 285, endPoint x: 879, endPoint y: 289, distance: 8.8
click at [871, 285] on textarea "دجاج المقلي الحار والجبن والخضروات في خبز مسطح." at bounding box center [842, 315] width 374 height 69
click at [833, 287] on textarea "دجاج مقلي الحار والجبن والخضروات في خبز مسطح." at bounding box center [842, 315] width 374 height 69
drag, startPoint x: 730, startPoint y: 290, endPoint x: 757, endPoint y: 319, distance: 39.2
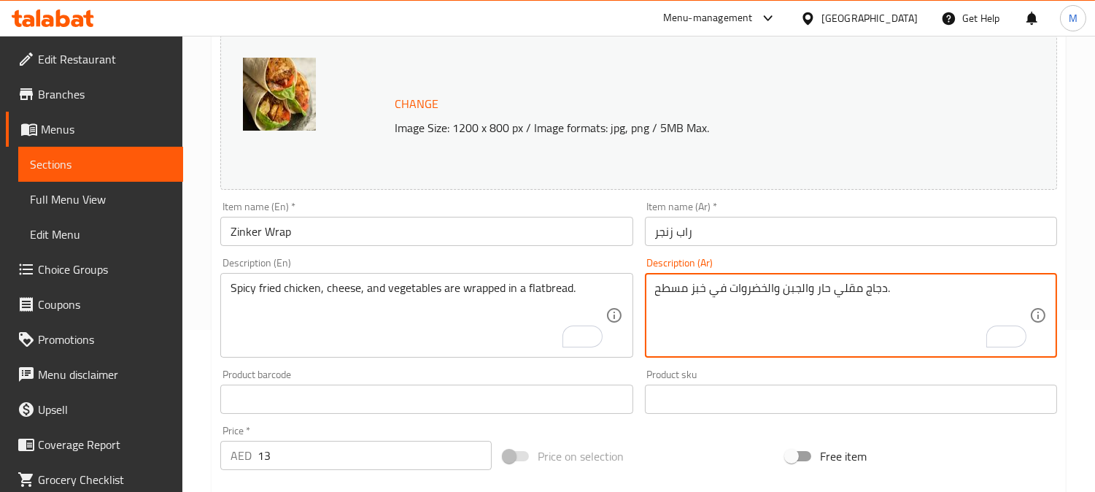
click at [789, 333] on textarea "دجاج مقلي حار والجبن والخضروات في خبز مسطح." at bounding box center [842, 315] width 374 height 69
click at [728, 289] on textarea "دجاج مقلي حار والجبن والخضروات في خبز مسطح." at bounding box center [842, 315] width 374 height 69
type textarea "دجاج مقلي حار والجبن والخضروات ملفوف في خبز مسطح."
click at [715, 236] on input "راب زنجر" at bounding box center [851, 231] width 412 height 29
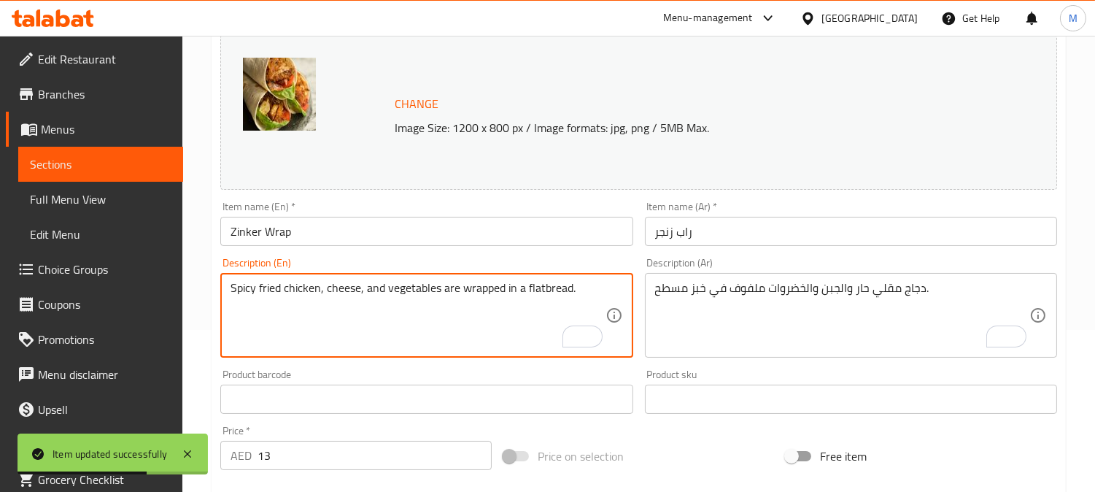
scroll to position [0, 0]
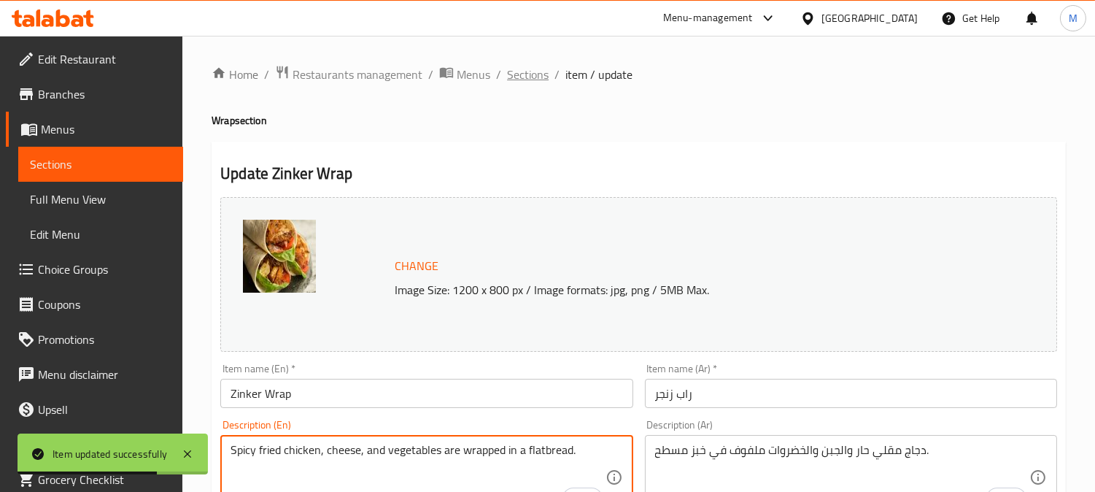
click at [540, 69] on span "Sections" at bounding box center [528, 75] width 42 height 18
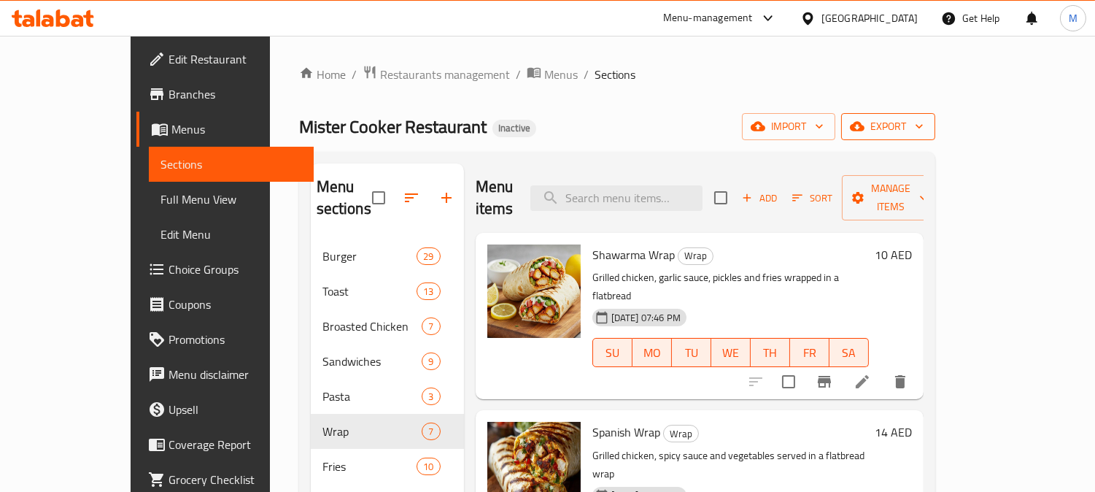
click at [924, 125] on span "export" at bounding box center [888, 126] width 71 height 18
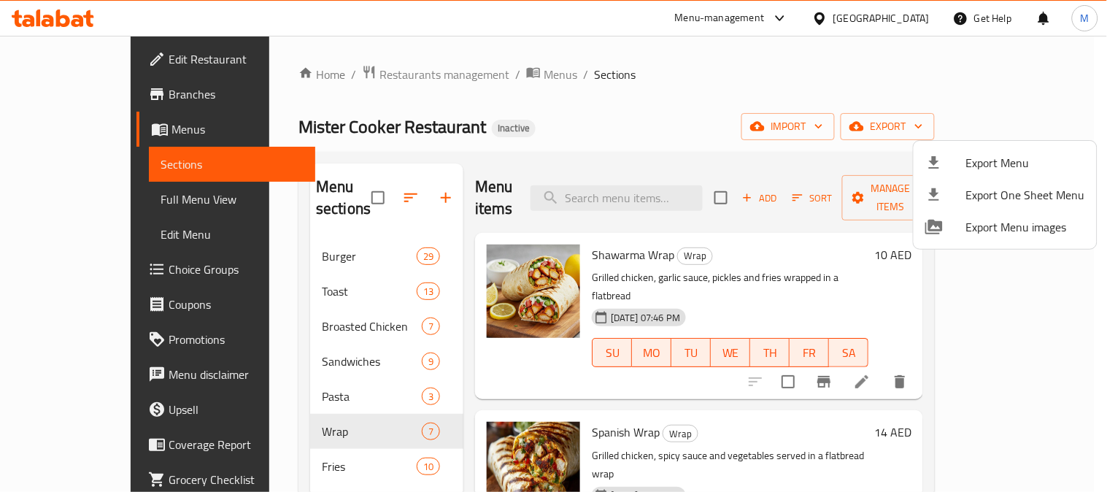
click at [998, 163] on span "Export Menu" at bounding box center [1025, 163] width 119 height 18
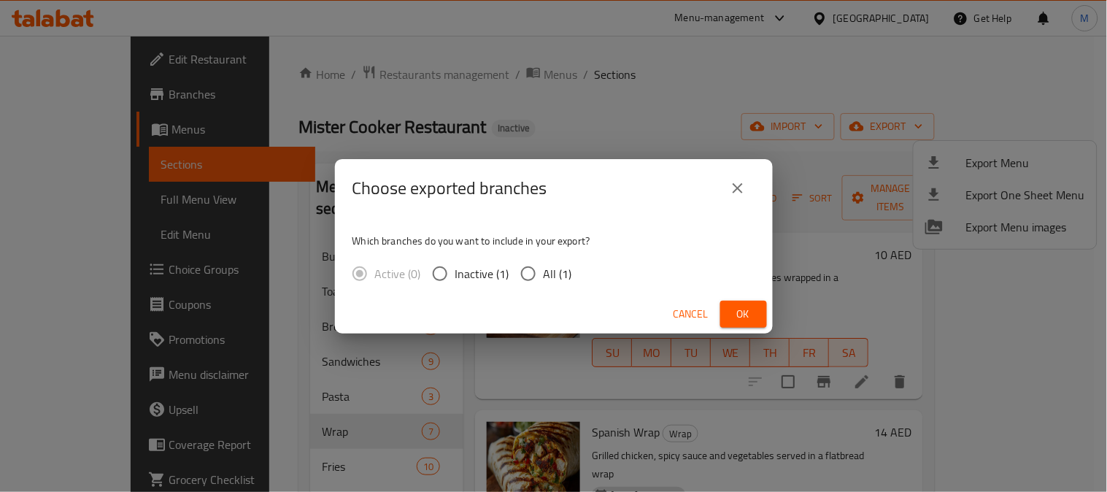
click at [544, 270] on span "All (1)" at bounding box center [558, 274] width 28 height 18
click at [543, 270] on input "All (1)" at bounding box center [528, 273] width 31 height 31
radio input "true"
click at [745, 311] on span "Ok" at bounding box center [743, 314] width 23 height 18
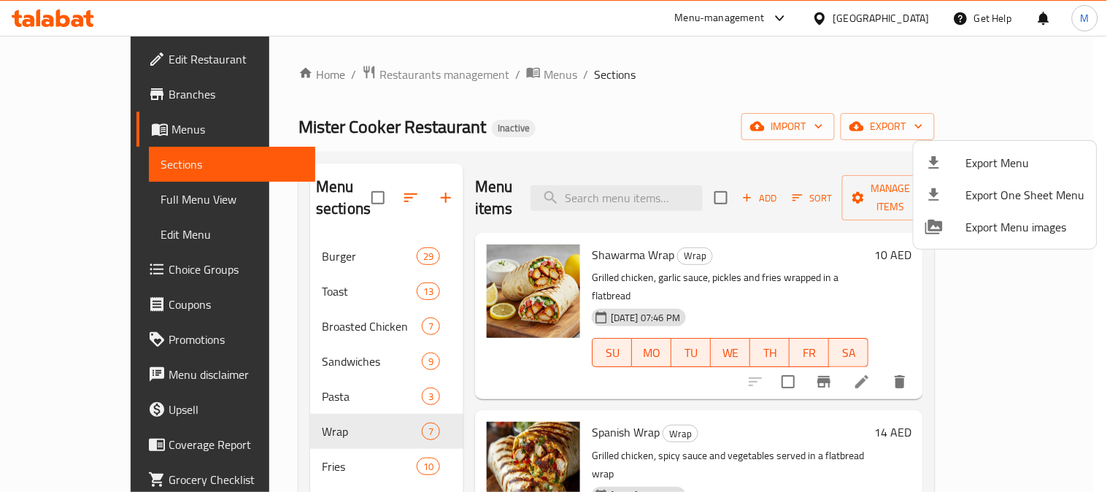
drag, startPoint x: 501, startPoint y: 112, endPoint x: 482, endPoint y: 169, distance: 60.2
click at [501, 112] on div at bounding box center [553, 246] width 1107 height 492
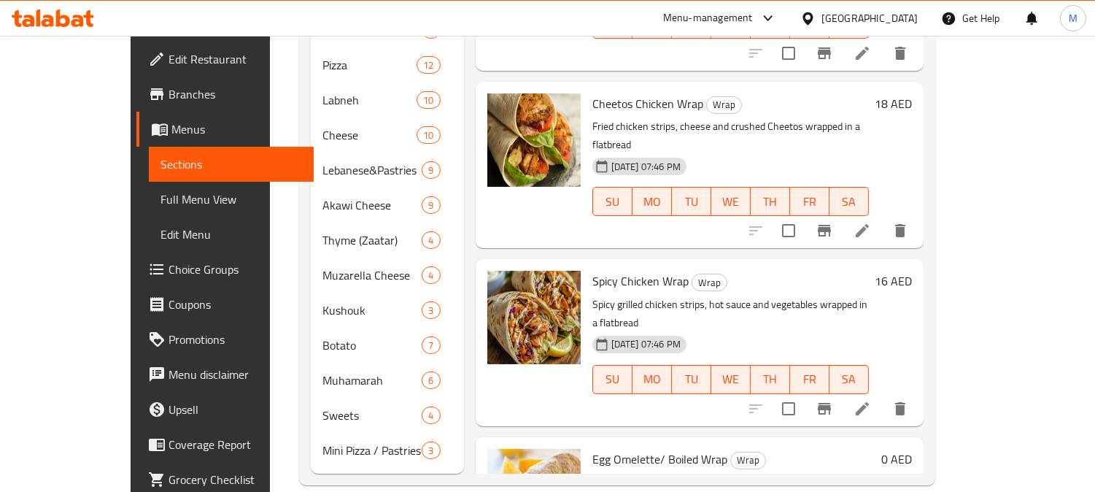
scroll to position [358, 0]
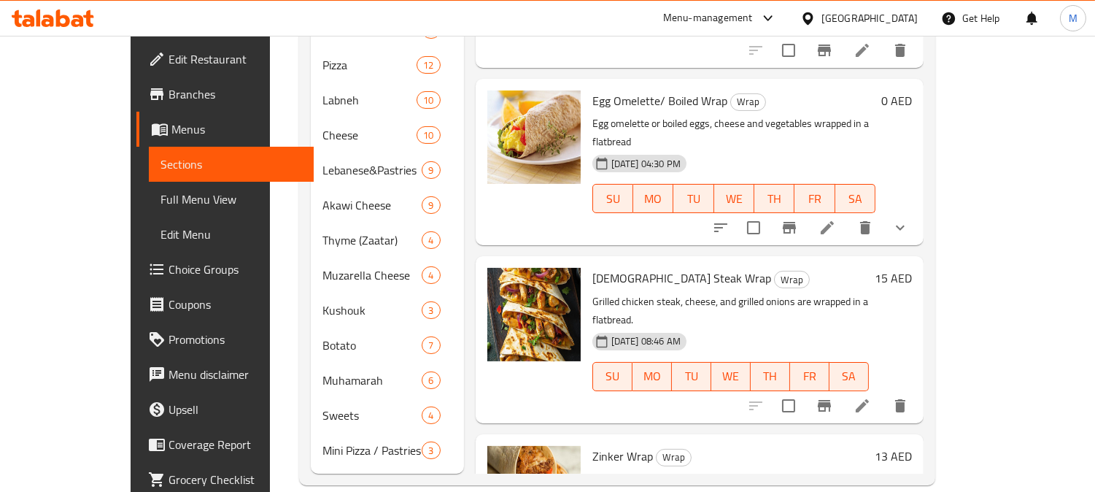
click at [161, 198] on span "Full Menu View" at bounding box center [232, 199] width 142 height 18
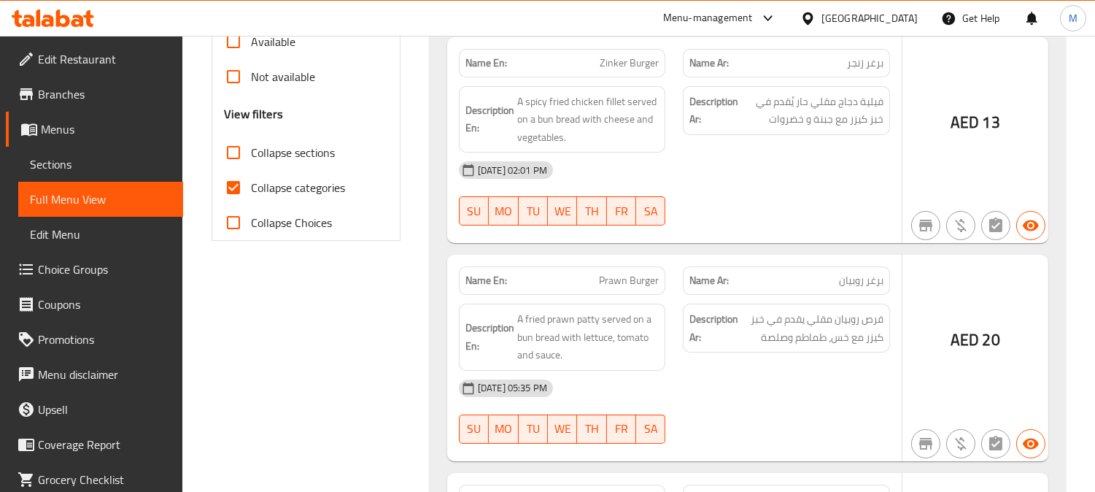
click at [230, 170] on input "Collapse sections" at bounding box center [233, 152] width 35 height 35
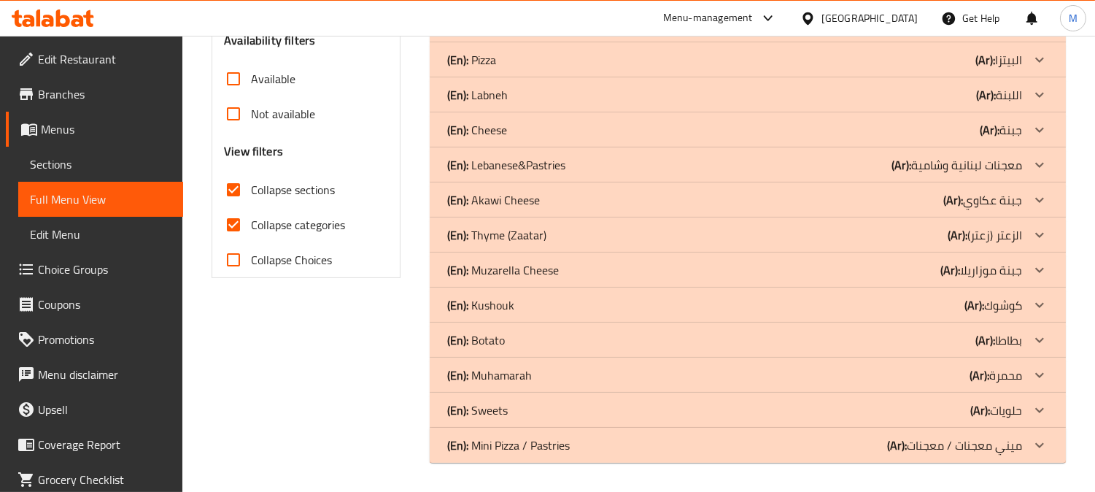
click at [242, 207] on input "Collapse sections" at bounding box center [233, 189] width 35 height 35
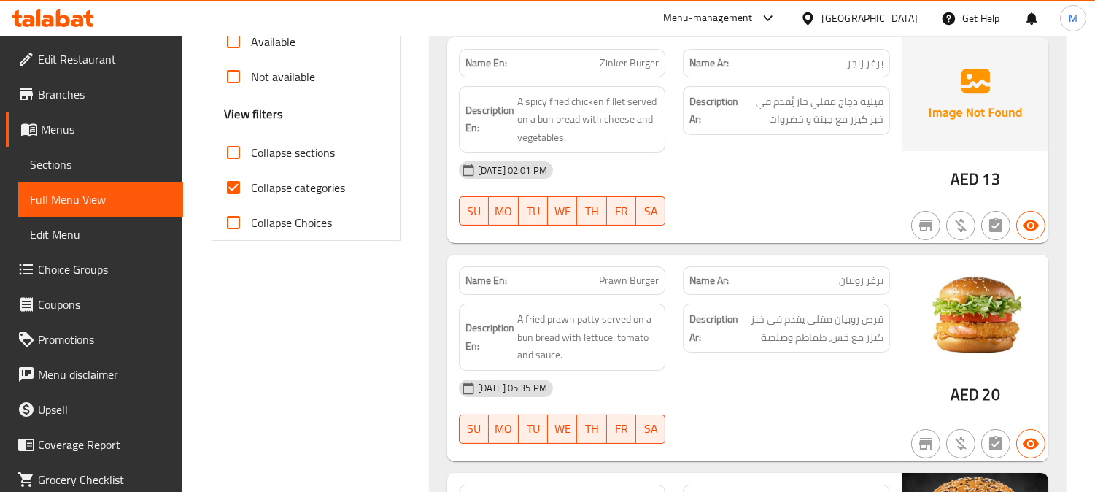
scroll to position [425, 0]
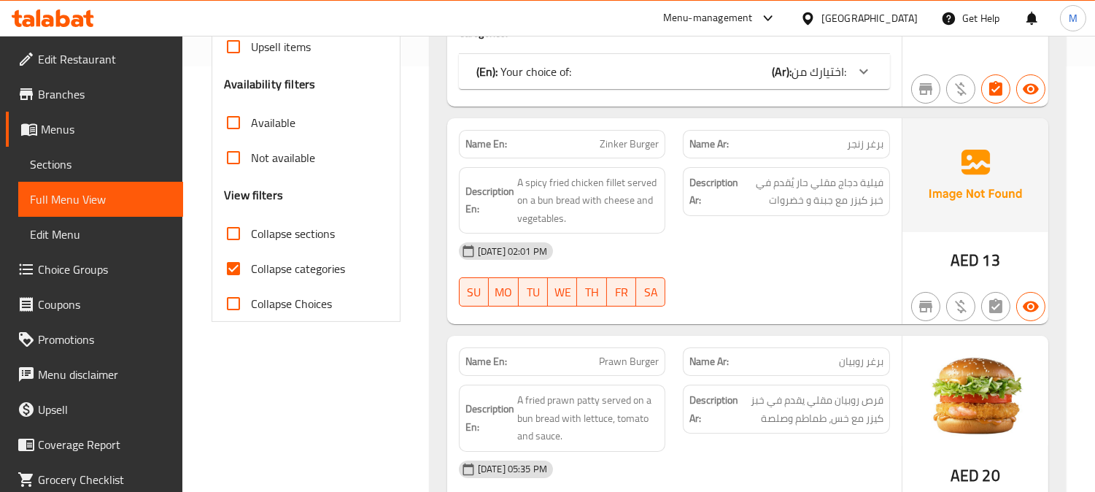
click at [235, 231] on input "Collapse sections" at bounding box center [233, 233] width 35 height 35
checkbox input "true"
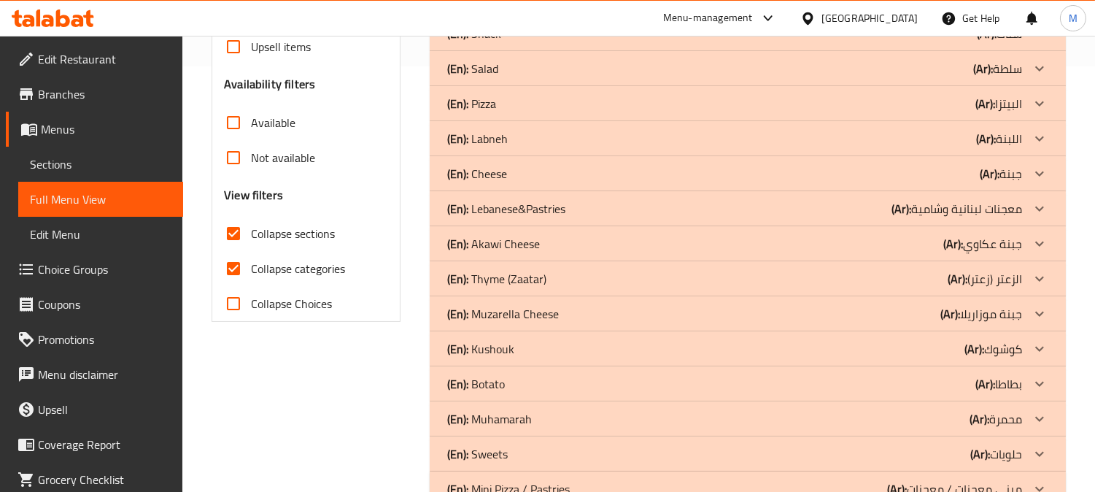
click at [233, 266] on input "Collapse categories" at bounding box center [233, 268] width 35 height 35
checkbox input "false"
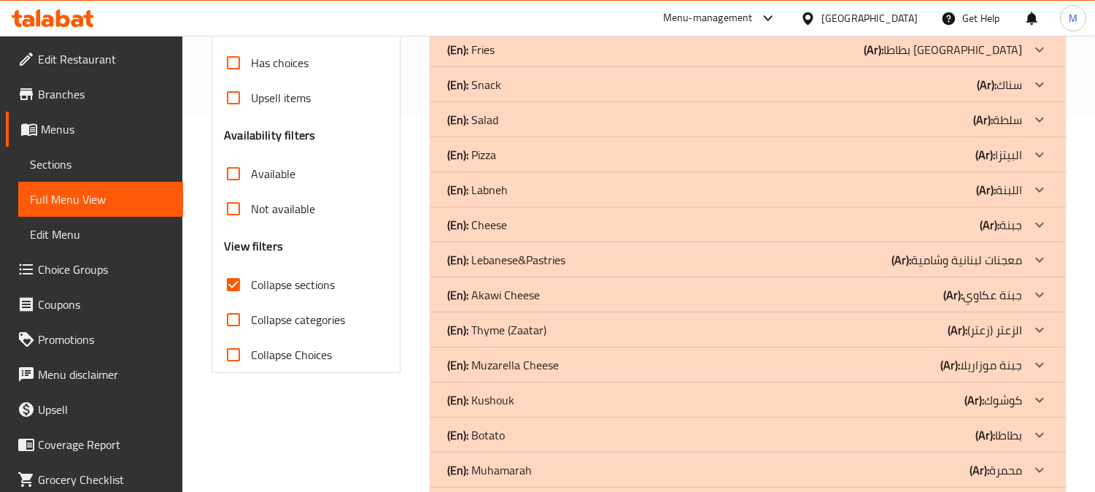
scroll to position [144, 0]
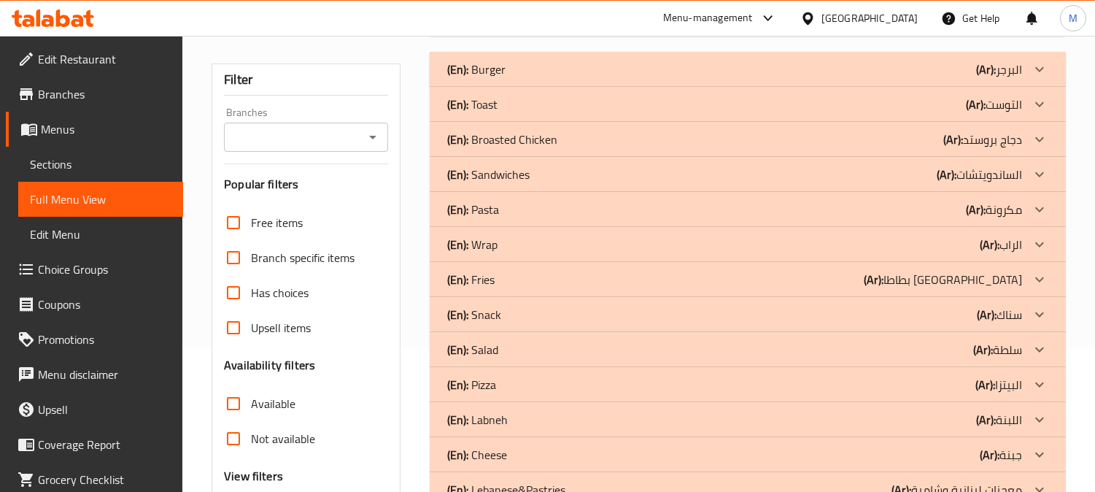
click at [1014, 78] on p "(Ar): التوست" at bounding box center [999, 70] width 46 height 18
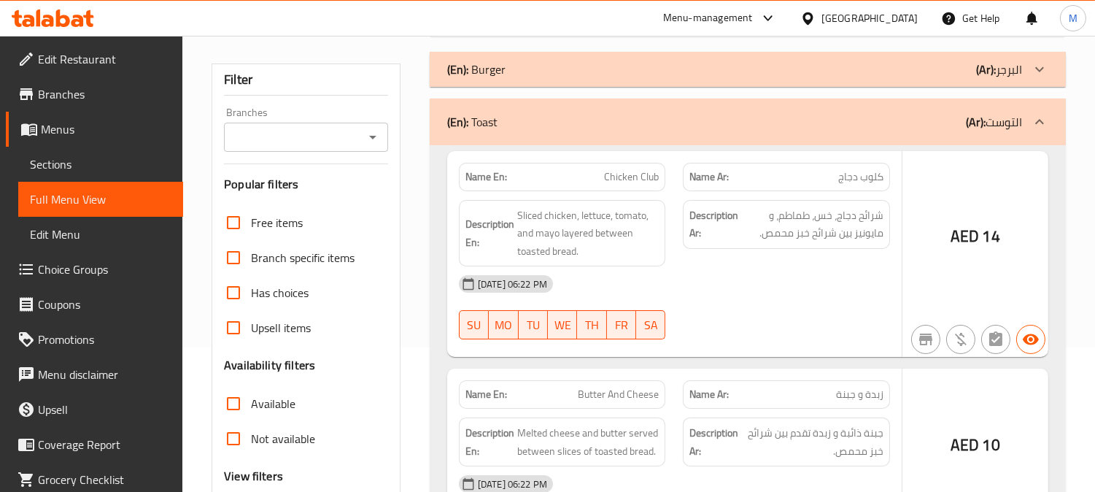
click at [1016, 100] on div "(En): Toast (Ar): التوست" at bounding box center [748, 121] width 636 height 47
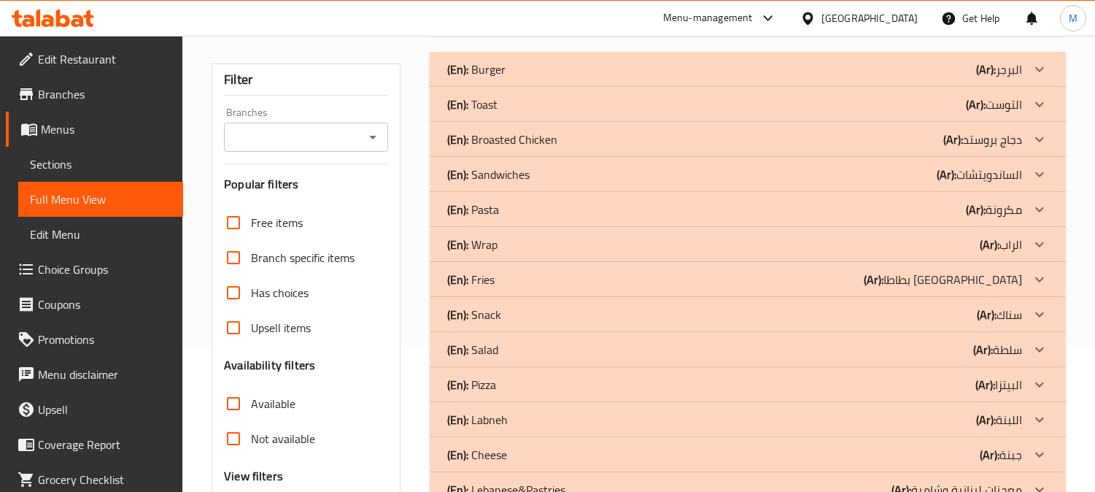
click at [1029, 87] on div at bounding box center [1039, 69] width 35 height 35
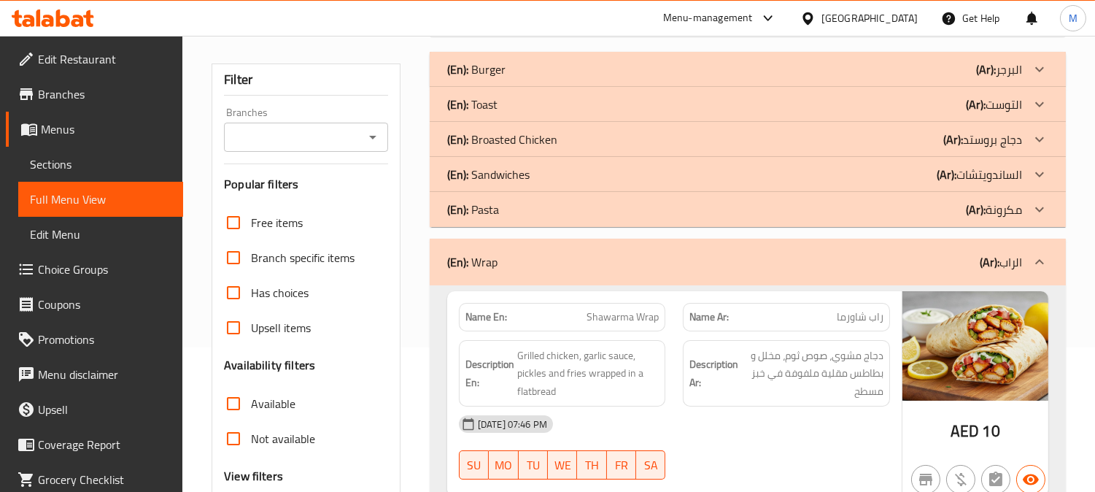
click at [1025, 87] on div at bounding box center [1039, 69] width 35 height 35
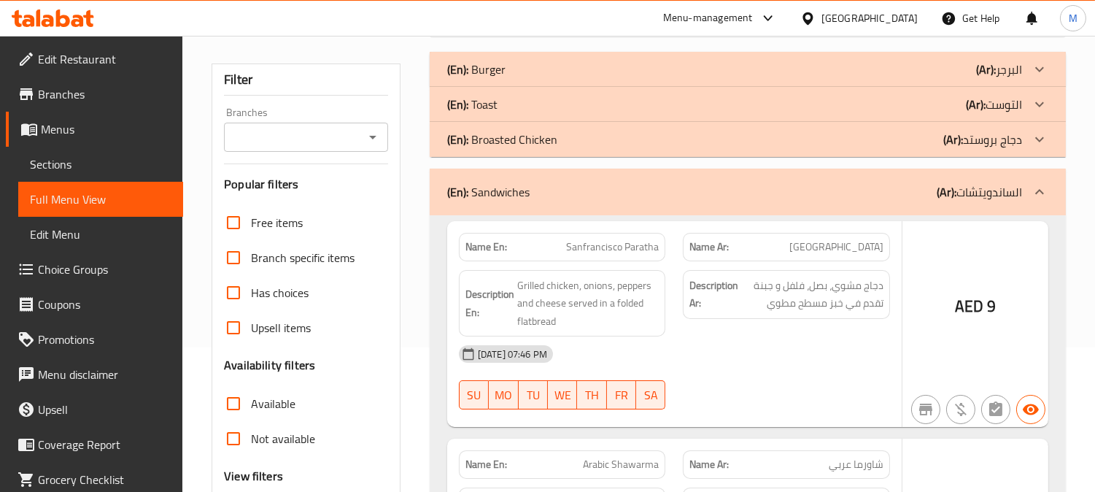
click at [1025, 87] on div at bounding box center [1039, 69] width 35 height 35
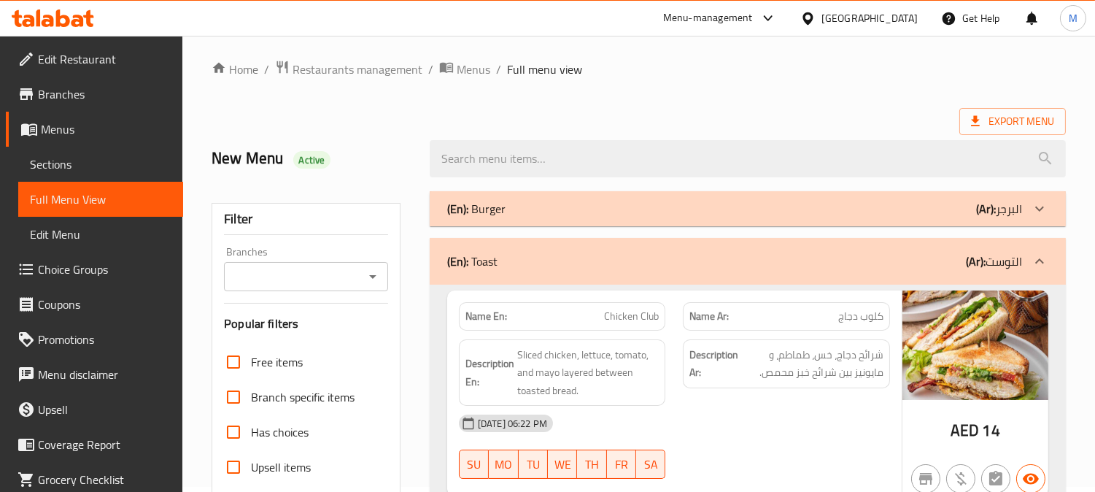
scroll to position [0, 0]
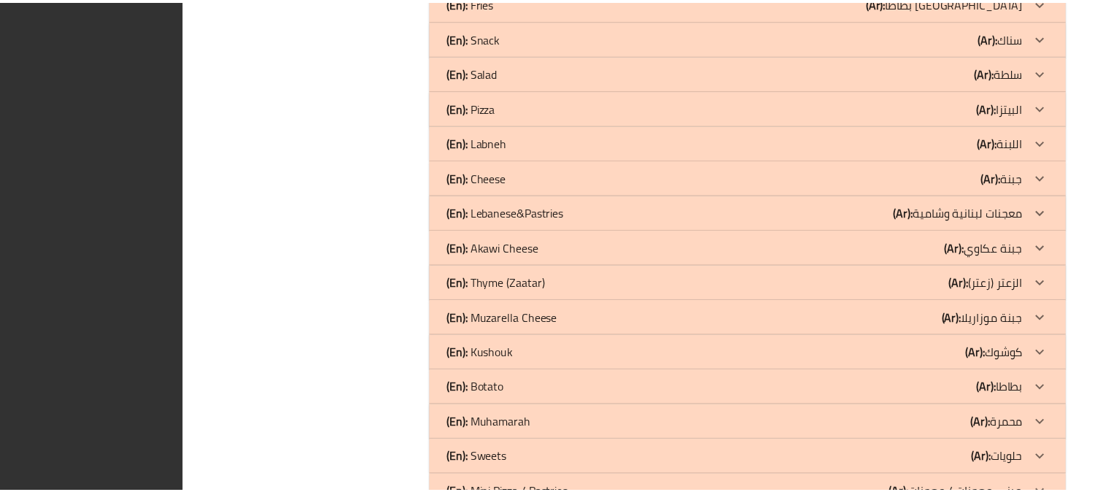
scroll to position [7284, 0]
